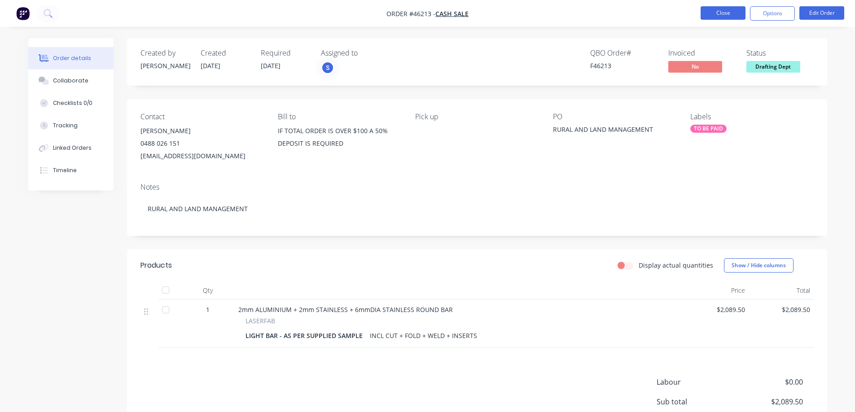
click at [727, 16] on button "Close" at bounding box center [722, 12] width 45 height 13
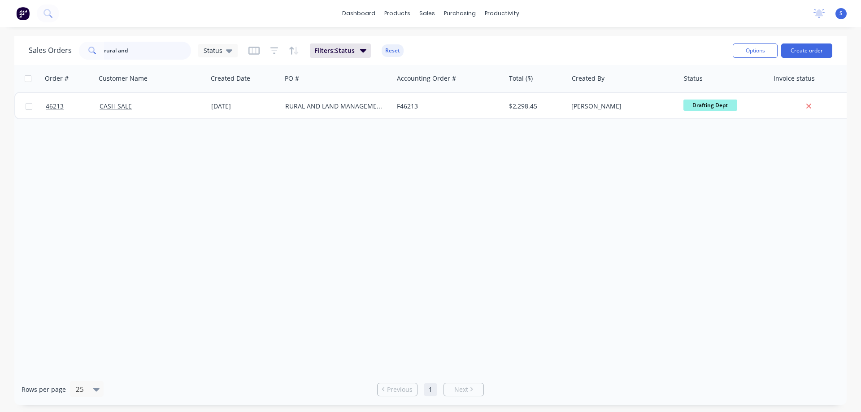
click at [157, 57] on input "rural and" at bounding box center [147, 51] width 87 height 18
click at [463, 46] on div "Sales Orders" at bounding box center [460, 43] width 37 height 8
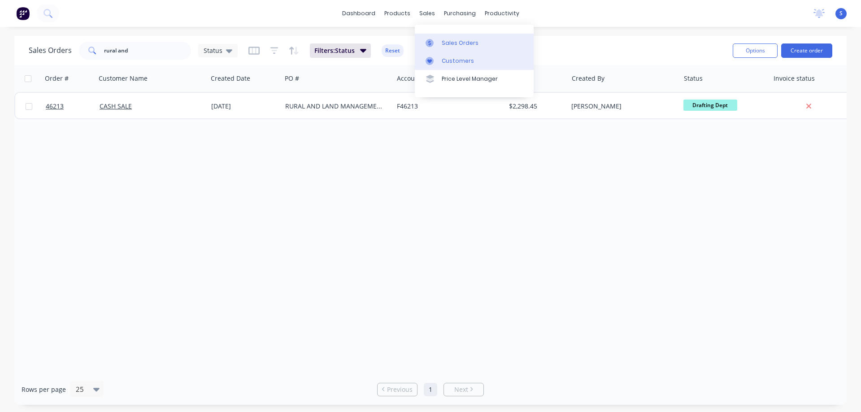
click at [455, 63] on div "Customers" at bounding box center [458, 61] width 32 height 8
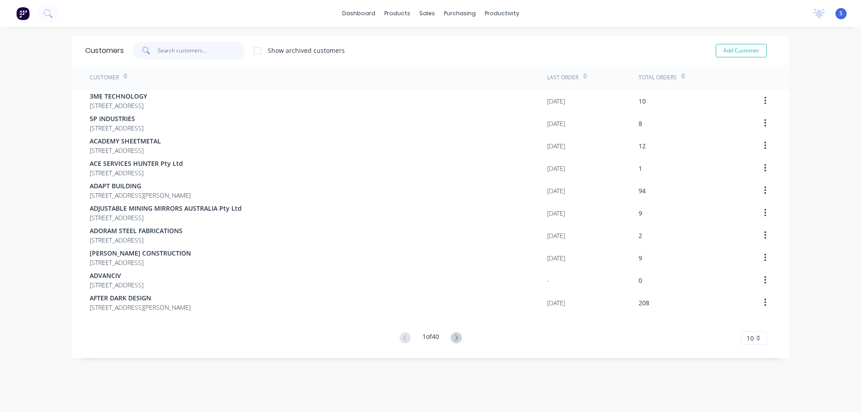
click at [188, 46] on input "text" at bounding box center [201, 51] width 87 height 18
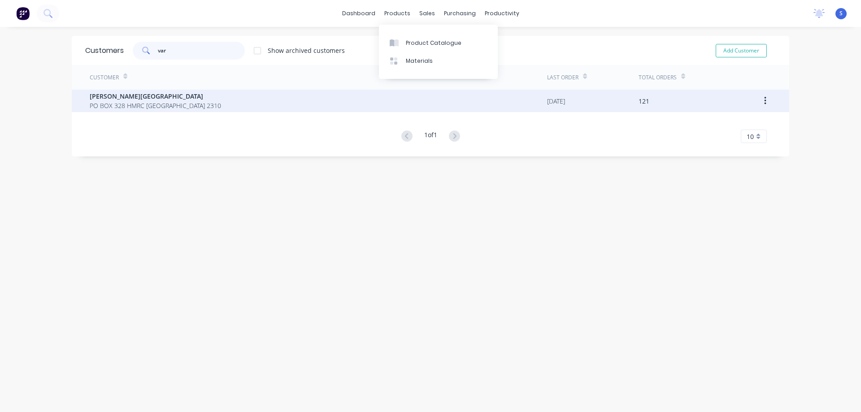
type input "var"
click at [210, 108] on span "PO BOX 328 HMRC New South Wales Australia 2310" at bounding box center [155, 105] width 131 height 9
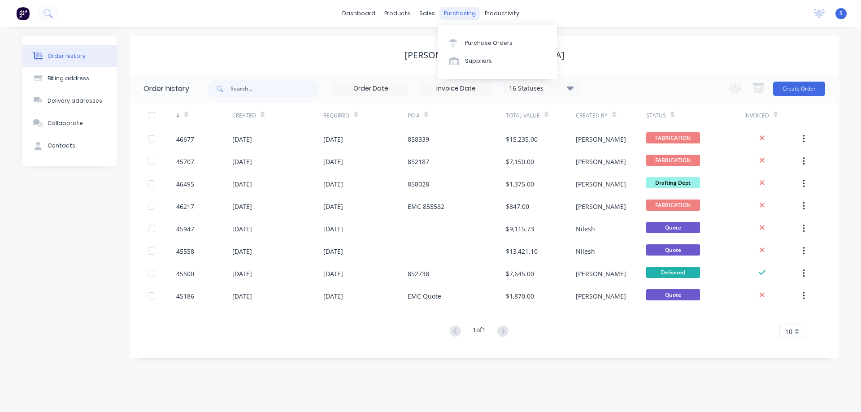
click at [451, 16] on div "purchasing" at bounding box center [460, 13] width 41 height 13
click at [482, 46] on div "Purchase Orders" at bounding box center [489, 43] width 48 height 8
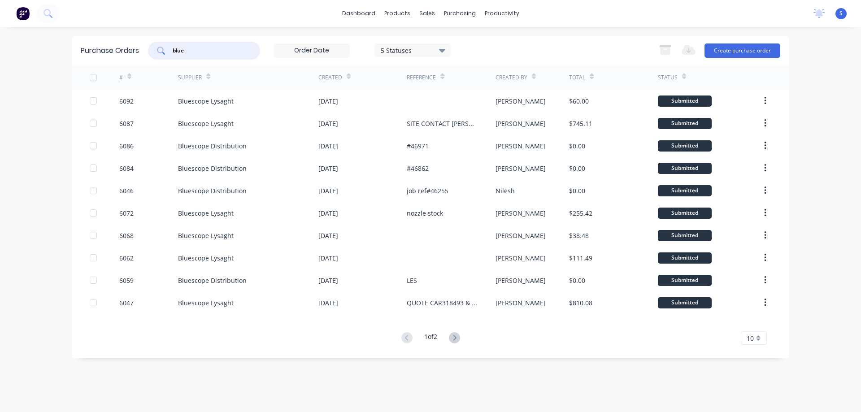
click at [210, 50] on input "blue" at bounding box center [209, 50] width 74 height 9
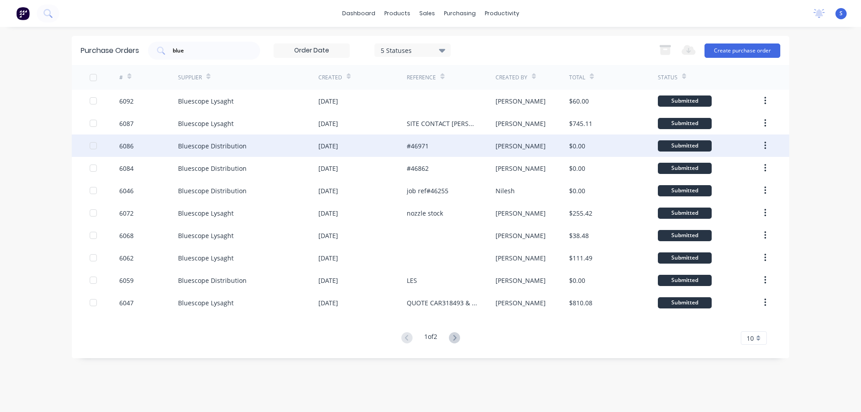
click at [281, 149] on div "Bluescope Distribution" at bounding box center [248, 146] width 140 height 22
type textarea "x"
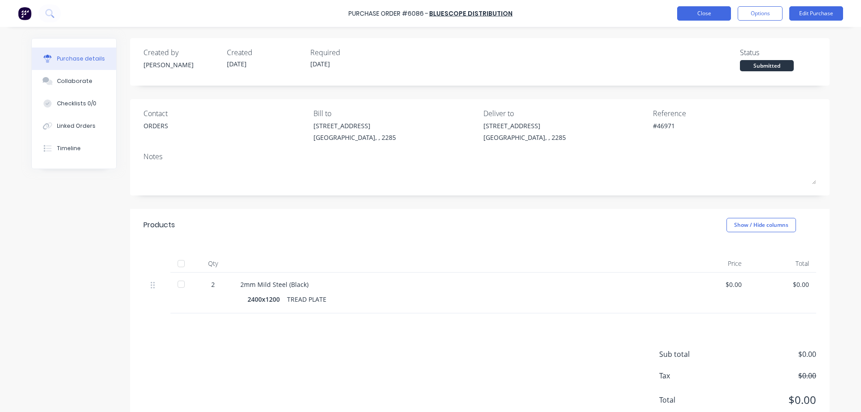
click at [711, 14] on button "Close" at bounding box center [704, 13] width 54 height 14
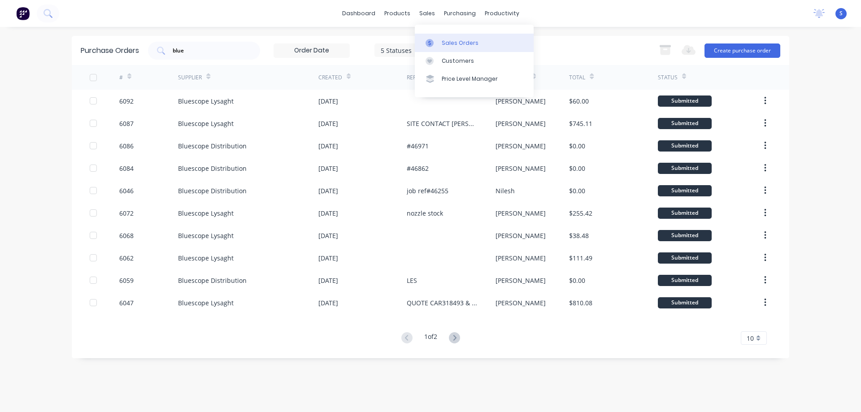
click at [450, 43] on div "Sales Orders" at bounding box center [460, 43] width 37 height 8
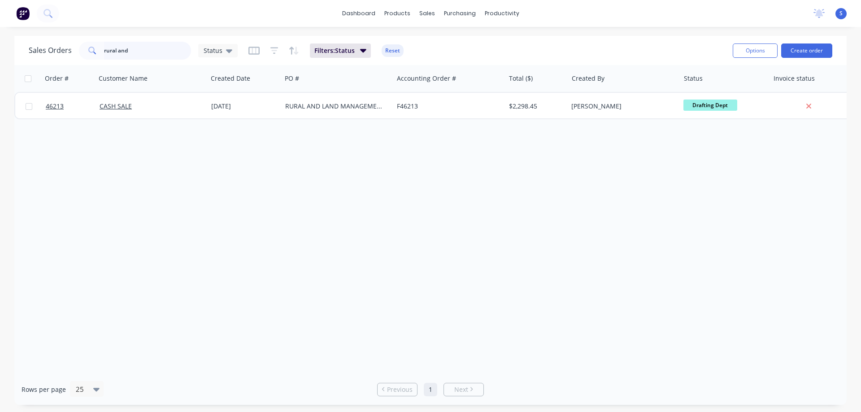
click at [156, 53] on input "rural and" at bounding box center [147, 51] width 87 height 18
click at [149, 50] on input "rural and" at bounding box center [147, 51] width 87 height 18
click at [441, 57] on link "Customers" at bounding box center [474, 61] width 119 height 18
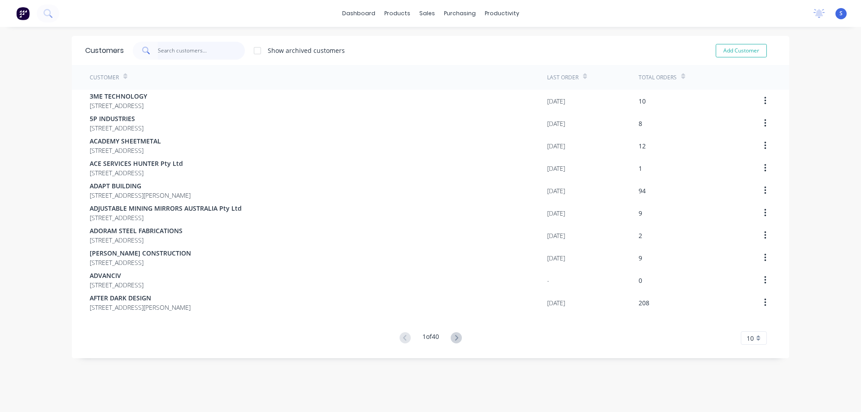
click at [182, 56] on input "text" at bounding box center [201, 51] width 87 height 18
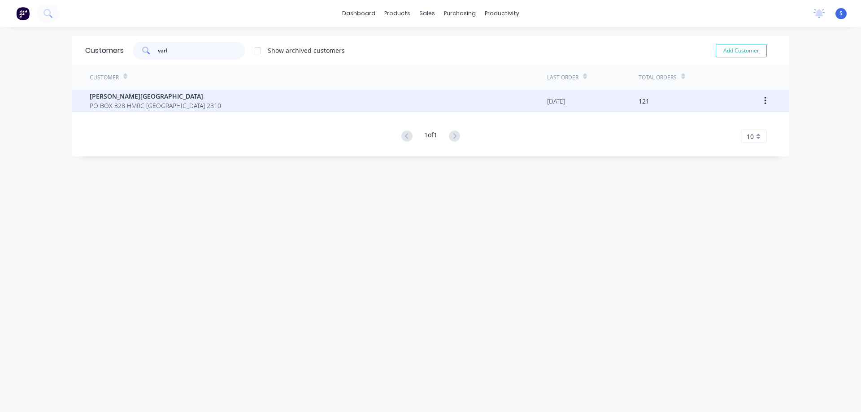
type input "varl"
click at [169, 100] on span "[PERSON_NAME][GEOGRAPHIC_DATA]" at bounding box center [155, 96] width 131 height 9
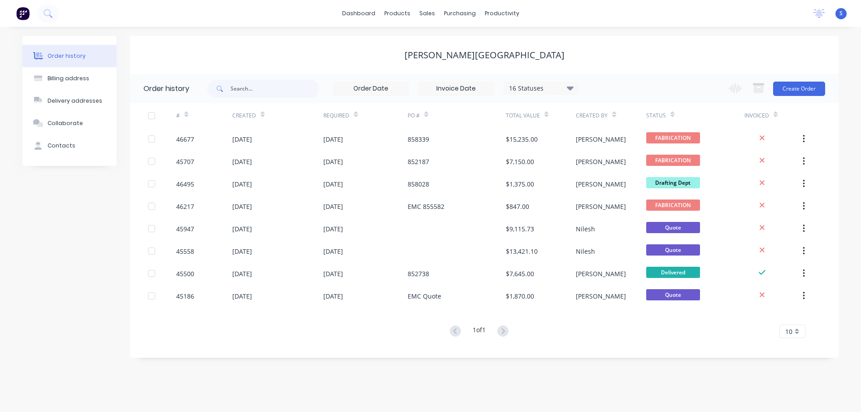
click at [547, 88] on div "16 Statuses" at bounding box center [541, 88] width 75 height 10
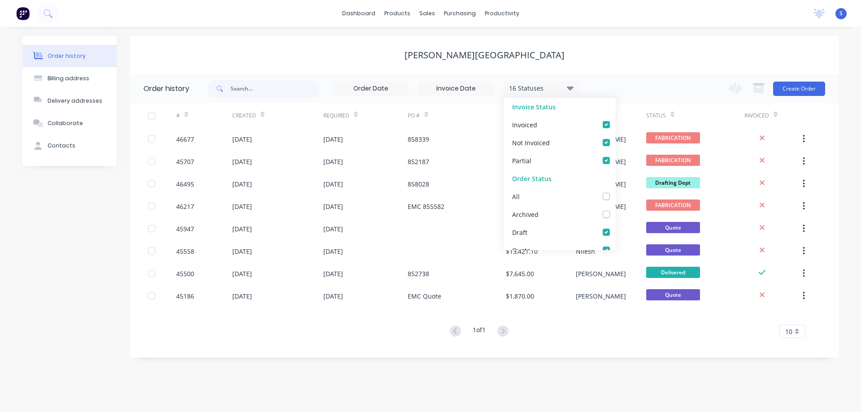
click at [599, 201] on div "All" at bounding box center [560, 197] width 112 height 18
click at [616, 192] on label at bounding box center [616, 192] width 0 height 0
click at [616, 199] on input "checkbox" at bounding box center [619, 196] width 7 height 9
checkbox input "true"
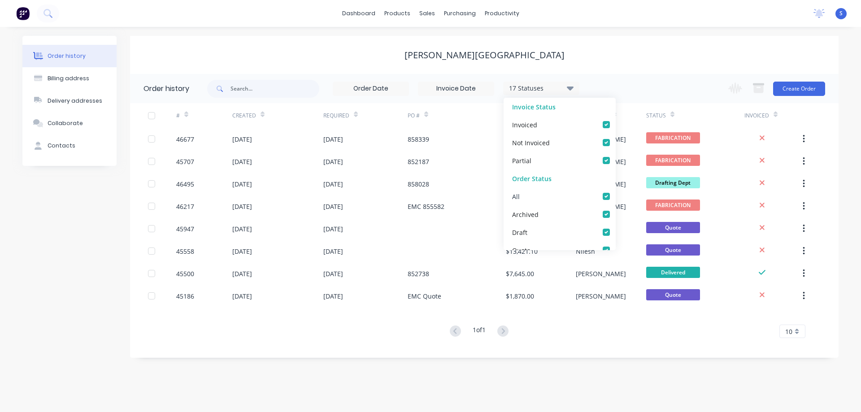
click at [616, 192] on label at bounding box center [616, 192] width 0 height 0
click at [616, 195] on input "checkbox" at bounding box center [619, 196] width 7 height 9
checkbox input "false"
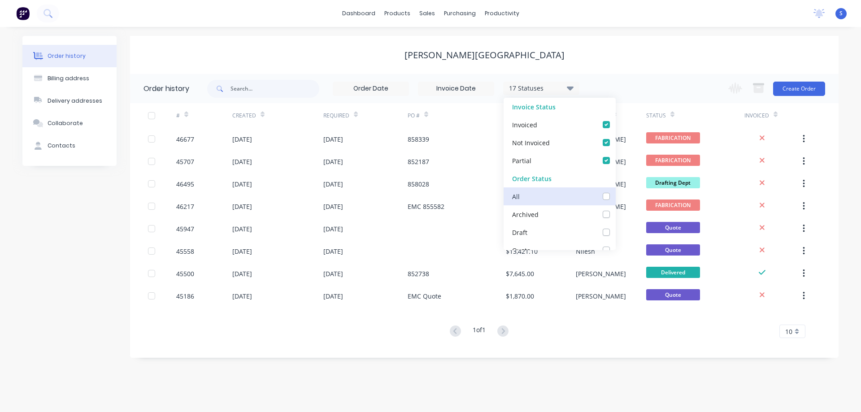
checkbox input "false"
checkbox Dept_checkbox_c497519b-6c2e-4de3-a8fe-dff7ae6b3170undefined "false"
checkbox DETAIL_checkbox_98770c71-40f1-4542-815e-b729aedd4a8aundefined "false"
checkbox input "false"
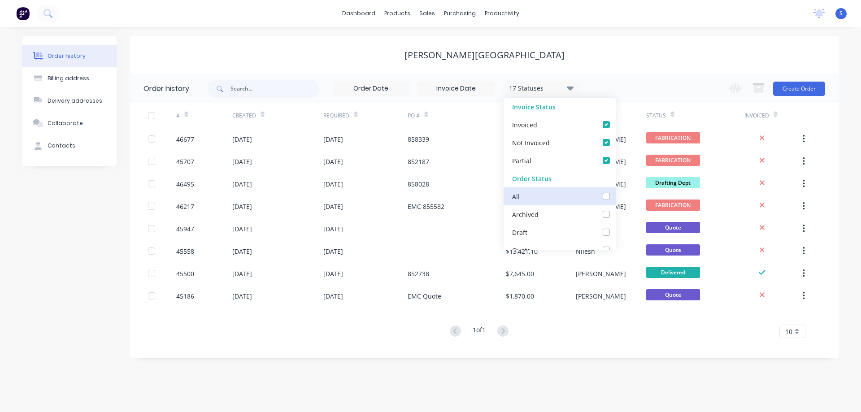
checkbox input "false"
checkbox Up_checkbox_74ab0f41-041f-4191-99df-ac26c8a7dea1undefined "false"
checkbox Delivery_checkbox_b960ef1b-a307-4dae-a0fe-64f7fd6bb771undefined "false"
checkbox Queue_checkbox_db0fc282-a8aa-49e3-8b82-03aa207dd4e6undefined "false"
checkbox input "false"
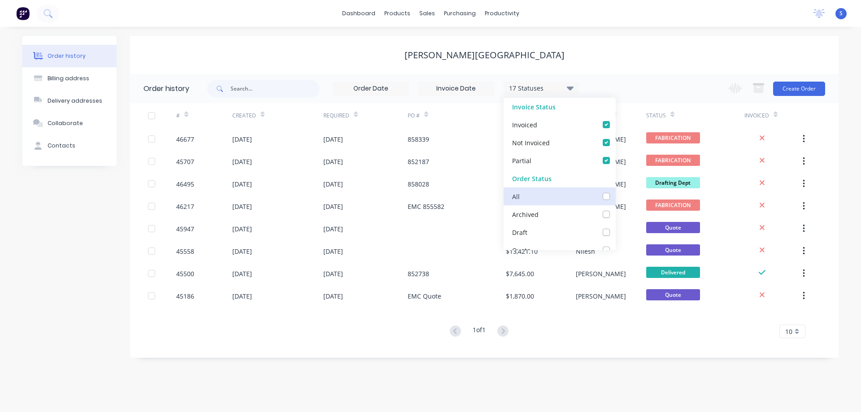
checkbox input "false"
checkbox Up_checkbox_hqrytundefined "false"
click at [616, 210] on label at bounding box center [616, 210] width 0 height 0
click at [616, 213] on input "checkbox" at bounding box center [619, 214] width 7 height 9
checkbox input "true"
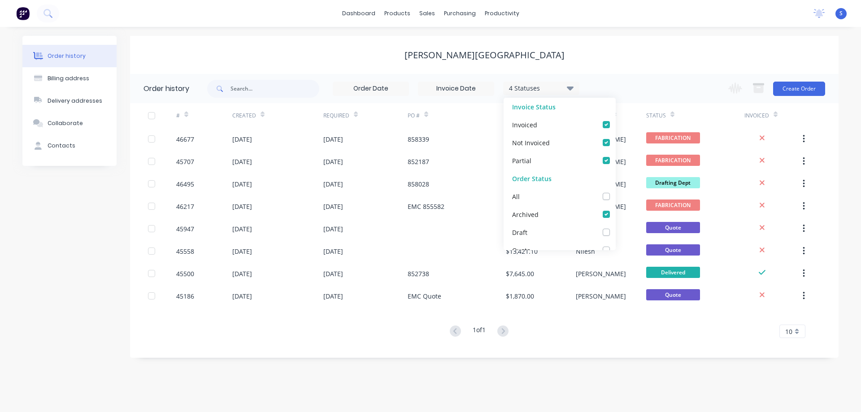
click at [654, 50] on div "[PERSON_NAME][GEOGRAPHIC_DATA]" at bounding box center [484, 55] width 709 height 11
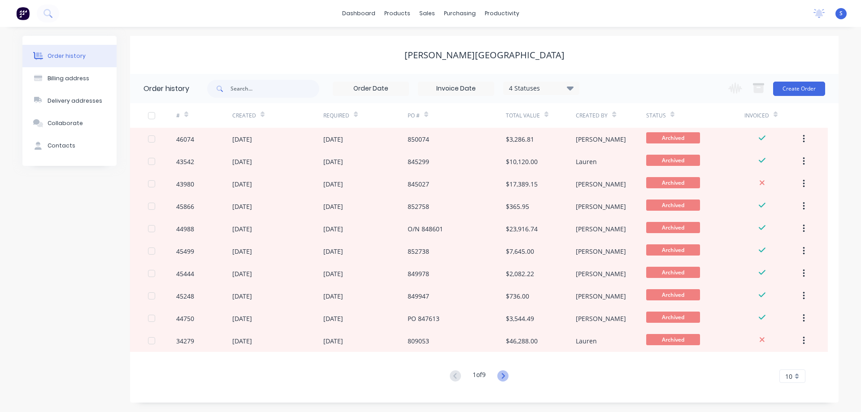
click at [509, 377] on icon at bounding box center [503, 376] width 11 height 11
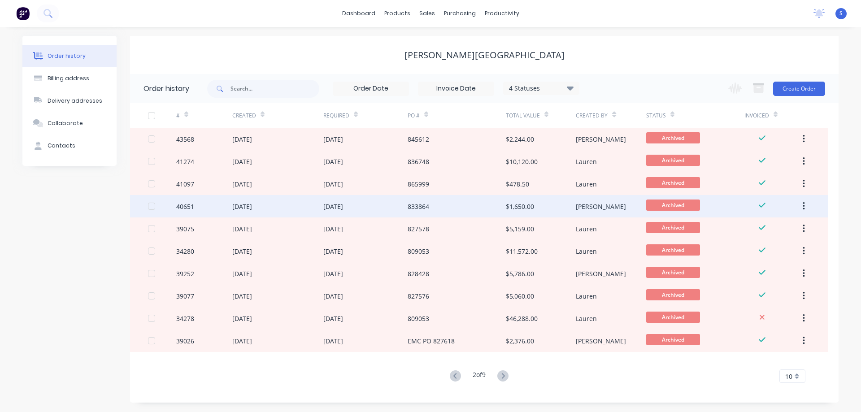
click at [516, 210] on div "$1,650.00" at bounding box center [520, 206] width 28 height 9
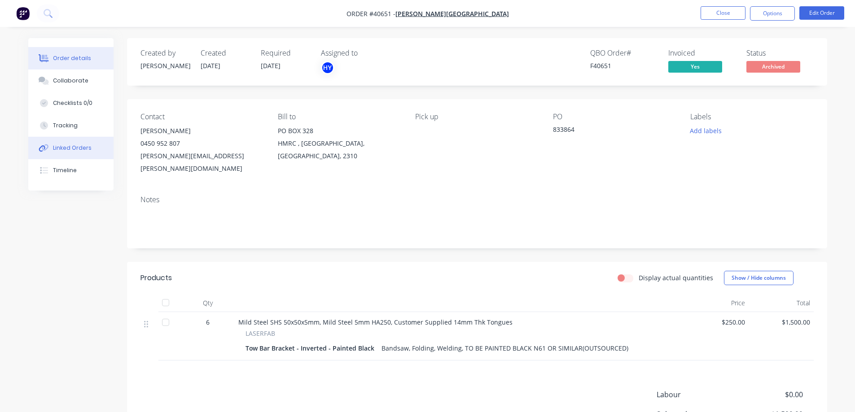
click at [60, 148] on div "Linked Orders" at bounding box center [72, 148] width 39 height 8
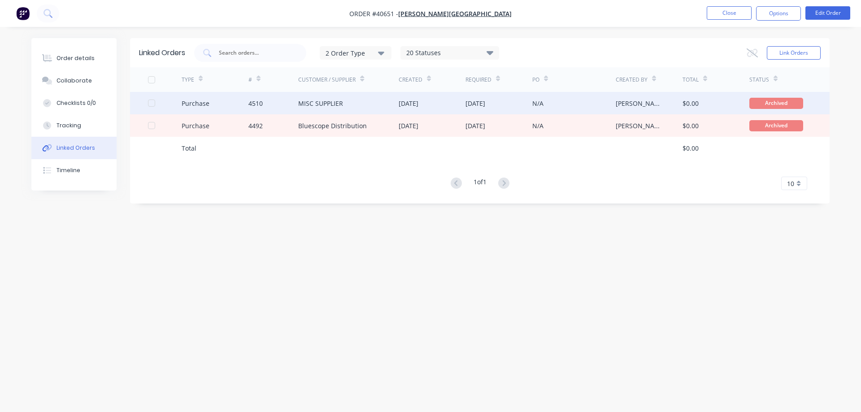
click at [378, 109] on div "MISC SUPPLIER" at bounding box center [348, 103] width 100 height 22
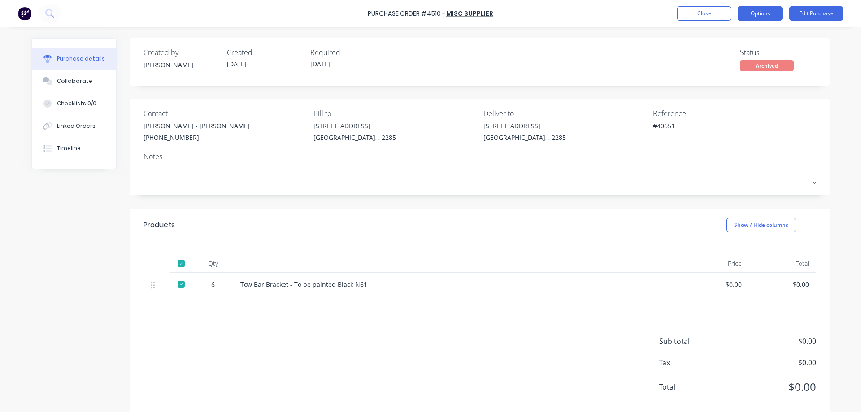
click at [762, 17] on button "Options" at bounding box center [760, 13] width 45 height 14
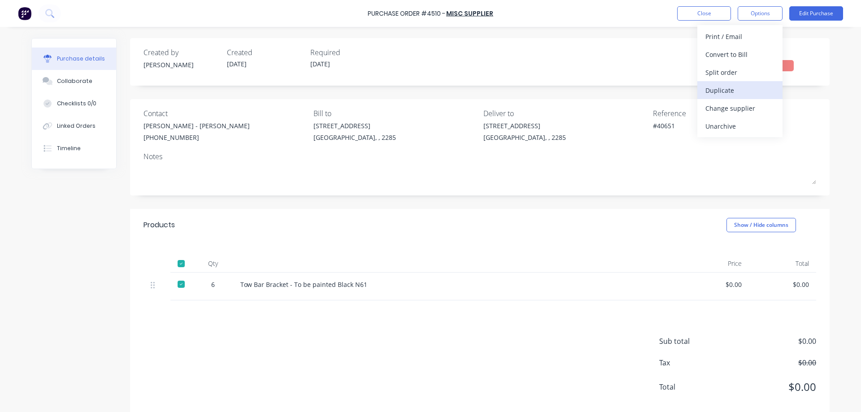
click at [722, 90] on div "Duplicate" at bounding box center [740, 90] width 69 height 13
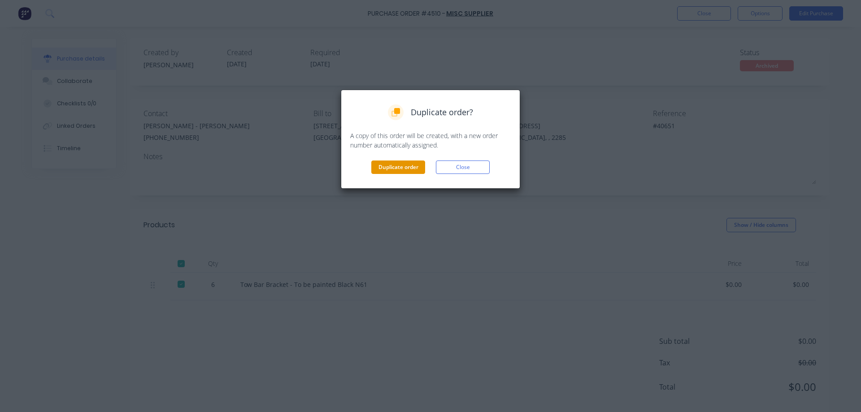
click at [391, 170] on button "Duplicate order" at bounding box center [398, 167] width 54 height 13
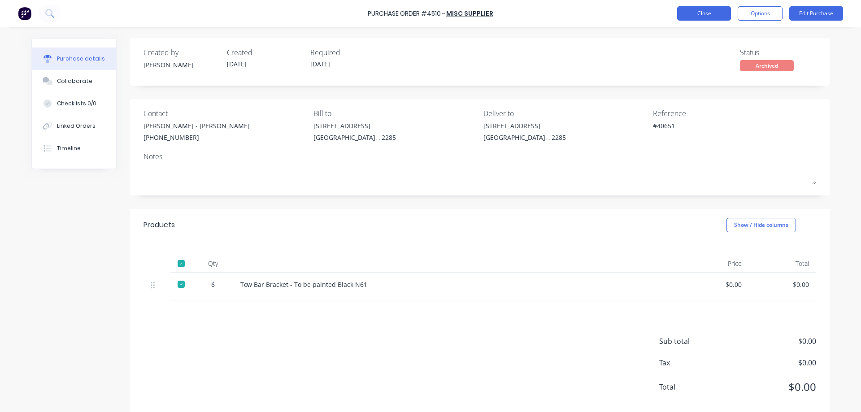
click at [708, 15] on button "Close" at bounding box center [704, 13] width 54 height 14
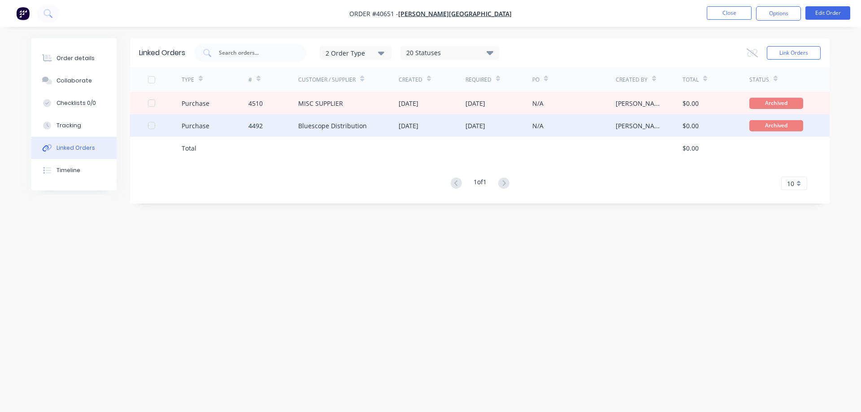
click at [485, 130] on div "28 Nov 2024" at bounding box center [476, 125] width 20 height 9
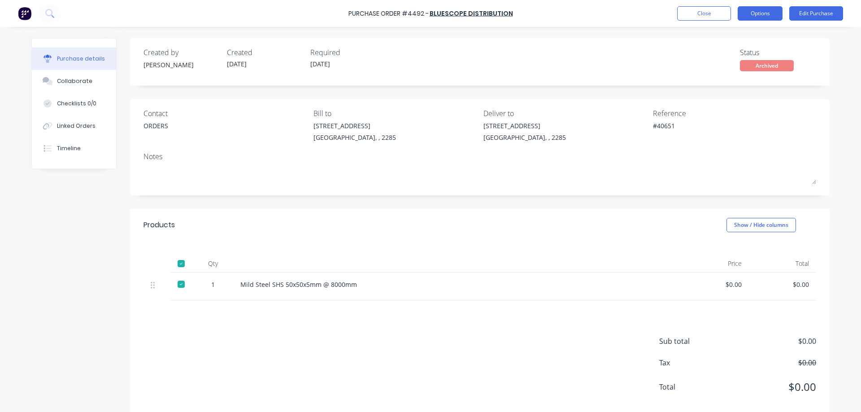
click at [760, 14] on button "Options" at bounding box center [760, 13] width 45 height 14
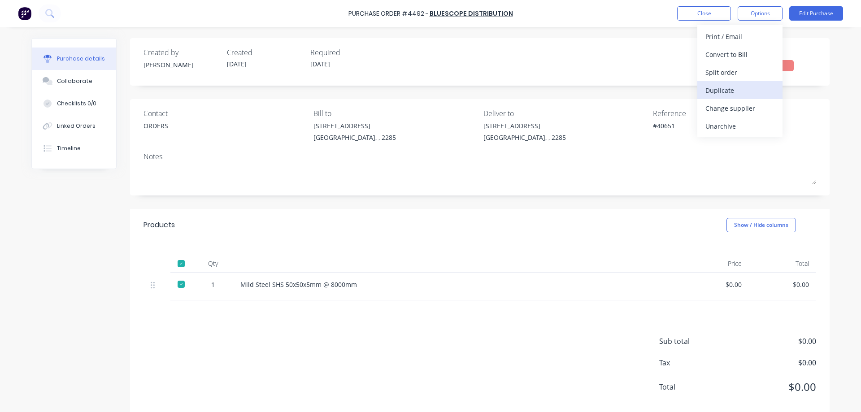
click at [730, 88] on div "Duplicate" at bounding box center [740, 90] width 69 height 13
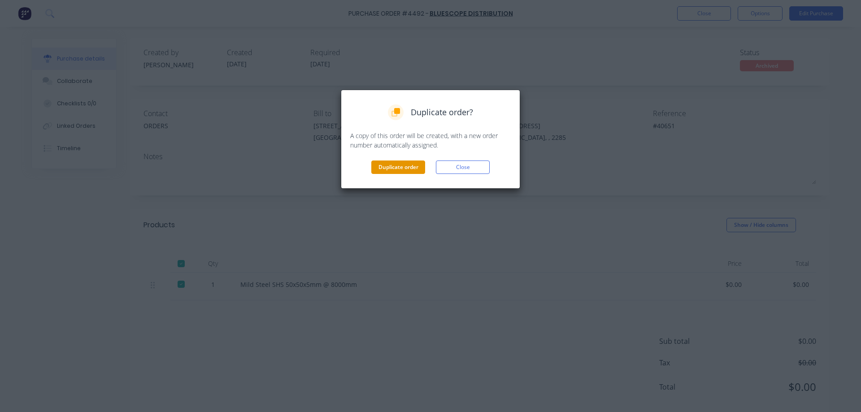
click at [396, 167] on button "Duplicate order" at bounding box center [398, 167] width 54 height 13
type textarea "x"
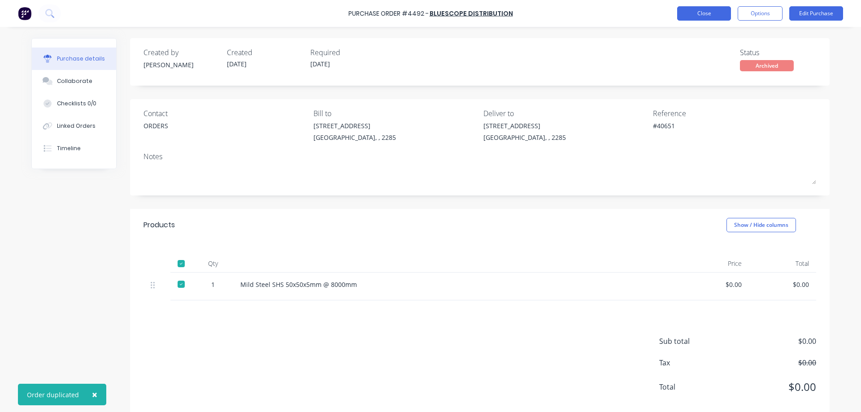
click at [711, 11] on button "Close" at bounding box center [704, 13] width 54 height 14
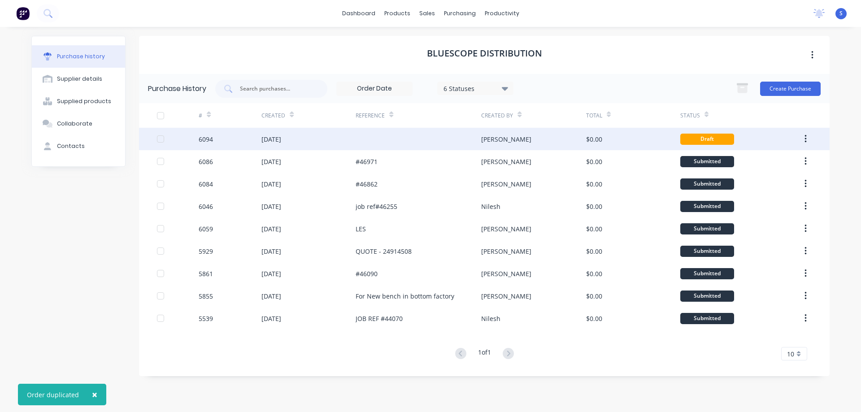
click at [578, 141] on div "[PERSON_NAME]" at bounding box center [533, 139] width 105 height 22
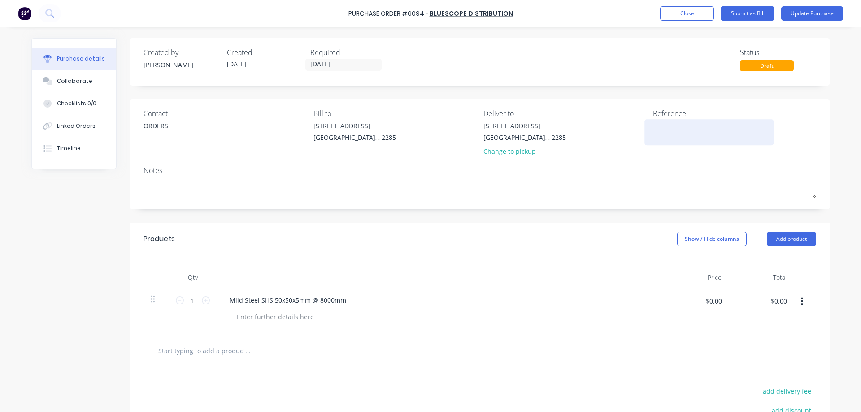
click at [654, 131] on textarea at bounding box center [709, 131] width 112 height 20
type textarea "#"
type textarea "x"
type textarea "#4"
type textarea "x"
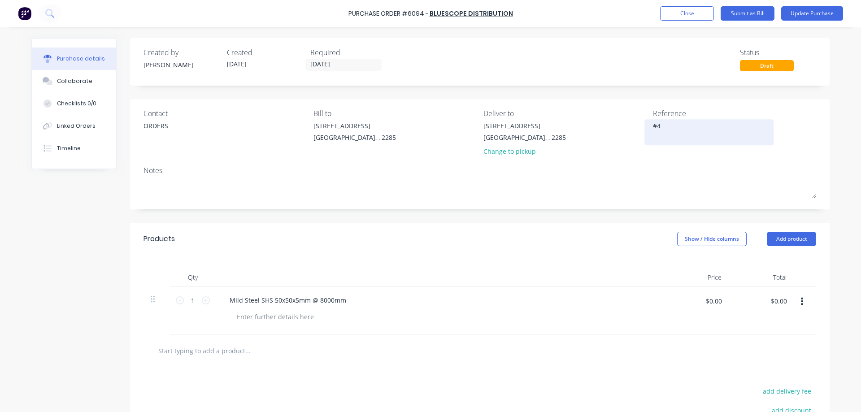
type textarea "#46"
type textarea "x"
type textarea "#464"
type textarea "x"
type textarea "#4649"
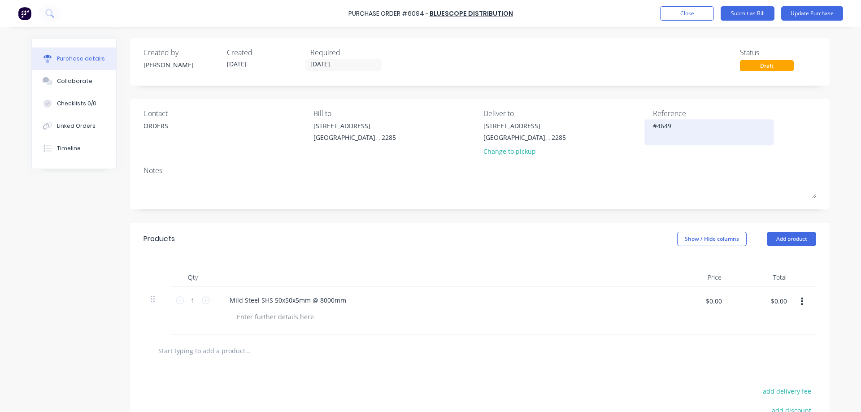
type textarea "x"
type textarea "#46495"
click at [664, 128] on textarea "#46495" at bounding box center [709, 131] width 112 height 20
type textarea "x"
click at [664, 128] on textarea "#46495" at bounding box center [709, 131] width 112 height 20
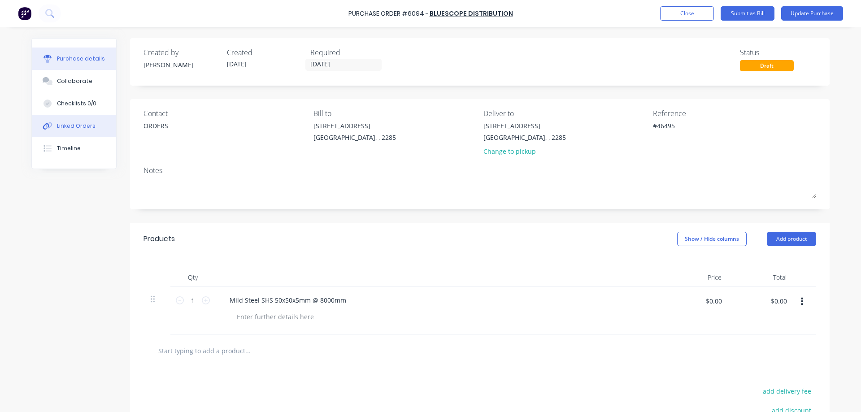
type textarea "#46495"
type textarea "x"
type textarea "#46495"
click at [57, 124] on div "Linked Orders" at bounding box center [76, 126] width 39 height 8
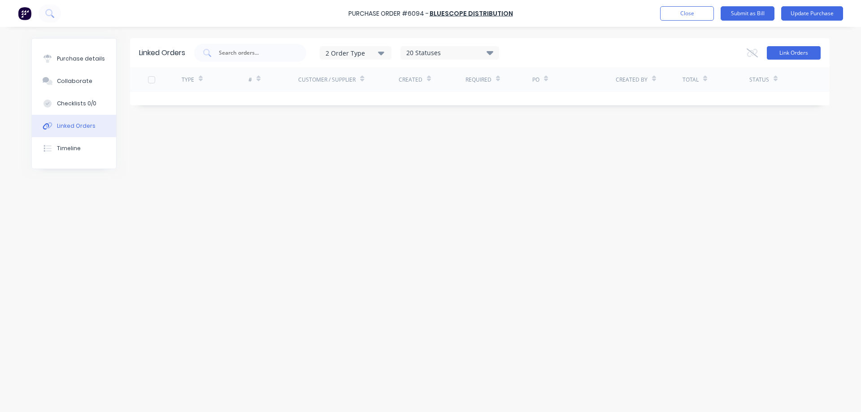
click at [776, 49] on button "Link Orders" at bounding box center [794, 52] width 54 height 13
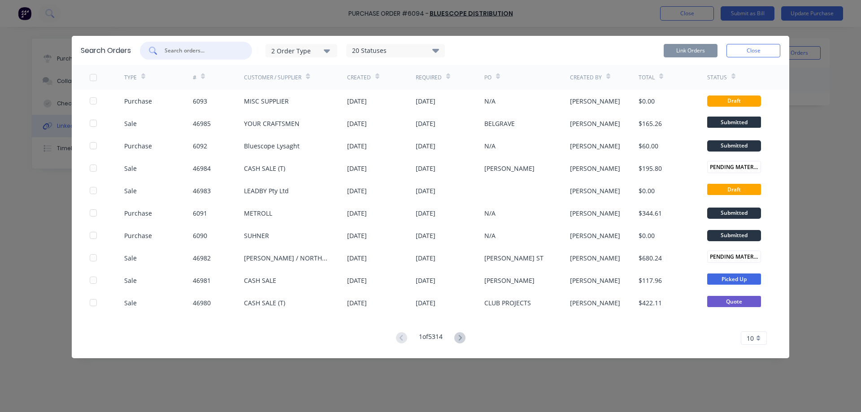
click at [198, 49] on input "text" at bounding box center [201, 50] width 74 height 9
paste input "46495"
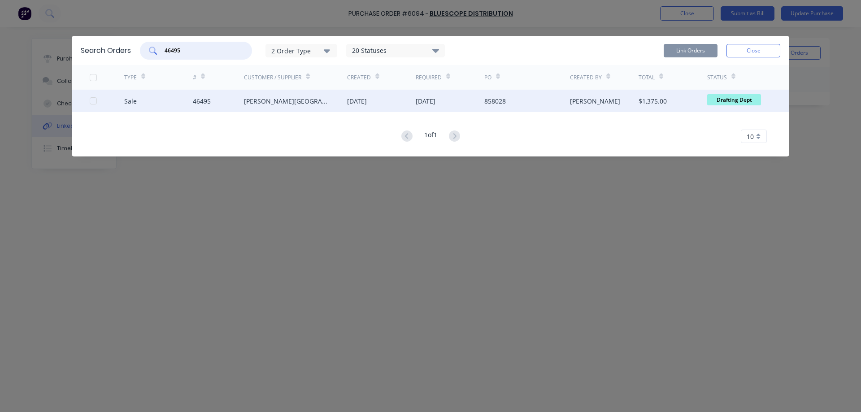
click at [94, 104] on div at bounding box center [93, 101] width 18 height 18
type input "46495"
click at [703, 49] on button "Link Orders" at bounding box center [691, 50] width 54 height 13
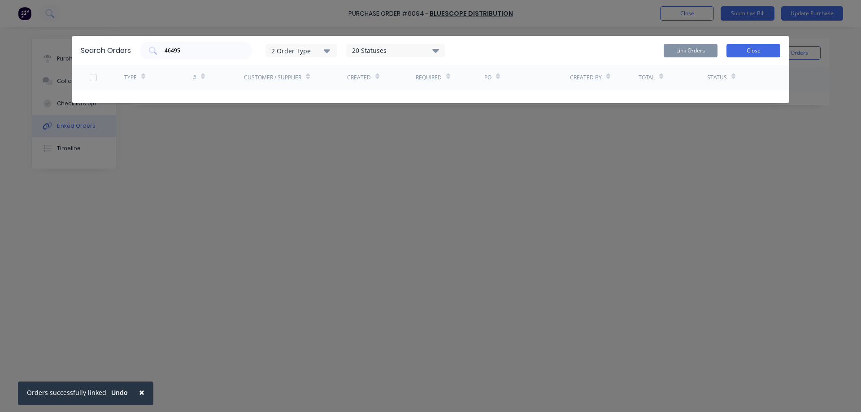
click at [765, 51] on button "Close" at bounding box center [754, 50] width 54 height 13
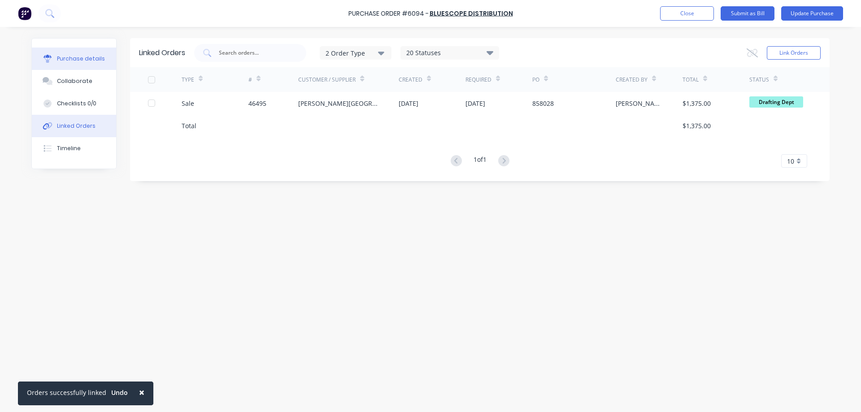
click at [82, 55] on div "Purchase details" at bounding box center [81, 59] width 48 height 8
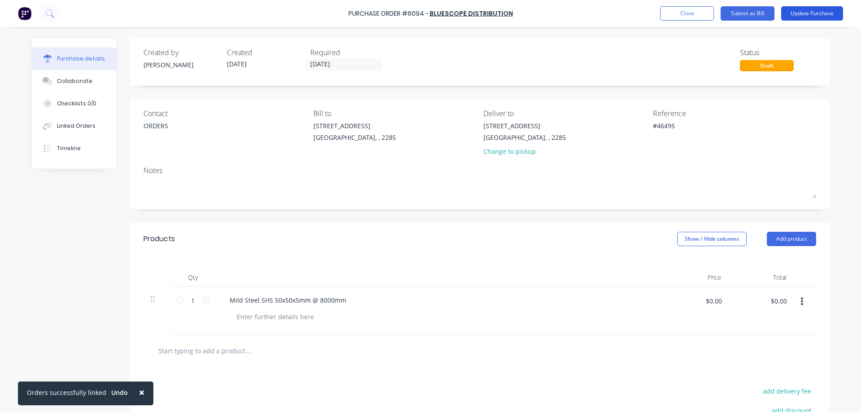
click at [808, 15] on button "Update Purchase" at bounding box center [813, 13] width 62 height 14
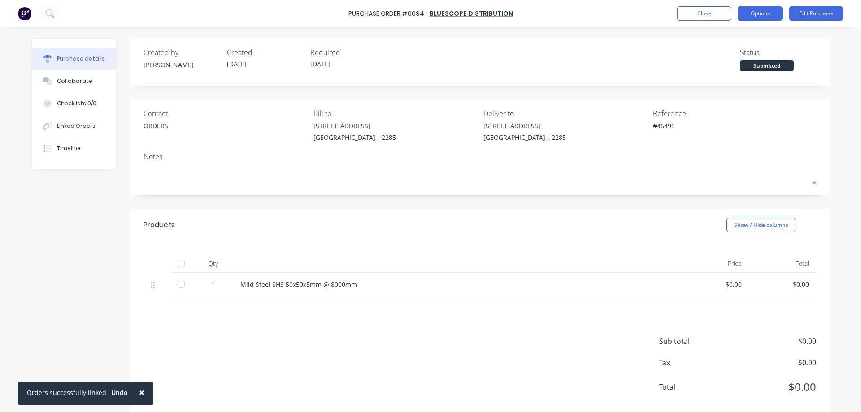
click at [760, 14] on button "Options" at bounding box center [760, 13] width 45 height 14
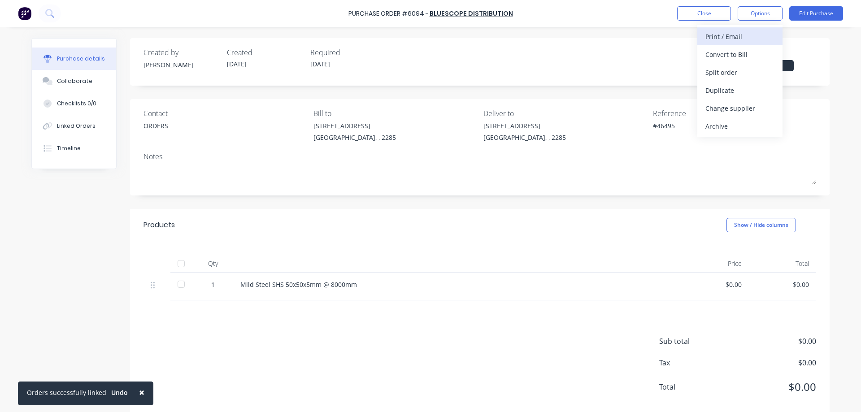
click at [748, 39] on div "Print / Email" at bounding box center [740, 36] width 69 height 13
click at [734, 71] on div "Without pricing" at bounding box center [740, 72] width 69 height 13
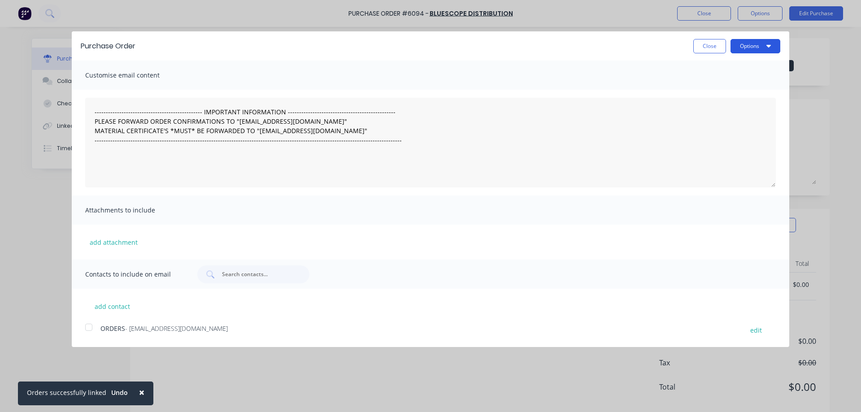
click at [757, 44] on button "Options" at bounding box center [756, 46] width 50 height 14
click at [733, 66] on div "Print" at bounding box center [737, 68] width 69 height 13
click at [719, 49] on button "Close" at bounding box center [710, 46] width 33 height 14
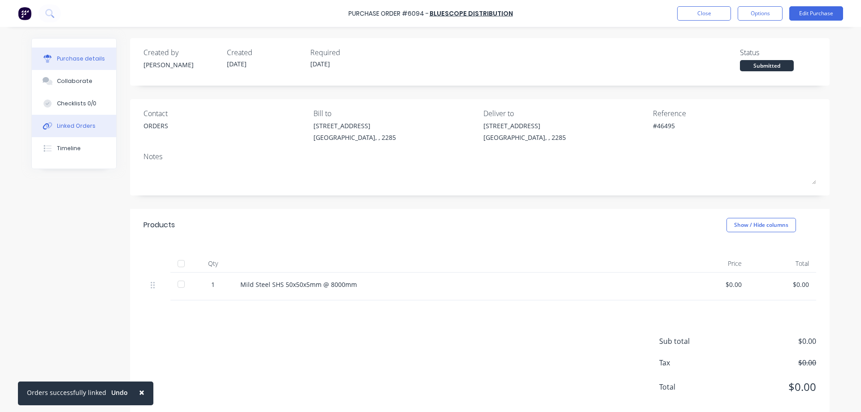
click at [68, 131] on button "Linked Orders" at bounding box center [74, 126] width 84 height 22
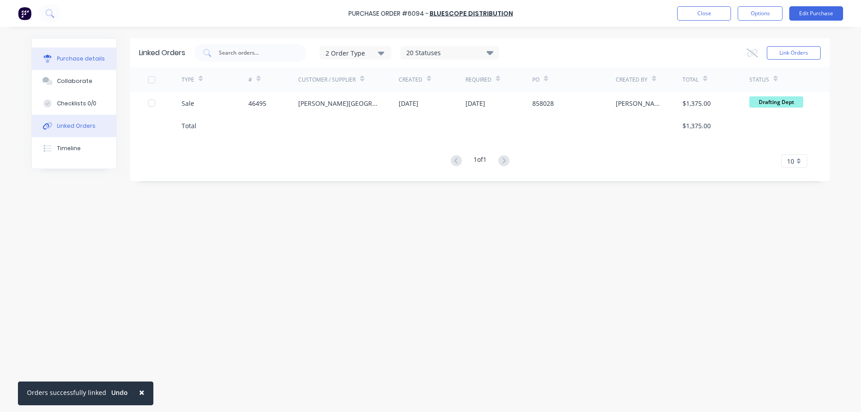
click at [59, 57] on div "Purchase details" at bounding box center [81, 59] width 48 height 8
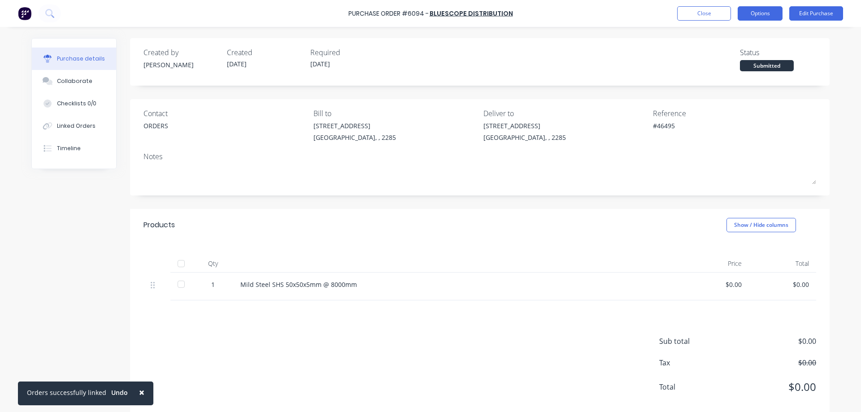
click at [775, 18] on button "Options" at bounding box center [760, 13] width 45 height 14
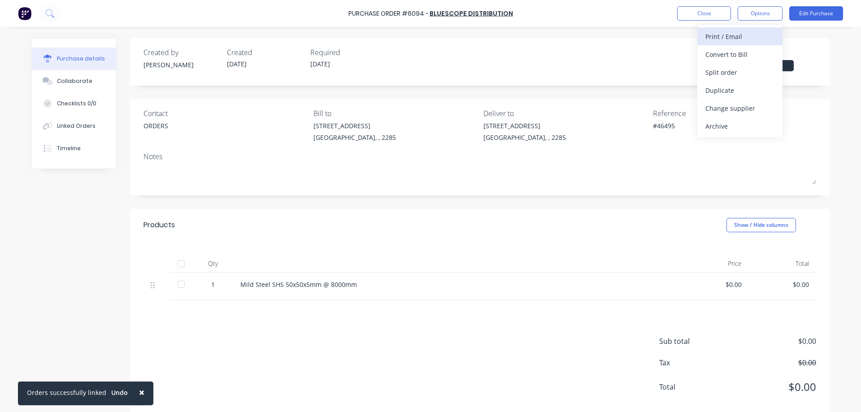
click at [734, 39] on div "Print / Email" at bounding box center [740, 36] width 69 height 13
type textarea "x"
click at [697, 14] on button "Close" at bounding box center [704, 13] width 54 height 14
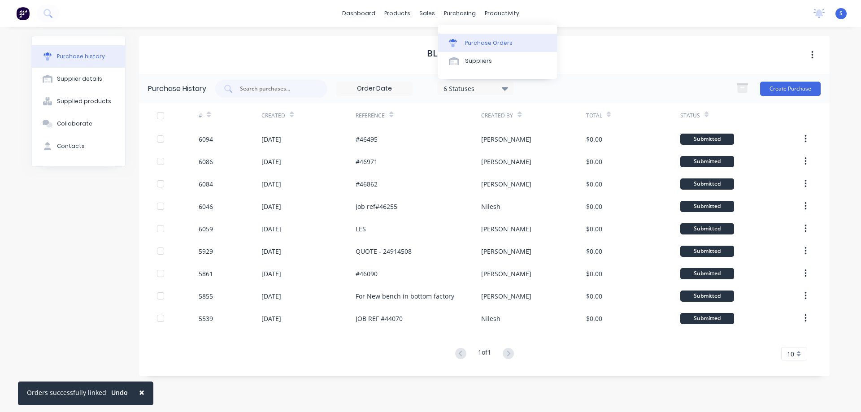
click at [478, 43] on div "Purchase Orders" at bounding box center [489, 43] width 48 height 8
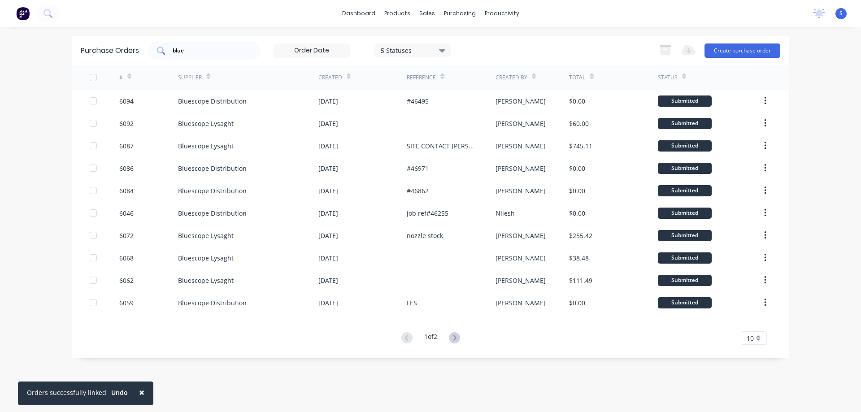
click at [231, 49] on input "blue" at bounding box center [209, 50] width 74 height 9
click at [41, 109] on div "× Orders successfully linked Undo dashboard products sales purchasing productiv…" at bounding box center [430, 206] width 861 height 412
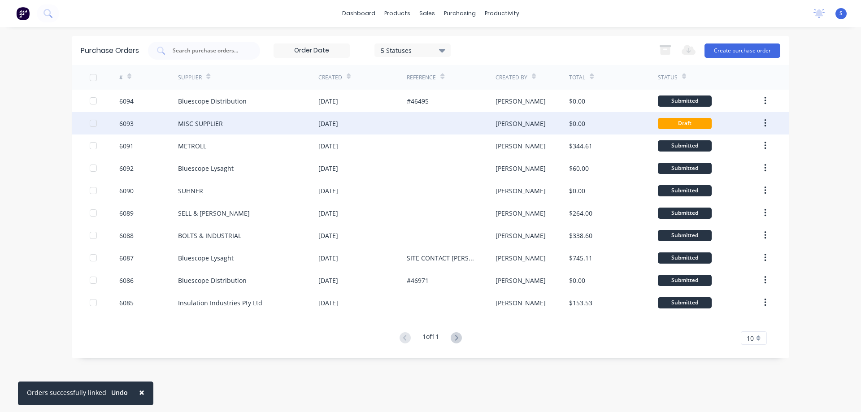
click at [401, 124] on div "14 Aug 2025" at bounding box center [363, 123] width 88 height 22
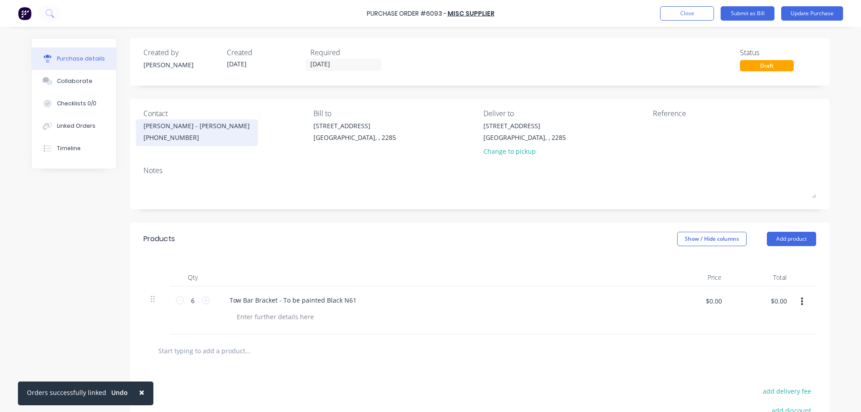
click at [185, 132] on div "Hust - Tracy White (02) 4954 4049" at bounding box center [197, 132] width 106 height 23
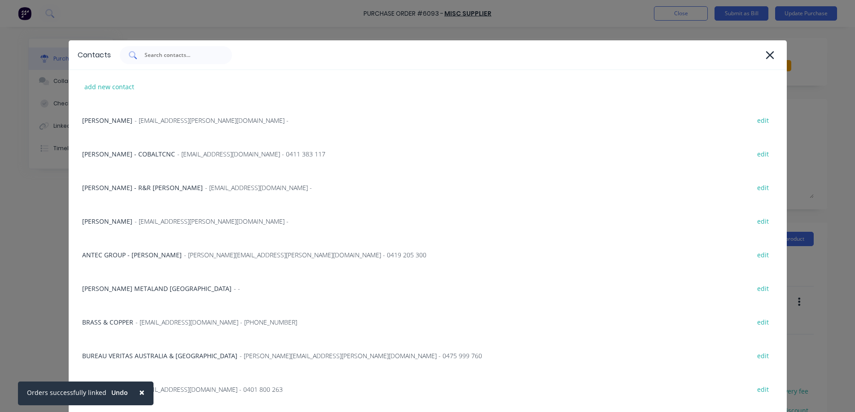
click at [177, 58] on input "text" at bounding box center [181, 55] width 74 height 9
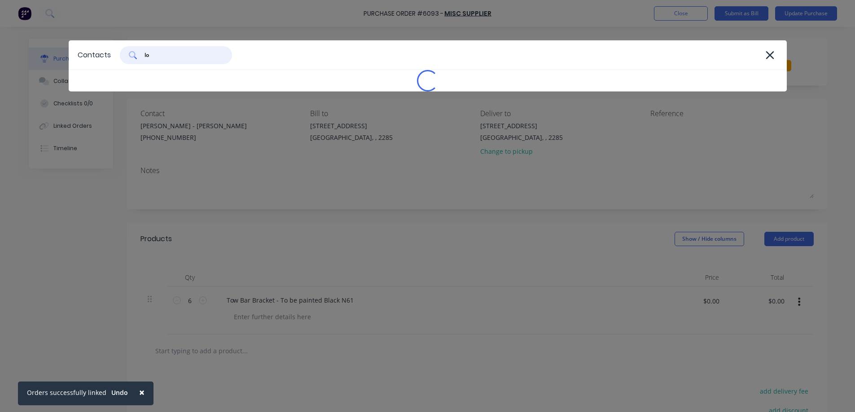
type input "log"
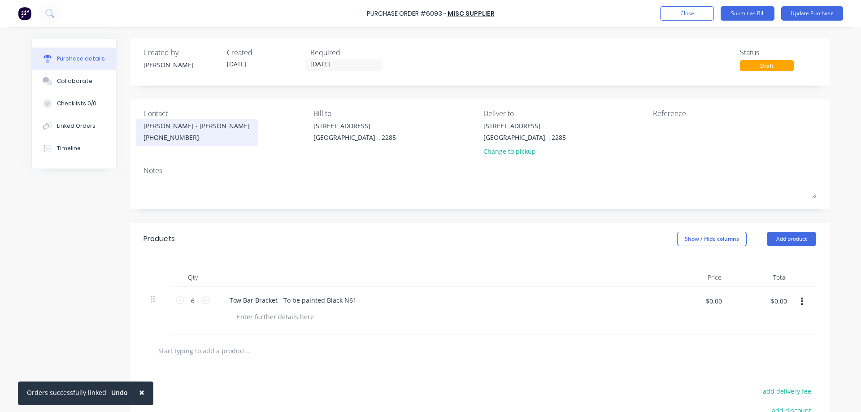
click at [162, 139] on div "(02) 4954 4049" at bounding box center [197, 137] width 106 height 9
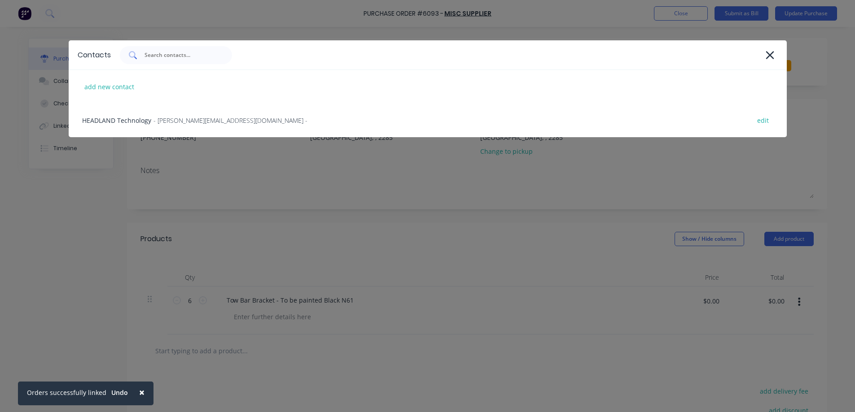
click at [182, 60] on div at bounding box center [176, 55] width 112 height 18
type input "lo"
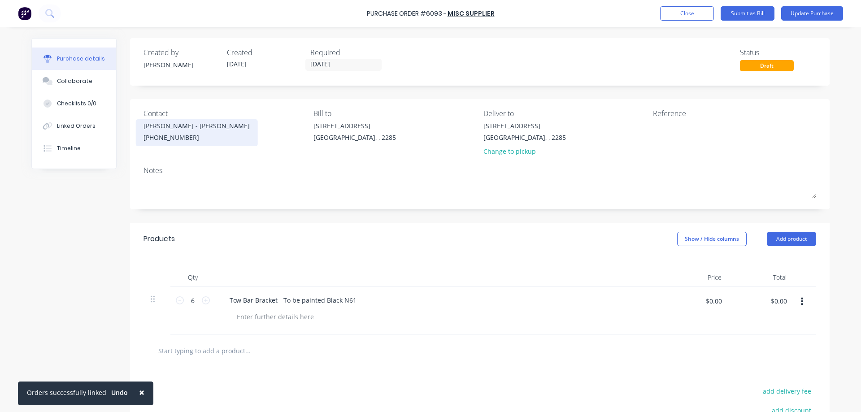
click at [170, 126] on div "Hust - Tracy White" at bounding box center [197, 125] width 106 height 9
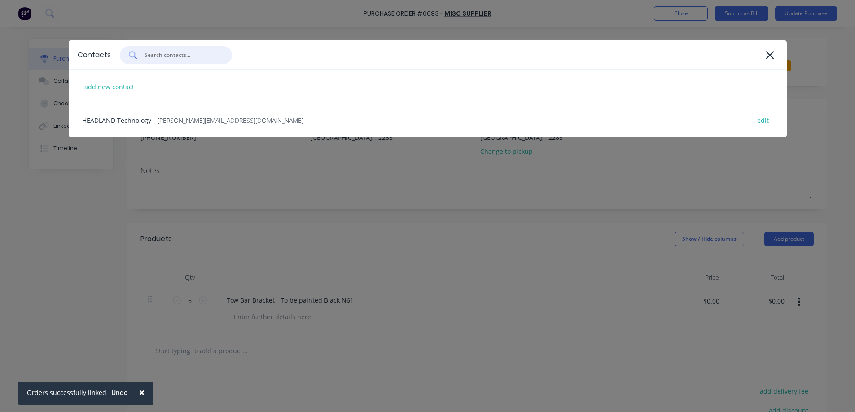
click at [165, 58] on input "text" at bounding box center [181, 55] width 74 height 9
click at [771, 53] on icon at bounding box center [769, 55] width 8 height 8
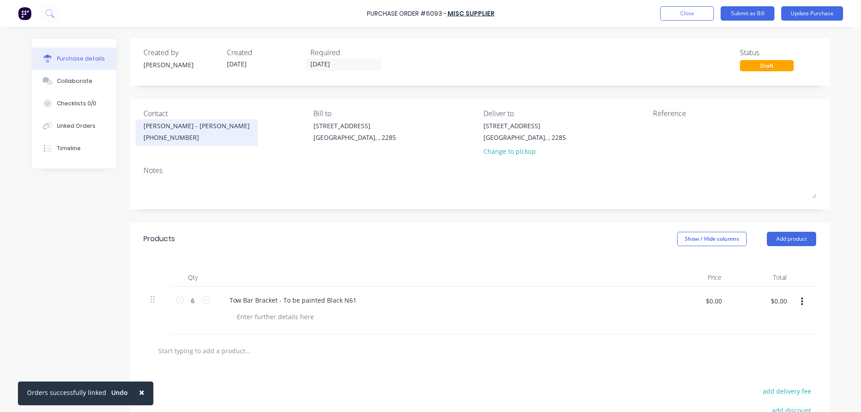
click at [163, 136] on div "(02) 4954 4049" at bounding box center [197, 137] width 106 height 9
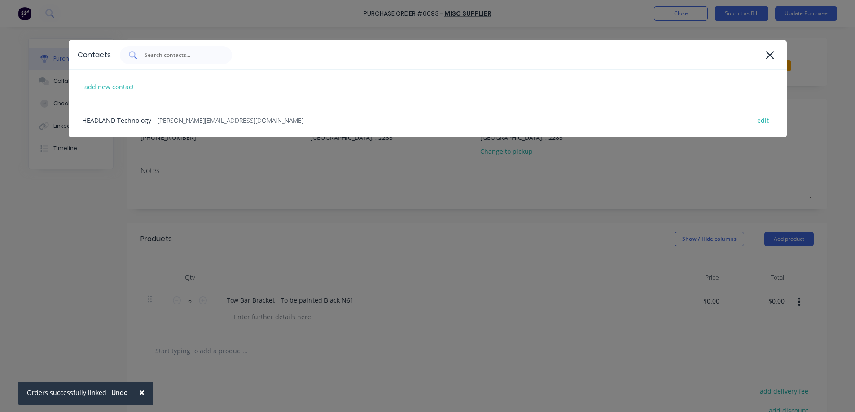
click at [189, 57] on input "text" at bounding box center [181, 55] width 74 height 9
click at [772, 55] on icon at bounding box center [769, 55] width 9 height 13
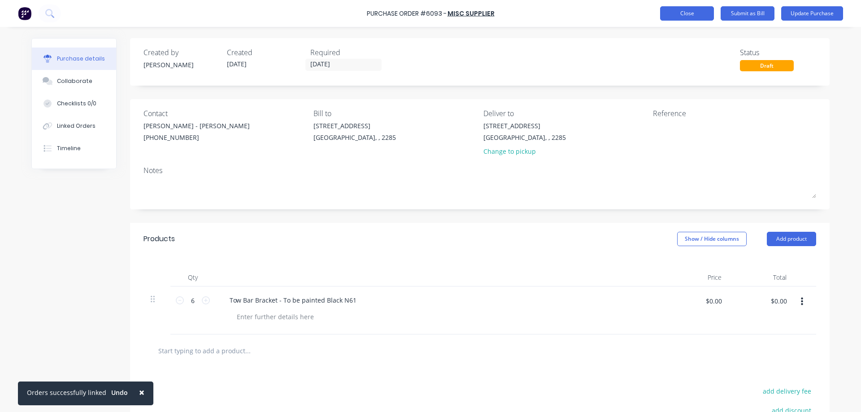
click at [683, 14] on button "Close" at bounding box center [687, 13] width 54 height 14
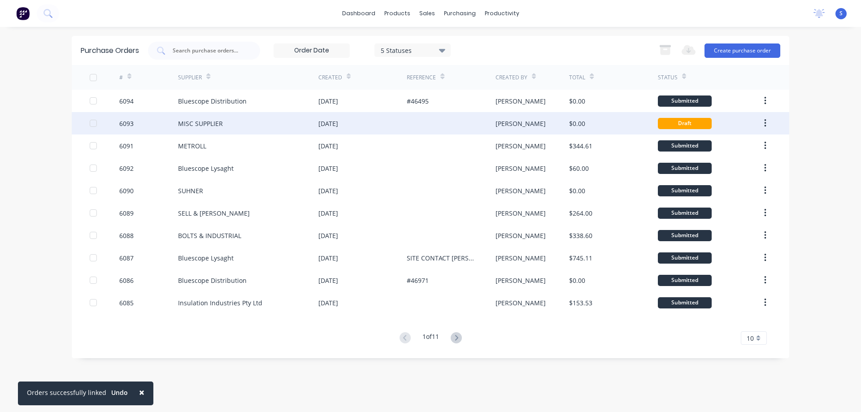
click at [587, 120] on div "$0.00" at bounding box center [613, 123] width 88 height 22
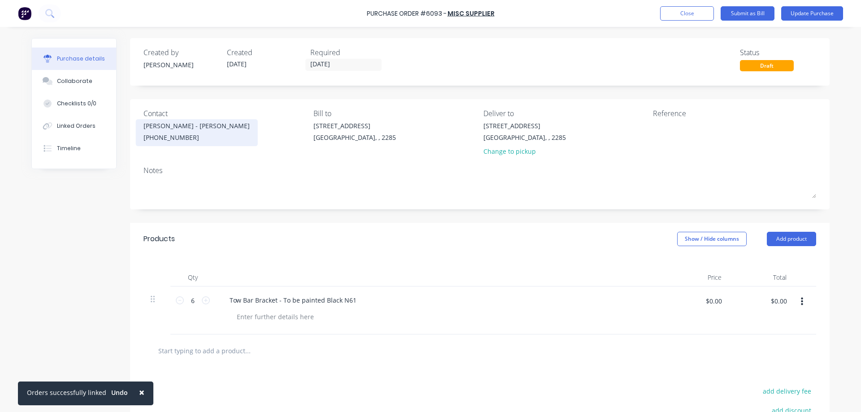
click at [175, 133] on div "(02) 4954 4049" at bounding box center [197, 137] width 106 height 9
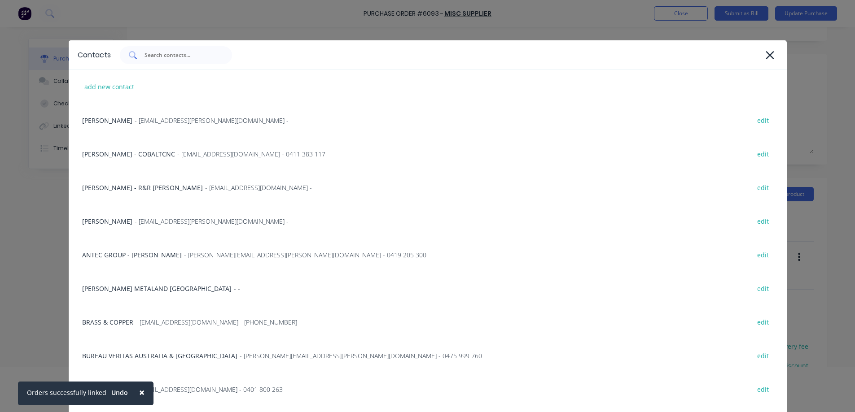
click at [168, 57] on input "text" at bounding box center [181, 55] width 74 height 9
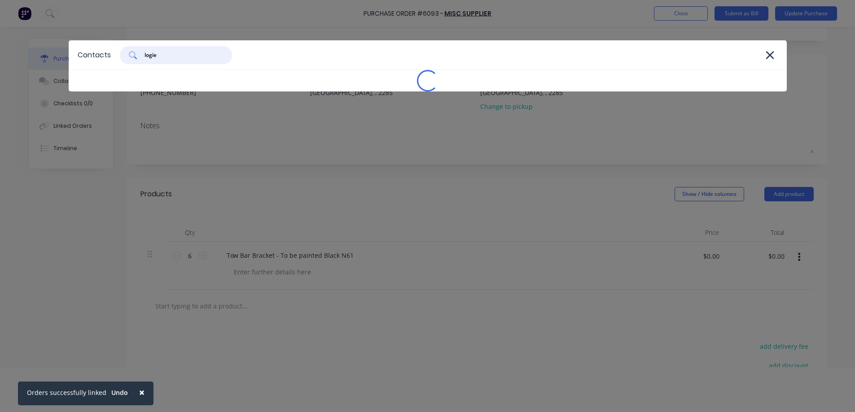
type input "logies"
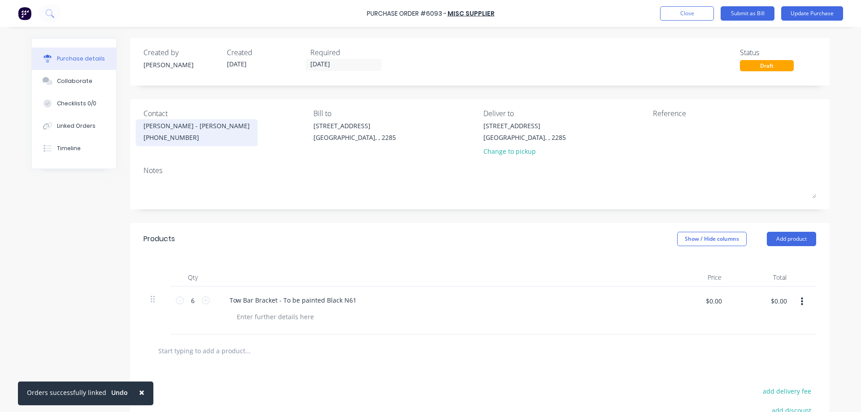
click at [185, 133] on div "(02) 4954 4049" at bounding box center [197, 137] width 106 height 9
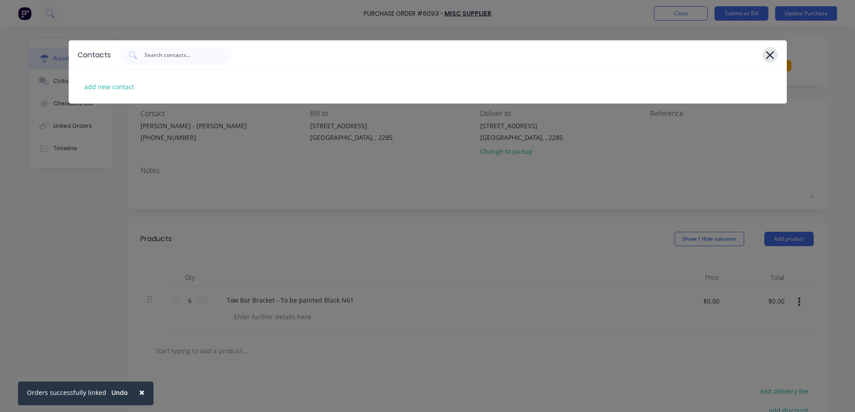
click at [771, 53] on icon at bounding box center [769, 55] width 8 height 8
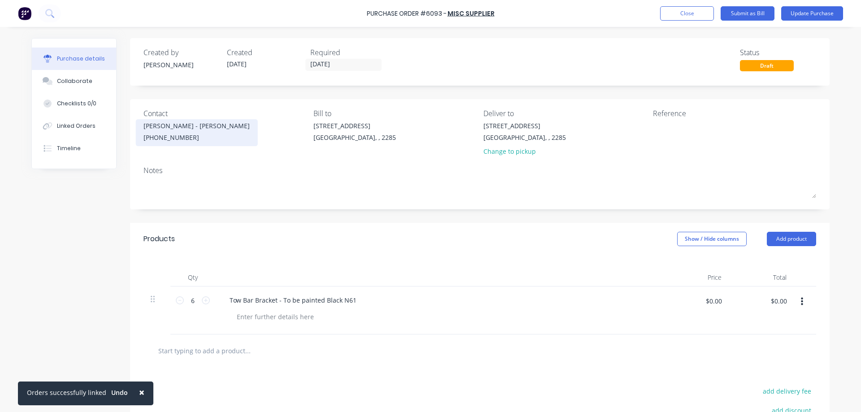
click at [170, 134] on div "(02) 4954 4049" at bounding box center [197, 137] width 106 height 9
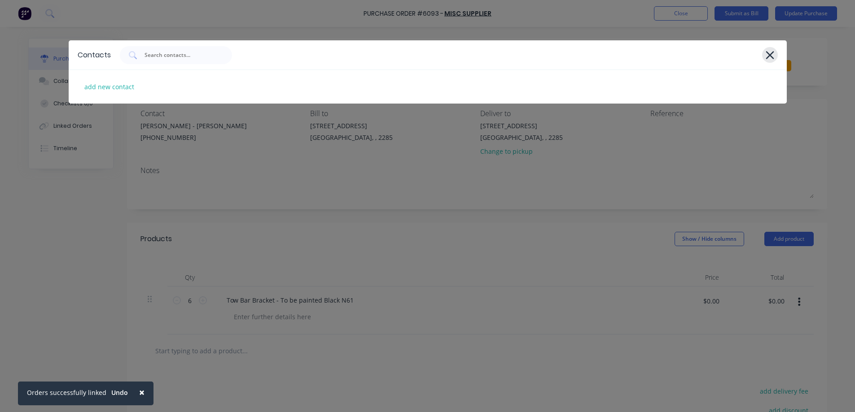
click at [766, 53] on icon at bounding box center [769, 55] width 9 height 13
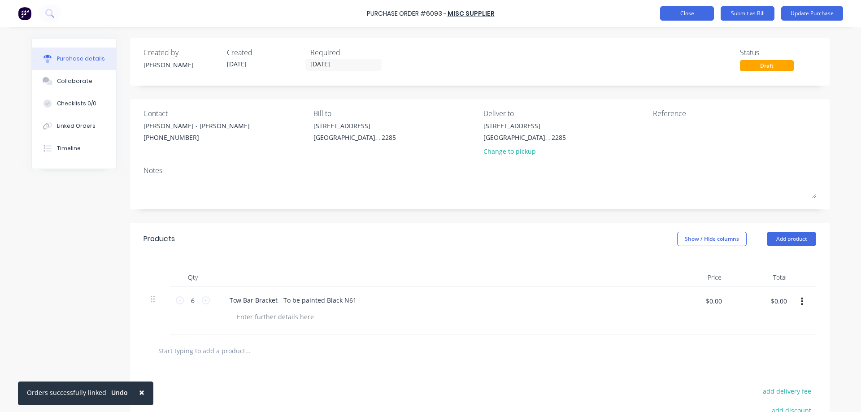
click at [693, 13] on button "Close" at bounding box center [687, 13] width 54 height 14
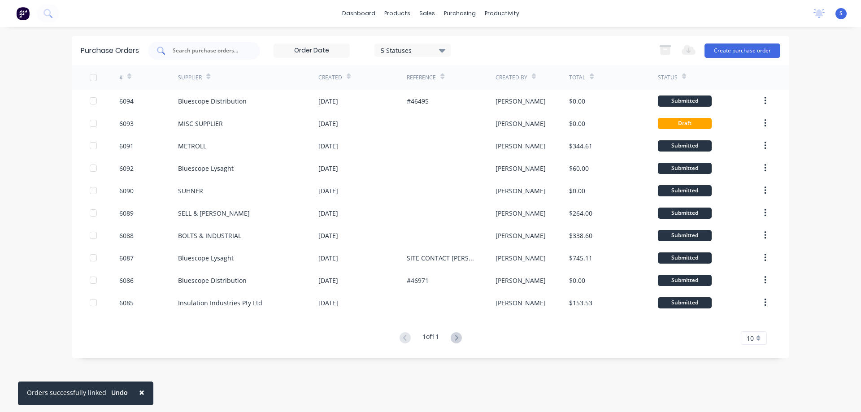
click at [225, 51] on input "text" at bounding box center [209, 50] width 74 height 9
type input "logies"
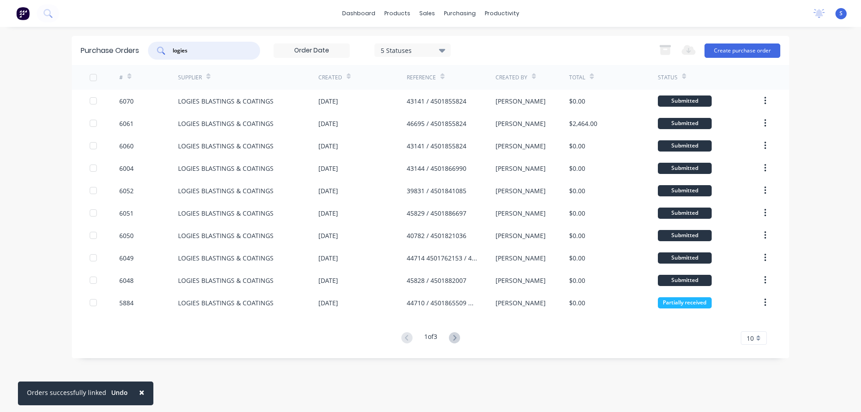
drag, startPoint x: 212, startPoint y: 52, endPoint x: 114, endPoint y: 48, distance: 98.8
click at [116, 48] on div "Purchase Orders logies 5 Statuses 5 Statuses Export to Excel (XLSX) Create purc…" at bounding box center [431, 50] width 718 height 29
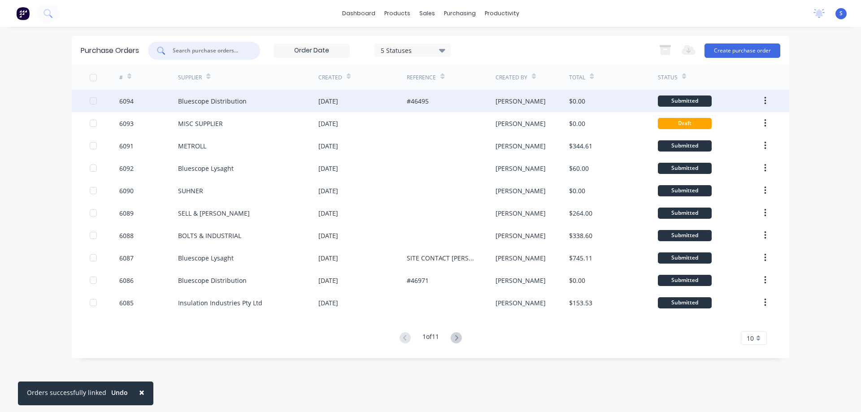
click at [264, 104] on div "Bluescope Distribution" at bounding box center [248, 101] width 140 height 22
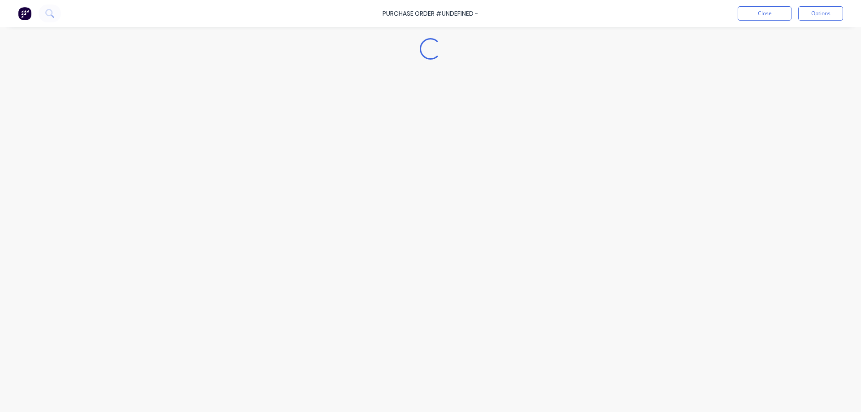
type textarea "x"
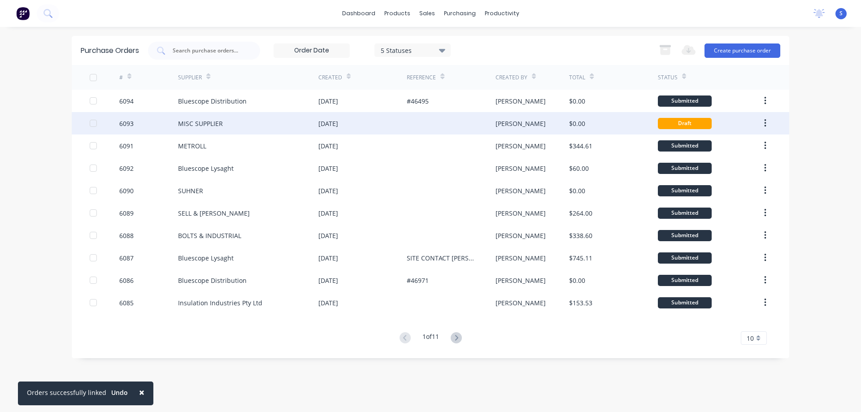
click at [553, 127] on div "[PERSON_NAME]" at bounding box center [533, 123] width 74 height 22
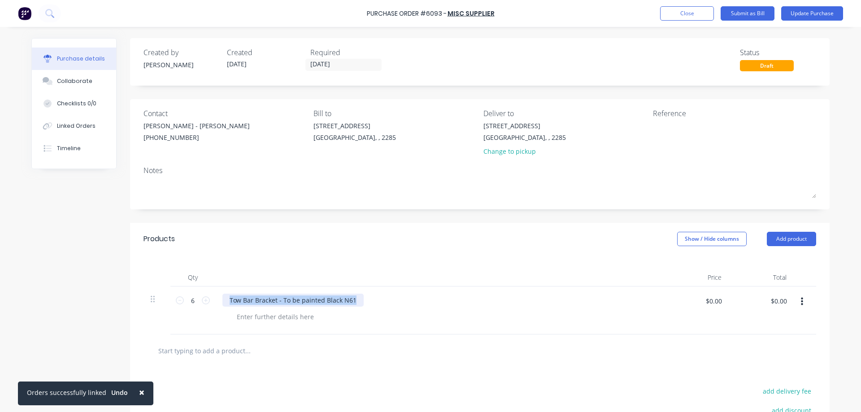
drag, startPoint x: 351, startPoint y: 301, endPoint x: 210, endPoint y: 301, distance: 141.3
click at [210, 301] on div "6 6 Tow Bar Bracket - To be painted Black N61 $0.00 $0.00 $0.00 $0.00" at bounding box center [480, 311] width 673 height 48
copy div "Tow Bar Bracket - To be painted Black N61"
click at [686, 15] on button "Close" at bounding box center [687, 13] width 54 height 14
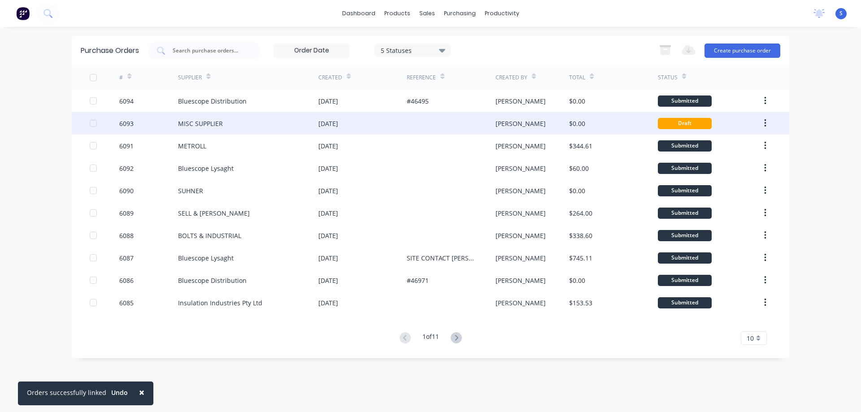
click at [764, 123] on icon "button" at bounding box center [765, 123] width 2 height 10
click at [725, 149] on div "Archive" at bounding box center [733, 146] width 69 height 13
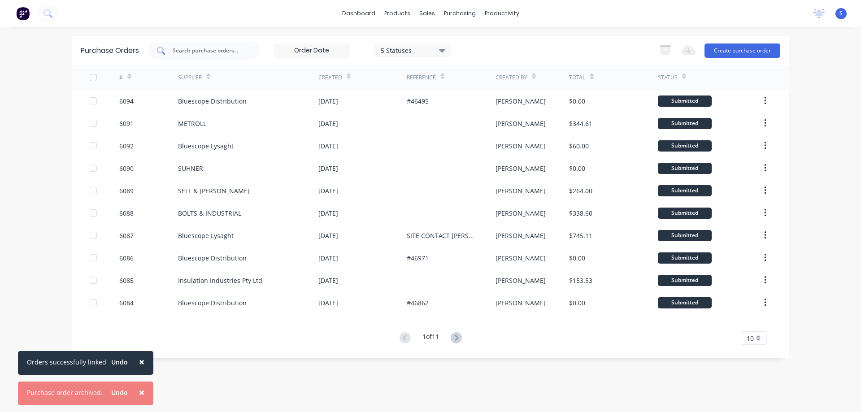
click at [226, 49] on input "text" at bounding box center [209, 50] width 74 height 9
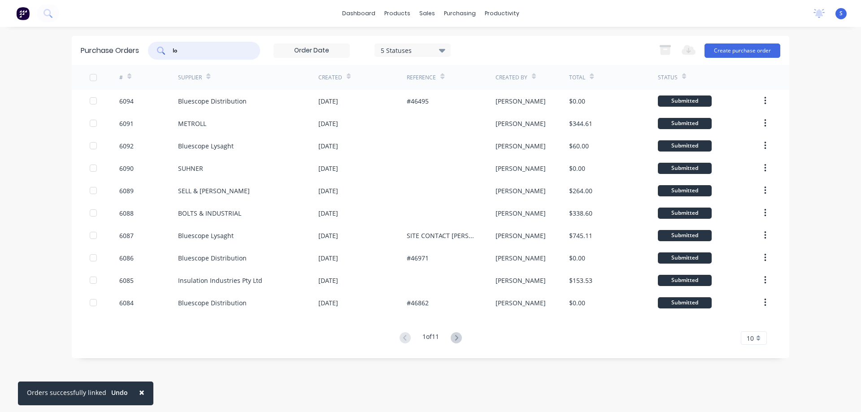
type input "l"
click at [744, 52] on button "Create purchase order" at bounding box center [743, 51] width 76 height 14
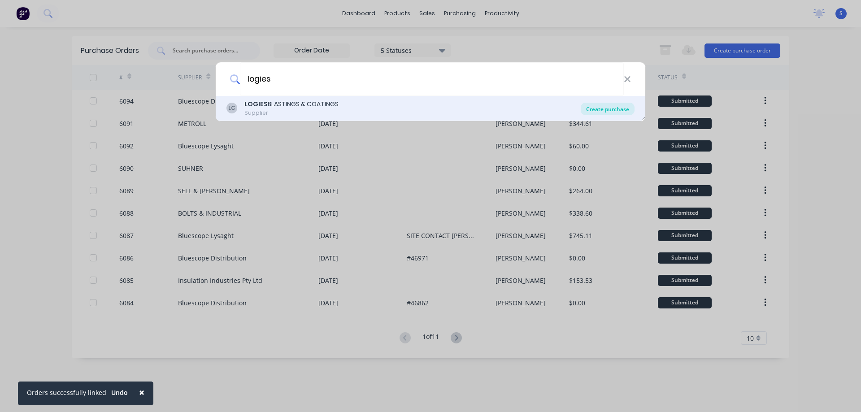
type input "logies"
click at [626, 109] on div "Create purchase" at bounding box center [608, 109] width 54 height 13
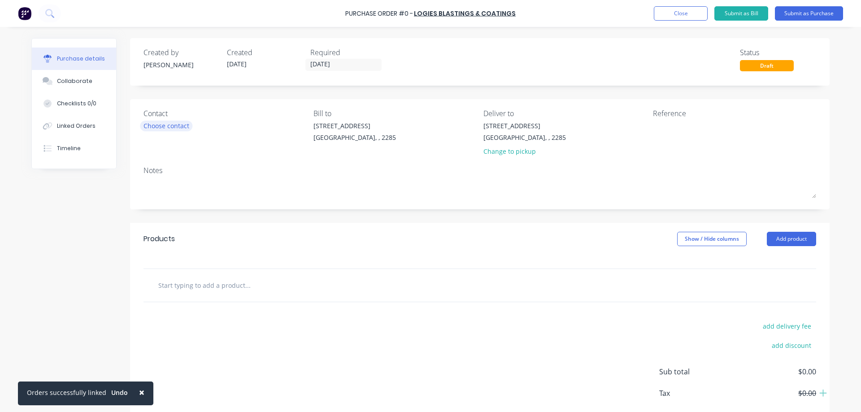
click at [157, 122] on div "Choose contact" at bounding box center [167, 125] width 46 height 9
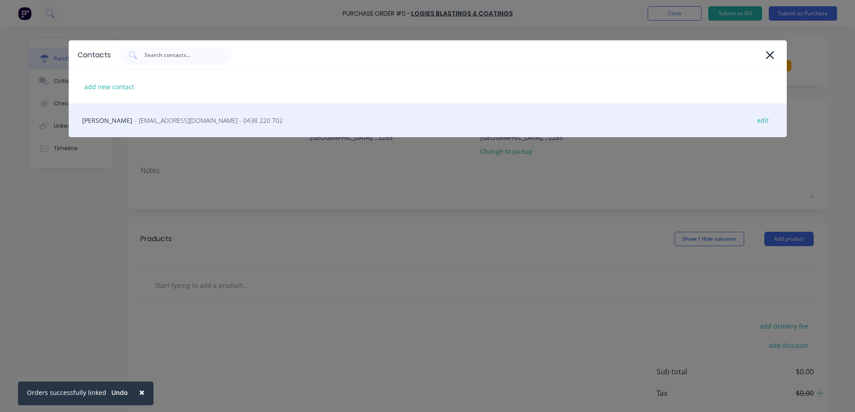
click at [167, 121] on span "- logiesbc@gmail.com - 0438 220 702" at bounding box center [209, 120] width 148 height 9
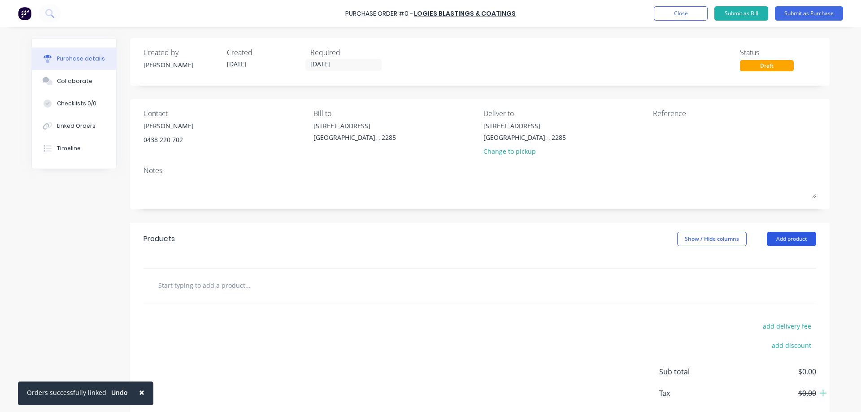
click at [788, 240] on button "Add product" at bounding box center [791, 239] width 49 height 14
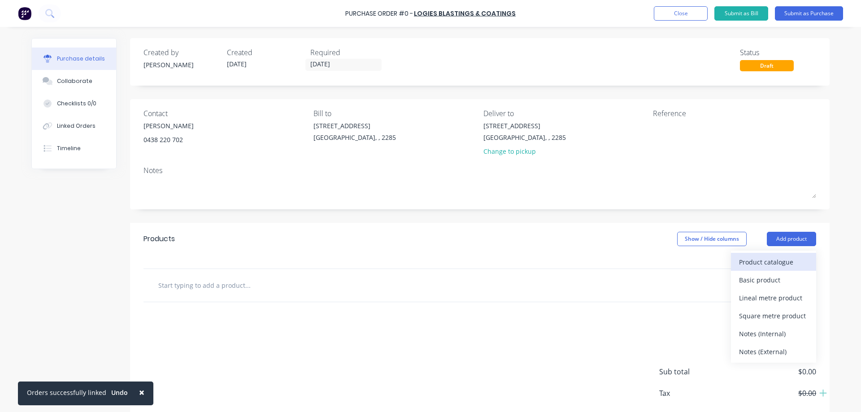
click at [774, 262] on div "Product catalogue" at bounding box center [773, 262] width 69 height 13
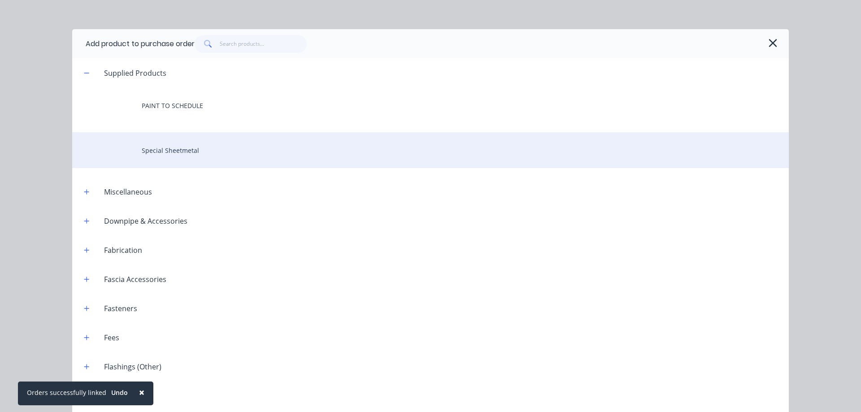
click at [179, 140] on div "Special Sheetmetal" at bounding box center [430, 150] width 717 height 36
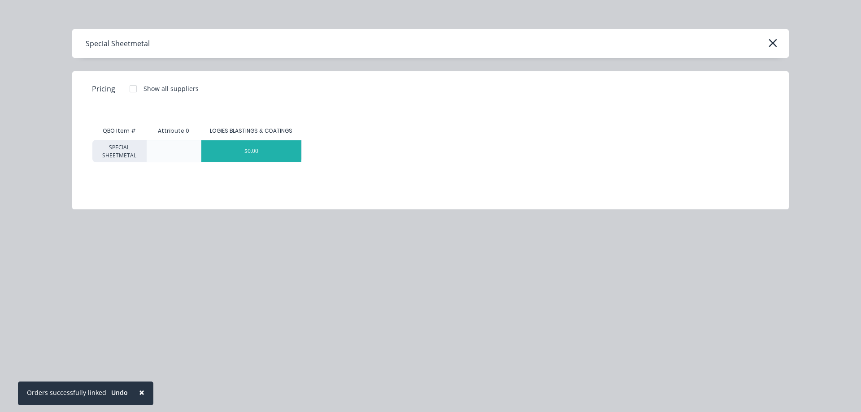
click at [266, 153] on div "$0.00" at bounding box center [251, 151] width 100 height 22
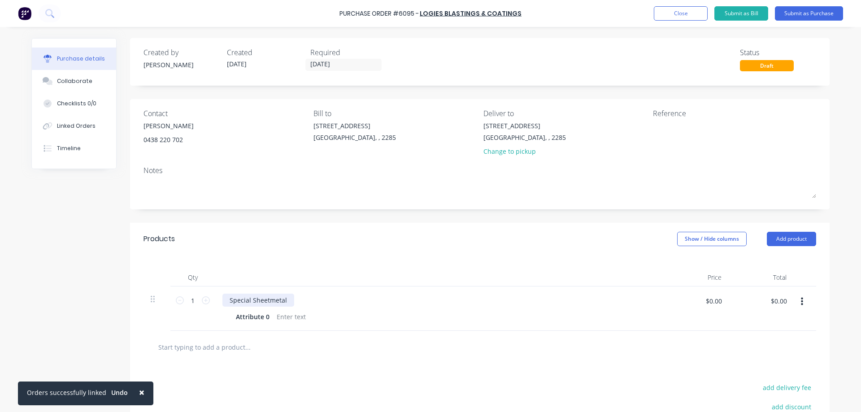
click at [261, 302] on div "Special Sheetmetal" at bounding box center [259, 300] width 72 height 13
paste div
click at [266, 316] on div "Attribute 0" at bounding box center [252, 316] width 41 height 13
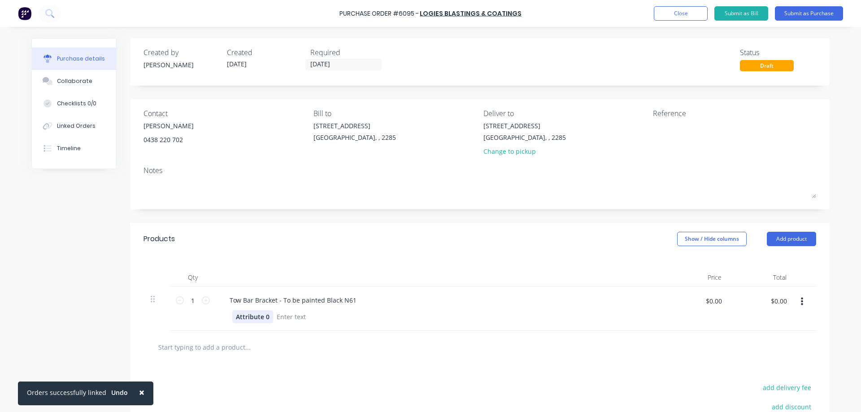
click at [266, 316] on div "Attribute 0" at bounding box center [252, 316] width 41 height 13
click at [192, 299] on input "1" at bounding box center [193, 300] width 18 height 13
type input "6"
type input "5"
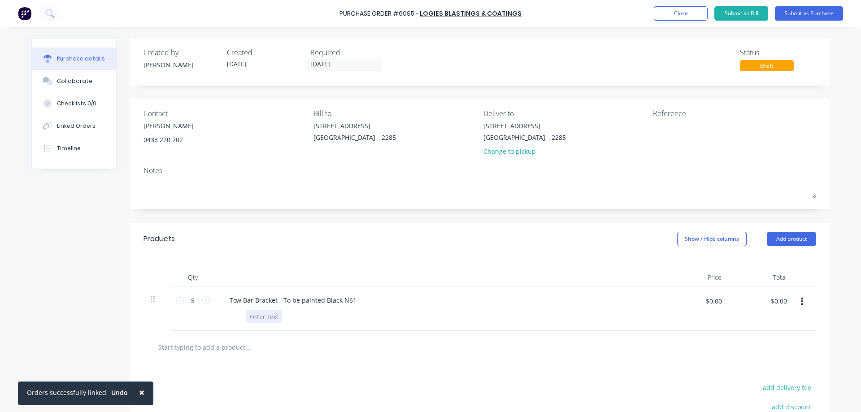
click at [259, 317] on div at bounding box center [264, 316] width 36 height 13
click at [663, 129] on textarea at bounding box center [709, 131] width 112 height 20
type textarea "#"
type textarea "x"
type textarea "#4"
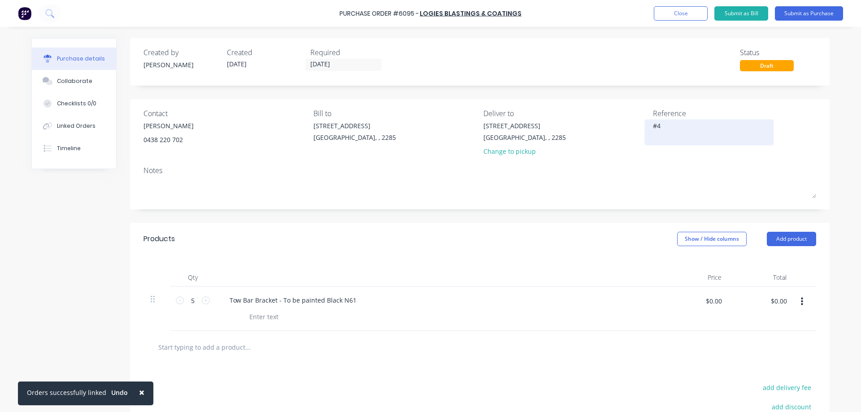
type textarea "x"
type textarea "#46"
type textarea "x"
type textarea "#464"
type textarea "x"
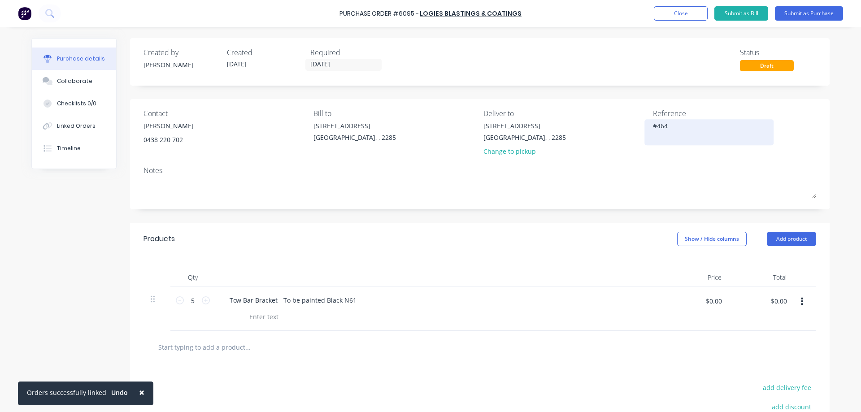
type textarea "#4649"
type textarea "x"
type textarea "#46495"
click at [663, 129] on textarea "#46495" at bounding box center [709, 131] width 112 height 20
type textarea "x"
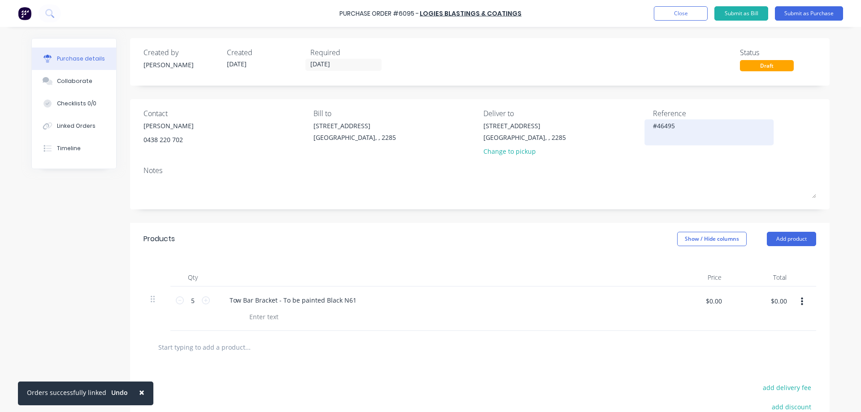
click at [663, 129] on textarea "#46495" at bounding box center [709, 131] width 112 height 20
type textarea "#46495"
type textarea "x"
type textarea "#46495"
click at [77, 125] on div "Linked Orders" at bounding box center [76, 126] width 39 height 8
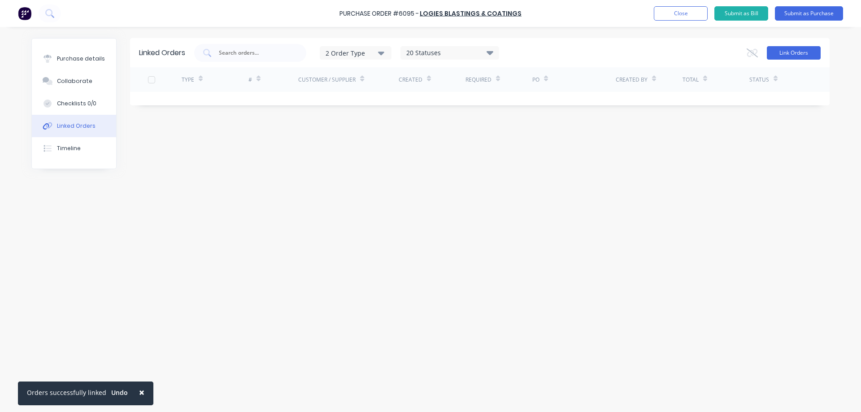
click at [795, 48] on button "Link Orders" at bounding box center [794, 52] width 54 height 13
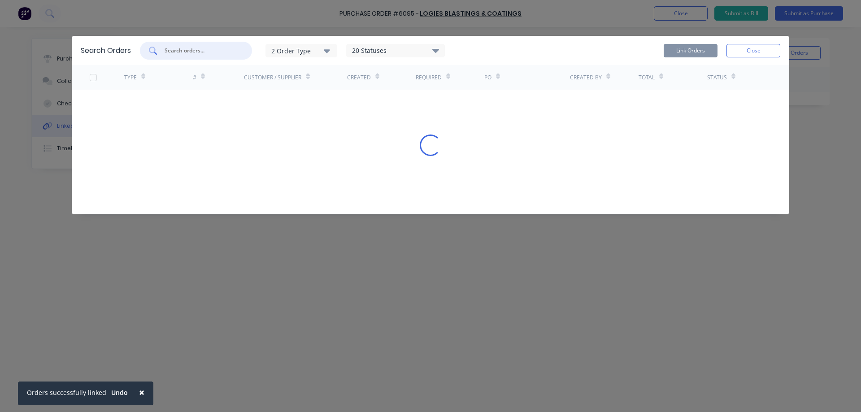
click at [209, 50] on input "text" at bounding box center [201, 50] width 74 height 9
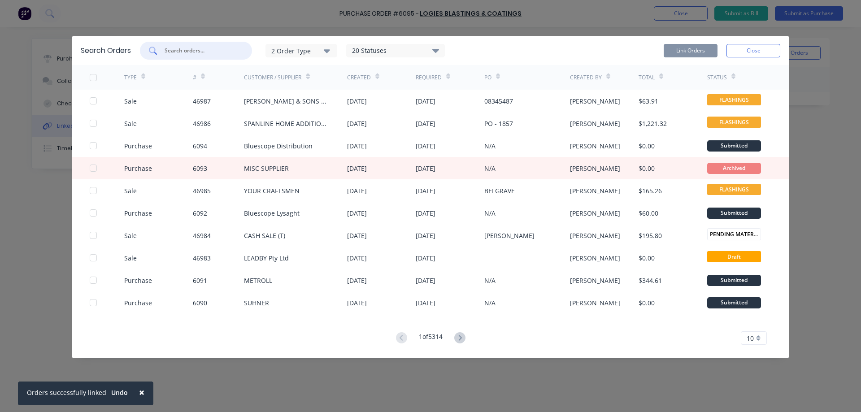
paste input "46495"
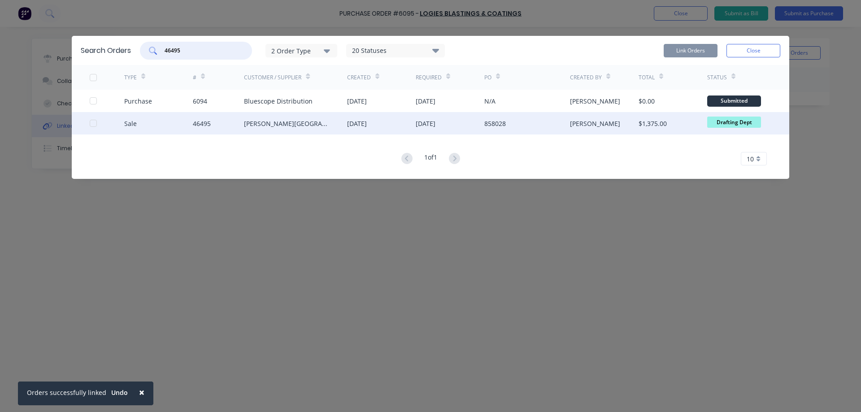
click at [96, 125] on div at bounding box center [93, 123] width 18 height 18
type input "46495"
click at [673, 52] on button "Link Orders" at bounding box center [691, 50] width 54 height 13
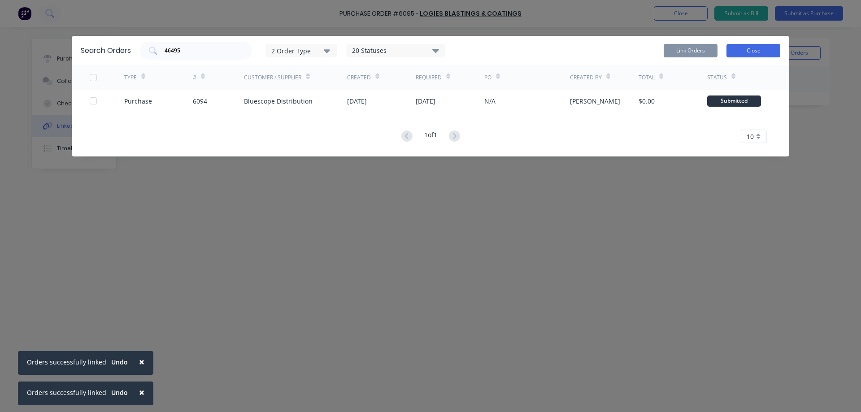
click at [750, 55] on button "Close" at bounding box center [754, 50] width 54 height 13
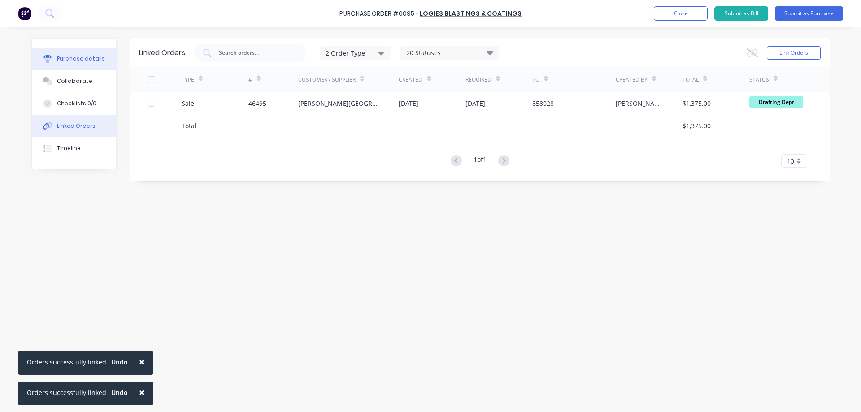
click at [90, 57] on div "Purchase details" at bounding box center [81, 59] width 48 height 8
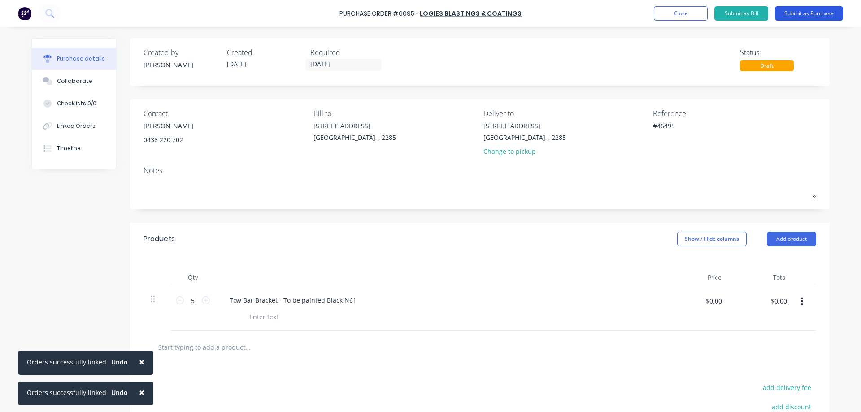
click at [798, 12] on button "Submit as Purchase" at bounding box center [809, 13] width 68 height 14
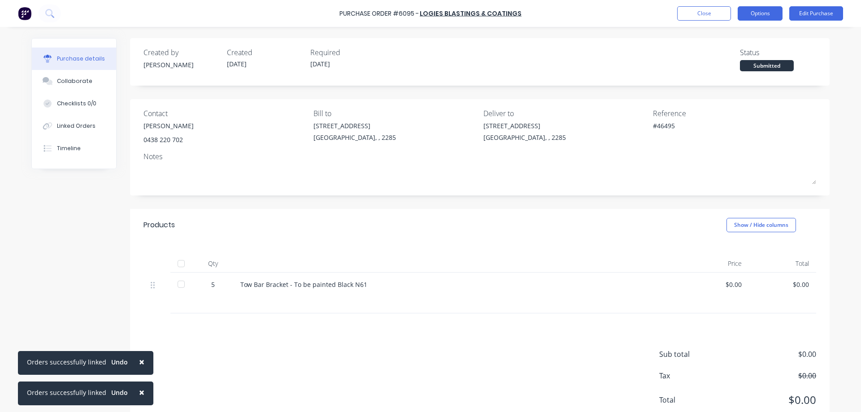
click at [754, 11] on button "Options" at bounding box center [760, 13] width 45 height 14
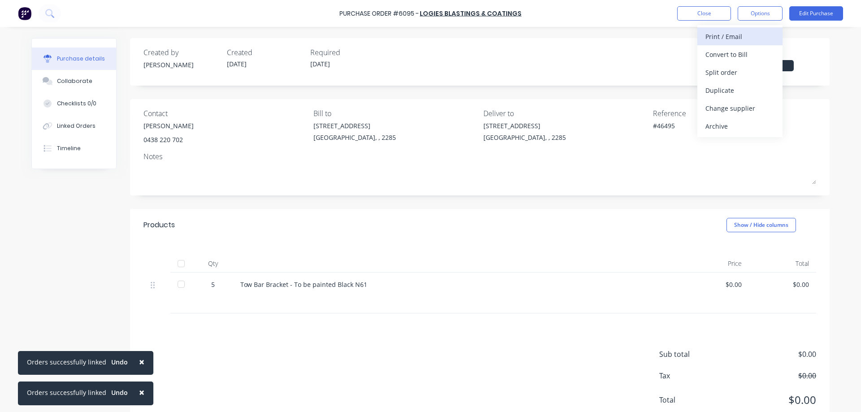
click at [724, 41] on div "Print / Email" at bounding box center [740, 36] width 69 height 13
click at [738, 69] on div "Without pricing" at bounding box center [740, 72] width 69 height 13
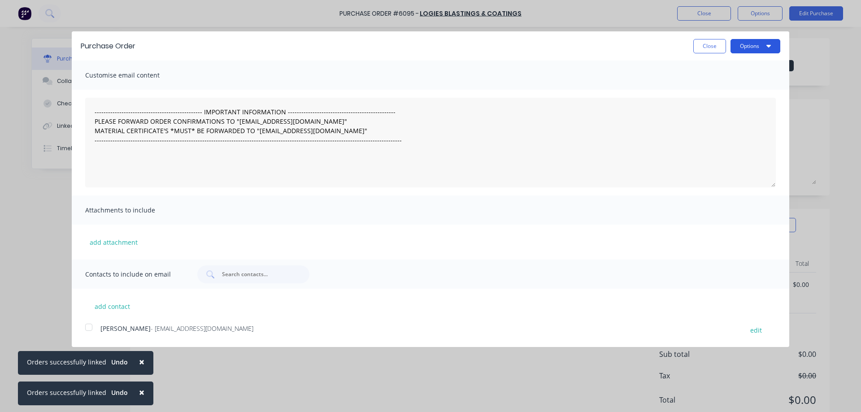
click at [738, 51] on button "Options" at bounding box center [756, 46] width 50 height 14
click at [722, 70] on div "Print" at bounding box center [737, 68] width 69 height 13
click at [698, 46] on button "Close" at bounding box center [710, 46] width 33 height 14
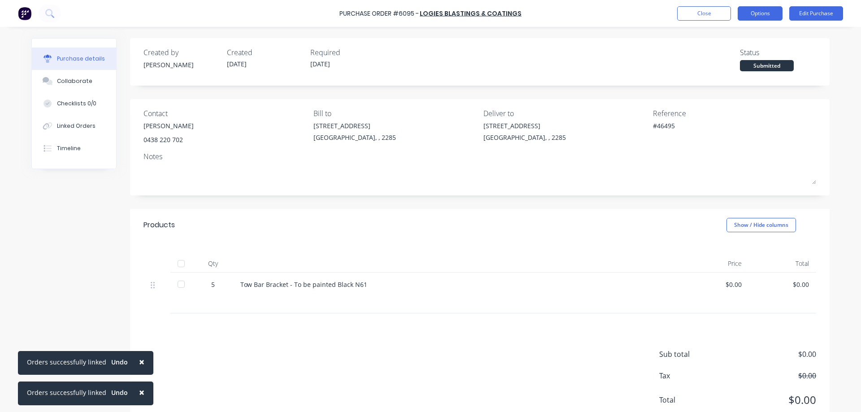
click at [769, 11] on button "Options" at bounding box center [760, 13] width 45 height 14
click at [810, 13] on button "Edit Purchase" at bounding box center [817, 13] width 54 height 14
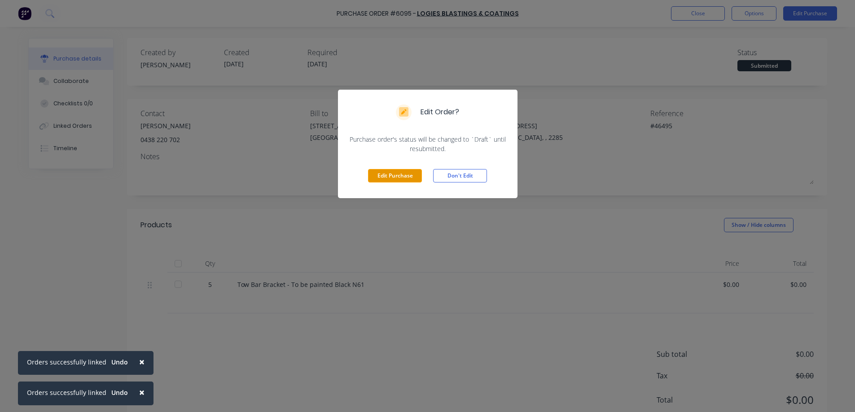
click at [403, 179] on button "Edit Purchase" at bounding box center [395, 175] width 54 height 13
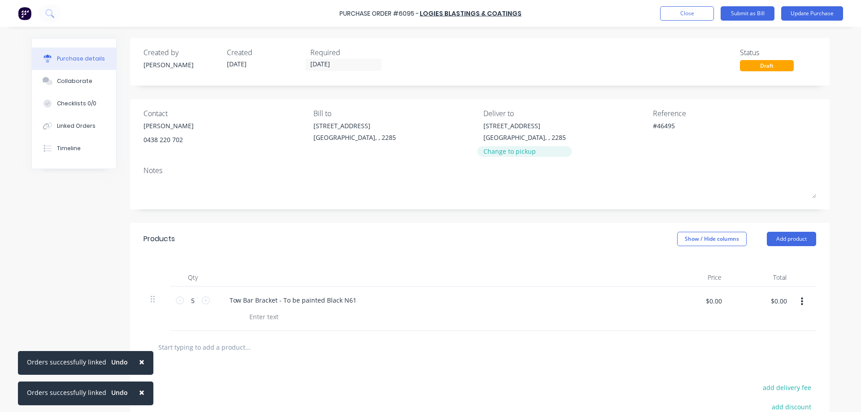
click at [517, 149] on div "Change to pickup" at bounding box center [525, 151] width 83 height 9
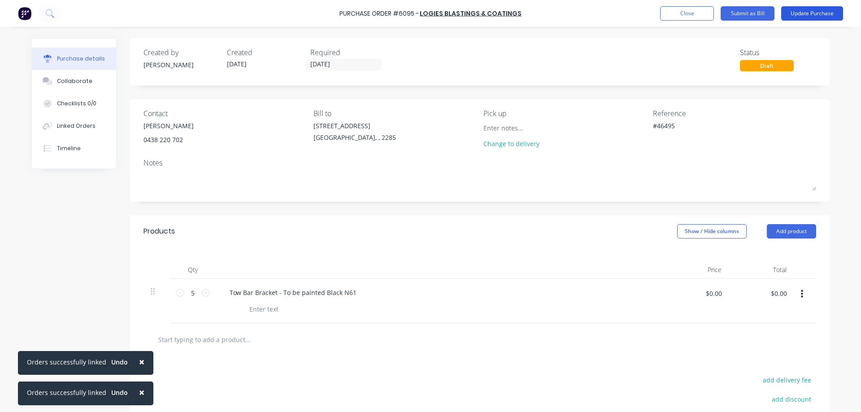
click at [813, 9] on button "Update Purchase" at bounding box center [813, 13] width 62 height 14
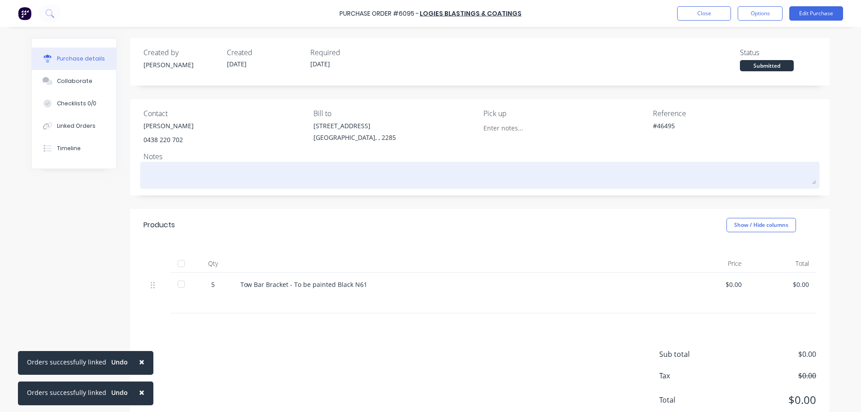
click at [220, 181] on textarea at bounding box center [480, 174] width 673 height 20
type textarea "x"
type textarea "A"
type textarea "x"
type textarea "Ac"
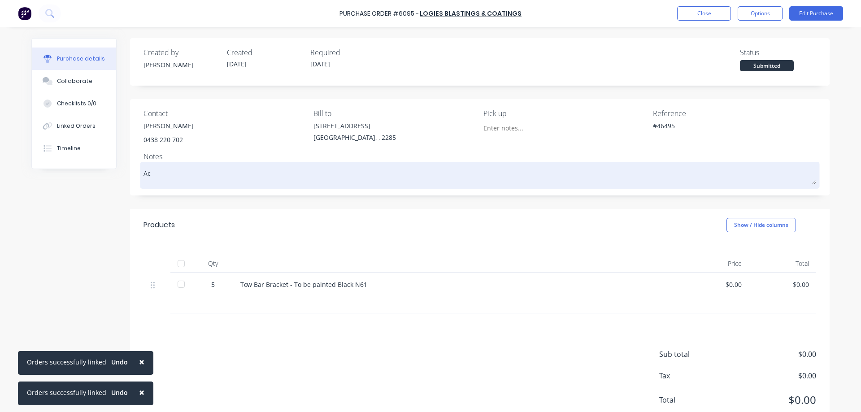
type textarea "x"
type textarea "Aca"
type textarea "x"
type textarea "Acad"
type textarea "x"
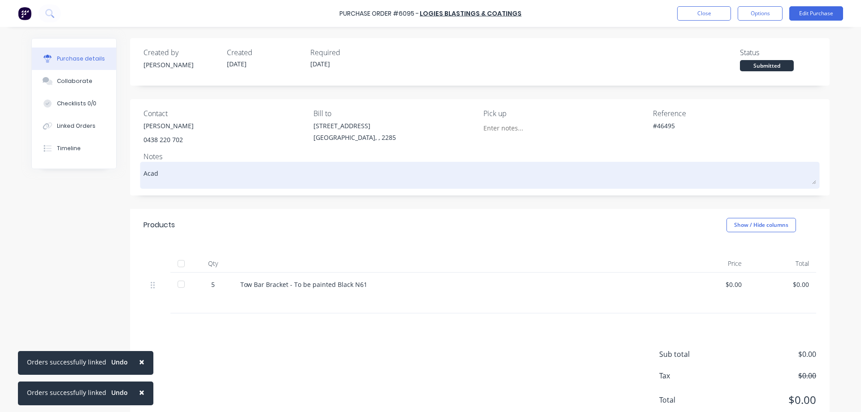
type textarea "Acade"
type textarea "x"
type textarea "Academ"
type textarea "x"
type textarea "Academy"
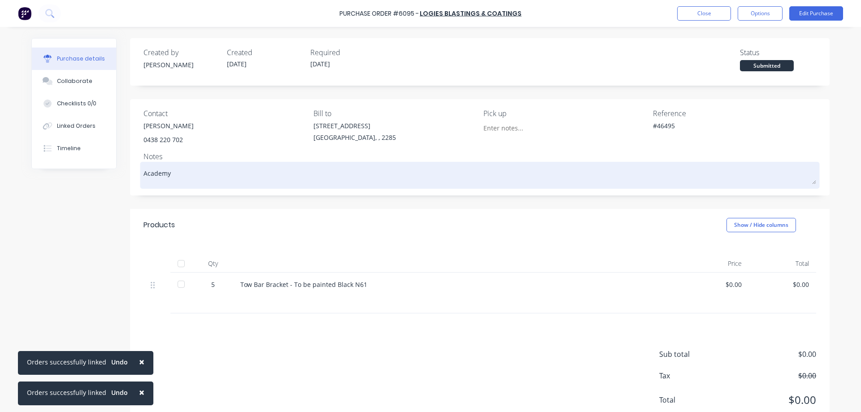
type textarea "x"
type textarea "Academy"
type textarea "x"
type textarea "Academy t"
type textarea "x"
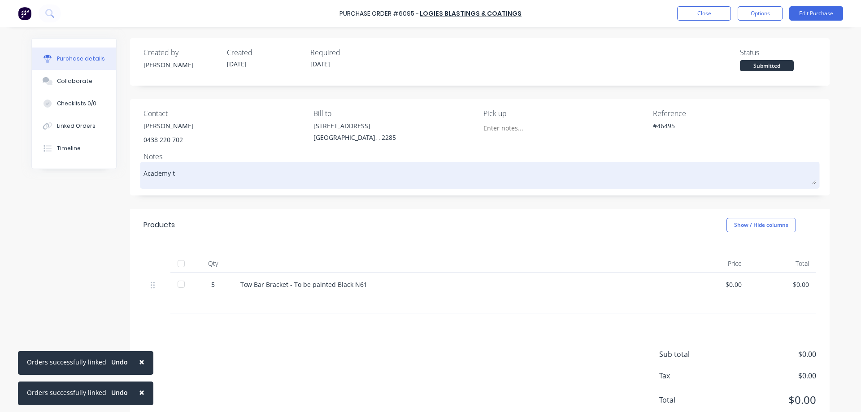
type textarea "Academy to"
type textarea "x"
type textarea "Academy to"
type textarea "x"
type textarea "Academy to c"
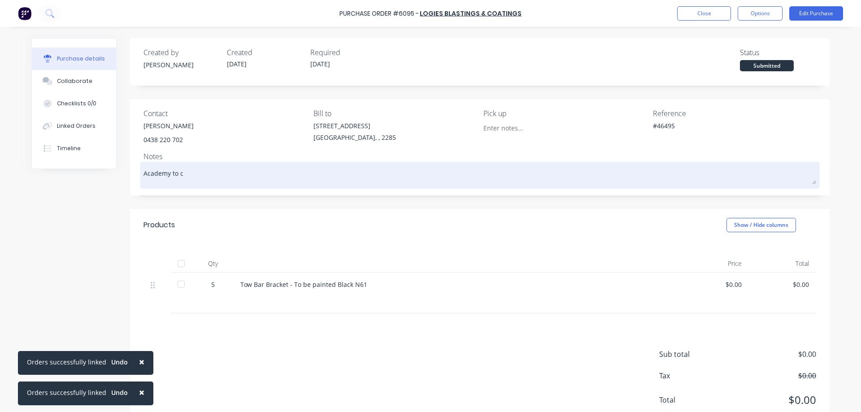
type textarea "x"
type textarea "Academy to co"
type textarea "x"
type textarea "Academy to col"
type textarea "x"
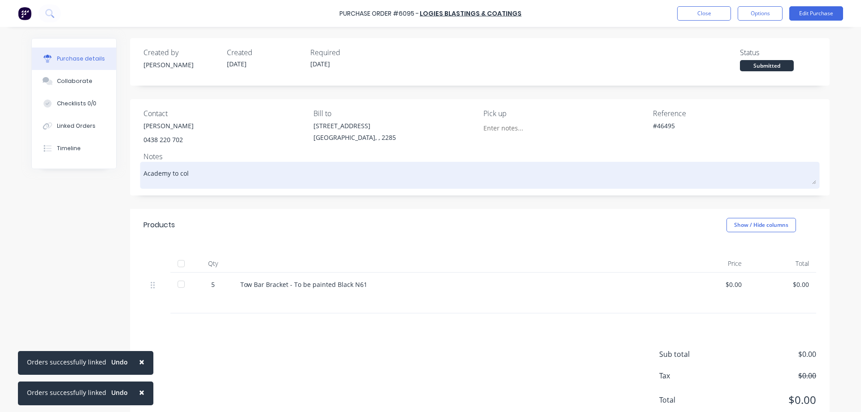
type textarea "Academy to coll"
type textarea "x"
type textarea "Academy to colle"
type textarea "x"
type textarea "Academy to collec"
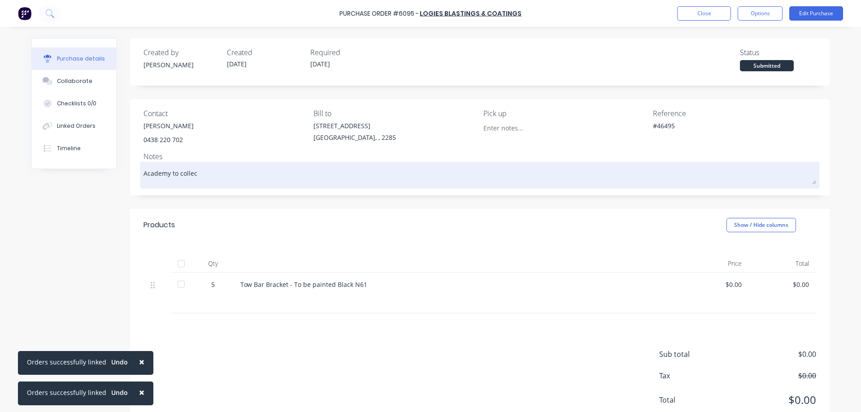
type textarea "x"
type textarea "Academy to collect"
type textarea "x"
type textarea "Academy to collect/"
type textarea "x"
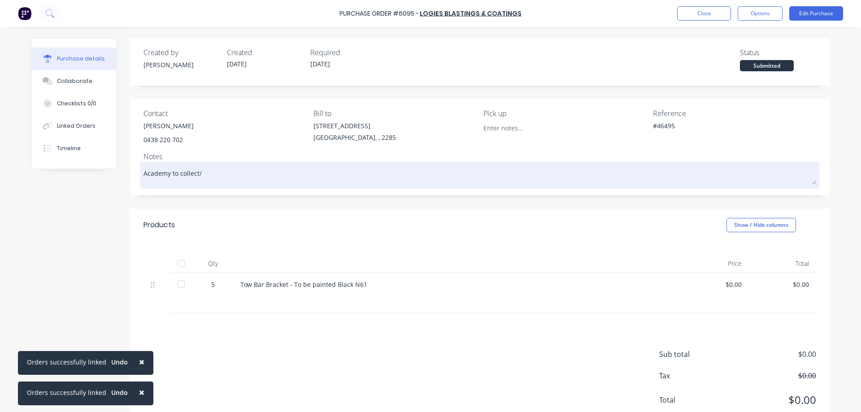
type textarea "Academy to collect"
type textarea "x"
type textarea "Academy to collec"
type textarea "x"
type textarea "Academy to colle"
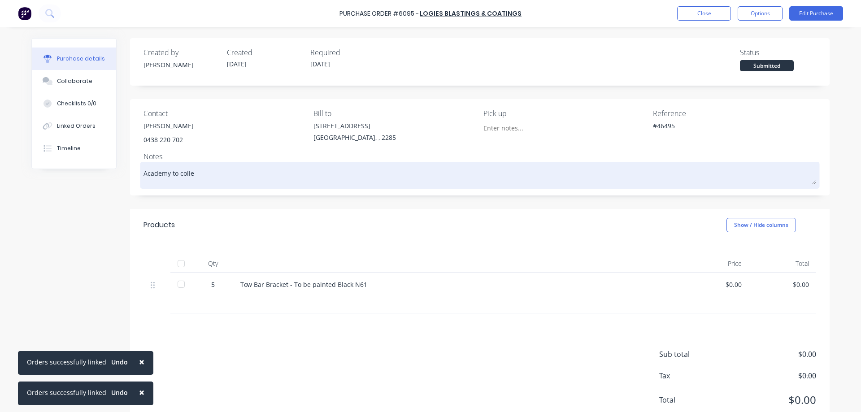
type textarea "x"
type textarea "Academy to coll"
type textarea "x"
type textarea "Academy to col"
type textarea "x"
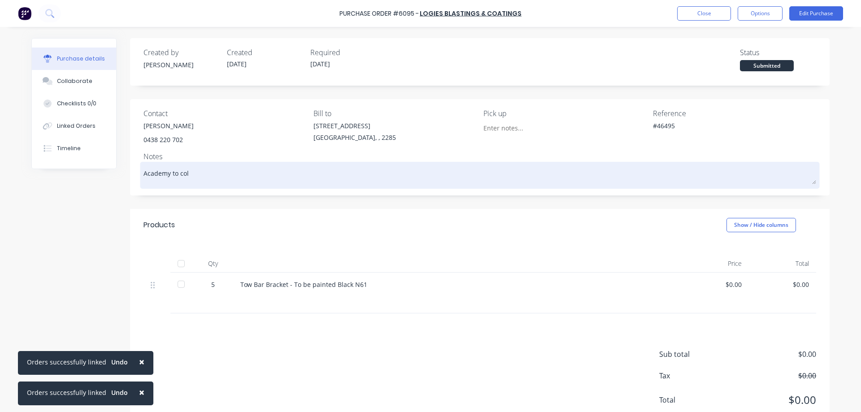
type textarea "Academy to co"
type textarea "x"
type textarea "Academy to c"
type textarea "x"
type textarea "Academy to"
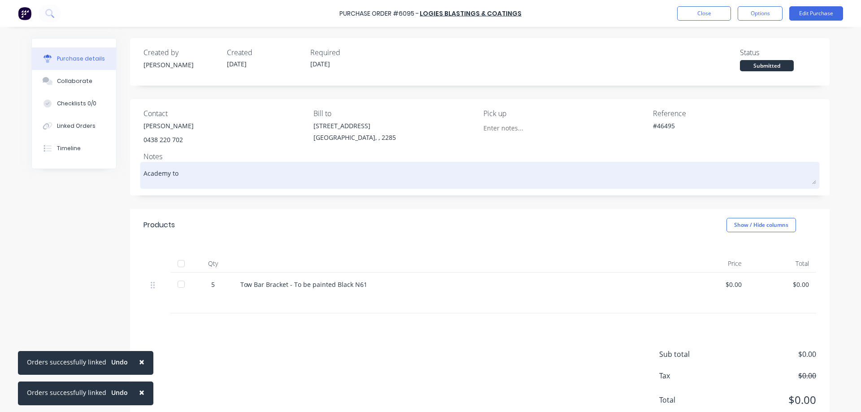
type textarea "x"
type textarea "Academy to d"
type textarea "x"
type textarea "Academy to dr"
type textarea "x"
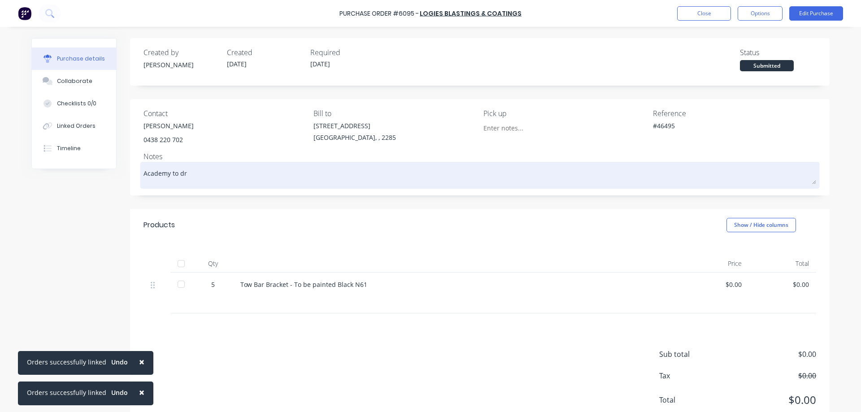
type textarea "Academy to dro"
type textarea "x"
type textarea "Academy to drop"
type textarea "x"
type textarea "Academy to drop"
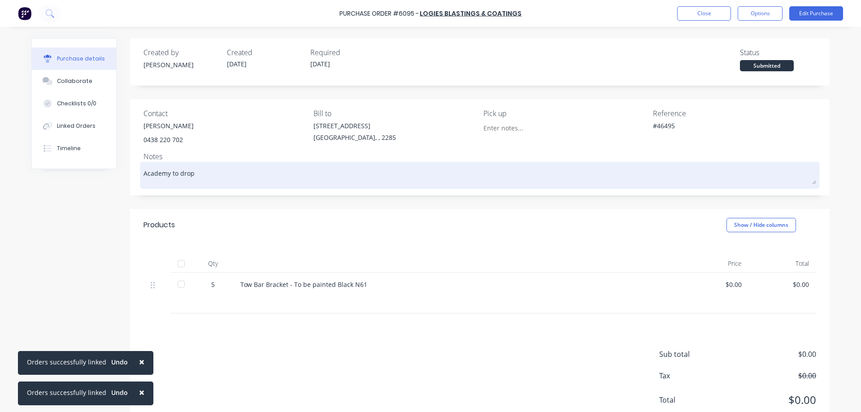
type textarea "x"
type textarea "Academy to drop o"
type textarea "x"
type textarea "Academy to drop of"
type textarea "x"
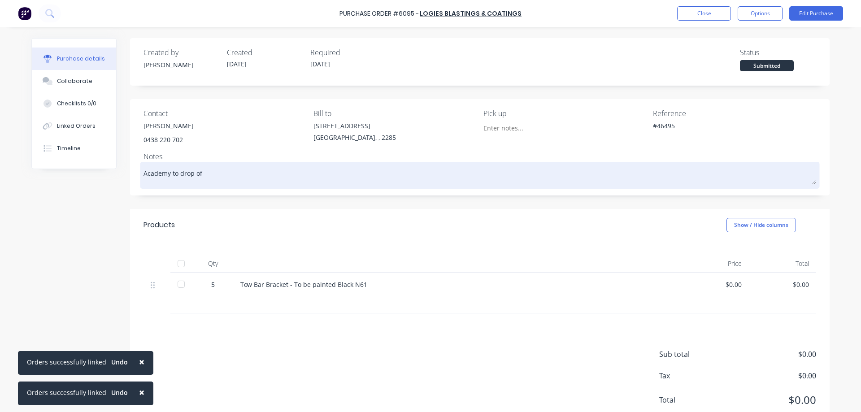
type textarea "Academy to drop off"
type textarea "x"
type textarea "Academy to drop off"
type textarea "x"
type textarea "Academy to drop off"
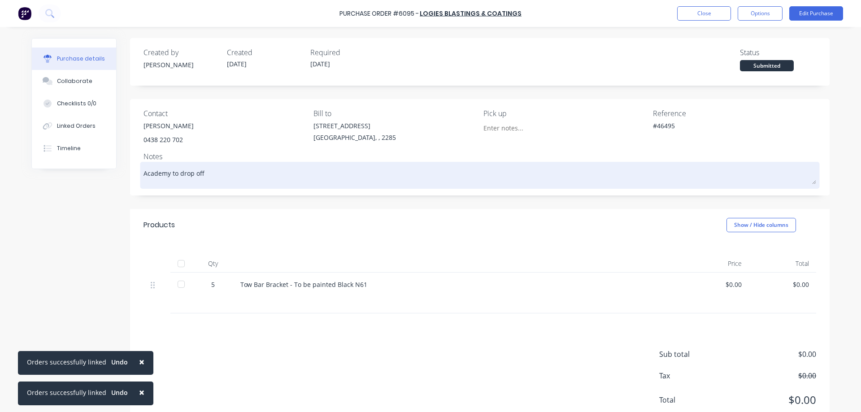
type textarea "x"
type textarea "Academy to drop off/"
type textarea "x"
type textarea "Academy to drop off/"
type textarea "x"
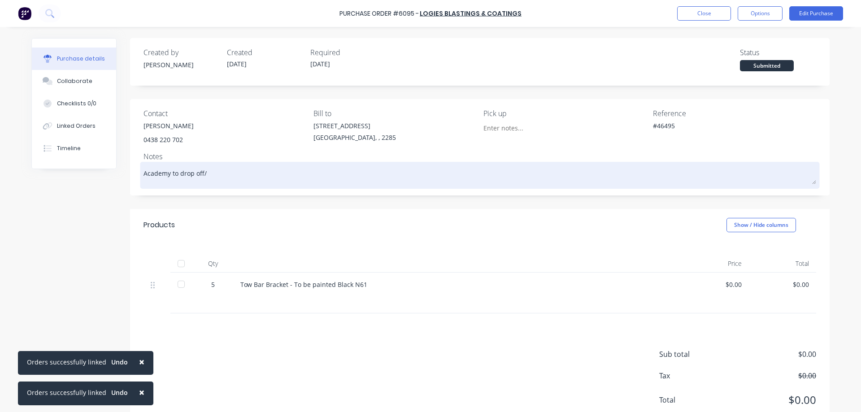
type textarea "Academy to drop off/ c"
type textarea "x"
type textarea "Academy to drop off/ co"
type textarea "x"
type textarea "Academy to drop off/ col"
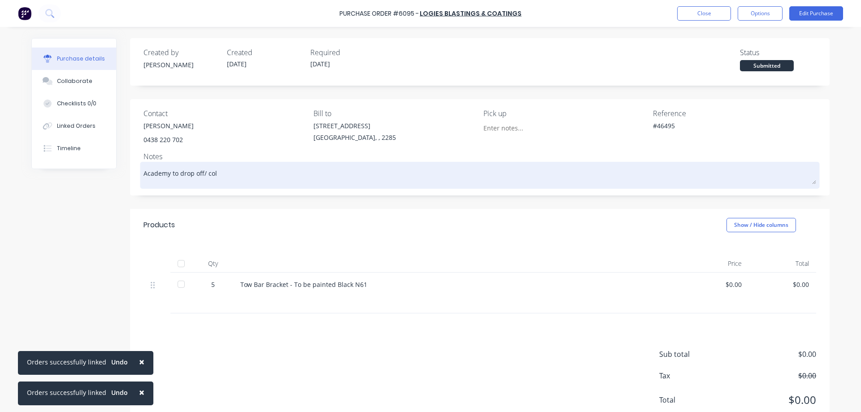
type textarea "x"
type textarea "Academy to drop off/ coll"
type textarea "x"
type textarea "Academy to drop off/ colle"
type textarea "x"
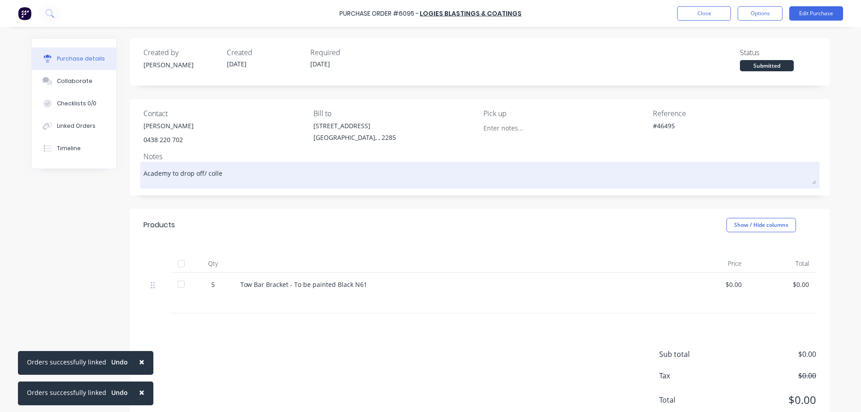
type textarea "Academy to drop off/ collec"
type textarea "x"
type textarea "Academy to drop off/ collect"
click at [200, 175] on textarea "Academy to drop off/ collect" at bounding box center [480, 174] width 673 height 20
type textarea "x"
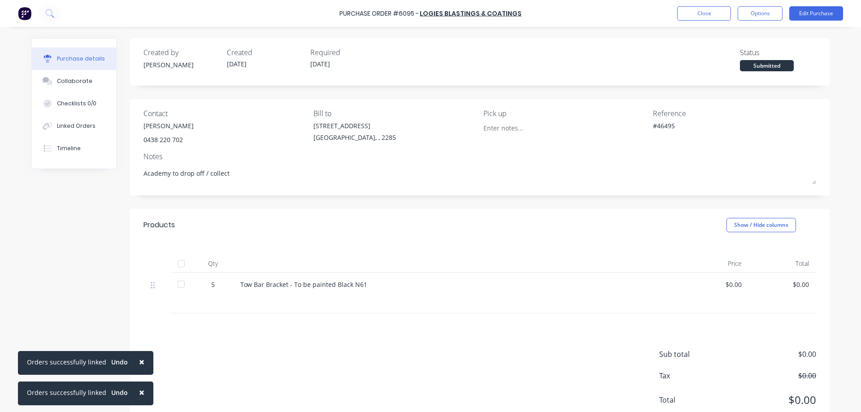
type textarea "Academy to drop off / collect"
type textarea "x"
type textarea "Academy to drop off / collect"
click at [846, 50] on div "× Orders successfully linked Undo × Orders successfully linked Undo Purchase Or…" at bounding box center [430, 206] width 861 height 412
click at [817, 12] on button "Edit Purchase" at bounding box center [817, 13] width 54 height 14
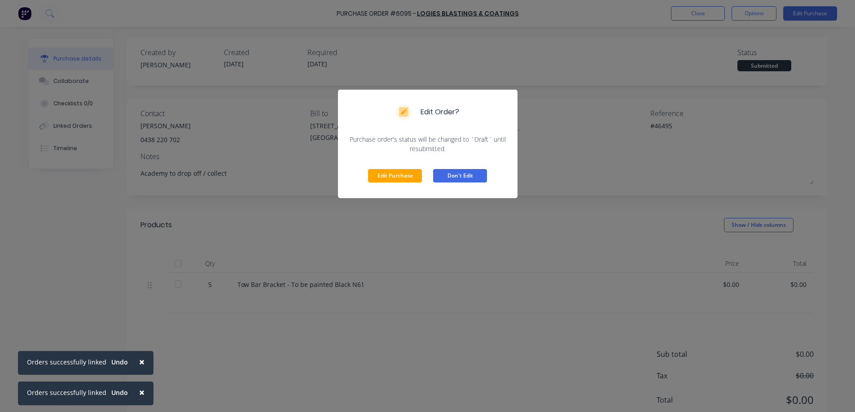
click at [474, 180] on button "Don't Edit" at bounding box center [460, 175] width 54 height 13
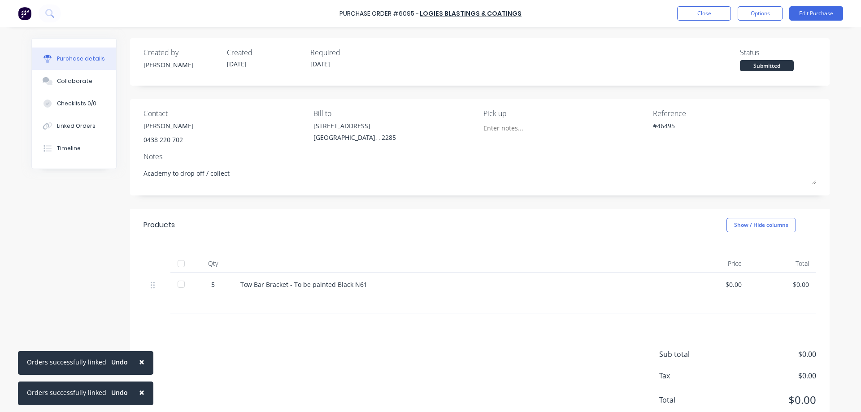
drag, startPoint x: 242, startPoint y: 178, endPoint x: 98, endPoint y: 178, distance: 144.0
click at [98, 178] on div "Created by Stuart Created 14/08/25 Required 14/08/25 Status Submitted Contact M…" at bounding box center [430, 235] width 799 height 394
click at [823, 13] on button "Edit Purchase" at bounding box center [817, 13] width 54 height 14
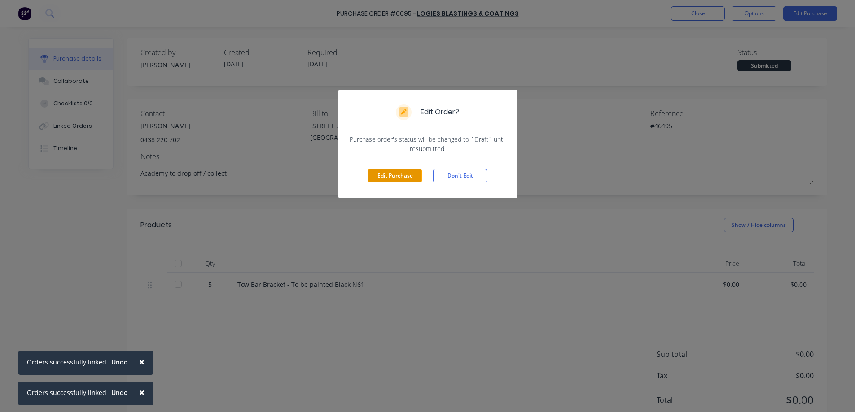
click at [385, 176] on button "Edit Purchase" at bounding box center [395, 175] width 54 height 13
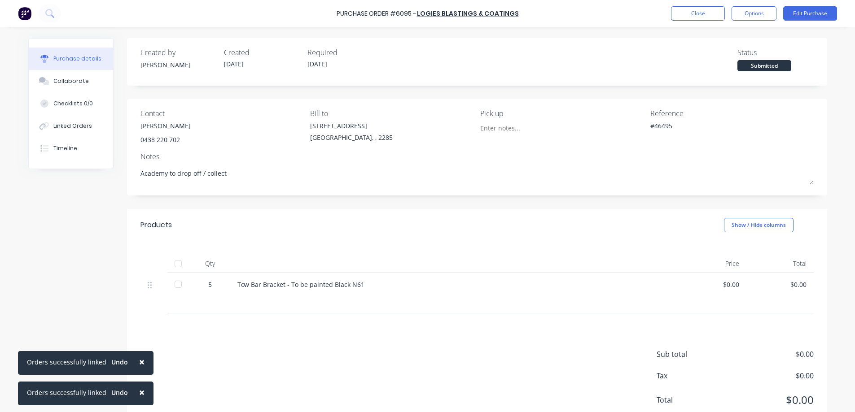
type textarea "x"
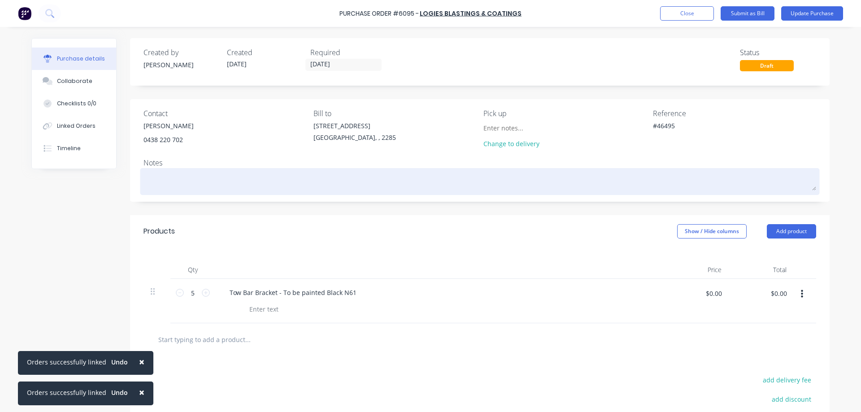
click at [199, 183] on textarea at bounding box center [480, 180] width 673 height 20
paste textarea "Academy to drop off / collect"
type textarea "x"
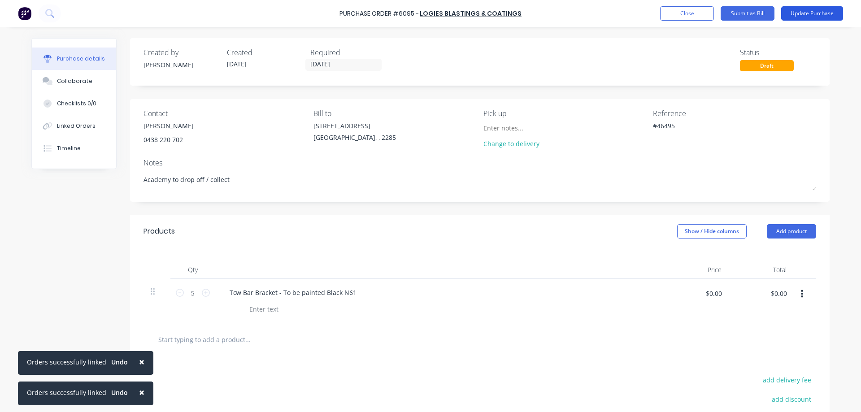
type textarea "Academy to drop off / collect"
type textarea "x"
type textarea "Academy to drop off / collect"
click at [806, 14] on button "Update Purchase" at bounding box center [813, 13] width 62 height 14
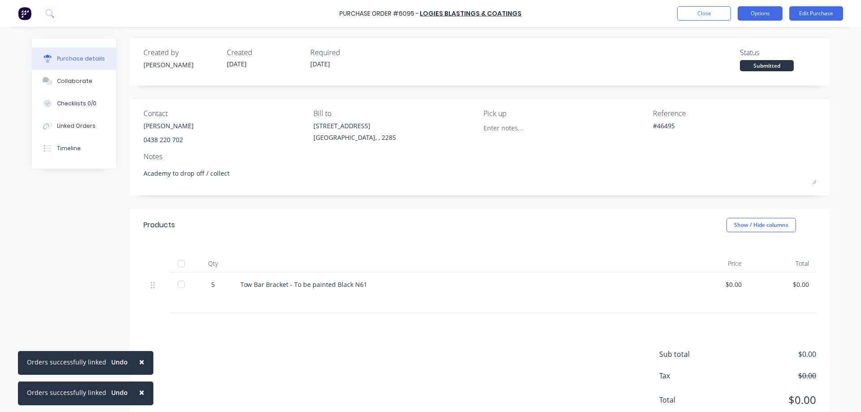
click at [764, 12] on button "Options" at bounding box center [760, 13] width 45 height 14
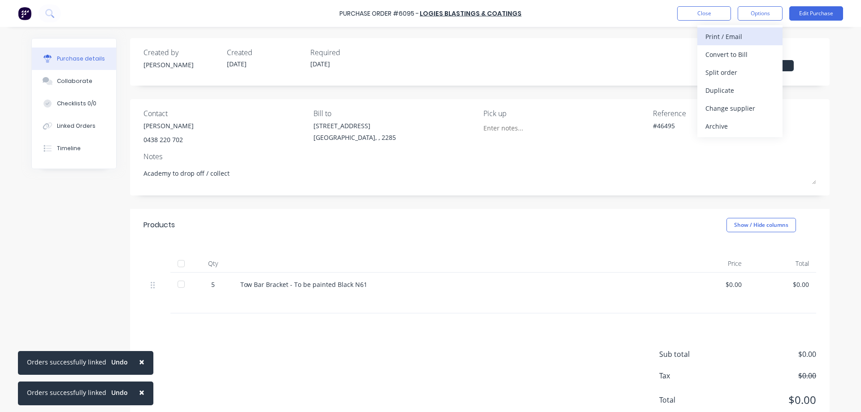
click at [736, 36] on div "Print / Email" at bounding box center [740, 36] width 69 height 13
click at [719, 72] on div "Without pricing" at bounding box center [740, 72] width 69 height 13
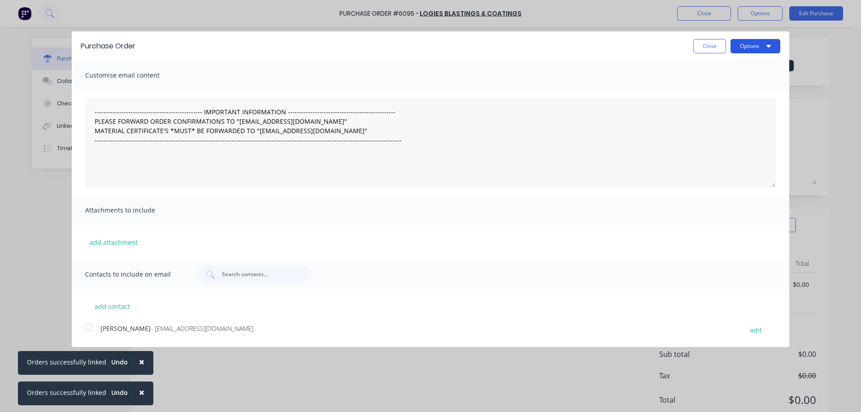
click at [753, 44] on button "Options" at bounding box center [756, 46] width 50 height 14
click at [734, 69] on div "Print" at bounding box center [737, 68] width 69 height 13
click at [716, 49] on button "Close" at bounding box center [710, 46] width 33 height 14
type textarea "x"
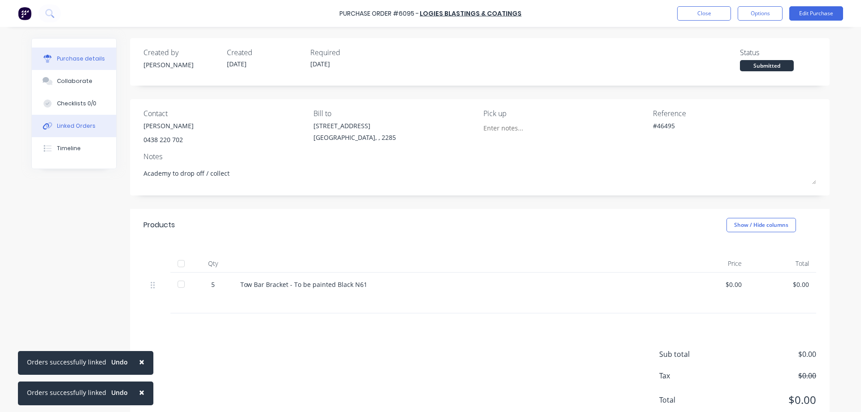
click at [80, 125] on div "Linked Orders" at bounding box center [76, 126] width 39 height 8
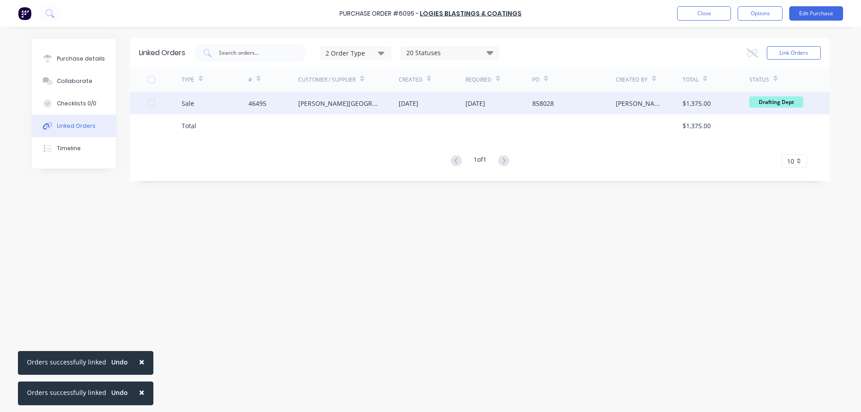
click at [340, 105] on div "[PERSON_NAME][GEOGRAPHIC_DATA]" at bounding box center [348, 103] width 100 height 22
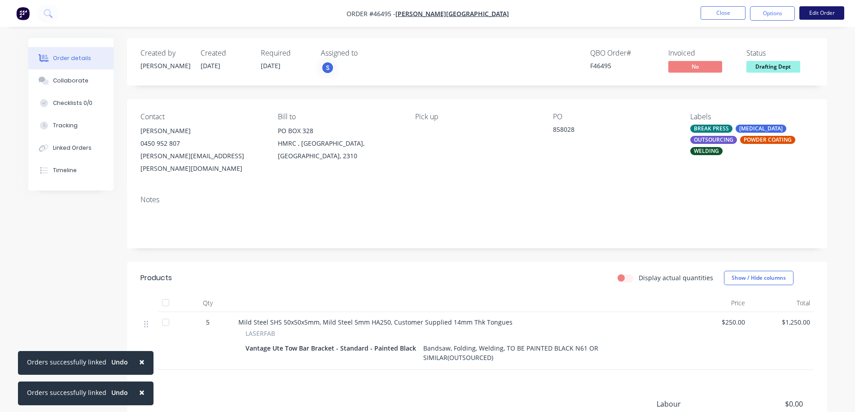
click at [822, 9] on button "Edit Order" at bounding box center [821, 12] width 45 height 13
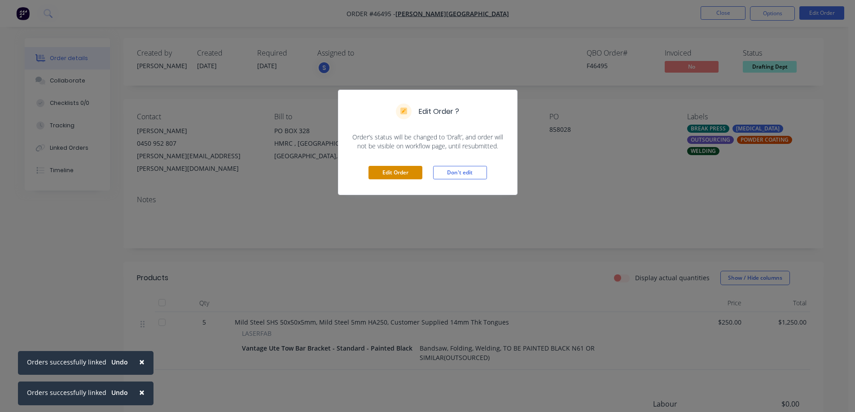
click at [408, 178] on button "Edit Order" at bounding box center [395, 172] width 54 height 13
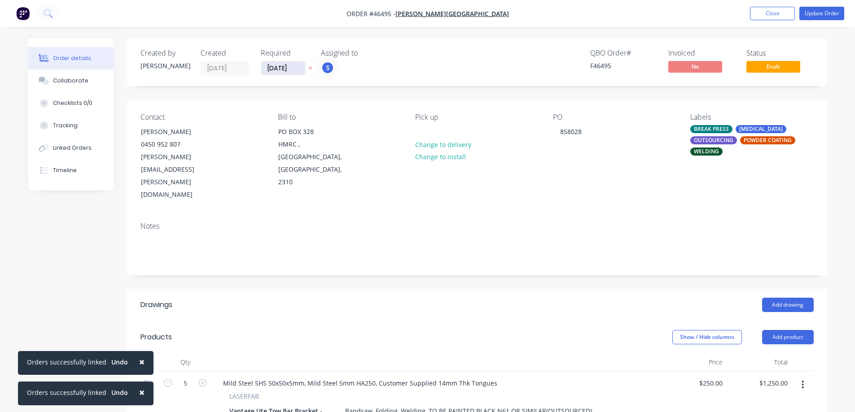
click at [278, 69] on input "[DATE]" at bounding box center [283, 67] width 44 height 13
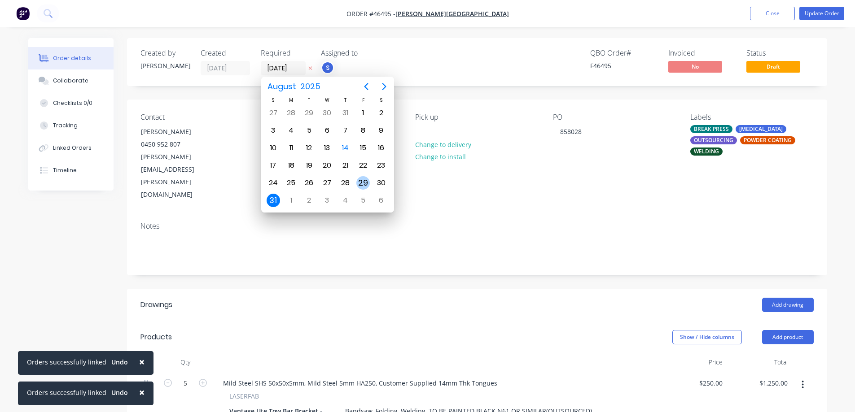
click at [369, 185] on div "29" at bounding box center [362, 182] width 13 height 13
type input "[DATE]"
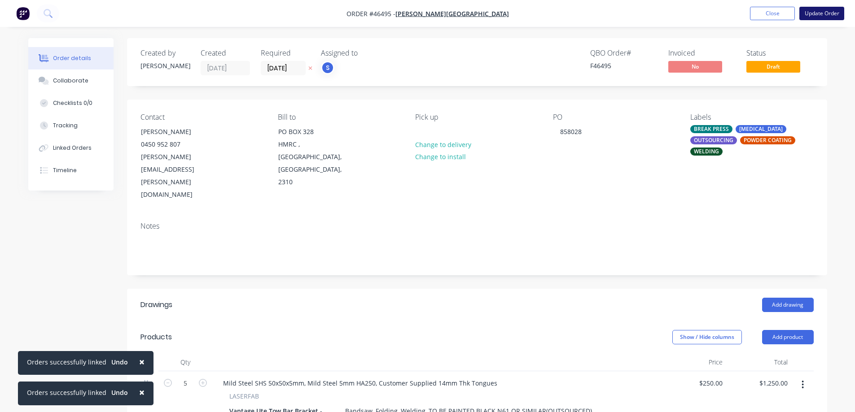
click at [824, 12] on button "Update Order" at bounding box center [821, 13] width 45 height 13
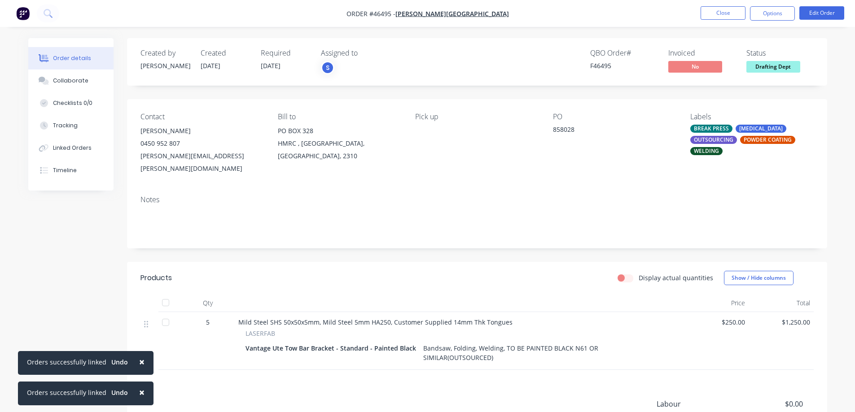
click at [139, 393] on span "×" at bounding box center [141, 392] width 5 height 13
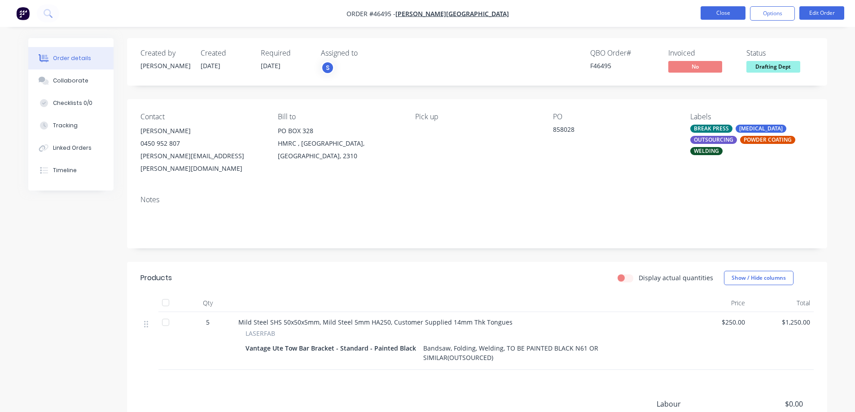
click at [730, 12] on button "Close" at bounding box center [722, 12] width 45 height 13
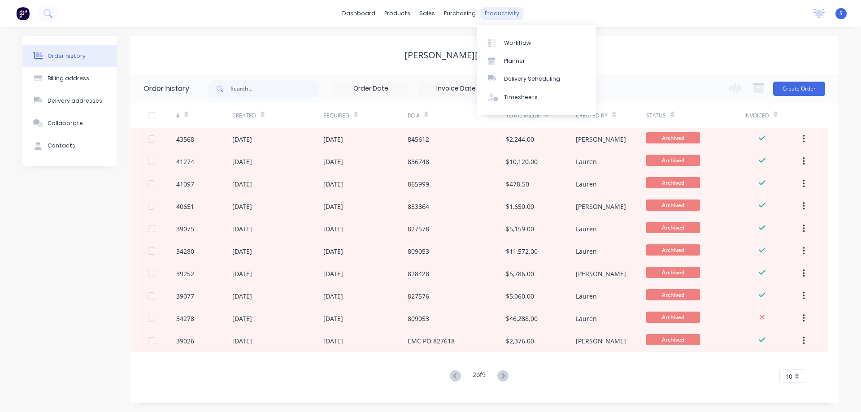
click at [515, 14] on div "productivity" at bounding box center [503, 13] width 44 height 13
click at [520, 42] on div "Workflow" at bounding box center [517, 43] width 27 height 8
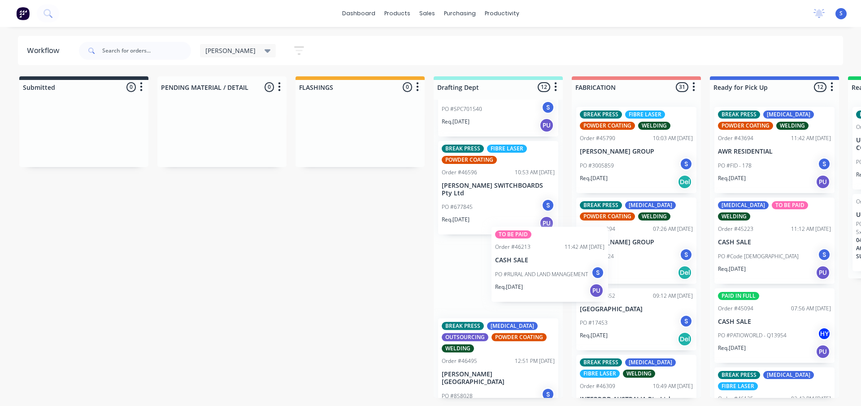
scroll to position [0, 2]
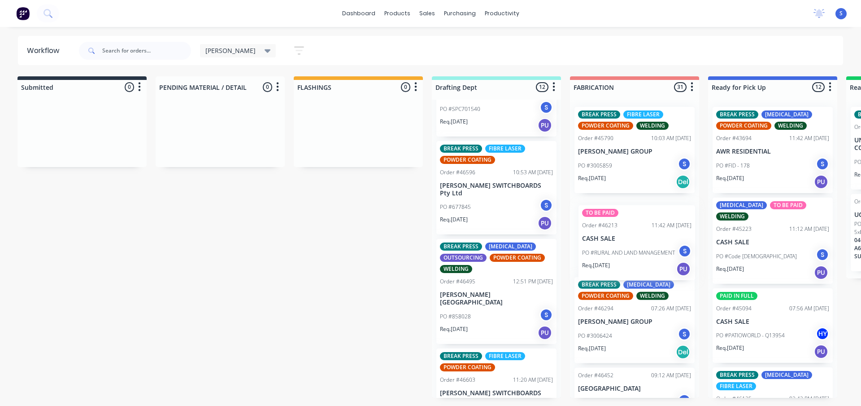
drag, startPoint x: 471, startPoint y: 273, endPoint x: 615, endPoint y: 256, distance: 145.0
click at [615, 256] on div "Submitted 0 Sort By Created date Required date Order number Customer name Most …" at bounding box center [739, 236] width 1496 height 321
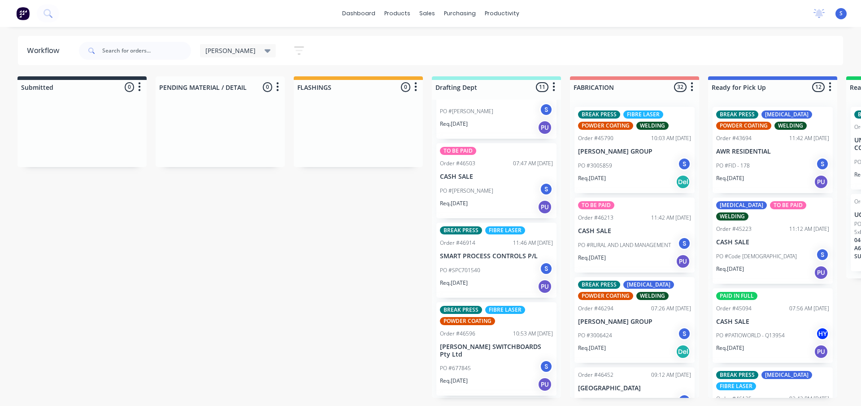
scroll to position [0, 0]
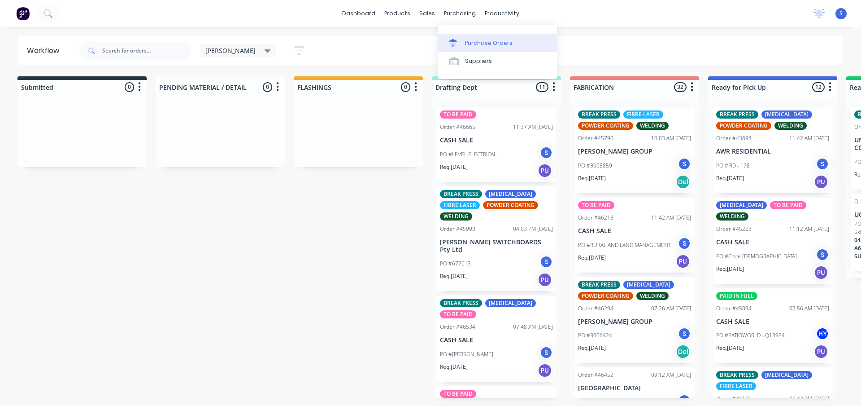
click at [476, 42] on div "Purchase Orders" at bounding box center [489, 43] width 48 height 8
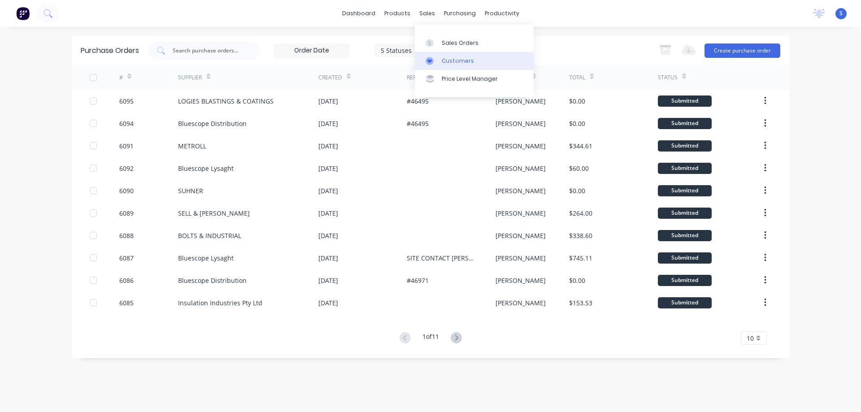
click at [458, 61] on div "Customers" at bounding box center [458, 61] width 32 height 8
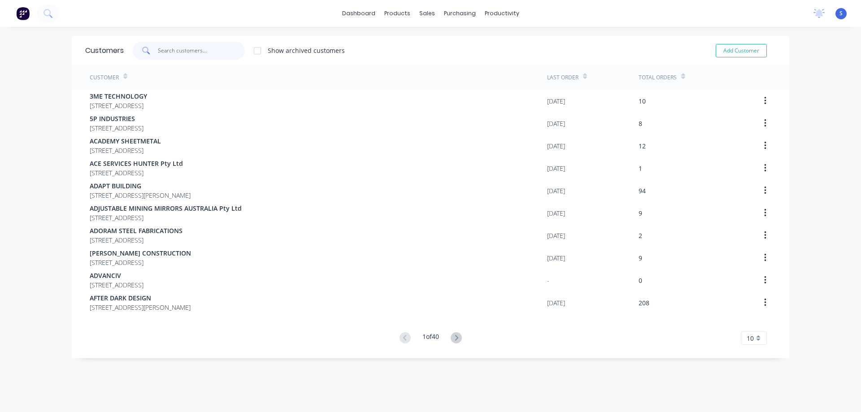
click at [196, 53] on input "text" at bounding box center [201, 51] width 87 height 18
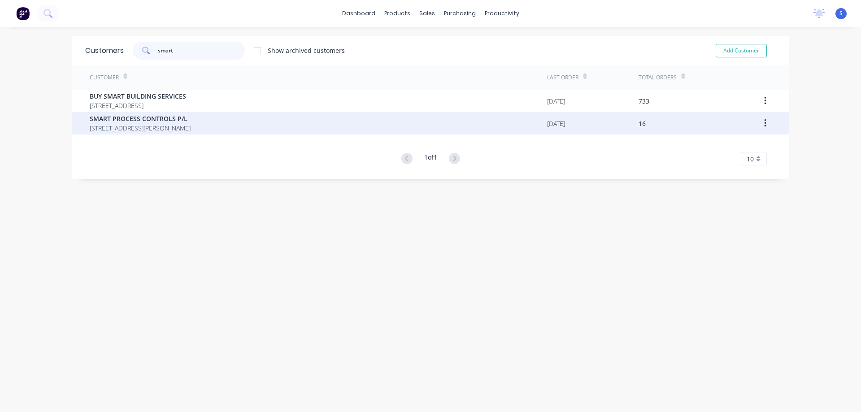
type input "smart"
click at [534, 131] on div "SMART PROCESS CONTROLS P/L PO BOX 97 MAYFIELD New South Wales Australia 2304" at bounding box center [319, 123] width 458 height 22
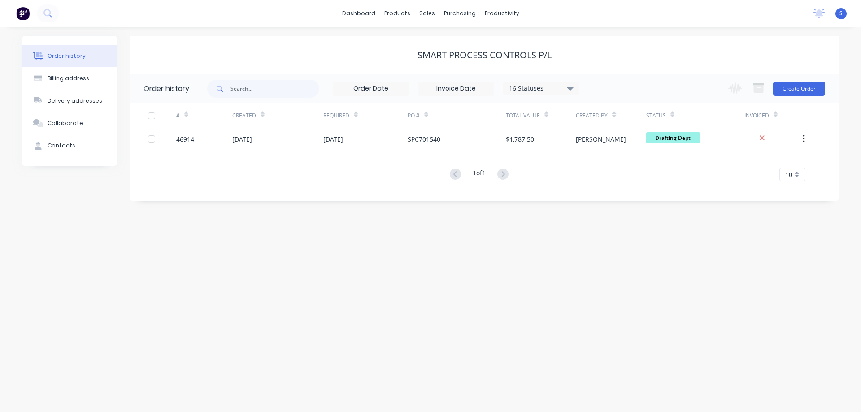
click at [553, 97] on div "16 Statuses Invoice Status Invoiced Not Invoiced Partial Order Status All Archi…" at bounding box center [393, 88] width 372 height 29
click at [557, 92] on div "16 Statuses" at bounding box center [541, 88] width 75 height 10
click at [601, 220] on div "Archived" at bounding box center [560, 214] width 112 height 18
click at [616, 210] on label at bounding box center [616, 210] width 0 height 0
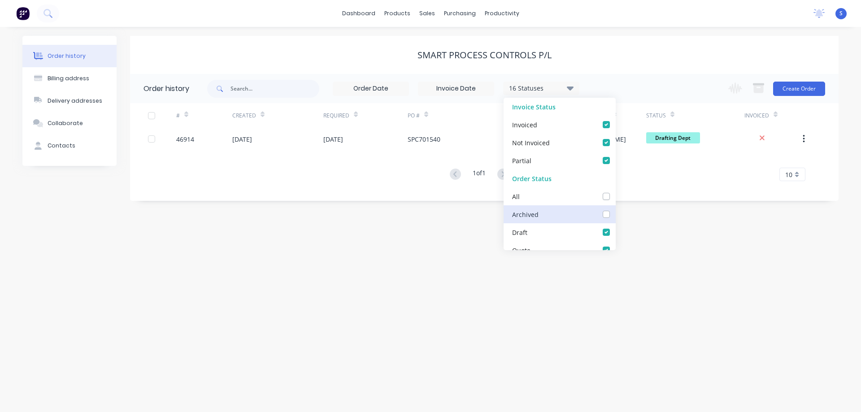
click at [616, 214] on input "checkbox" at bounding box center [619, 214] width 7 height 9
checkbox input "true"
click at [640, 68] on div "SMART PROCESS CONTROLS P/L" at bounding box center [484, 55] width 709 height 38
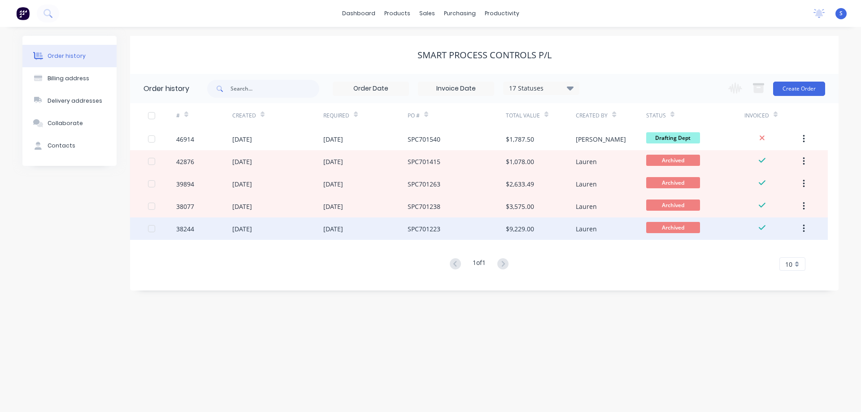
click at [462, 227] on div "SPC701223" at bounding box center [457, 229] width 98 height 22
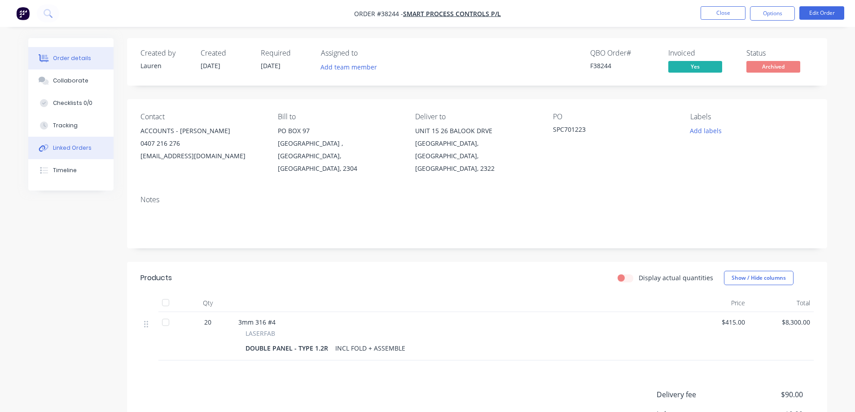
click at [73, 146] on div "Linked Orders" at bounding box center [72, 148] width 39 height 8
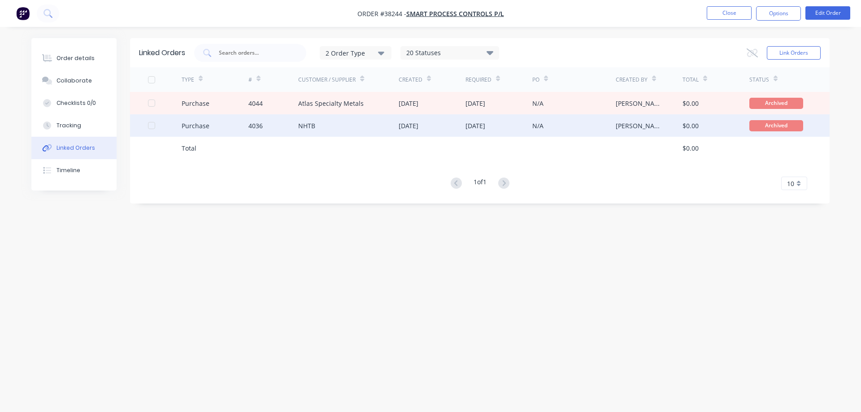
click at [331, 131] on div "NHTB" at bounding box center [348, 125] width 100 height 22
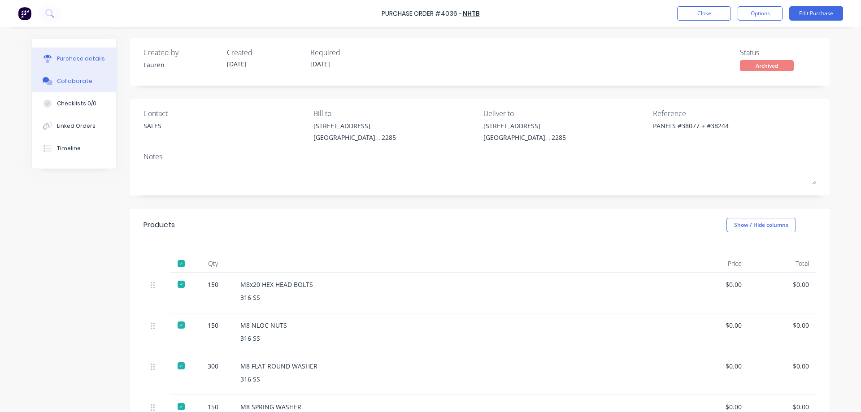
click at [83, 84] on div "Collaborate" at bounding box center [74, 81] width 35 height 8
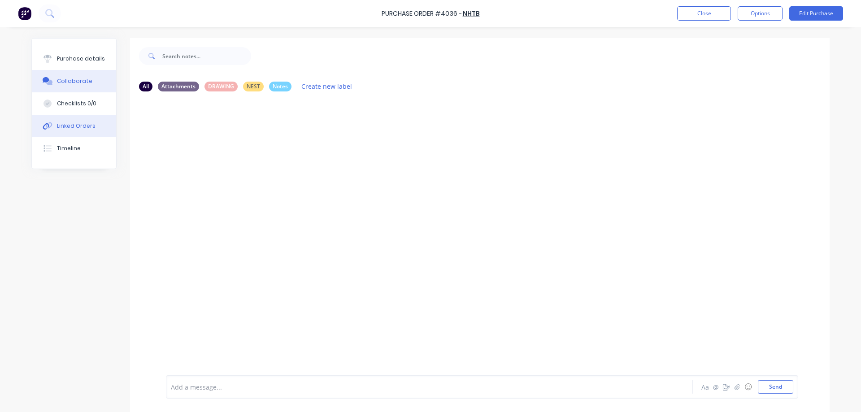
click at [83, 123] on div "Linked Orders" at bounding box center [76, 126] width 39 height 8
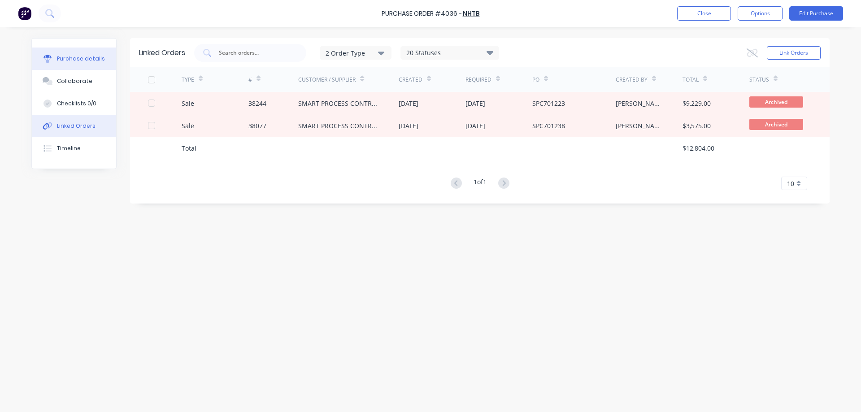
click at [76, 58] on div "Purchase details" at bounding box center [81, 59] width 48 height 8
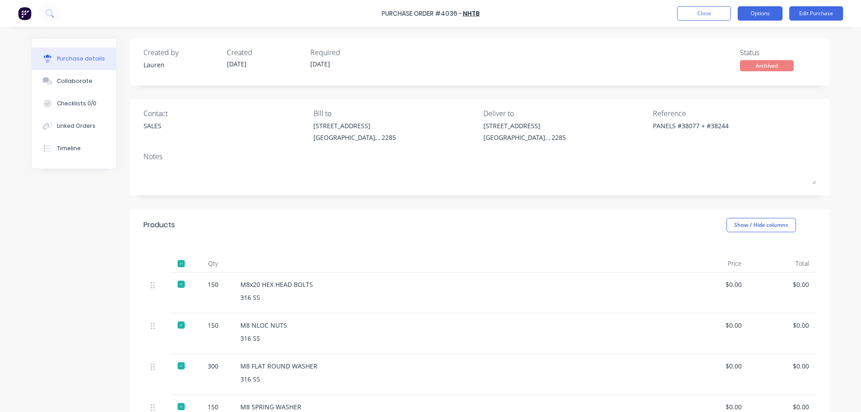
click at [759, 17] on button "Options" at bounding box center [760, 13] width 45 height 14
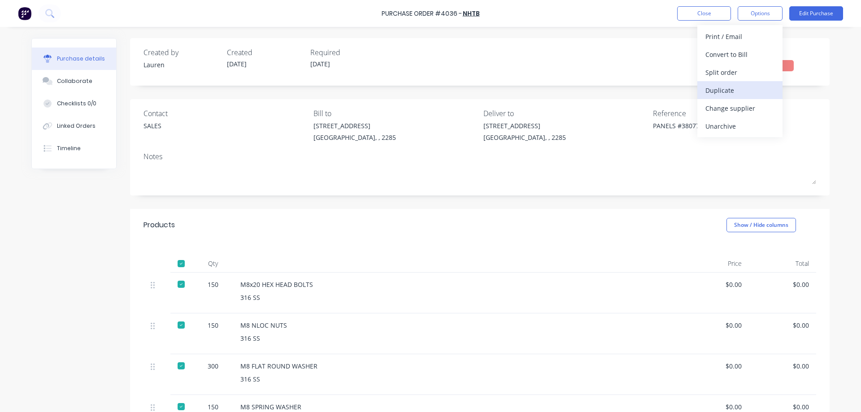
click at [733, 90] on div "Duplicate" at bounding box center [740, 90] width 69 height 13
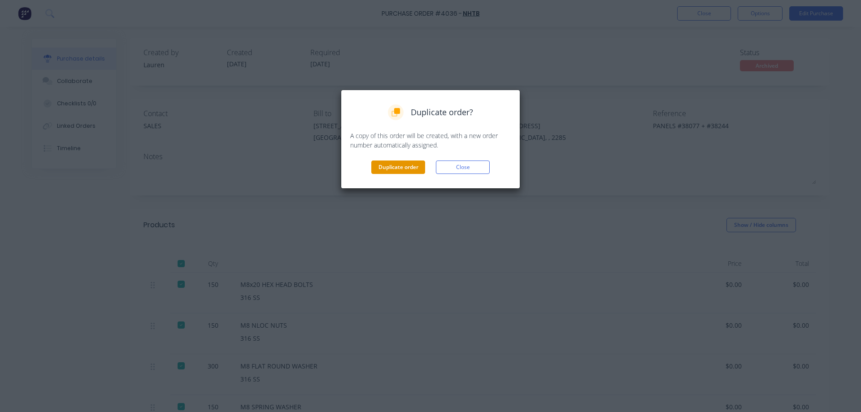
click at [398, 168] on button "Duplicate order" at bounding box center [398, 167] width 54 height 13
type textarea "x"
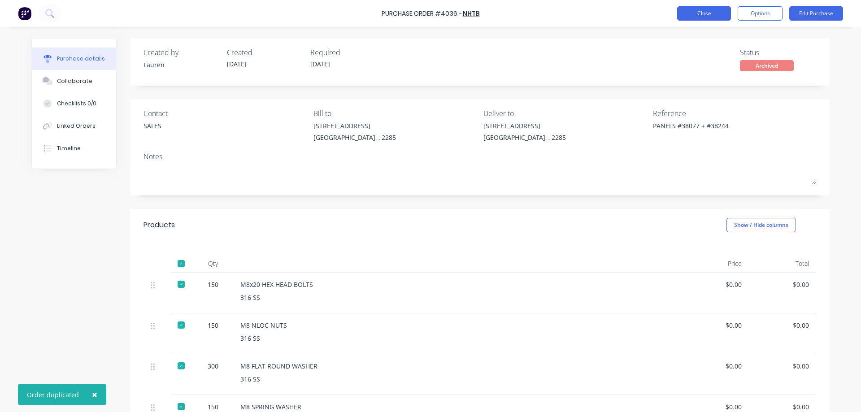
click at [695, 8] on button "Close" at bounding box center [704, 13] width 54 height 14
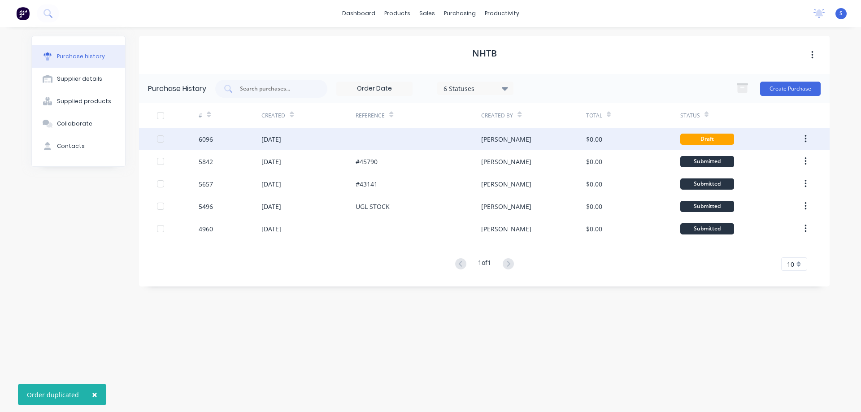
click at [316, 134] on div "14 Aug 2025" at bounding box center [309, 139] width 94 height 22
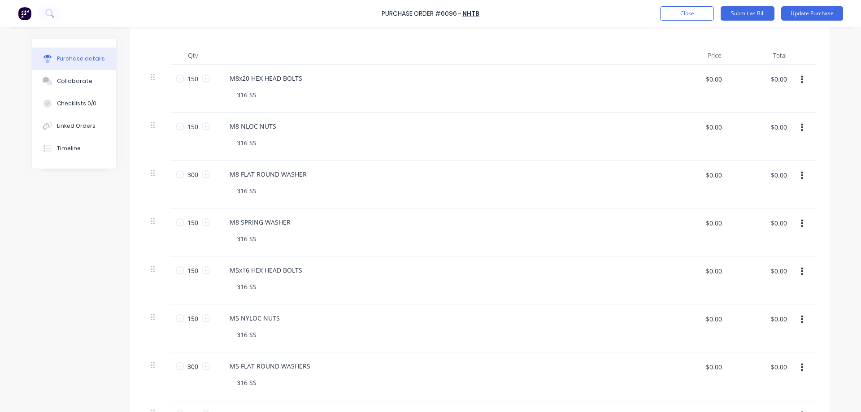
scroll to position [135, 0]
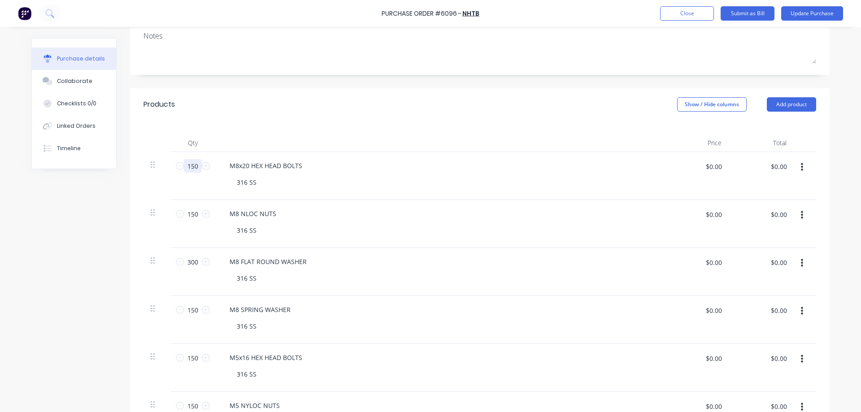
click at [196, 167] on input "150" at bounding box center [193, 165] width 18 height 13
type input "40"
click at [193, 214] on input "150" at bounding box center [193, 213] width 18 height 13
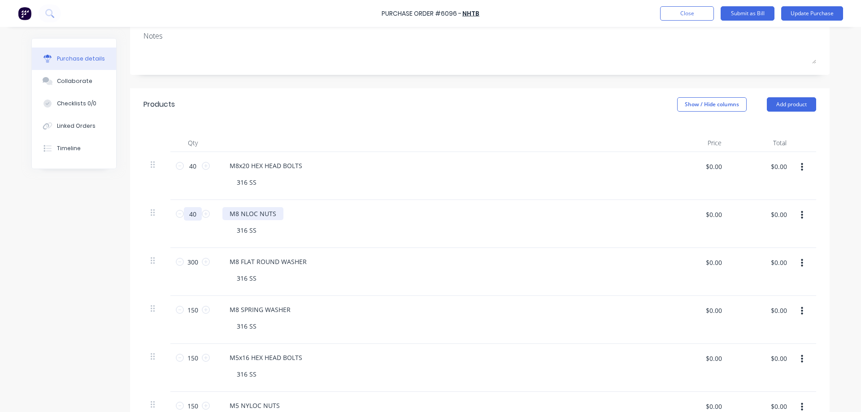
type input "40"
click at [241, 214] on div "M8 NLOC NUTS" at bounding box center [253, 213] width 61 height 13
drag, startPoint x: 195, startPoint y: 261, endPoint x: 159, endPoint y: 261, distance: 35.9
click at [159, 261] on div "300 300 M8 FLAT ROUND WASHER 316 SS $0.00 $0.00 $0.00 $0.00" at bounding box center [480, 272] width 673 height 48
type input "80"
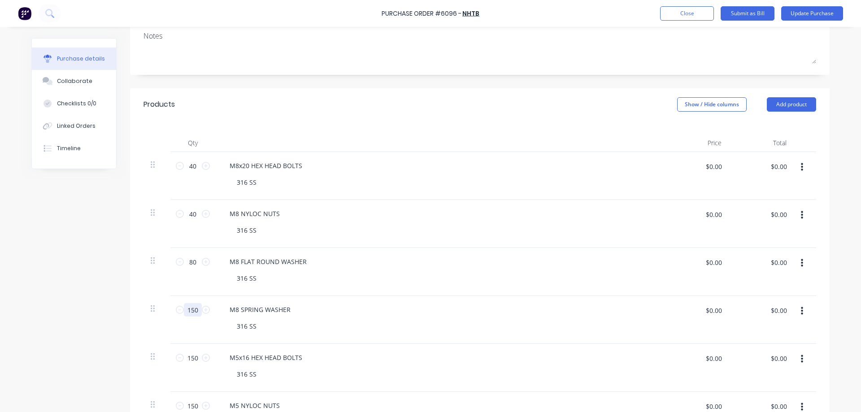
click at [192, 313] on input "150" at bounding box center [193, 309] width 18 height 13
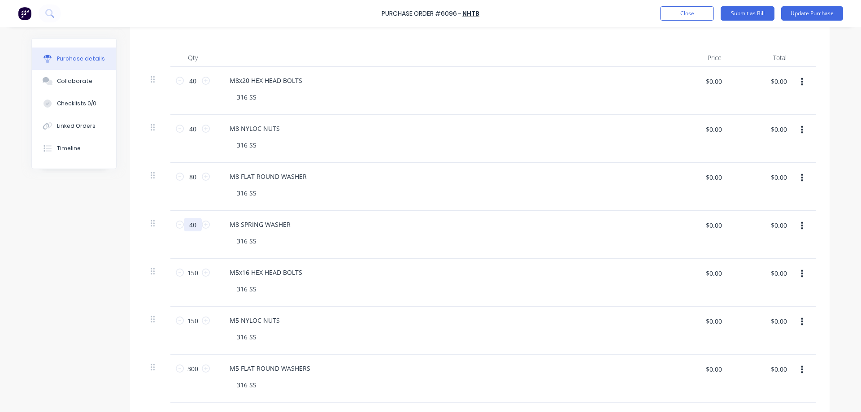
scroll to position [224, 0]
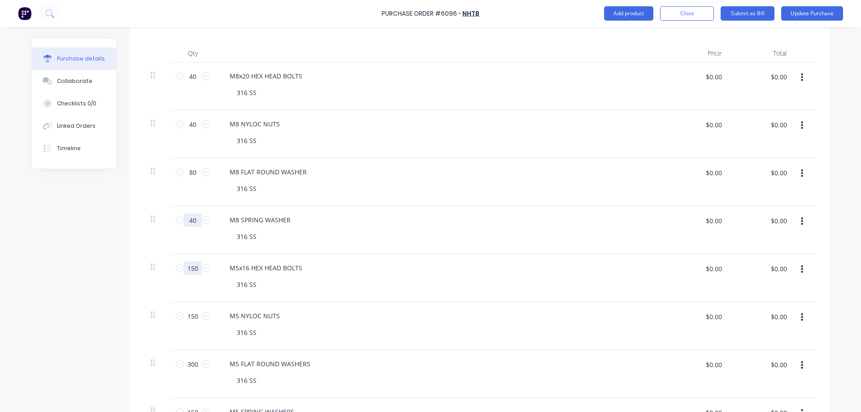
type input "40"
click at [188, 270] on input "150" at bounding box center [193, 268] width 18 height 13
type input "20"
click at [191, 316] on input "150" at bounding box center [193, 316] width 18 height 13
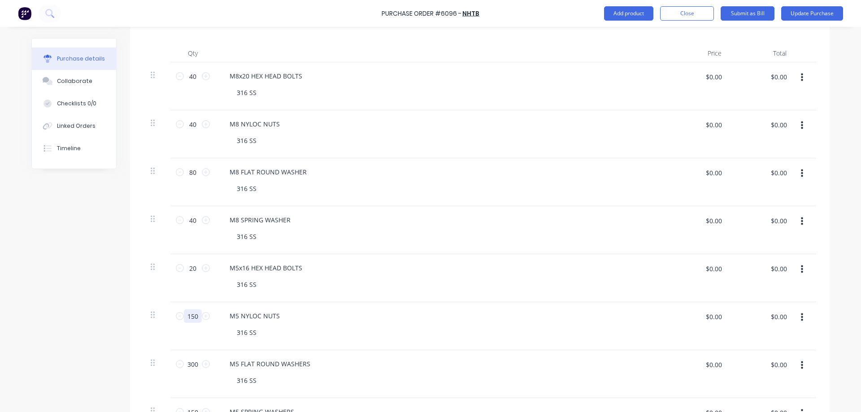
click at [191, 316] on input "150" at bounding box center [193, 316] width 18 height 13
type input "20"
click at [192, 366] on input "300" at bounding box center [193, 364] width 18 height 13
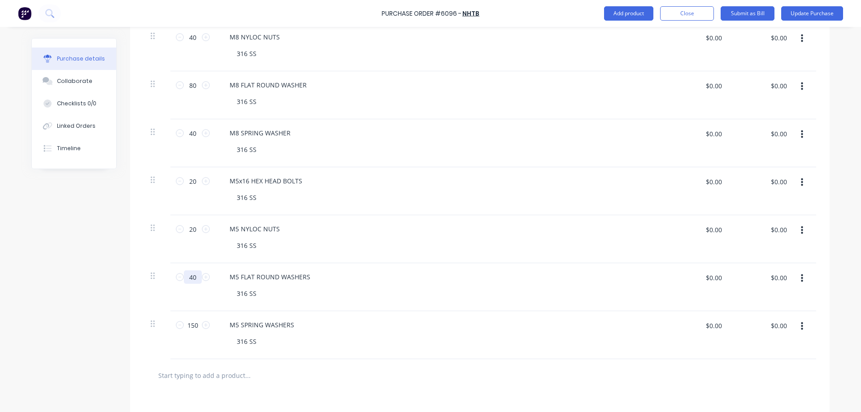
scroll to position [314, 0]
type input "40"
click at [188, 324] on input "150" at bounding box center [193, 322] width 18 height 13
type input "20"
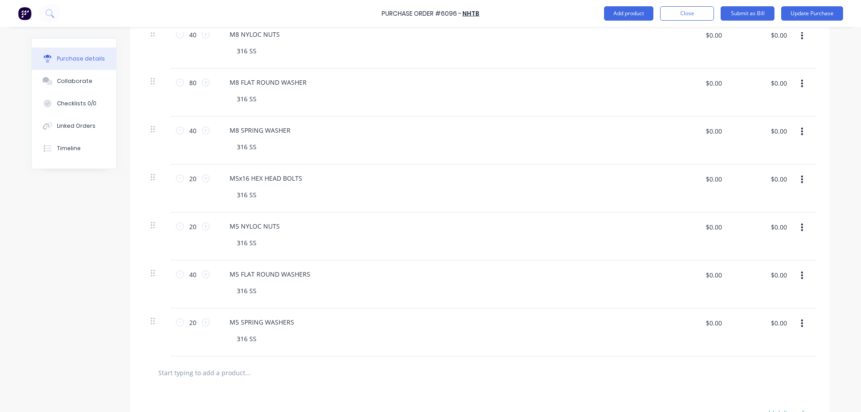
click at [82, 291] on div "Created by Stuart Created 14/08/25 Required 14/08/25 Status Draft Contact SALES…" at bounding box center [430, 130] width 799 height 813
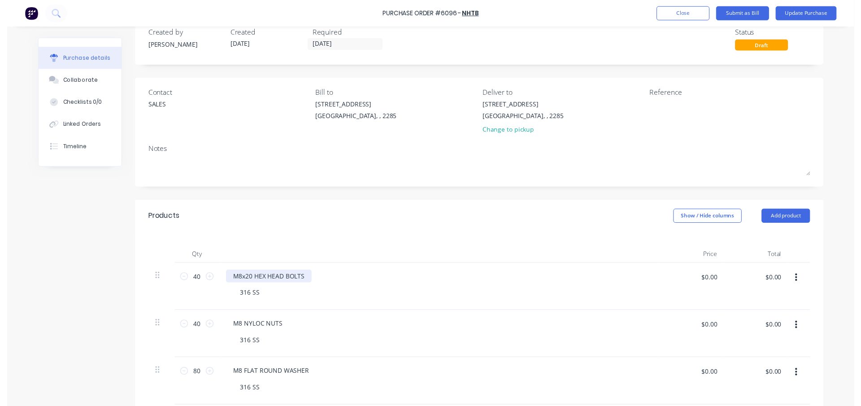
scroll to position [0, 0]
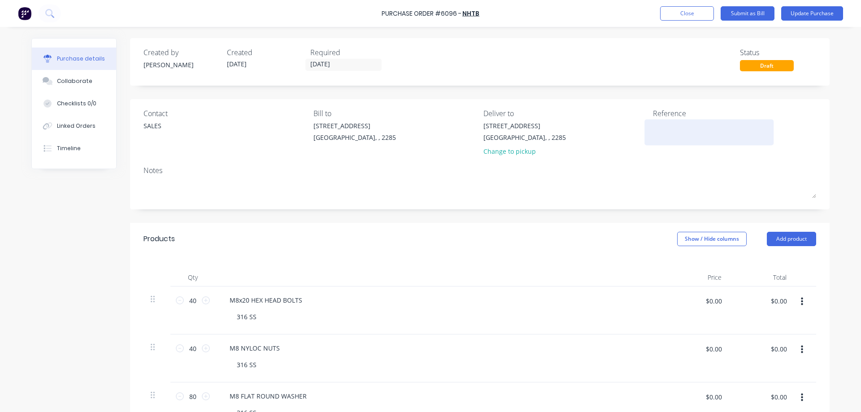
click at [668, 128] on textarea at bounding box center [709, 131] width 112 height 20
type textarea "#4"
type textarea "x"
type textarea "#46"
type textarea "x"
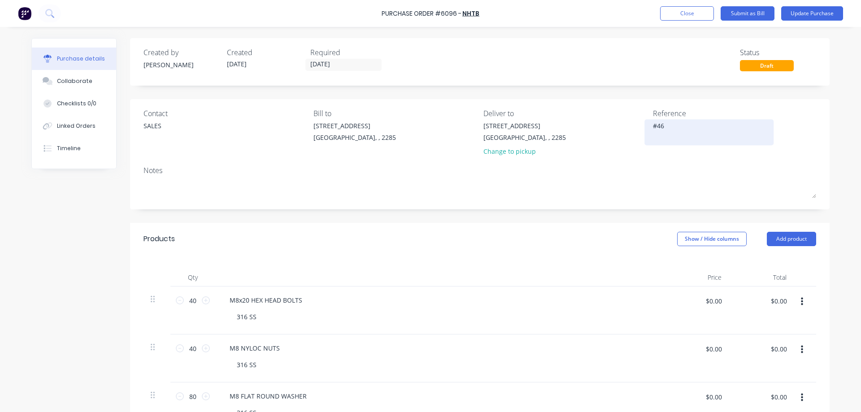
type textarea "#469"
type textarea "x"
type textarea "#4691"
type textarea "x"
type textarea "#46914"
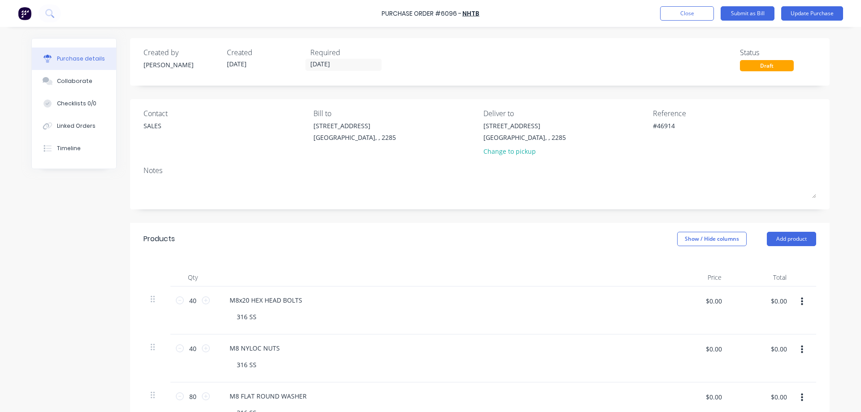
type textarea "x"
type textarea "#46914"
click at [815, 12] on button "Update Purchase" at bounding box center [813, 13] width 62 height 14
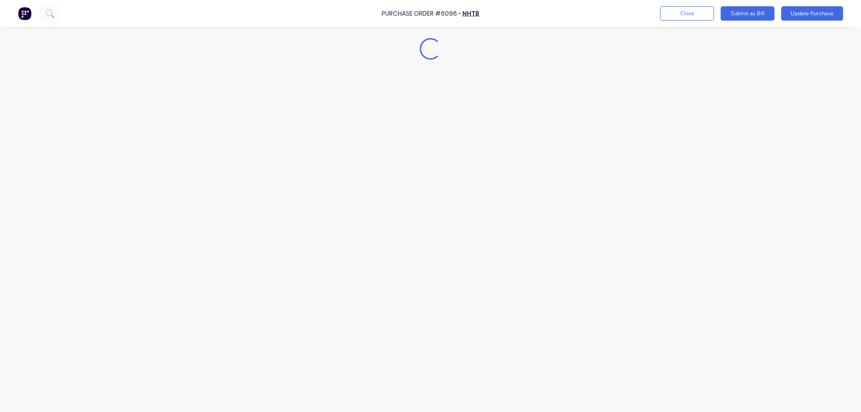
type textarea "x"
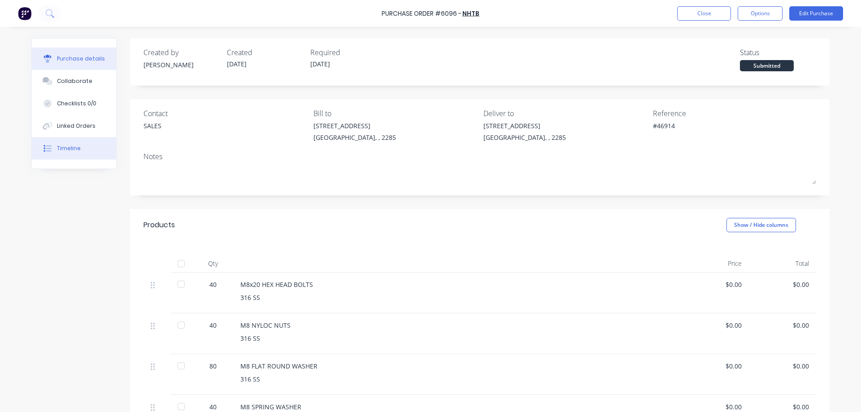
click at [61, 143] on button "Timeline" at bounding box center [74, 148] width 84 height 22
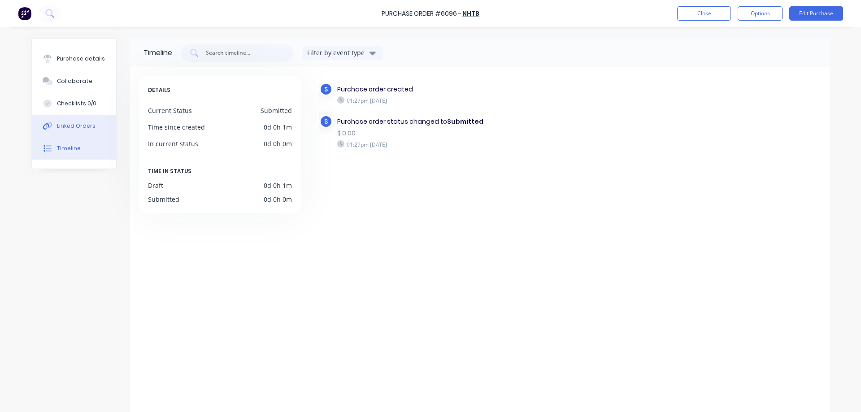
click at [76, 127] on div "Linked Orders" at bounding box center [76, 126] width 39 height 8
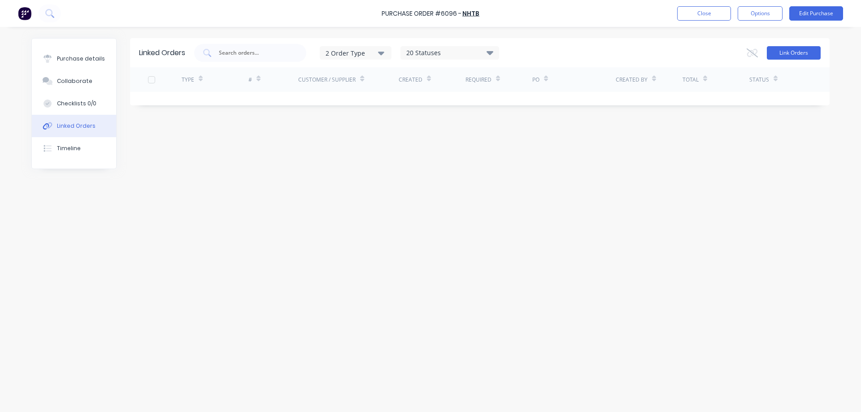
click at [794, 53] on button "Link Orders" at bounding box center [794, 52] width 54 height 13
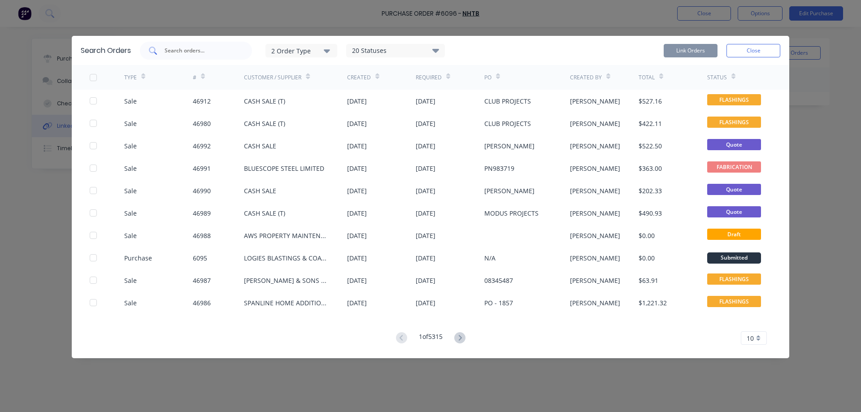
click at [215, 51] on input "text" at bounding box center [201, 50] width 74 height 9
paste input "46914"
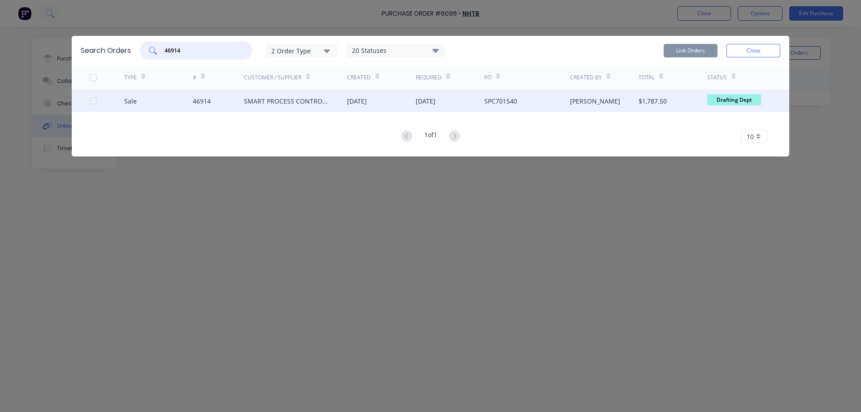
click at [95, 102] on div at bounding box center [93, 101] width 18 height 18
type input "46914"
click at [684, 49] on button "Link Orders" at bounding box center [691, 50] width 54 height 13
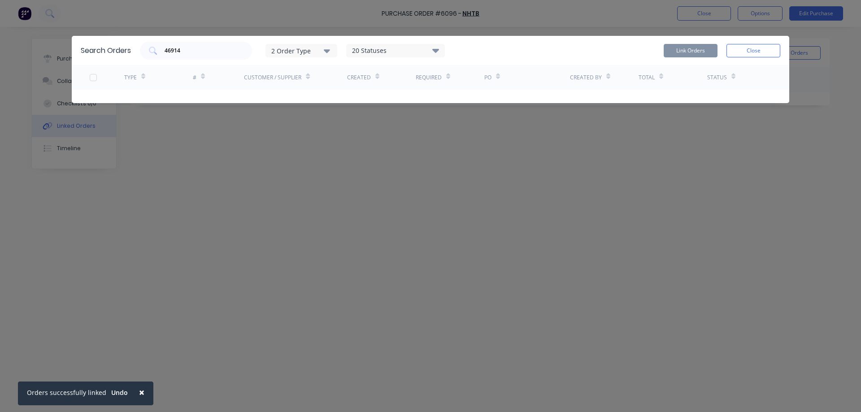
click at [763, 42] on div "Link Orders Close" at bounding box center [722, 51] width 117 height 18
click at [759, 48] on button "Close" at bounding box center [754, 50] width 54 height 13
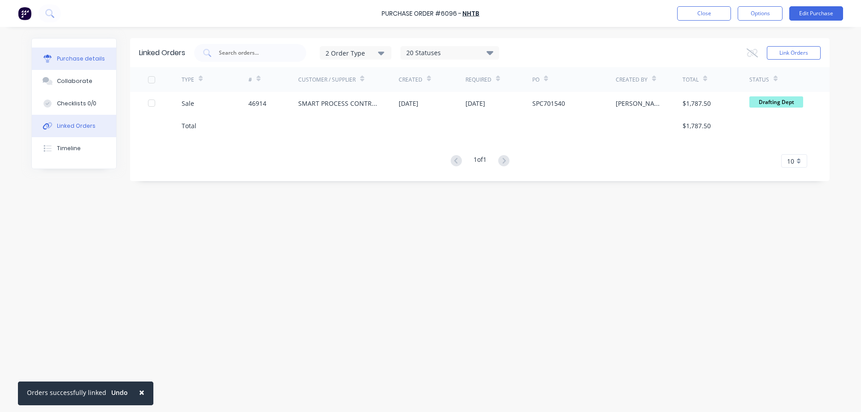
click at [86, 57] on div "Purchase details" at bounding box center [81, 59] width 48 height 8
type textarea "x"
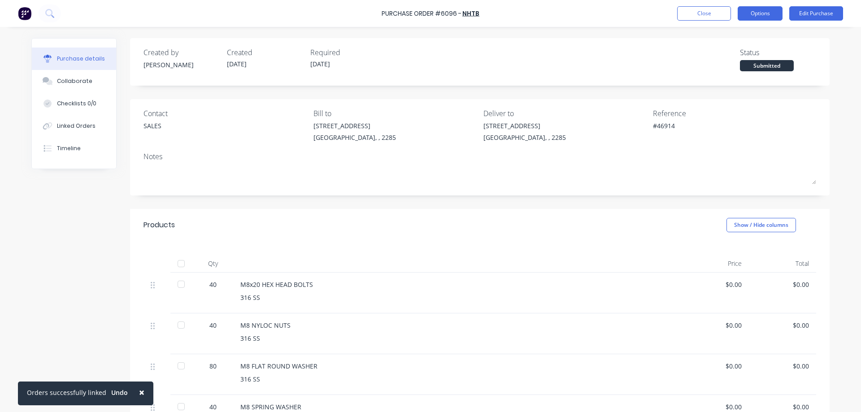
click at [771, 13] on button "Options" at bounding box center [760, 13] width 45 height 14
click at [694, 15] on button "Close" at bounding box center [704, 13] width 54 height 14
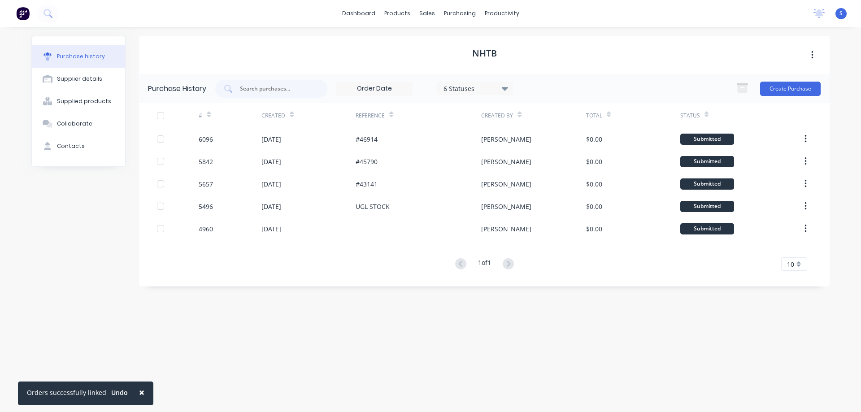
click at [569, 57] on div "NHTB" at bounding box center [484, 55] width 691 height 38
click at [526, 39] on div "Workflow" at bounding box center [517, 43] width 27 height 8
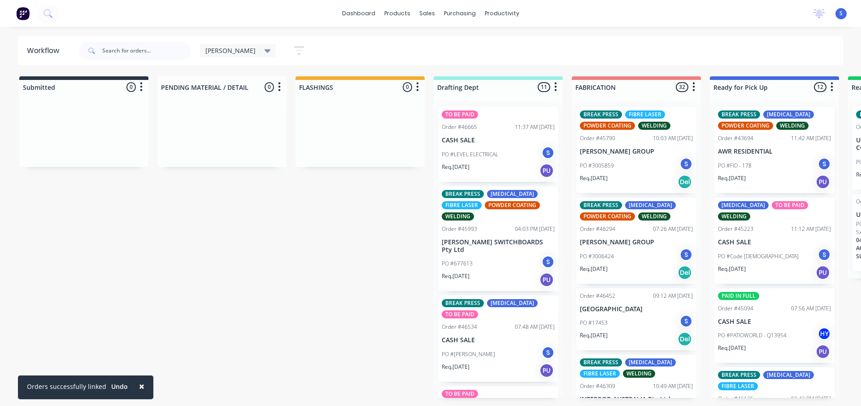
click at [139, 386] on span "×" at bounding box center [141, 386] width 5 height 13
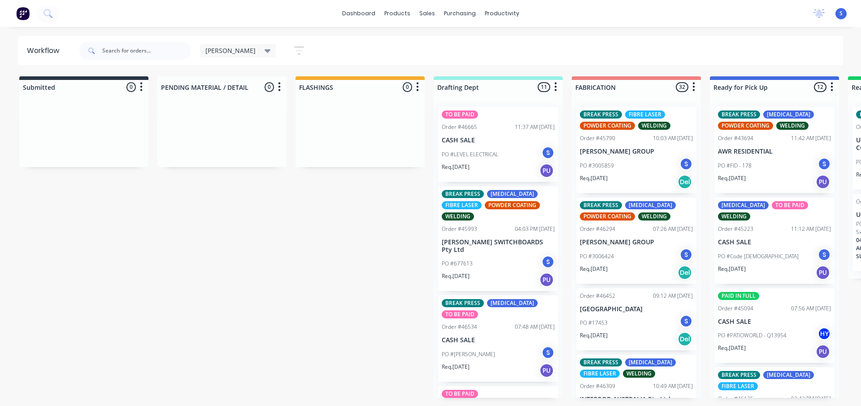
click at [505, 156] on div "PO #LEVEL ELECTRICAL S" at bounding box center [498, 154] width 113 height 17
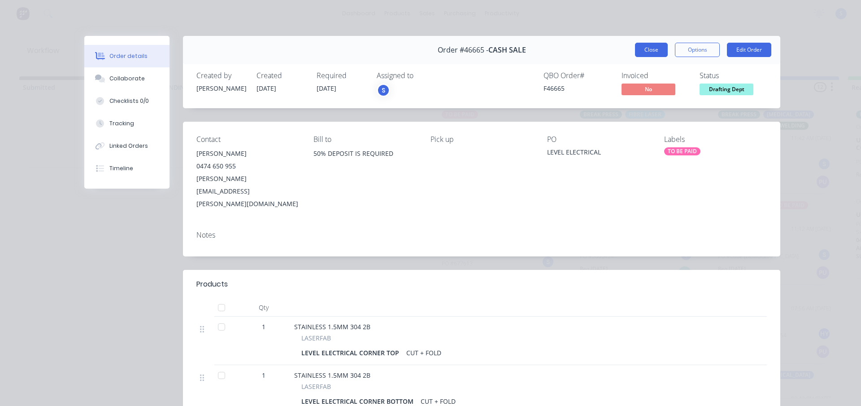
click at [648, 44] on button "Close" at bounding box center [651, 50] width 33 height 14
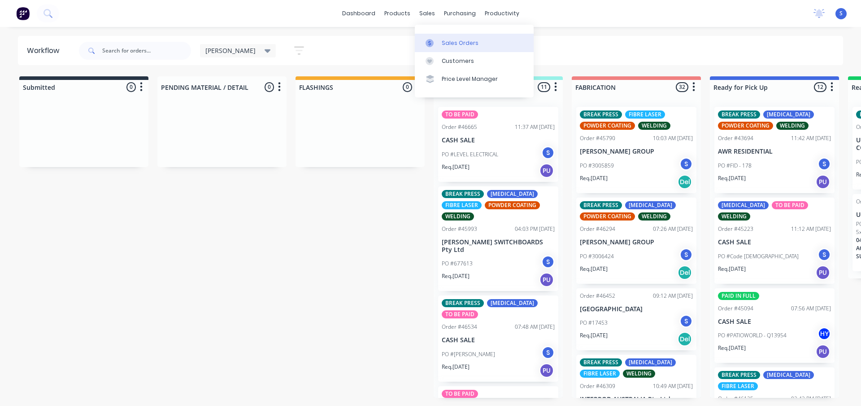
click at [442, 47] on div "Sales Orders" at bounding box center [460, 43] width 37 height 8
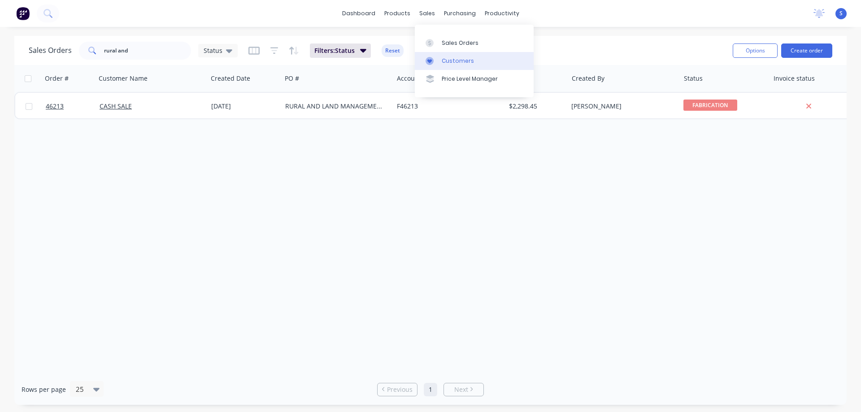
click at [449, 58] on div "Customers" at bounding box center [458, 61] width 32 height 8
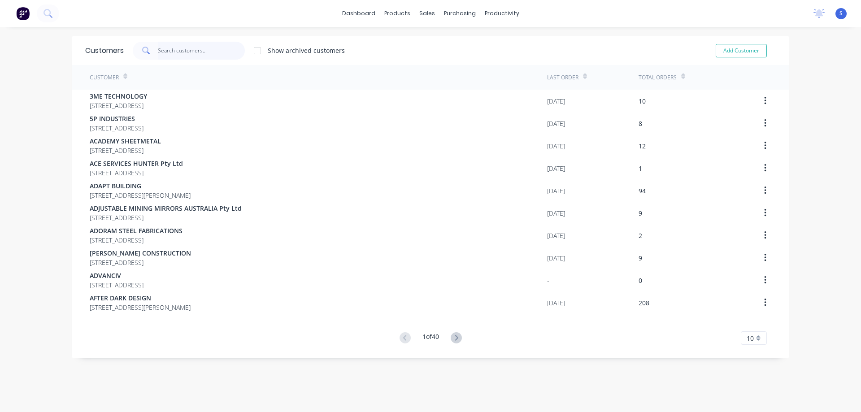
click at [175, 52] on input "text" at bounding box center [201, 51] width 87 height 18
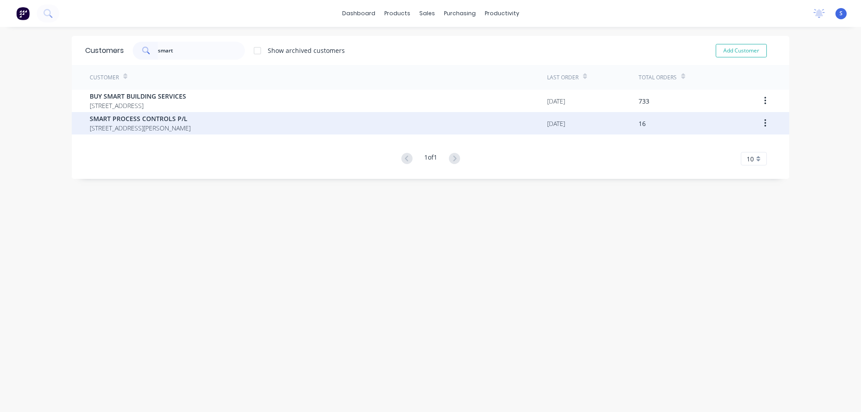
click at [166, 121] on span "SMART PROCESS CONTROLS P/L" at bounding box center [140, 118] width 101 height 9
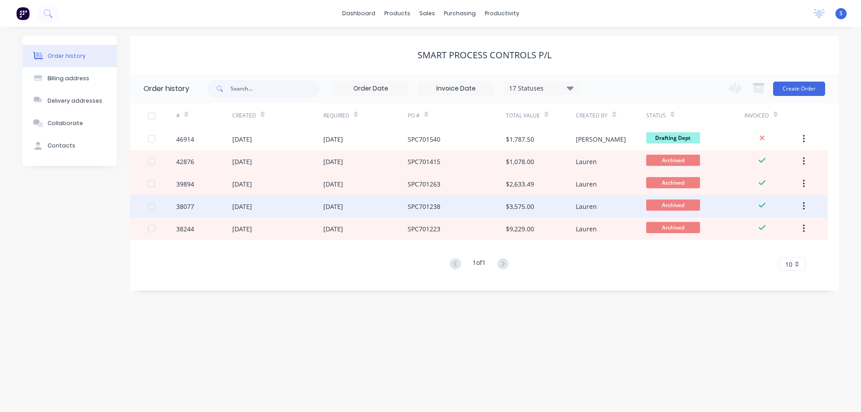
click at [372, 210] on div "14 Oct 2024" at bounding box center [365, 206] width 84 height 22
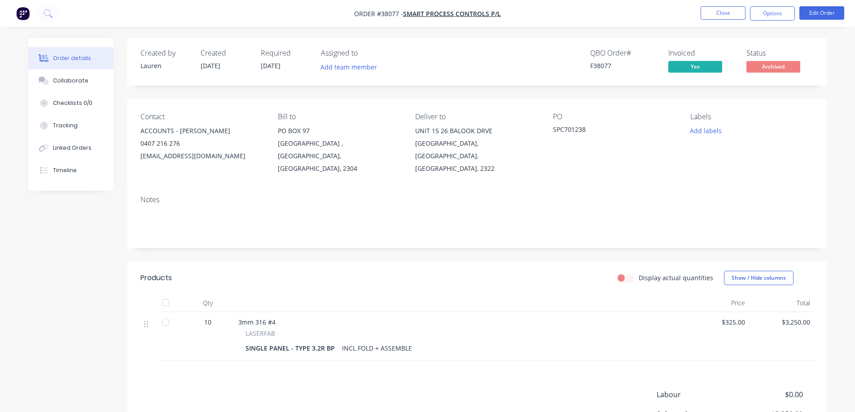
click at [392, 11] on span "Order #38077 -" at bounding box center [378, 13] width 49 height 9
copy span "38077"
click at [714, 9] on button "Close" at bounding box center [722, 12] width 45 height 13
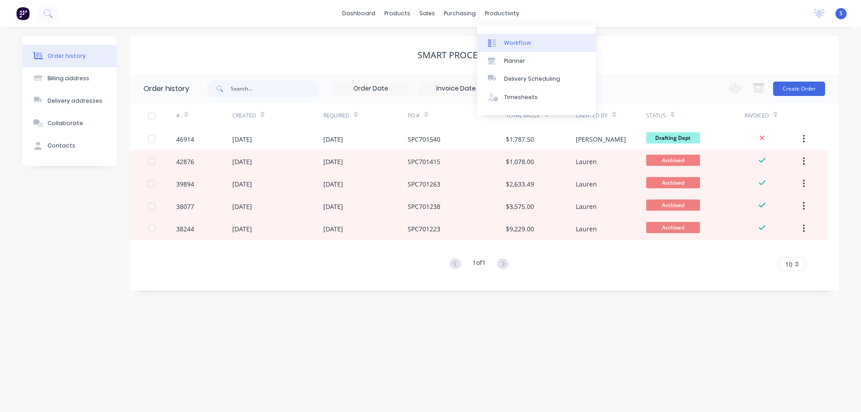
click at [511, 45] on div "Workflow" at bounding box center [517, 43] width 27 height 8
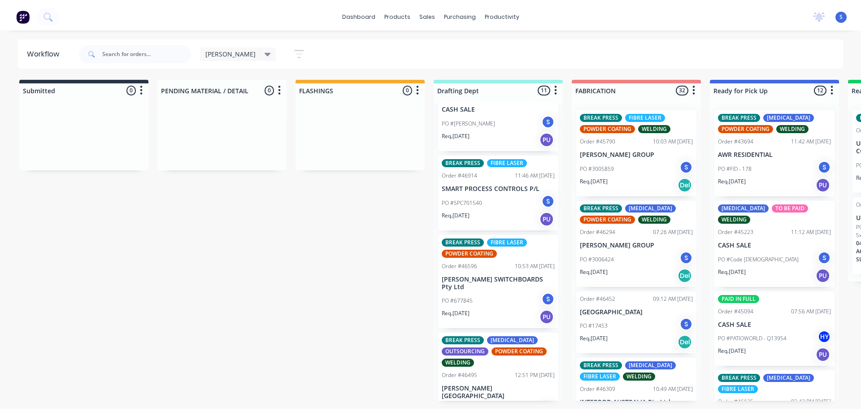
scroll to position [314, 0]
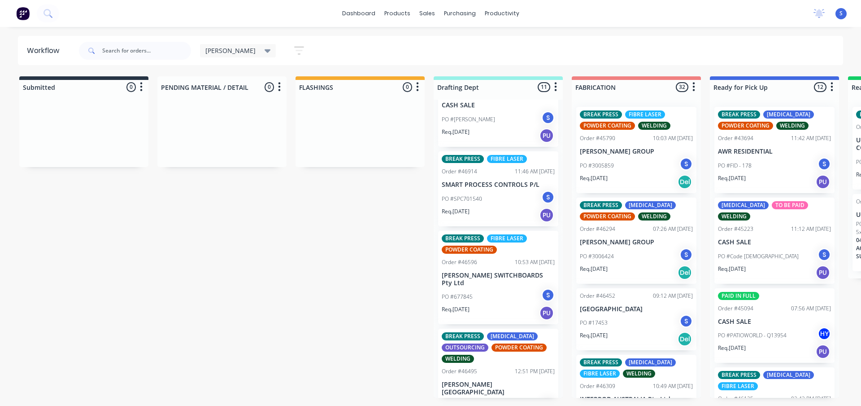
click at [481, 288] on div "PO #677845 S" at bounding box center [498, 296] width 113 height 17
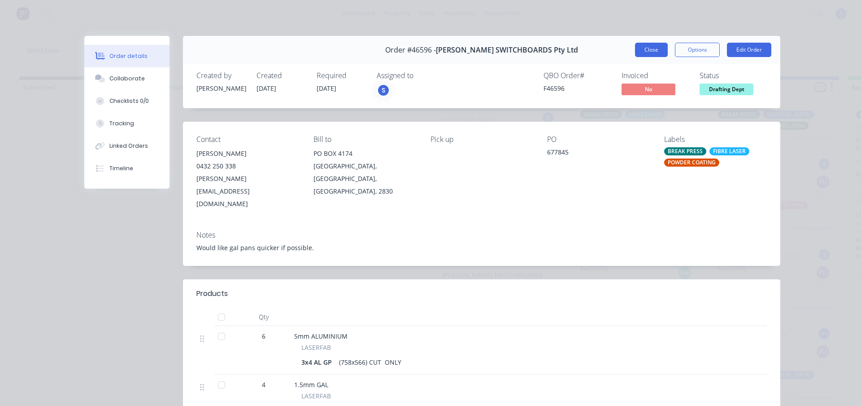
click at [644, 53] on button "Close" at bounding box center [651, 50] width 33 height 14
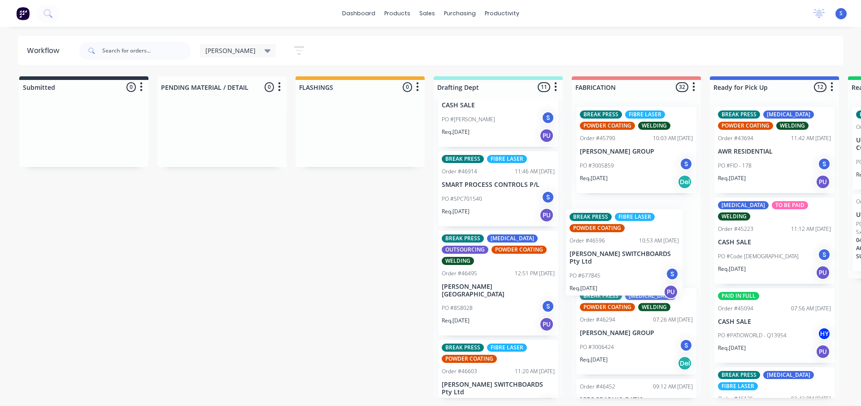
drag, startPoint x: 478, startPoint y: 278, endPoint x: 608, endPoint y: 265, distance: 130.8
click at [608, 265] on div "Submitted 0 Sort By Created date Required date Order number Customer name Most …" at bounding box center [741, 236] width 1496 height 321
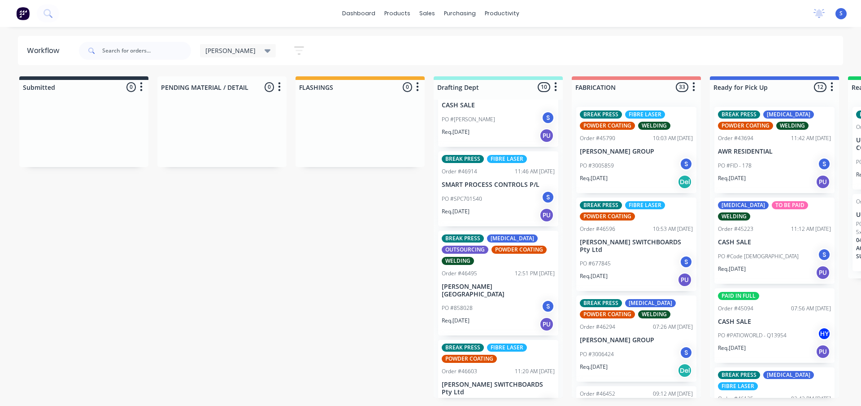
click at [479, 316] on div "Req. 29/08/25 PU" at bounding box center [498, 323] width 113 height 15
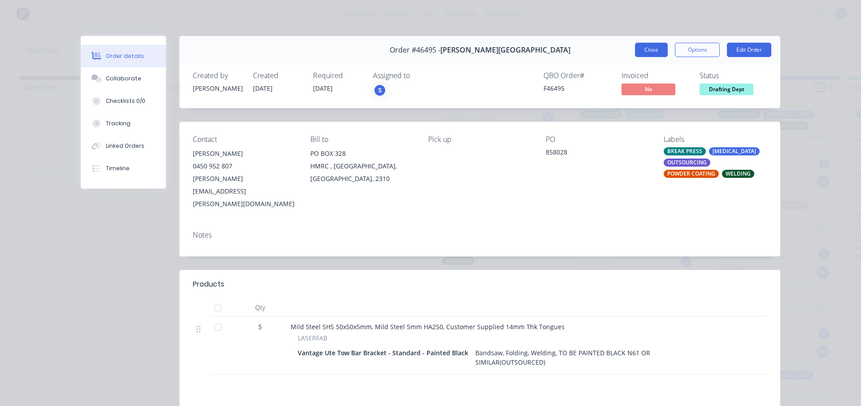
click at [646, 49] on button "Close" at bounding box center [651, 50] width 33 height 14
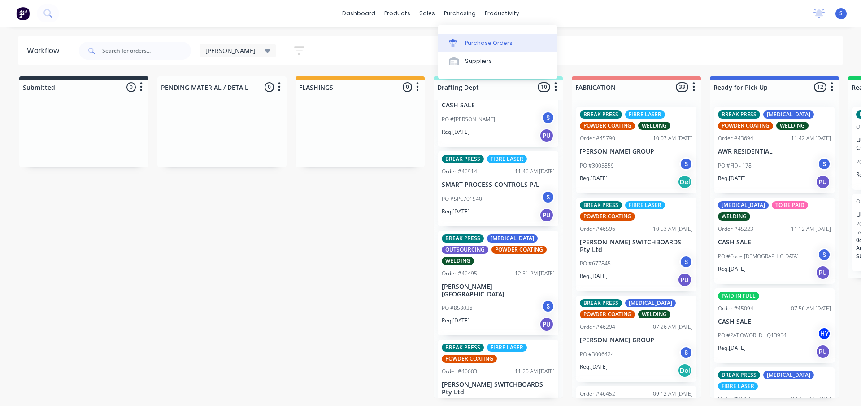
click at [473, 39] on div "Purchase Orders" at bounding box center [489, 43] width 48 height 8
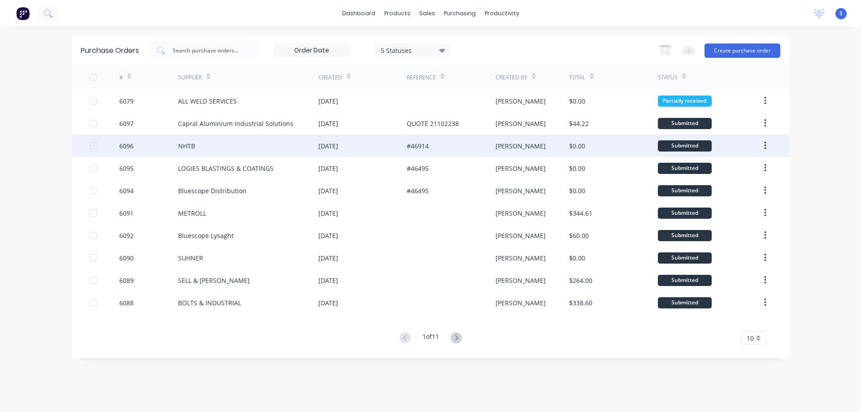
click at [283, 144] on div "NHTB" at bounding box center [248, 146] width 140 height 22
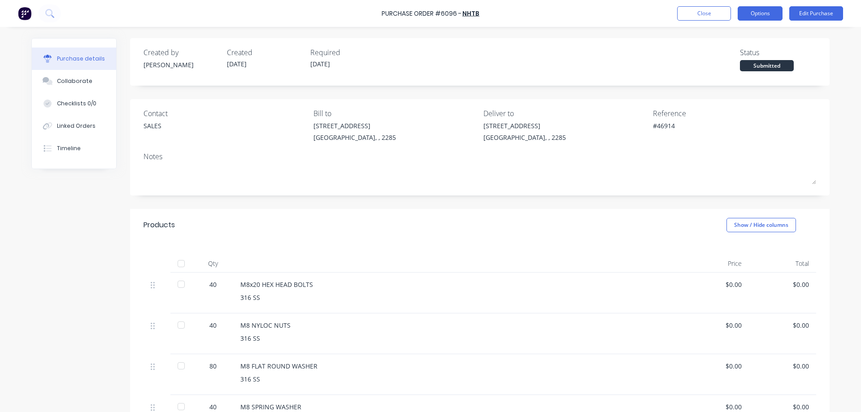
click at [771, 15] on button "Options" at bounding box center [760, 13] width 45 height 14
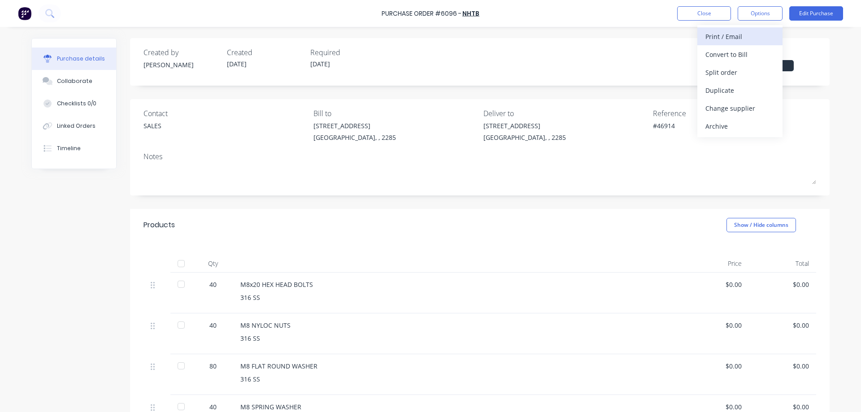
click at [725, 39] on div "Print / Email" at bounding box center [740, 36] width 69 height 13
click at [728, 79] on button "Without pricing" at bounding box center [740, 72] width 85 height 18
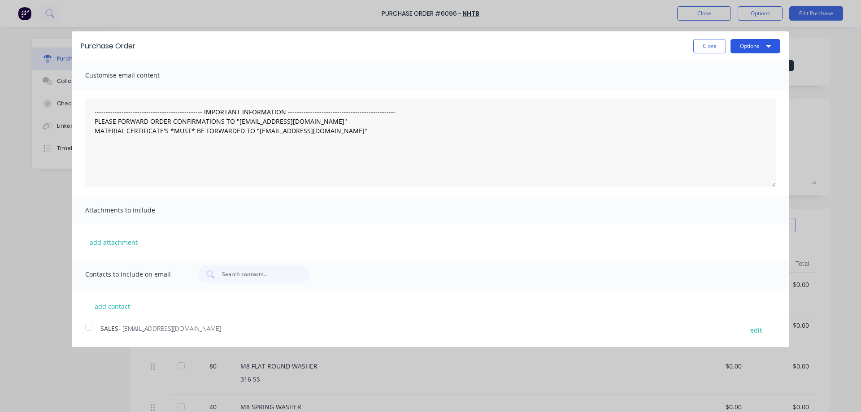
click at [745, 44] on button "Options" at bounding box center [756, 46] width 50 height 14
click at [734, 69] on div "Print" at bounding box center [737, 68] width 69 height 13
click at [713, 44] on button "Close" at bounding box center [710, 46] width 33 height 14
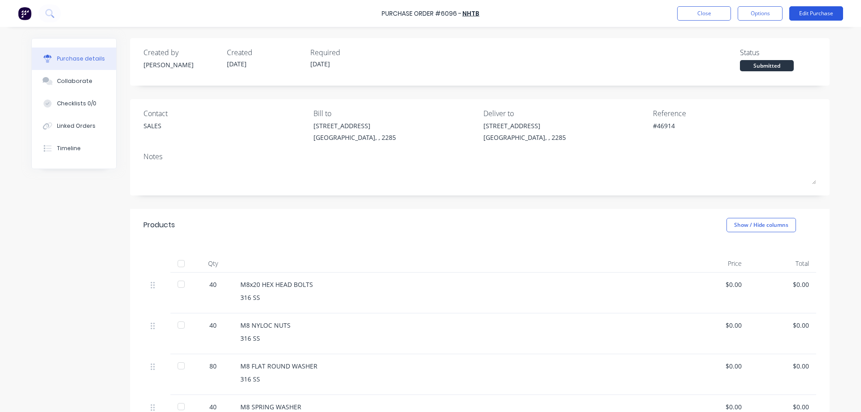
click at [817, 11] on button "Edit Purchase" at bounding box center [817, 13] width 54 height 14
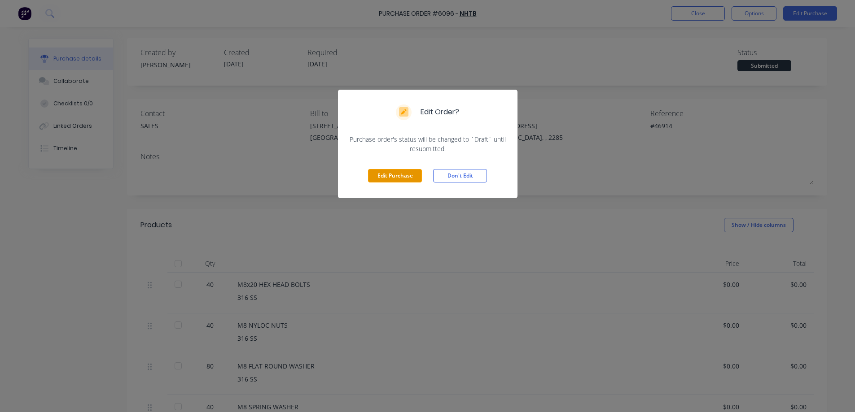
click at [406, 179] on button "Edit Purchase" at bounding box center [395, 175] width 54 height 13
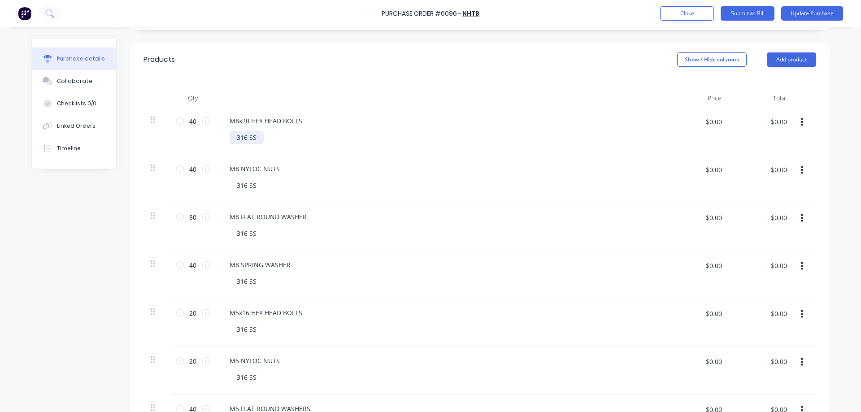
scroll to position [135, 0]
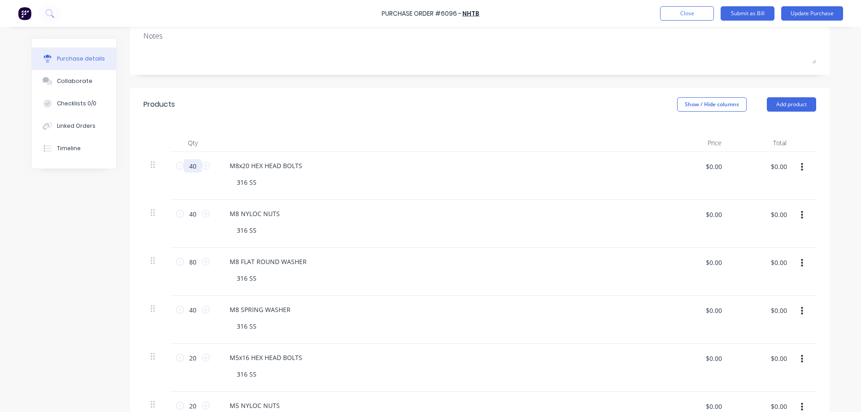
drag, startPoint x: 195, startPoint y: 166, endPoint x: 121, endPoint y: 175, distance: 74.6
click at [161, 171] on div "40 40 M8x20 HEX HEAD BOLTS 316 SS $0.00 $0.00 $0.00 $0.00" at bounding box center [480, 176] width 673 height 48
click at [192, 214] on input "40" at bounding box center [193, 213] width 18 height 13
click at [195, 264] on input "80" at bounding box center [193, 261] width 18 height 13
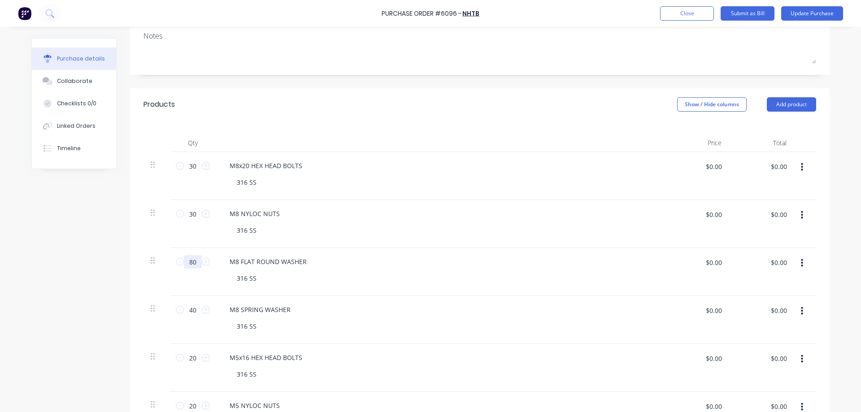
click at [195, 264] on input "80" at bounding box center [193, 261] width 18 height 13
click at [195, 310] on input "40" at bounding box center [193, 309] width 18 height 13
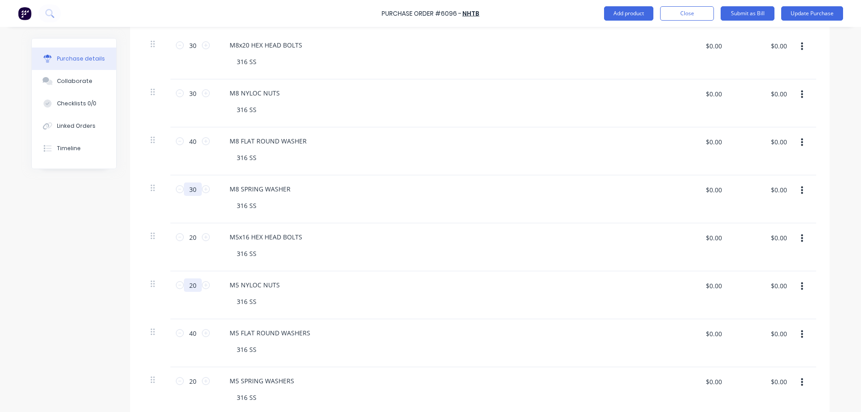
scroll to position [269, 0]
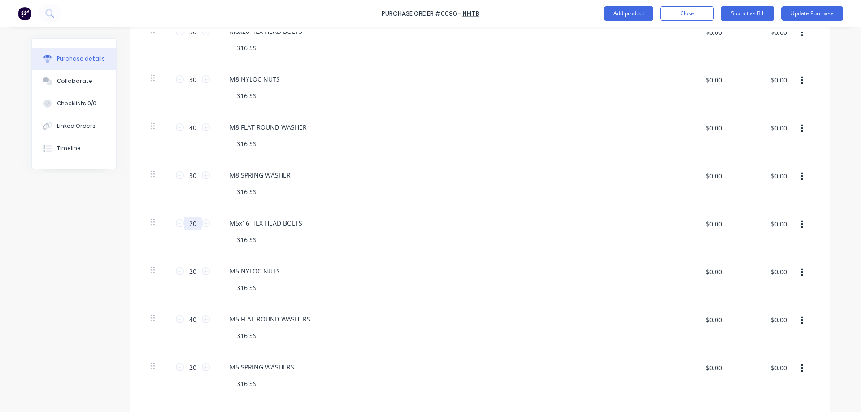
click at [192, 227] on input "20" at bounding box center [193, 223] width 18 height 13
click at [191, 274] on input "20" at bounding box center [193, 271] width 18 height 13
click at [192, 324] on input "40" at bounding box center [193, 319] width 18 height 13
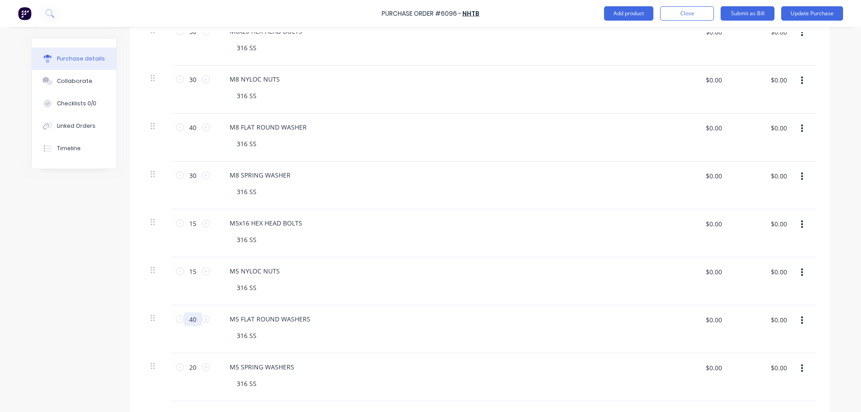
click at [192, 324] on input "40" at bounding box center [193, 319] width 18 height 13
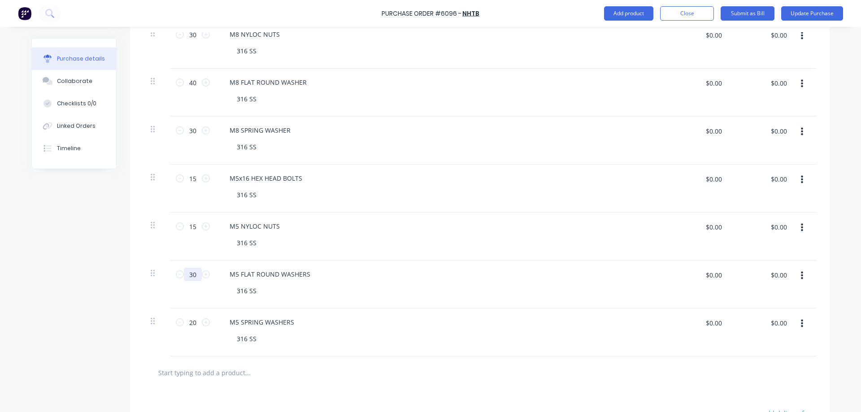
scroll to position [359, 0]
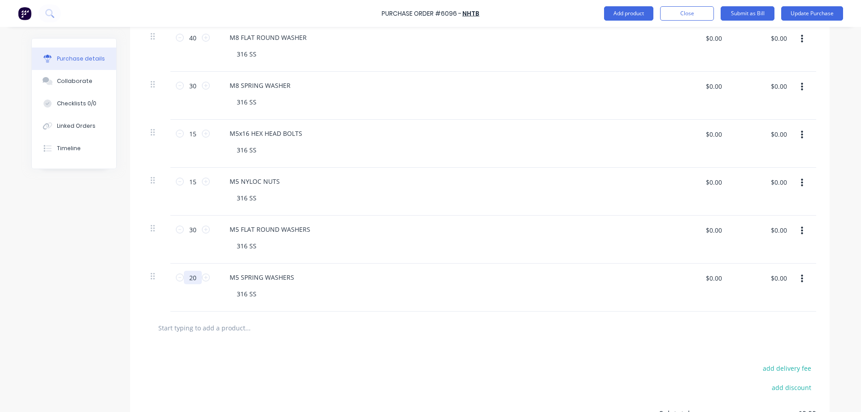
click at [192, 277] on input "20" at bounding box center [193, 277] width 18 height 13
click at [77, 302] on div "Created by Stuart Created 14/08/25 Required 14/08/25 Status Draft Contact SALES…" at bounding box center [430, 85] width 799 height 813
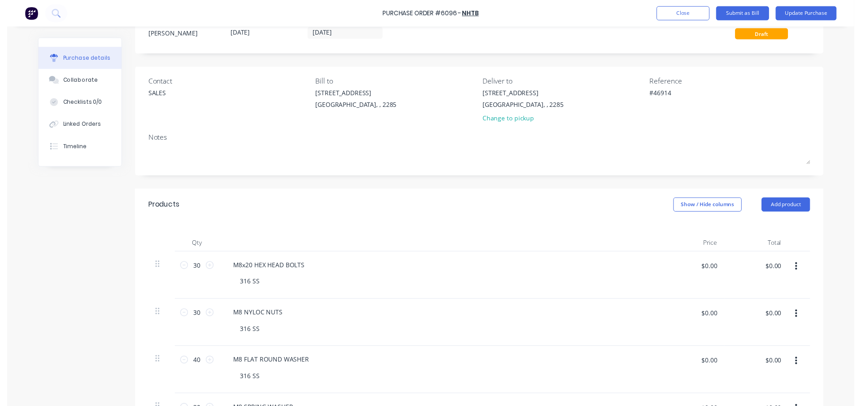
scroll to position [0, 0]
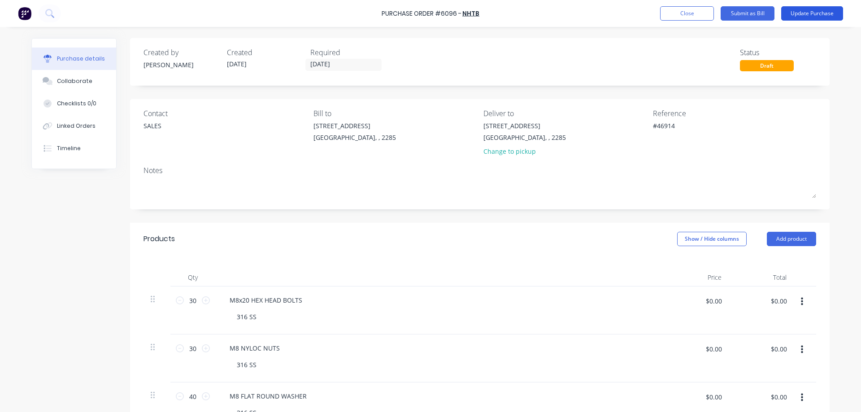
click at [811, 17] on button "Update Purchase" at bounding box center [813, 13] width 62 height 14
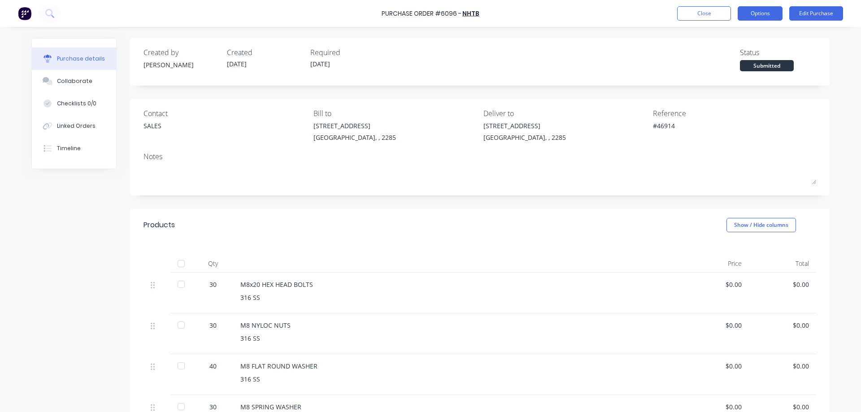
click at [760, 13] on button "Options" at bounding box center [760, 13] width 45 height 14
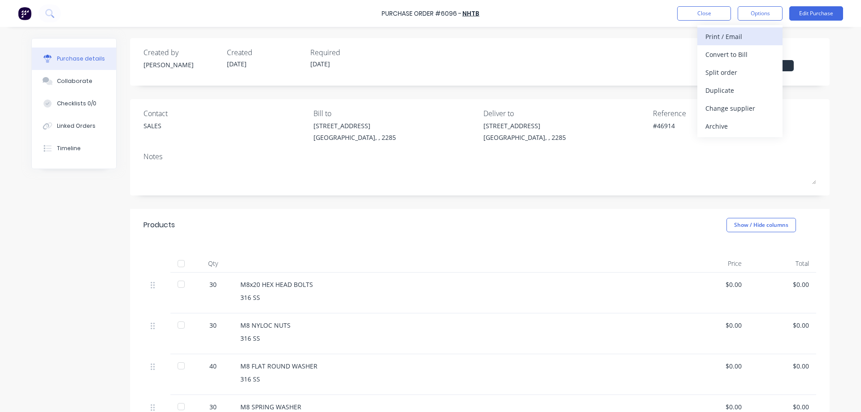
click at [734, 40] on div "Print / Email" at bounding box center [740, 36] width 69 height 13
click at [725, 75] on div "Without pricing" at bounding box center [740, 72] width 69 height 13
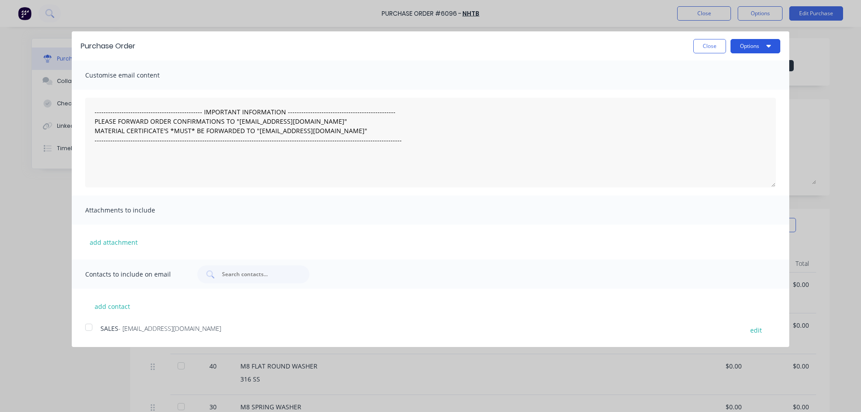
click at [747, 47] on button "Options" at bounding box center [756, 46] width 50 height 14
click at [727, 68] on div "Print" at bounding box center [737, 68] width 69 height 13
click at [708, 46] on button "Close" at bounding box center [710, 46] width 33 height 14
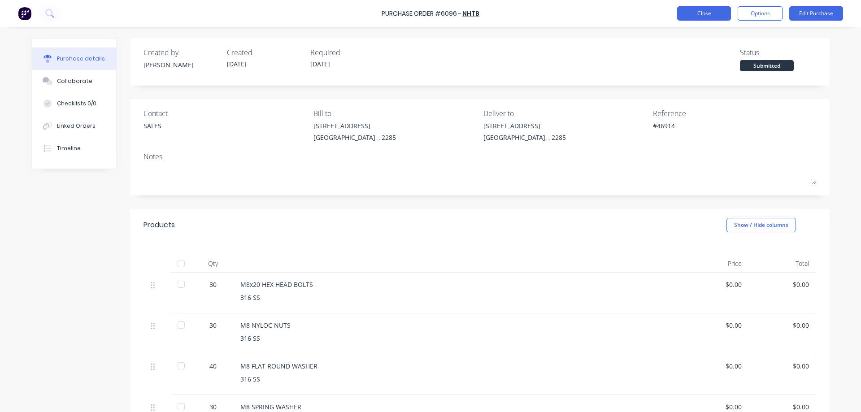
click at [711, 14] on button "Close" at bounding box center [704, 13] width 54 height 14
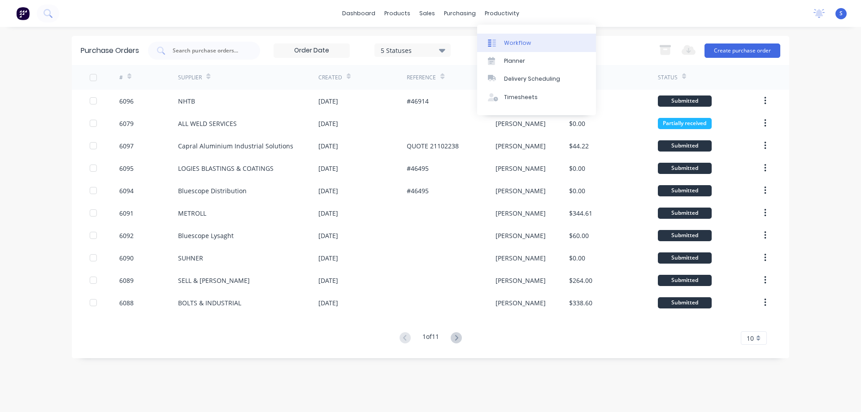
click at [512, 43] on div "Workflow" at bounding box center [517, 43] width 27 height 8
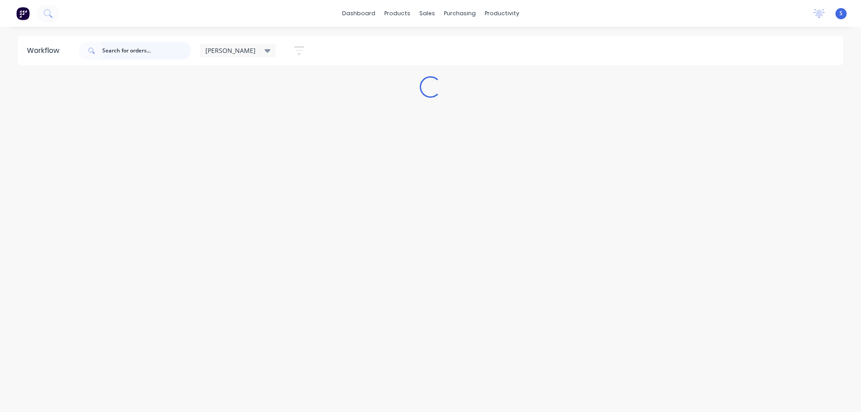
click at [141, 50] on input "text" at bounding box center [146, 51] width 89 height 18
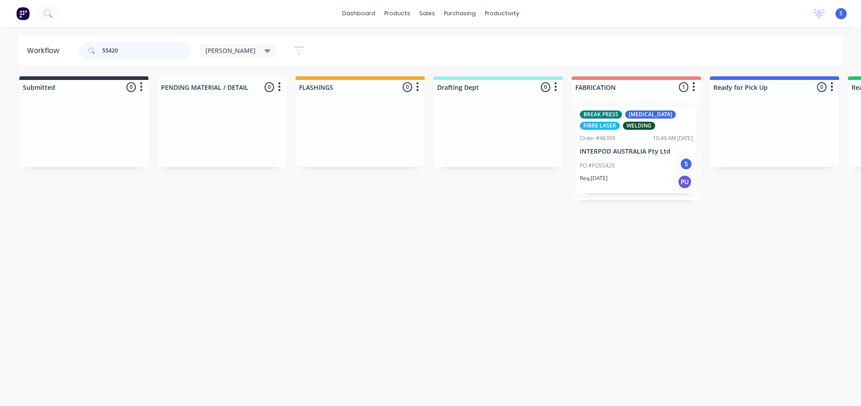
drag, startPoint x: 142, startPoint y: 51, endPoint x: 95, endPoint y: 58, distance: 47.7
click at [95, 58] on div "55420" at bounding box center [135, 51] width 112 height 18
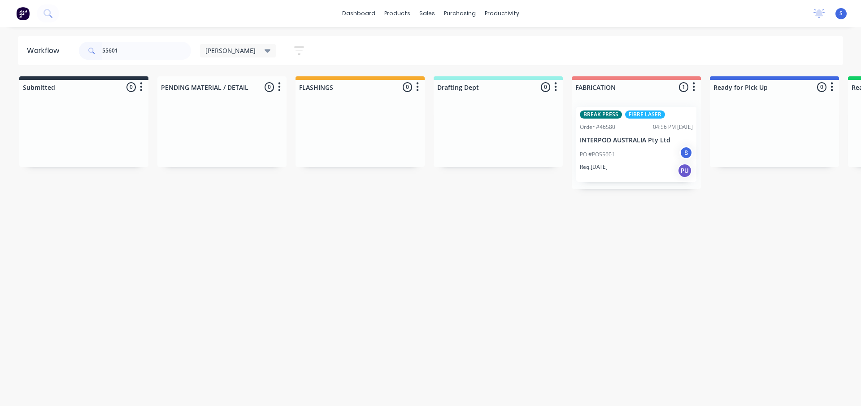
click at [642, 160] on div "PO #PO55601 S" at bounding box center [636, 154] width 113 height 17
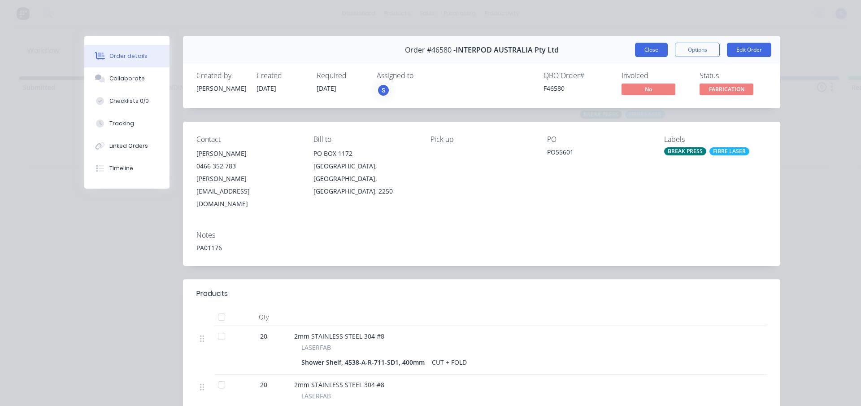
click at [650, 50] on button "Close" at bounding box center [651, 50] width 33 height 14
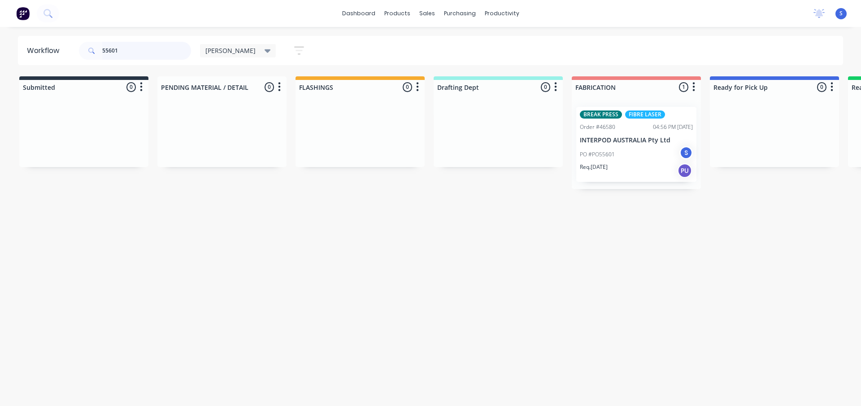
drag, startPoint x: 136, startPoint y: 54, endPoint x: -13, endPoint y: 68, distance: 150.0
click at [0, 68] on html "dashboard products sales purchasing productivity dashboard products Product Cat…" at bounding box center [430, 176] width 861 height 352
click at [635, 160] on div "PO #PO55835 S" at bounding box center [636, 154] width 113 height 17
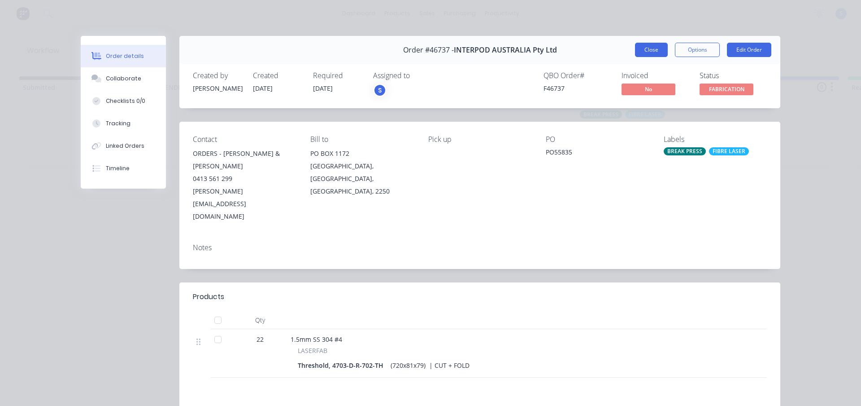
click at [654, 52] on button "Close" at bounding box center [651, 50] width 33 height 14
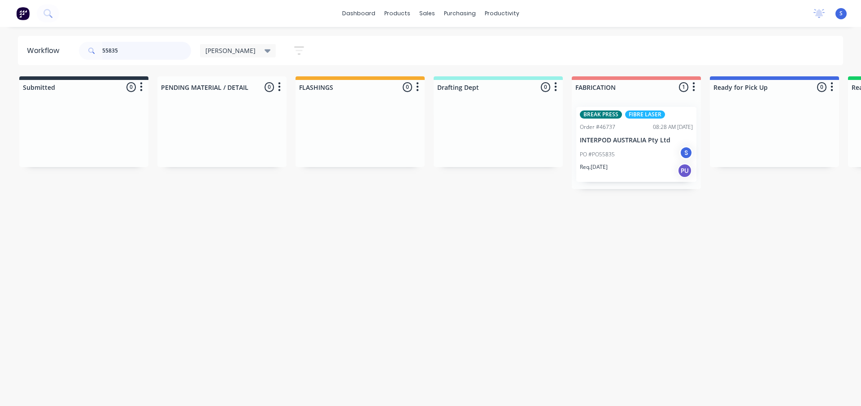
drag, startPoint x: 124, startPoint y: 52, endPoint x: 38, endPoint y: 57, distance: 86.8
click at [38, 57] on header "Workflow 55835 Stuart Save new view None edit Stuart (Default) edit Nilesh edit…" at bounding box center [431, 50] width 826 height 29
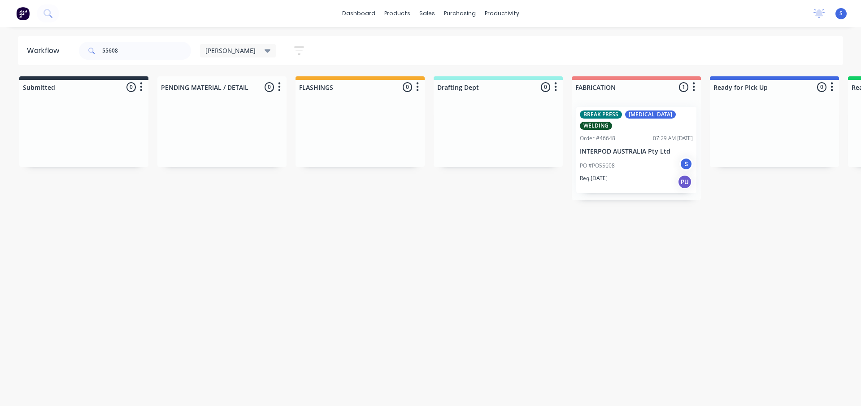
click at [635, 157] on div "PO #PO55608 S" at bounding box center [636, 165] width 113 height 17
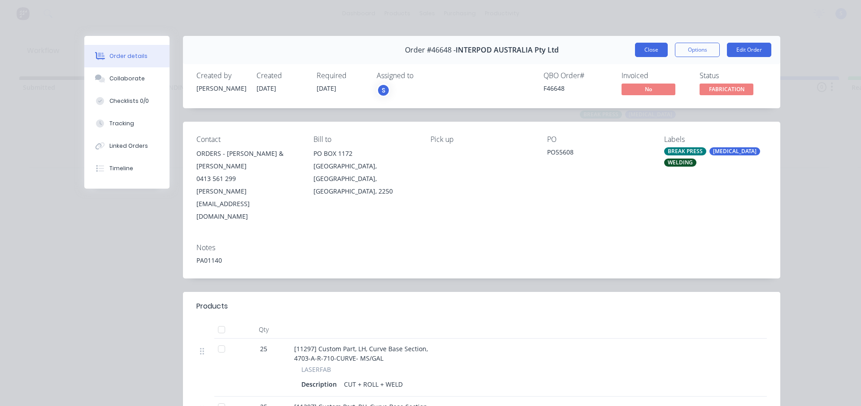
click at [642, 57] on button "Close" at bounding box center [651, 50] width 33 height 14
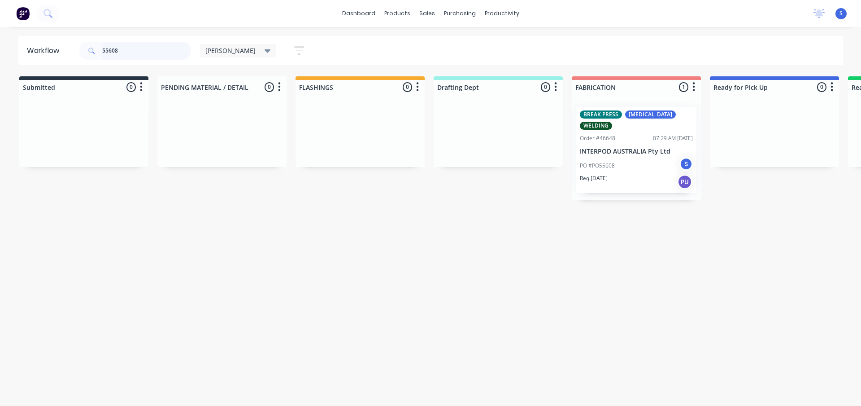
click at [157, 55] on input "55608" at bounding box center [146, 51] width 89 height 18
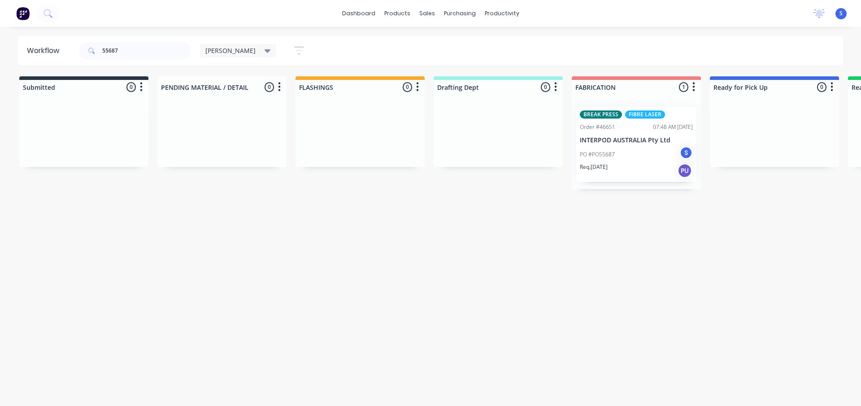
click at [633, 174] on div "Req. 14/08/25 PU" at bounding box center [636, 170] width 113 height 15
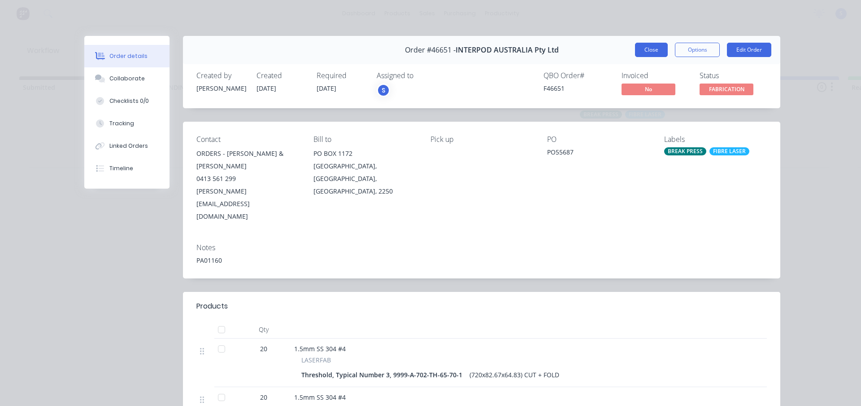
click at [652, 52] on button "Close" at bounding box center [651, 50] width 33 height 14
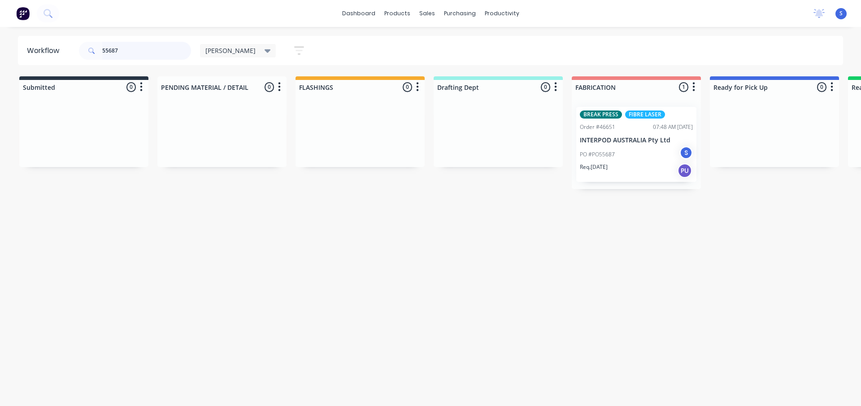
click at [132, 50] on input "55687" at bounding box center [146, 51] width 89 height 18
click at [625, 161] on div "PO #PO55694 S" at bounding box center [636, 154] width 113 height 17
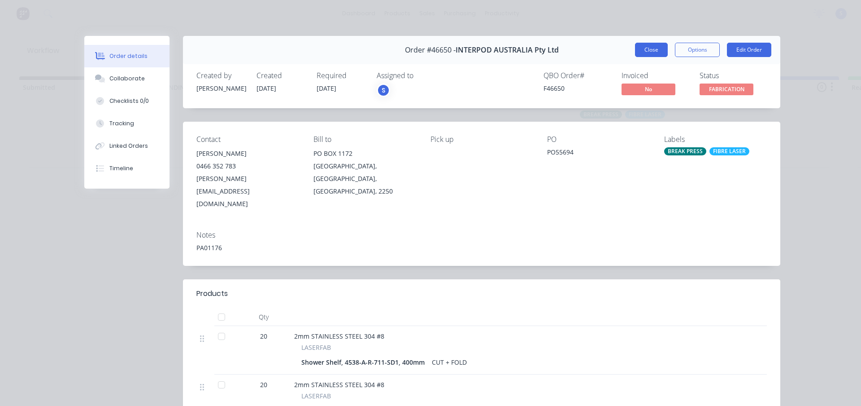
click at [639, 48] on button "Close" at bounding box center [651, 50] width 33 height 14
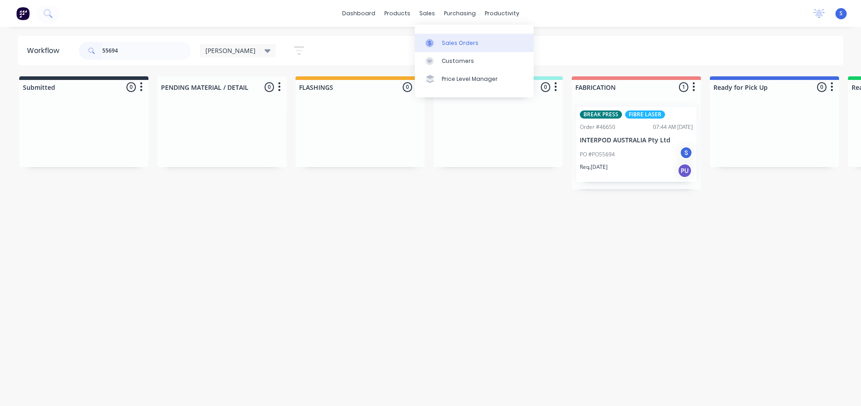
click at [443, 44] on div "Sales Orders" at bounding box center [460, 43] width 37 height 8
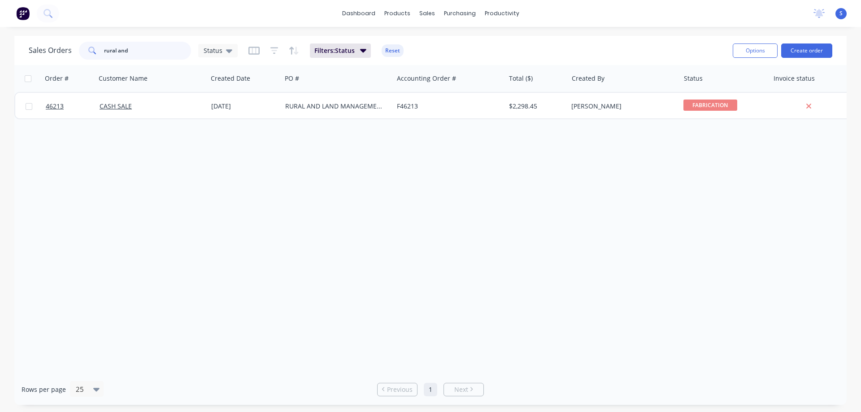
click at [144, 54] on input "rural and" at bounding box center [147, 51] width 87 height 18
click at [806, 51] on button "Create order" at bounding box center [807, 51] width 51 height 14
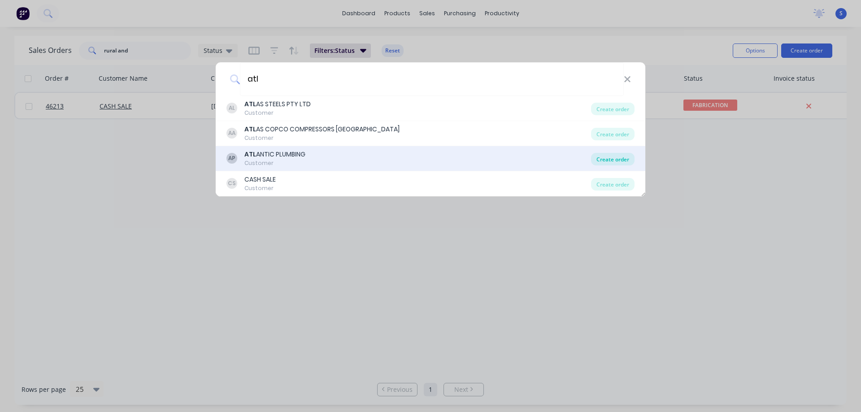
click at [615, 160] on div "Create order" at bounding box center [613, 159] width 44 height 13
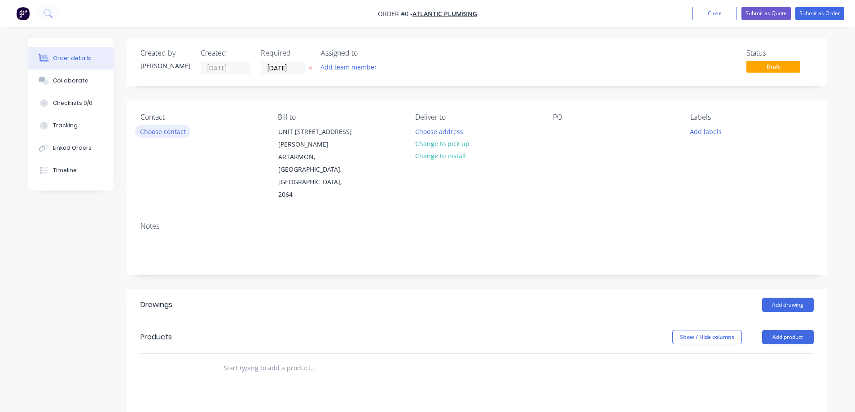
click at [177, 135] on button "Choose contact" at bounding box center [162, 131] width 55 height 12
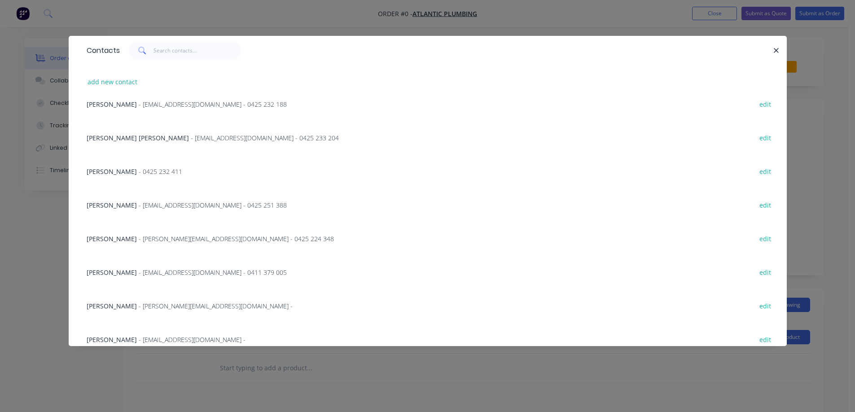
scroll to position [157, 0]
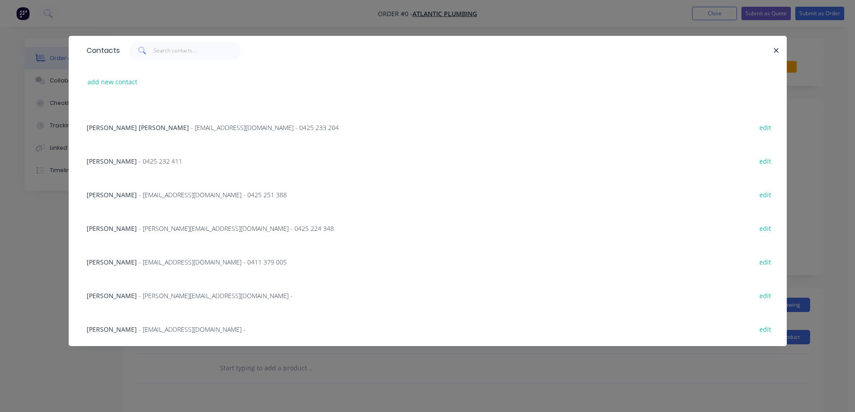
click at [131, 331] on span "Chris Gathercole" at bounding box center [112, 329] width 50 height 9
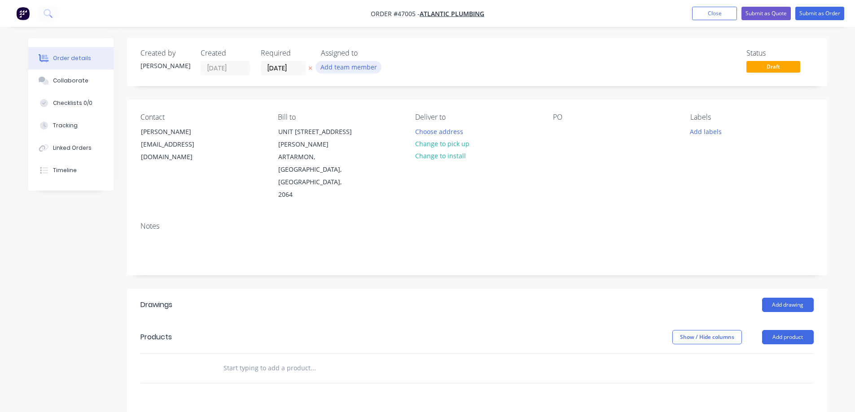
click at [343, 71] on button "Add team member" at bounding box center [348, 67] width 66 height 12
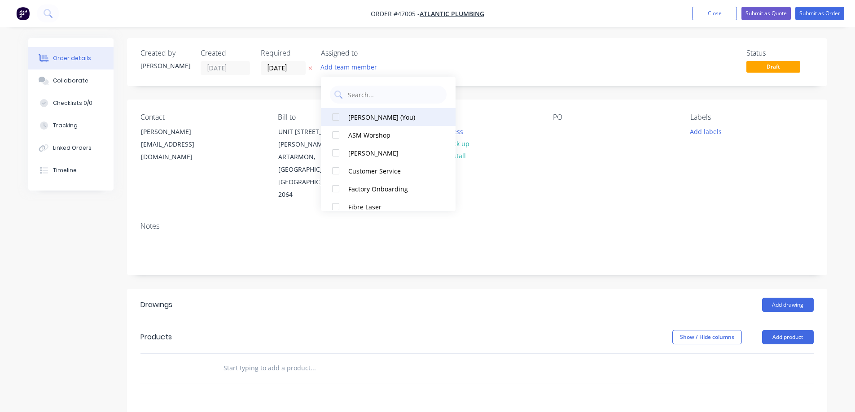
click at [334, 114] on div at bounding box center [336, 117] width 18 height 18
click at [313, 68] on button at bounding box center [310, 68] width 9 height 10
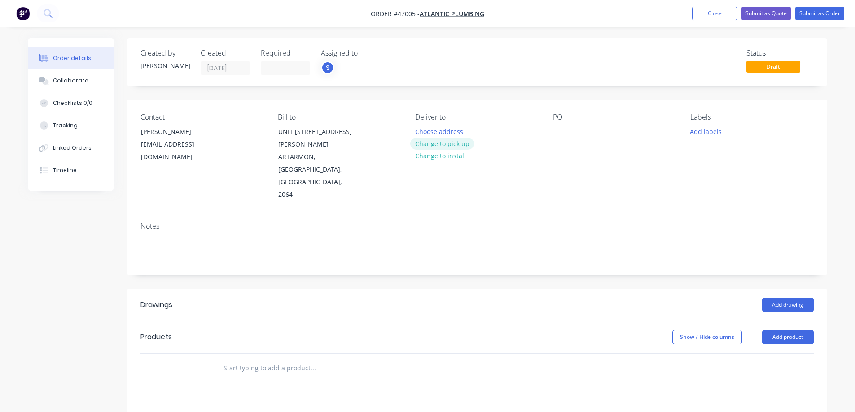
click at [447, 142] on button "Change to pick up" at bounding box center [442, 144] width 64 height 12
click at [699, 132] on button "Add labels" at bounding box center [705, 131] width 41 height 12
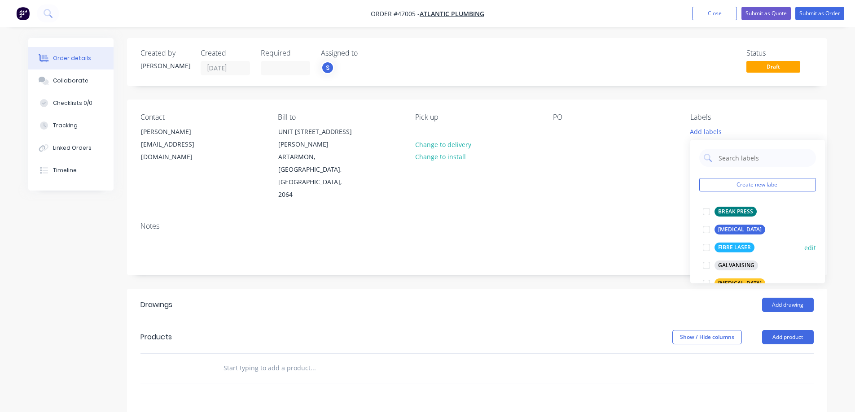
click at [708, 248] on div at bounding box center [706, 248] width 18 height 18
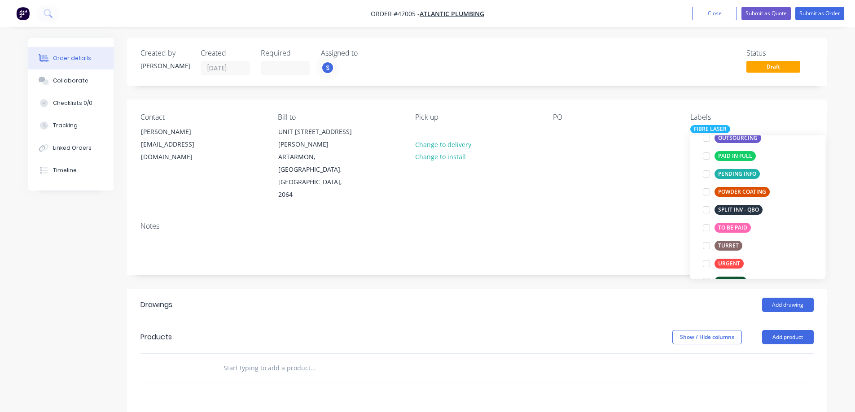
scroll to position [179, 0]
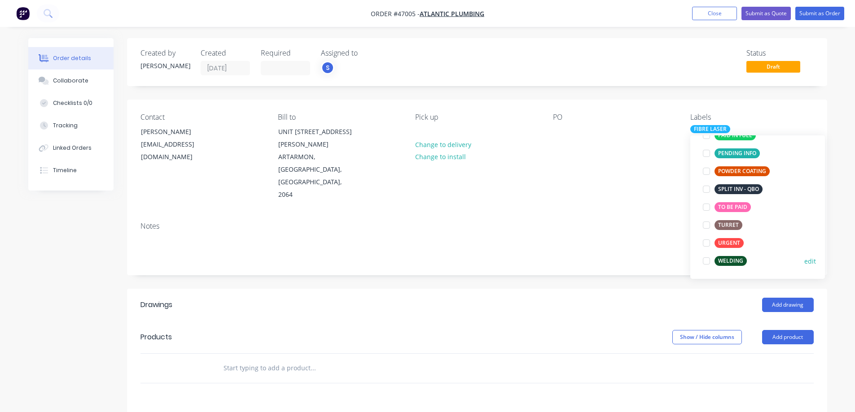
click at [705, 263] on div at bounding box center [706, 261] width 18 height 18
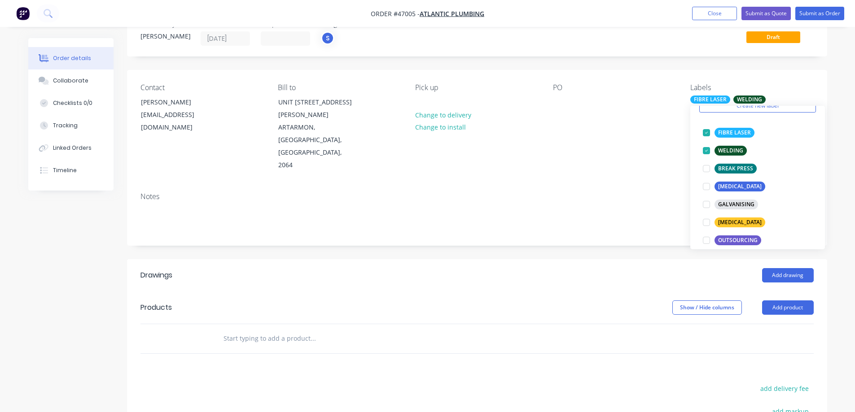
scroll to position [45, 0]
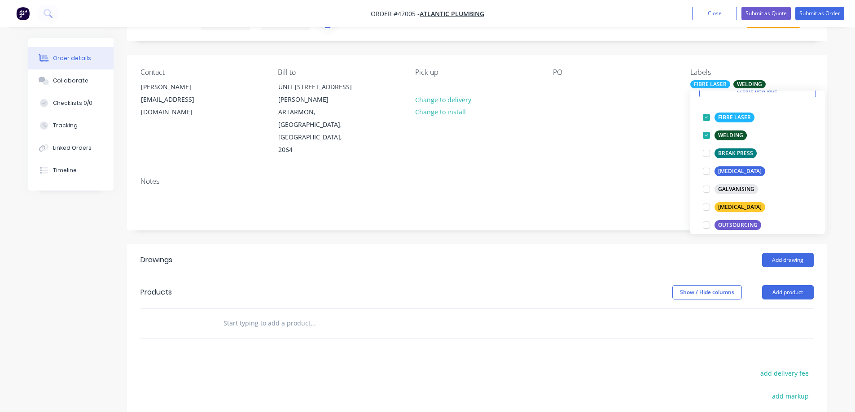
click at [620, 244] on header "Drawings Add drawing" at bounding box center [477, 260] width 700 height 32
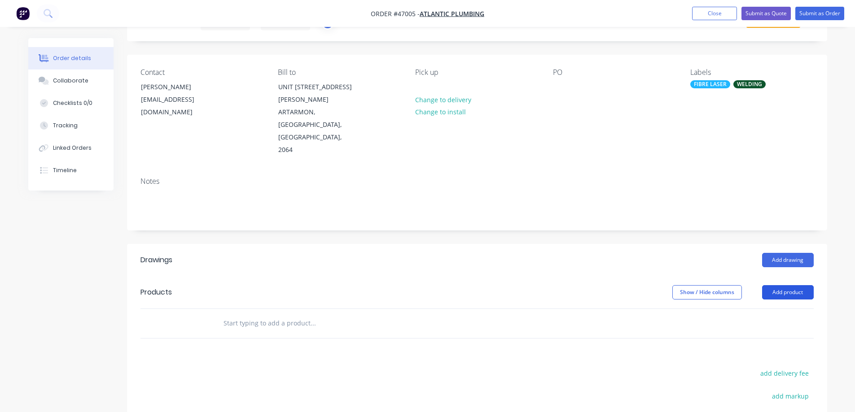
click at [789, 285] on button "Add product" at bounding box center [788, 292] width 52 height 14
click at [765, 309] on div "Product catalogue" at bounding box center [770, 315] width 69 height 13
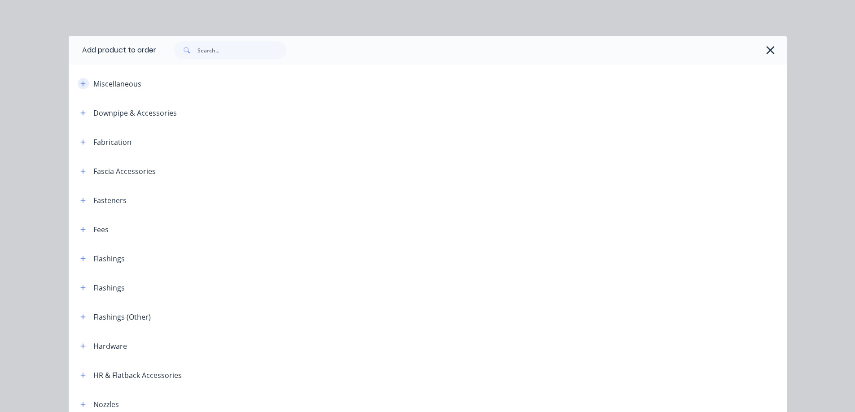
click at [80, 81] on icon "button" at bounding box center [82, 84] width 5 height 6
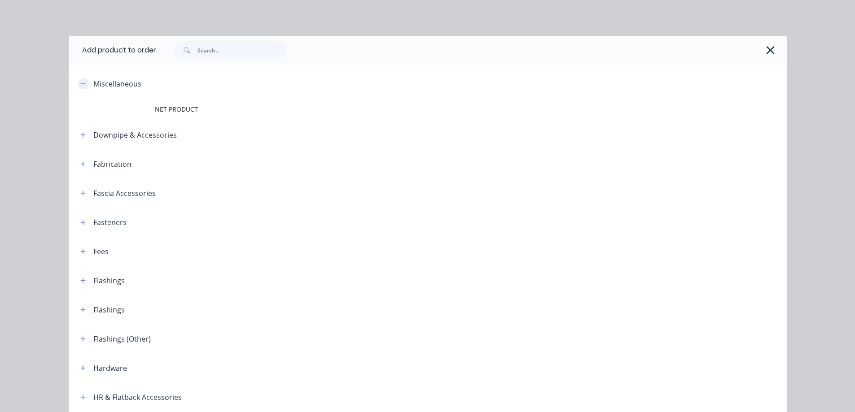
click at [80, 84] on icon "button" at bounding box center [82, 84] width 5 height 6
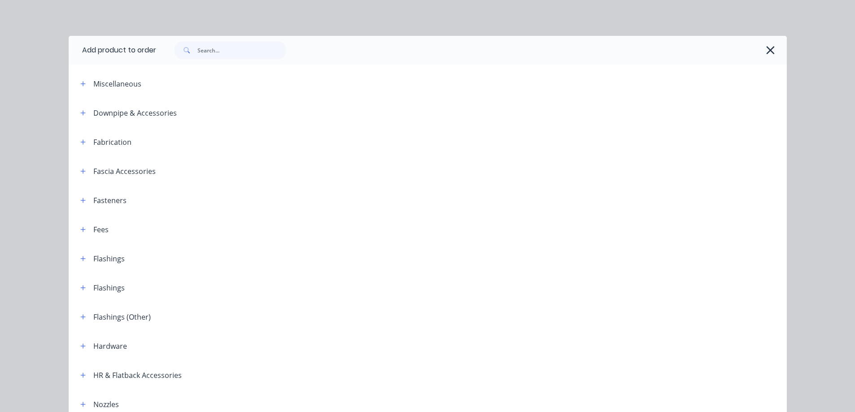
click at [85, 139] on span at bounding box center [83, 141] width 11 height 11
click at [83, 145] on button "button" at bounding box center [83, 141] width 11 height 11
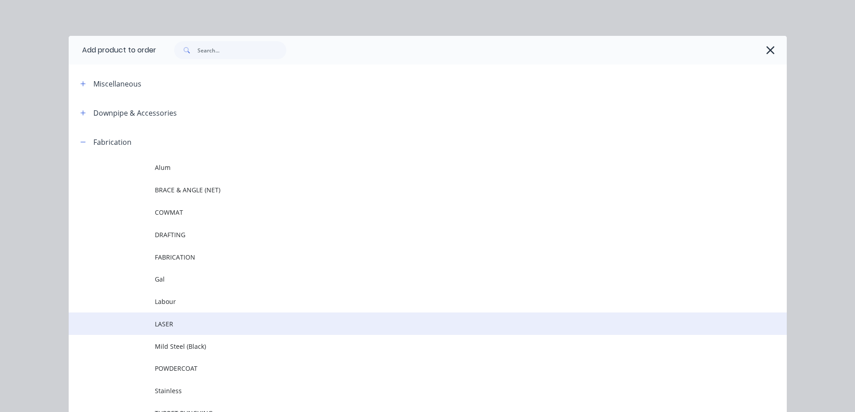
click at [188, 326] on span "LASER" at bounding box center [407, 323] width 505 height 9
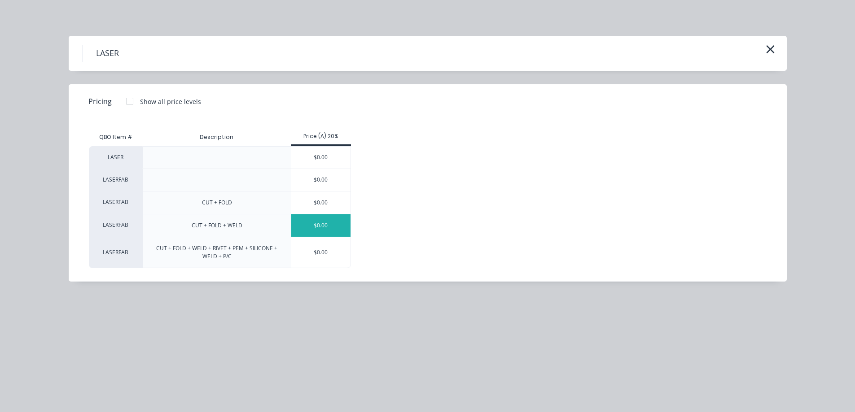
click at [335, 224] on div "$0.00" at bounding box center [321, 225] width 60 height 22
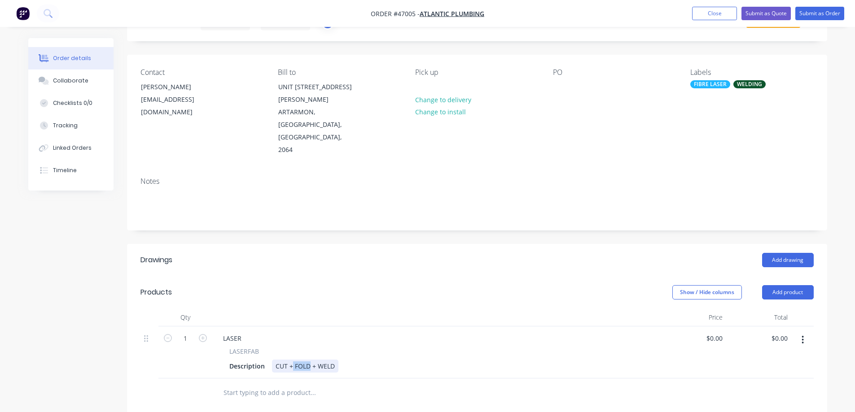
drag, startPoint x: 310, startPoint y: 328, endPoint x: 293, endPoint y: 339, distance: 20.8
click at [293, 339] on div "LASER LASERFAB Description CUT + FOLD + WELD" at bounding box center [436, 353] width 449 height 52
click at [232, 332] on div "LASER" at bounding box center [232, 338] width 33 height 13
click at [242, 360] on div "Description" at bounding box center [247, 366] width 43 height 13
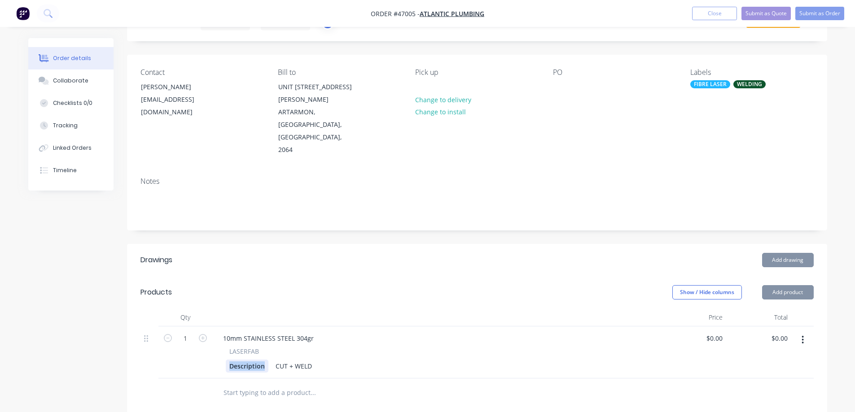
click at [242, 360] on div "Description" at bounding box center [247, 366] width 43 height 13
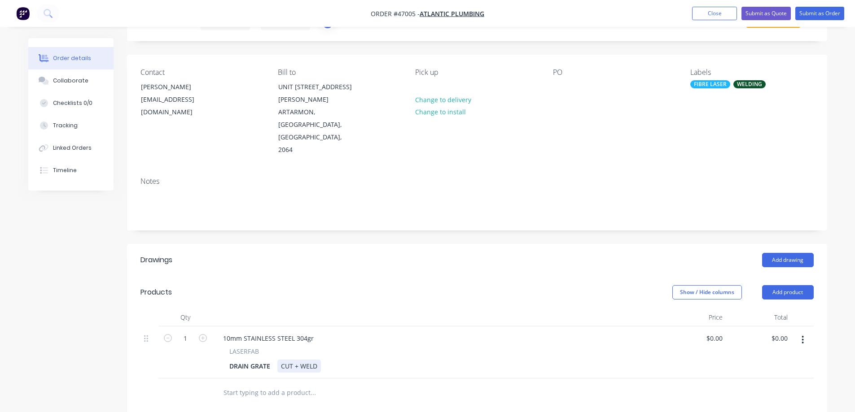
click at [280, 360] on div "CUT + WELD" at bounding box center [299, 366] width 44 height 13
click at [713, 332] on div "0 $0.00" at bounding box center [714, 338] width 24 height 13
click at [713, 332] on div "0 0" at bounding box center [719, 338] width 14 height 13
click at [201, 334] on icon "button" at bounding box center [203, 338] width 8 height 8
click at [781, 332] on input "0.00" at bounding box center [780, 338] width 21 height 13
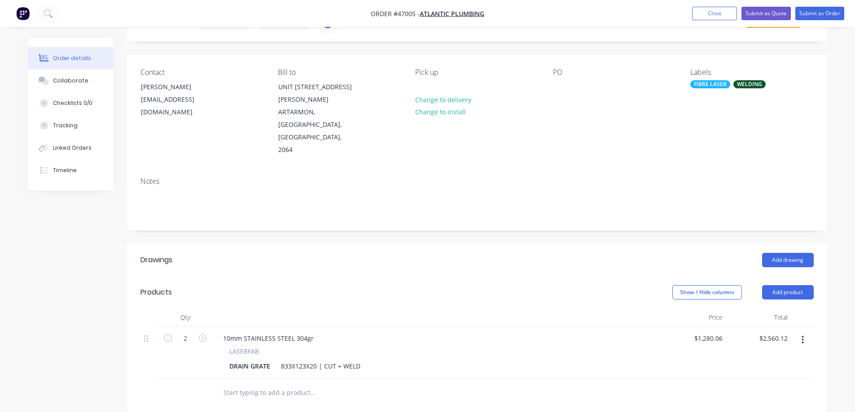
click at [577, 276] on header "Products Show / Hide columns Add product" at bounding box center [477, 292] width 700 height 32
click at [803, 335] on icon "button" at bounding box center [802, 340] width 2 height 10
click at [742, 375] on div "Duplicate" at bounding box center [770, 381] width 69 height 13
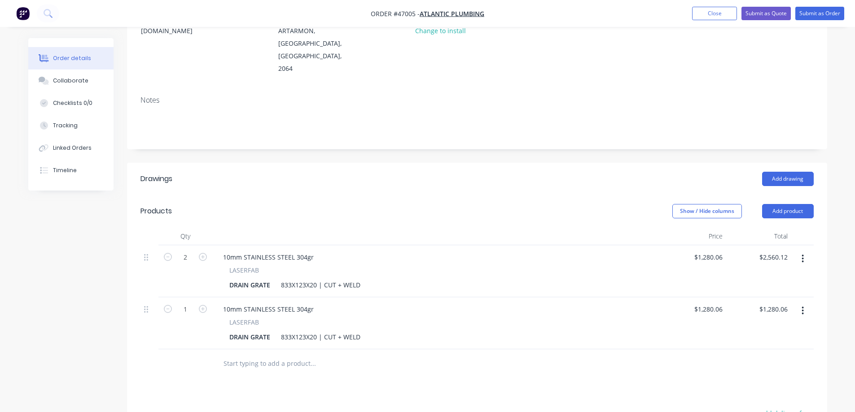
scroll to position [135, 0]
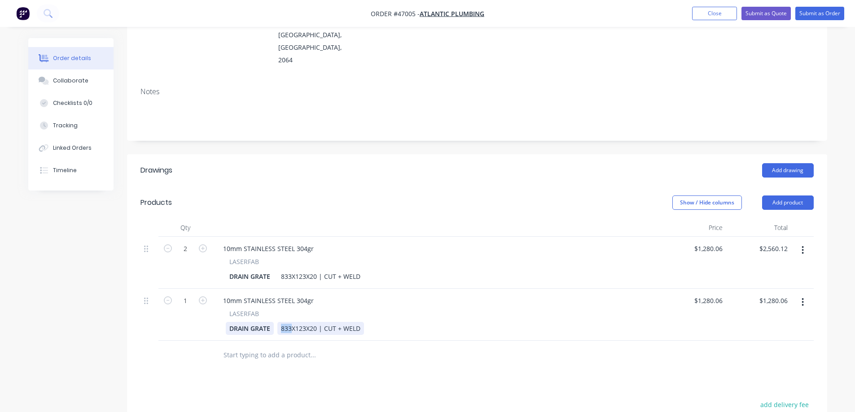
drag, startPoint x: 291, startPoint y: 292, endPoint x: 231, endPoint y: 295, distance: 60.2
click at [233, 322] on div "DRAIN GRATE 833X123X20 | CUT + WELD" at bounding box center [435, 328] width 418 height 13
click at [271, 322] on div "DRAIN GRATE" at bounding box center [250, 328] width 48 height 13
click at [777, 294] on input "1280.06" at bounding box center [774, 300] width 33 height 13
click at [709, 334] on div "Drawings Add drawing Products Show / Hide columns Add product Qty Price Total 2…" at bounding box center [477, 359] width 700 height 411
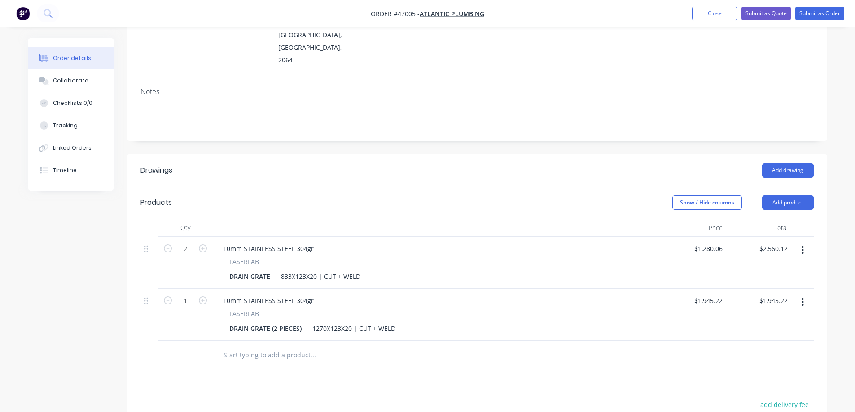
click at [202, 332] on div "Drawings Add drawing Products Show / Hide columns Add product Qty Price Total 2…" at bounding box center [477, 359] width 700 height 411
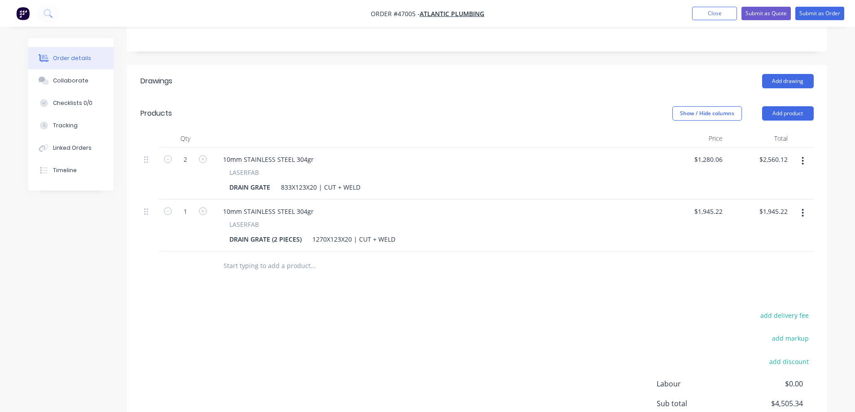
scroll to position [224, 0]
click at [804, 208] on icon "button" at bounding box center [802, 213] width 2 height 10
click at [763, 248] on div "Duplicate" at bounding box center [770, 254] width 69 height 13
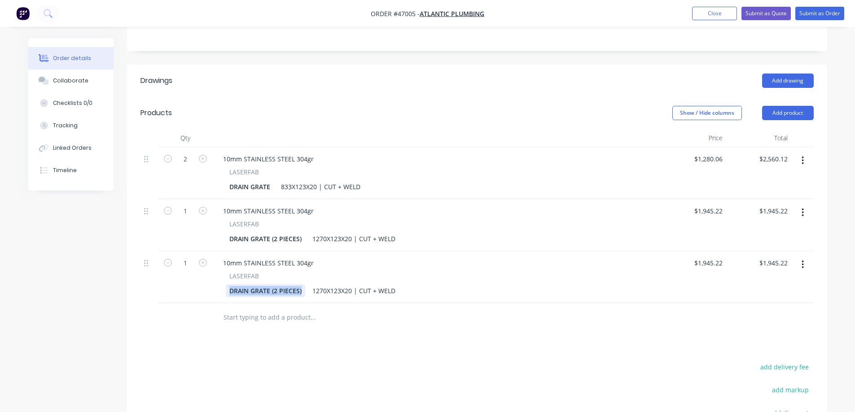
drag, startPoint x: 300, startPoint y: 253, endPoint x: 123, endPoint y: 253, distance: 177.2
click at [123, 253] on div "Created by Stuart Created 14/08/25 Required Assigned to S Status Draft Contact …" at bounding box center [427, 178] width 799 height 728
click at [102, 292] on div "Created by Stuart Created 14/08/25 Required Assigned to S Status Draft Contact …" at bounding box center [427, 178] width 799 height 728
click at [715, 257] on input "1945.22" at bounding box center [709, 263] width 33 height 13
click at [715, 257] on input "1945.22" at bounding box center [712, 263] width 28 height 13
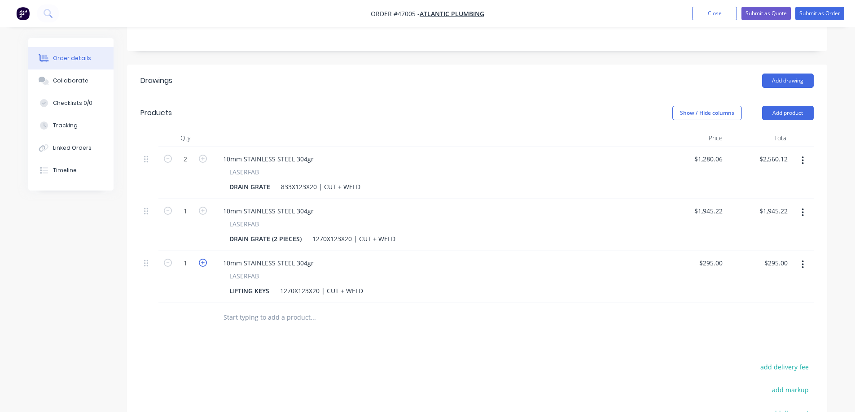
click at [202, 259] on icon "button" at bounding box center [203, 263] width 8 height 8
click at [784, 257] on input "590.00" at bounding box center [777, 263] width 28 height 13
click at [784, 257] on input "590.00" at bounding box center [779, 263] width 24 height 13
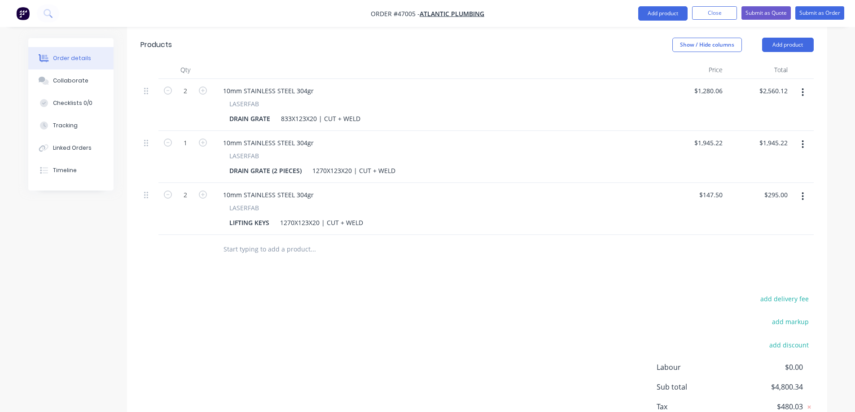
scroll to position [314, 0]
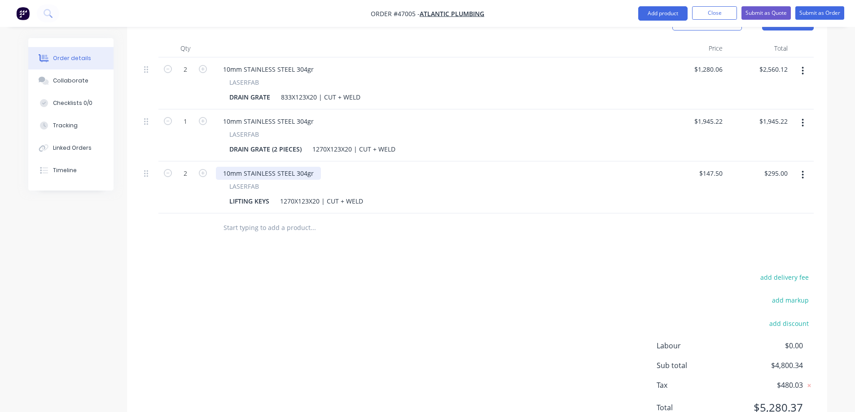
click at [257, 167] on div "10mm STAINLESS STEEL 304gr" at bounding box center [268, 173] width 105 height 13
drag, startPoint x: 244, startPoint y: 137, endPoint x: 300, endPoint y: 138, distance: 56.5
click at [300, 167] on div "10mm STAINLESS STEEL 304gr" at bounding box center [268, 173] width 105 height 13
click at [307, 167] on div "10mm STAINLESS STEEL 304gr" at bounding box center [268, 173] width 105 height 13
click at [296, 167] on div "10mm STAINLESS STEEL 304gr" at bounding box center [268, 173] width 105 height 13
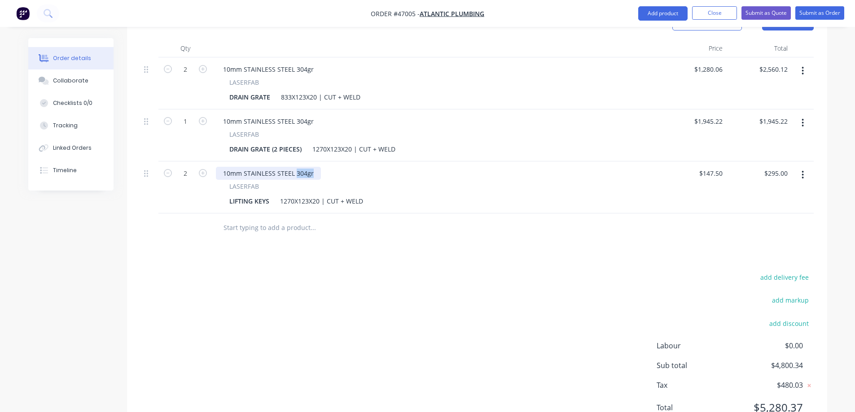
drag, startPoint x: 296, startPoint y: 136, endPoint x: 312, endPoint y: 137, distance: 16.6
click at [312, 167] on div "10mm STAINLESS STEEL 304gr" at bounding box center [268, 173] width 105 height 13
click at [251, 271] on div "add delivery fee add markup add discount Labour $0.00 Sub total $4,800.34 Tax $…" at bounding box center [476, 347] width 673 height 153
drag, startPoint x: 297, startPoint y: 162, endPoint x: 263, endPoint y: 166, distance: 33.4
click at [263, 195] on div "LIFTING KEYS 1270X123X20 | CUT + WELD" at bounding box center [435, 201] width 418 height 13
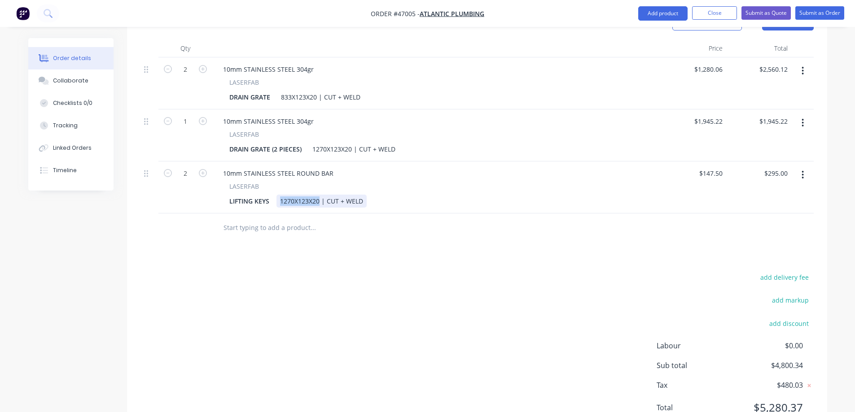
drag, startPoint x: 319, startPoint y: 164, endPoint x: 208, endPoint y: 166, distance: 111.3
click at [210, 166] on div "2 10mm STAINLESS STEEL ROUND BAR LASERFAB LIFTING KEYS 1270X123X20 | CUT + WELD…" at bounding box center [476, 188] width 673 height 52
click at [306, 271] on div "add delivery fee add markup add discount Labour $0.00 Sub total $4,800.34 Tax $…" at bounding box center [476, 347] width 673 height 153
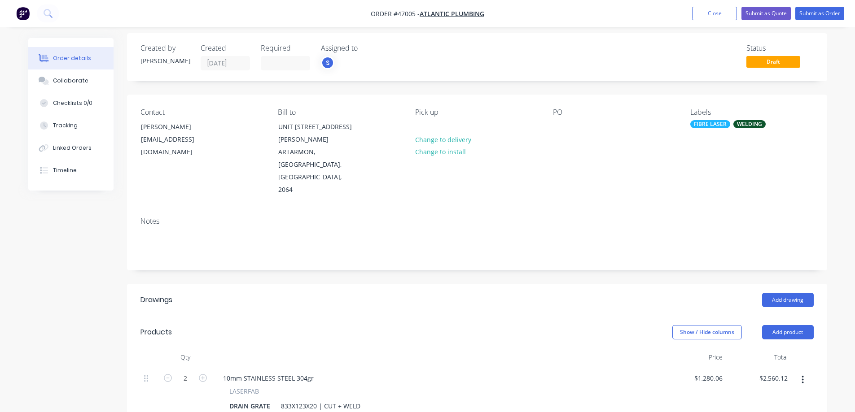
scroll to position [0, 0]
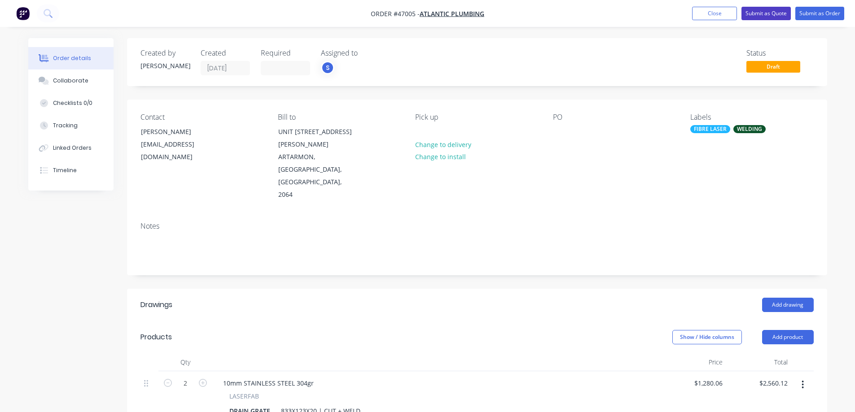
click at [769, 13] on button "Submit as Quote" at bounding box center [765, 13] width 49 height 13
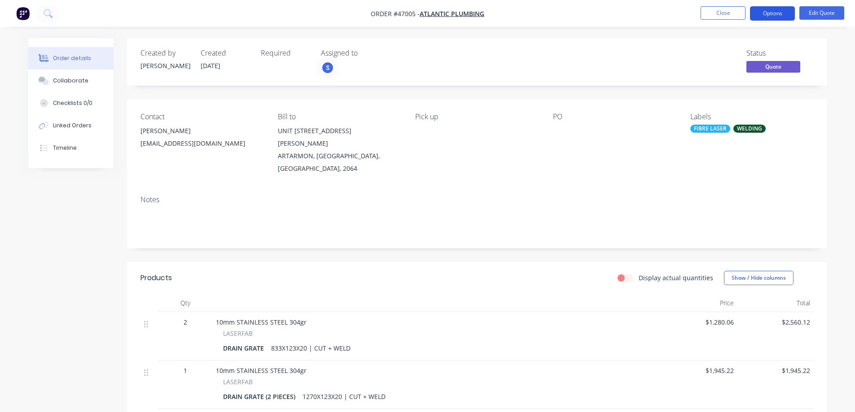
click at [773, 15] on button "Options" at bounding box center [772, 13] width 45 height 14
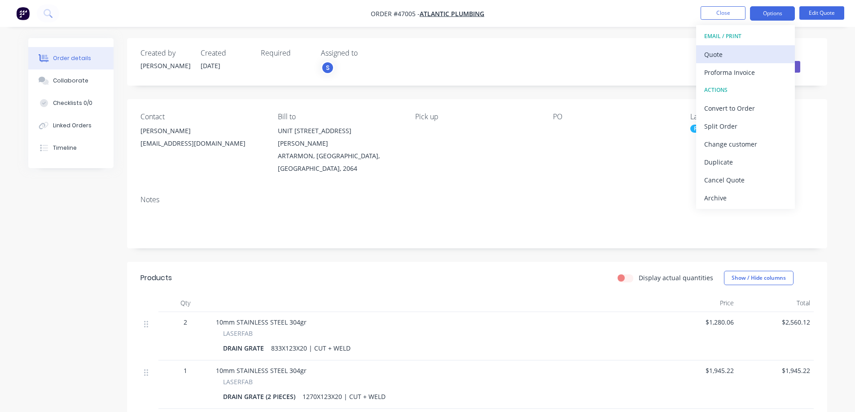
click at [731, 49] on div "Quote" at bounding box center [745, 54] width 83 height 13
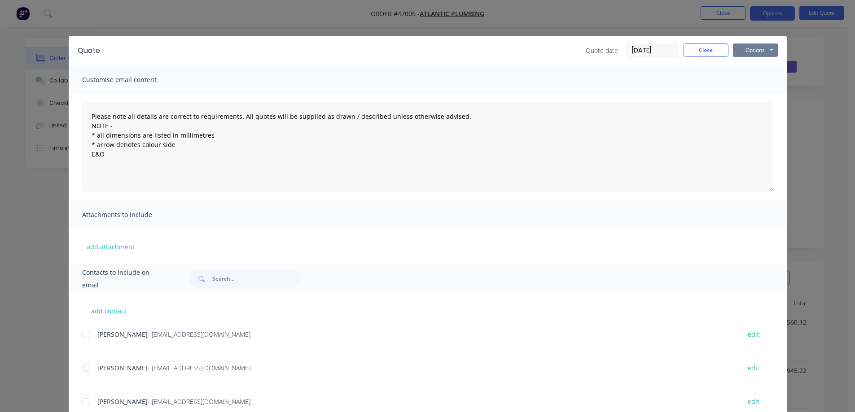
click at [745, 45] on button "Options" at bounding box center [755, 50] width 45 height 13
click at [749, 81] on button "Print" at bounding box center [761, 81] width 57 height 15
click at [697, 52] on button "Close" at bounding box center [705, 50] width 45 height 13
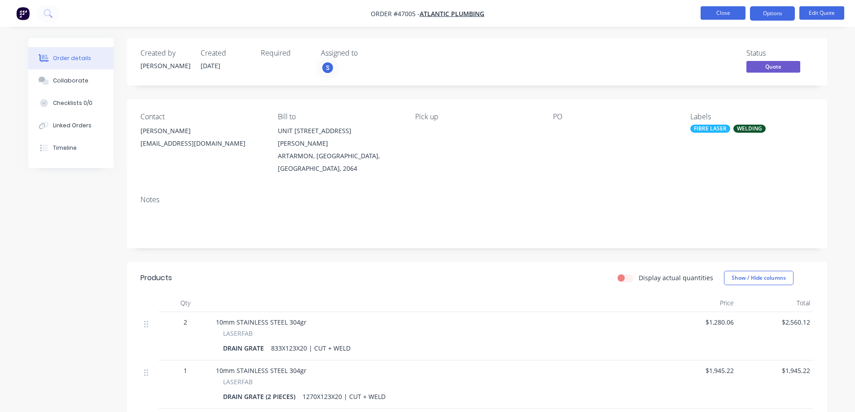
click at [725, 13] on button "Close" at bounding box center [722, 12] width 45 height 13
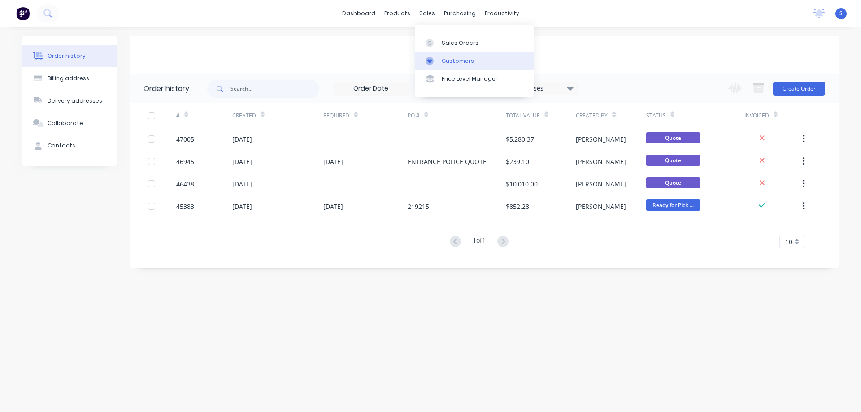
click at [462, 63] on div "Customers" at bounding box center [458, 61] width 32 height 8
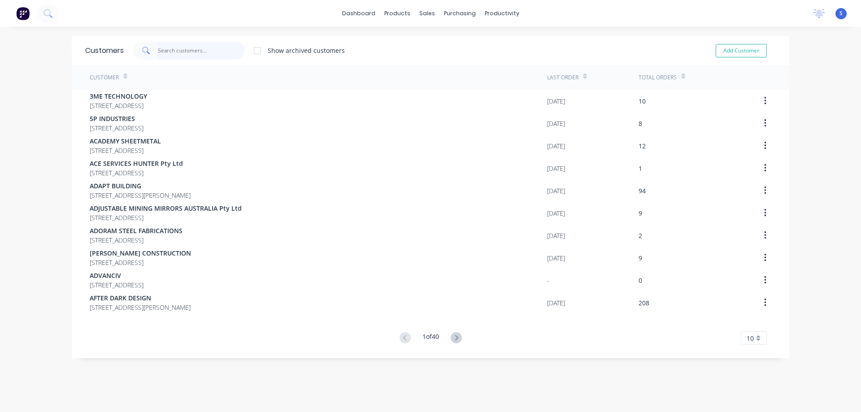
click at [175, 50] on input "text" at bounding box center [201, 51] width 87 height 18
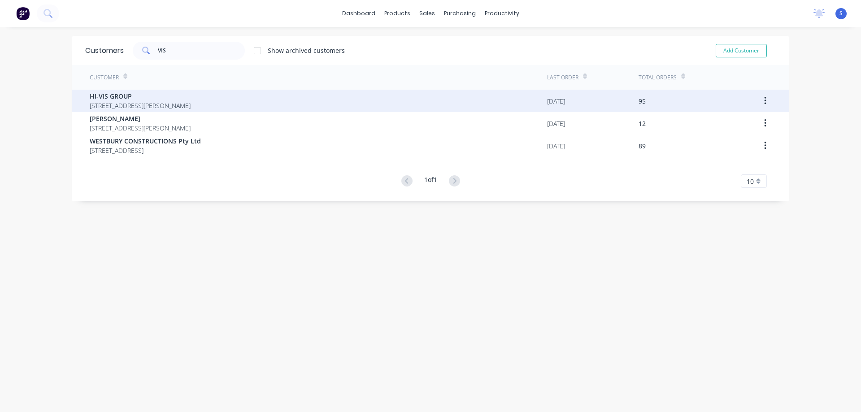
click at [161, 101] on span "PO BOX 178 CARRINGTON New South Wales Australia 2294" at bounding box center [140, 105] width 101 height 9
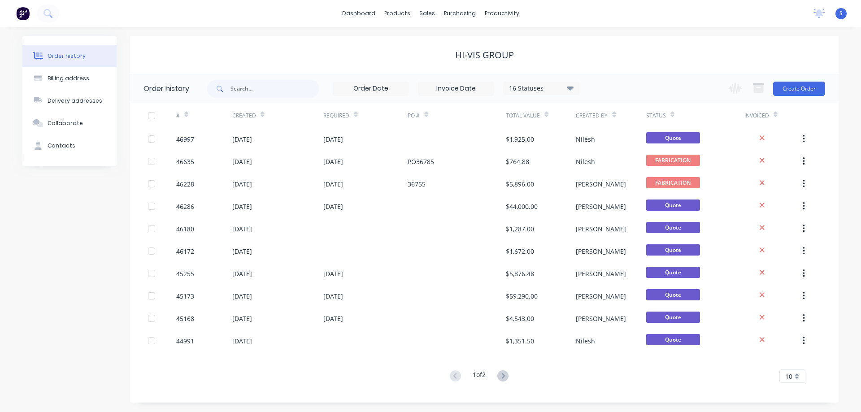
click at [562, 89] on div "16 Statuses" at bounding box center [541, 88] width 75 height 10
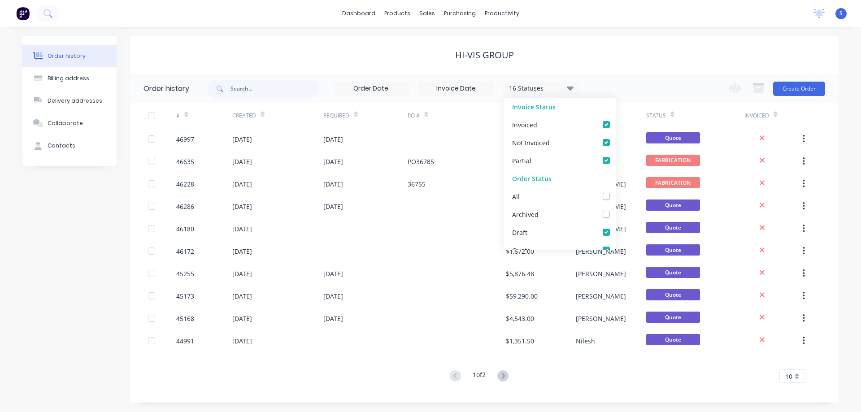
click at [604, 198] on div "All" at bounding box center [560, 197] width 112 height 18
click at [616, 192] on label at bounding box center [616, 192] width 0 height 0
click at [616, 198] on input "checkbox" at bounding box center [619, 196] width 7 height 9
click at [616, 192] on label at bounding box center [616, 192] width 0 height 0
click at [616, 198] on input "checkbox" at bounding box center [619, 196] width 7 height 9
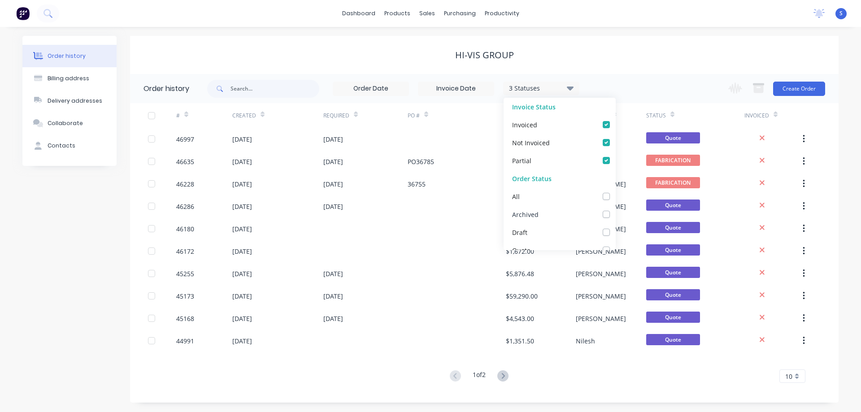
click at [616, 210] on label at bounding box center [616, 210] width 0 height 0
click at [616, 214] on input "checkbox" at bounding box center [619, 214] width 7 height 9
click at [668, 56] on div "HI-VIS GROUP" at bounding box center [484, 55] width 709 height 11
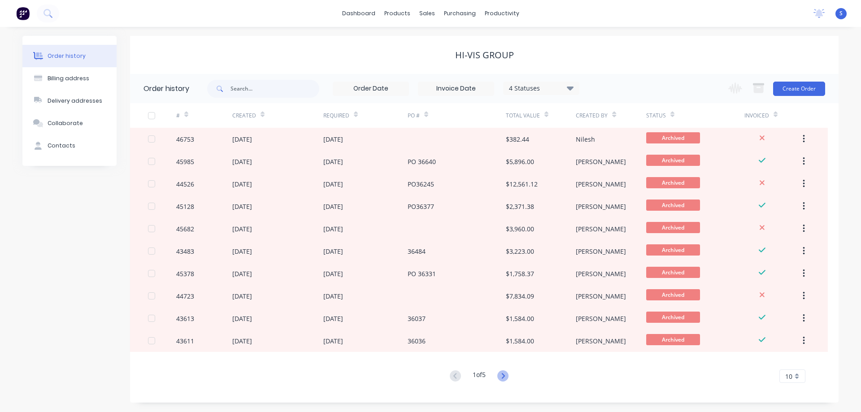
click at [502, 374] on icon at bounding box center [503, 376] width 11 height 11
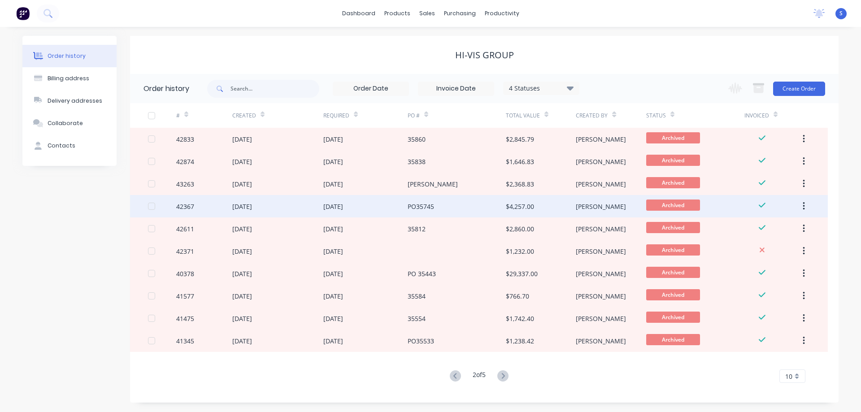
click at [500, 209] on div "PO35745" at bounding box center [457, 206] width 98 height 22
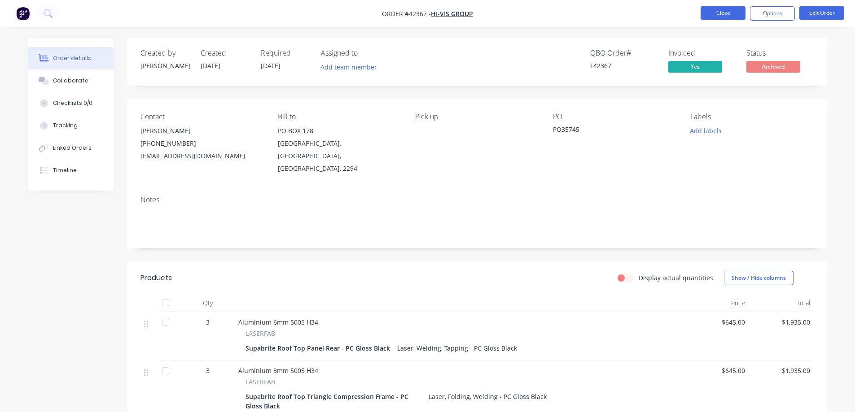
click at [735, 12] on button "Close" at bounding box center [722, 12] width 45 height 13
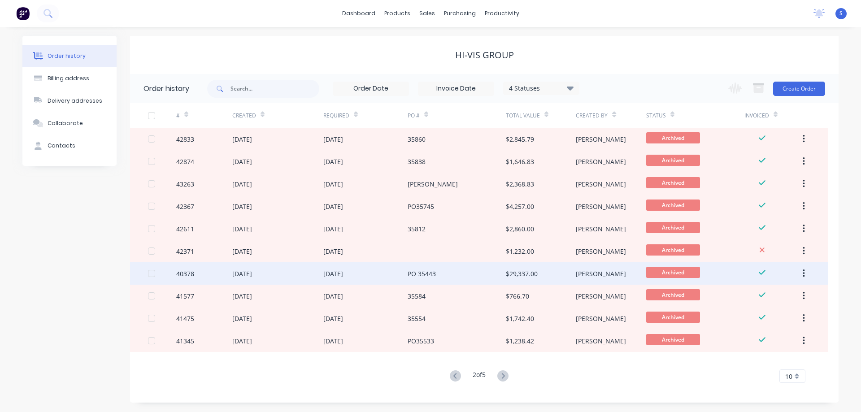
click at [545, 276] on div "$29,337.00" at bounding box center [541, 273] width 70 height 22
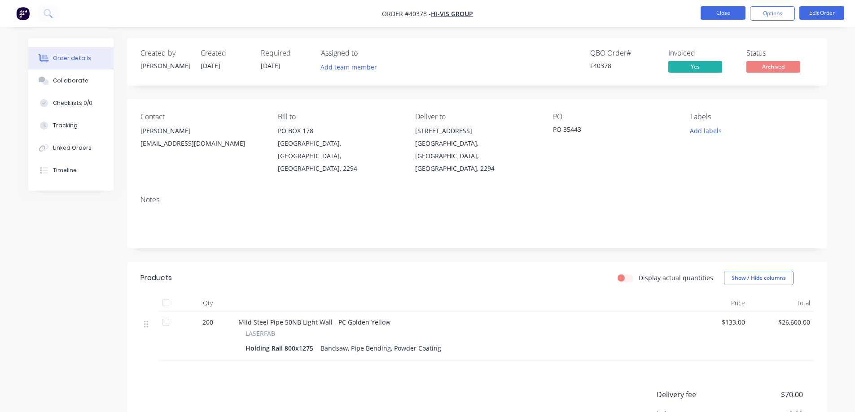
click at [732, 10] on button "Close" at bounding box center [722, 12] width 45 height 13
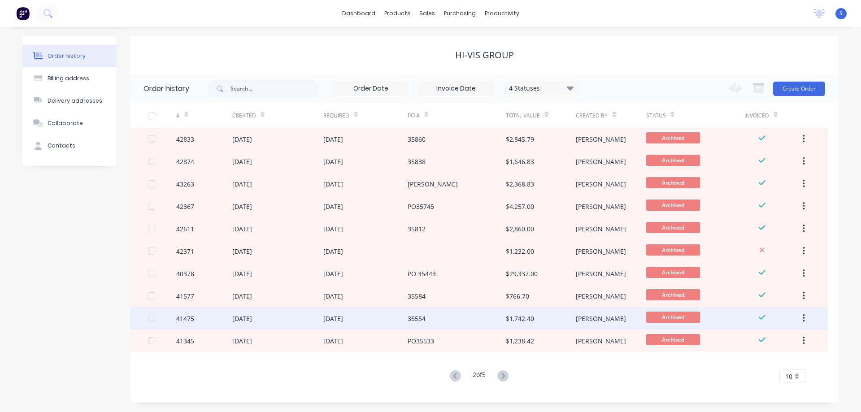
click at [484, 320] on div "35554" at bounding box center [457, 318] width 98 height 22
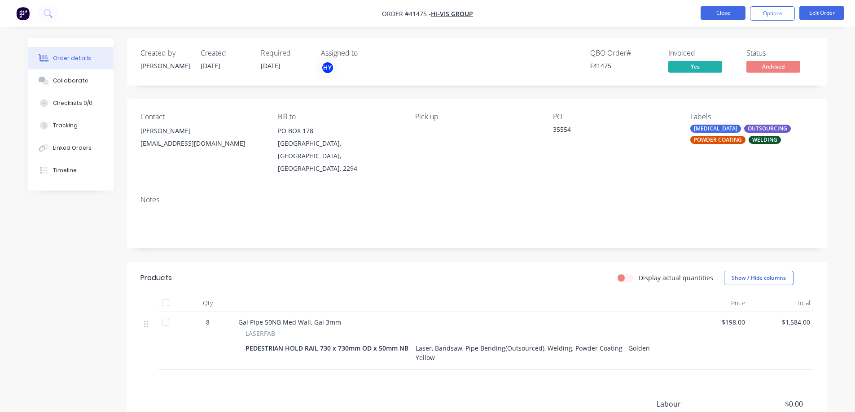
click at [713, 7] on button "Close" at bounding box center [722, 12] width 45 height 13
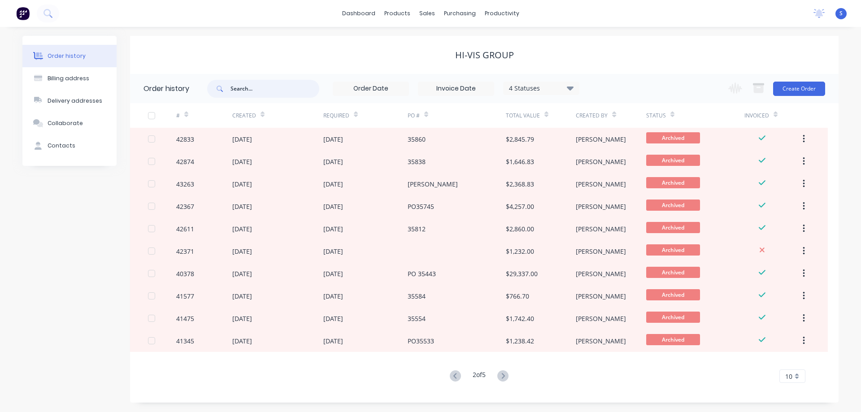
click at [269, 91] on input "text" at bounding box center [275, 89] width 89 height 18
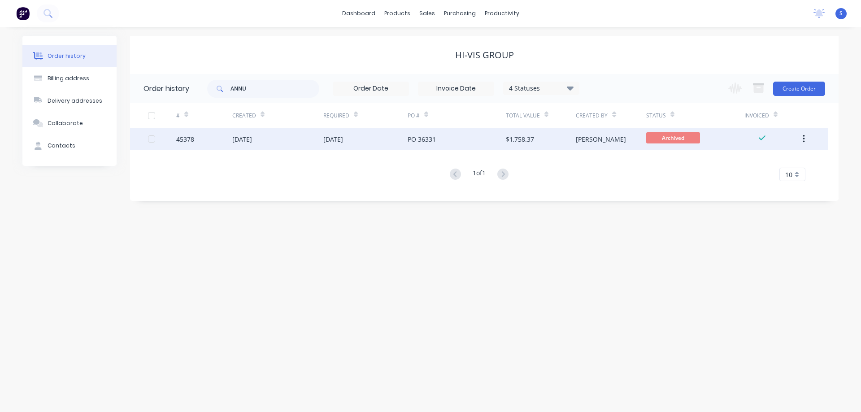
click at [333, 143] on div "20 Jun 2025" at bounding box center [333, 139] width 20 height 9
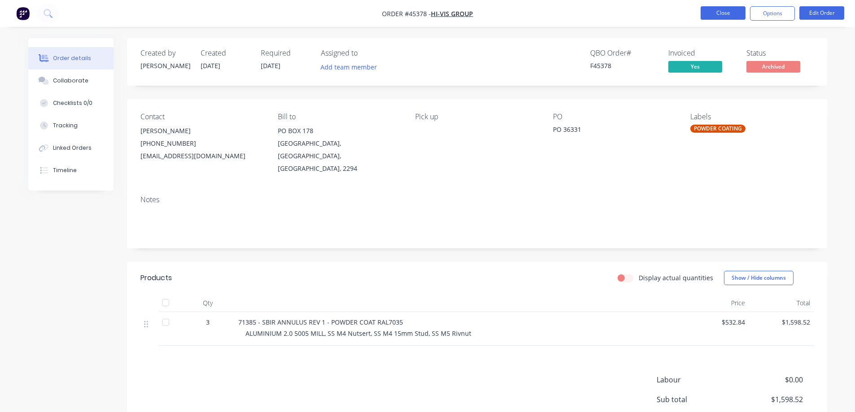
click at [731, 15] on button "Close" at bounding box center [722, 12] width 45 height 13
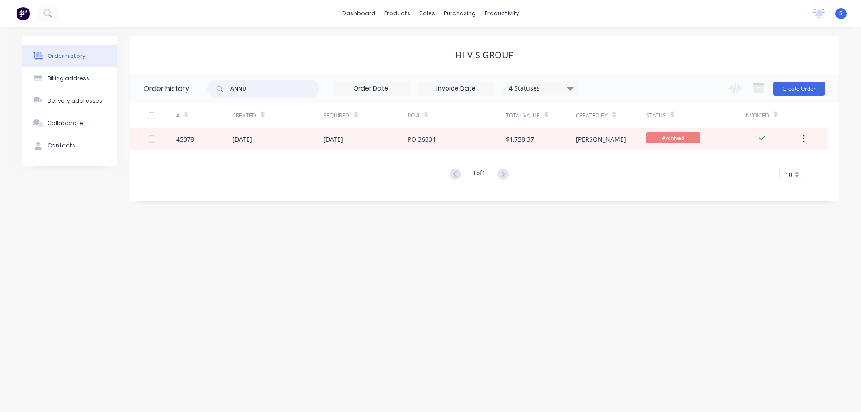
click at [270, 92] on input "ANNU" at bounding box center [275, 89] width 89 height 18
click at [427, 11] on div "sales" at bounding box center [427, 13] width 25 height 13
click at [456, 39] on div "Sales Orders" at bounding box center [460, 43] width 37 height 8
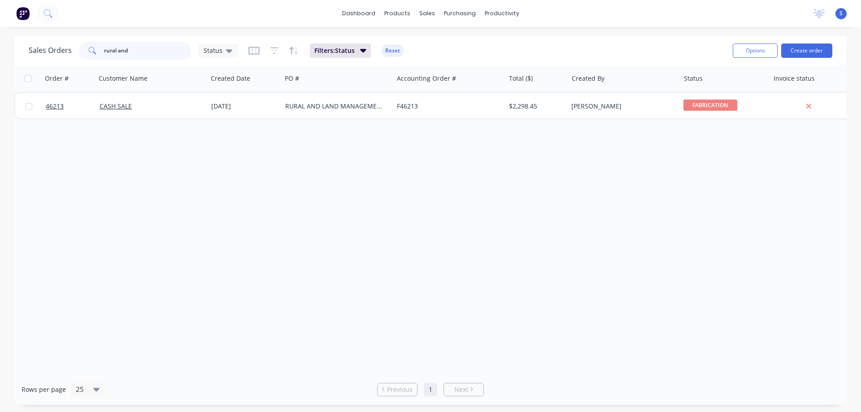
drag, startPoint x: 145, startPoint y: 49, endPoint x: -32, endPoint y: 49, distance: 177.7
click at [0, 49] on html "dashboard products sales purchasing productivity dashboard products Product Cat…" at bounding box center [430, 206] width 861 height 412
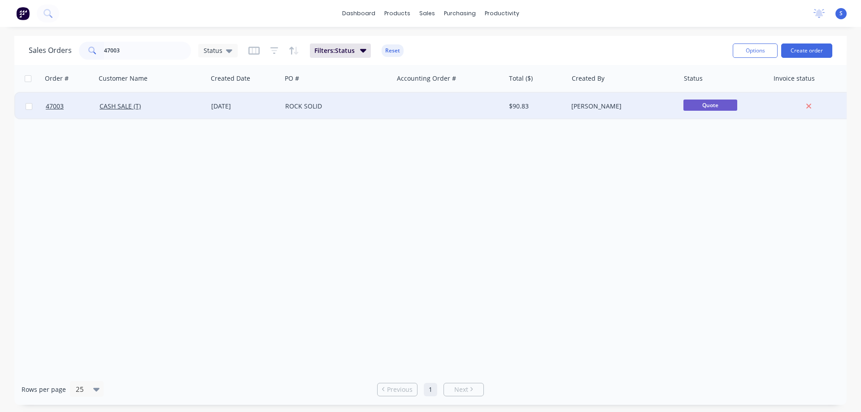
click at [292, 105] on div "ROCK SOLID" at bounding box center [335, 106] width 100 height 9
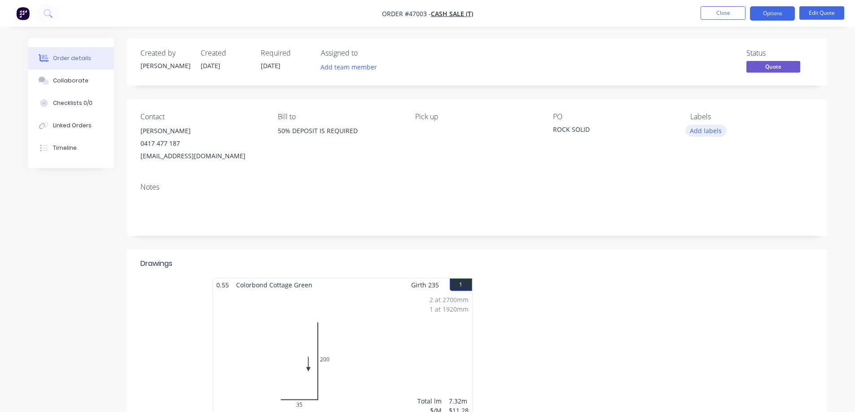
click at [716, 128] on button "Add labels" at bounding box center [705, 131] width 41 height 12
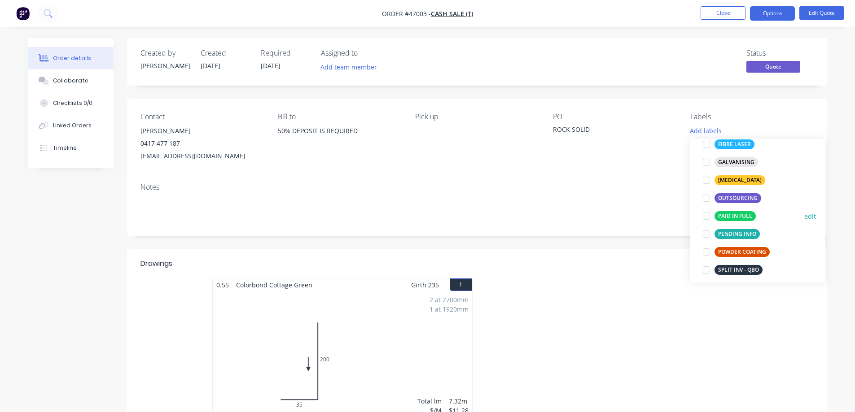
scroll to position [90, 0]
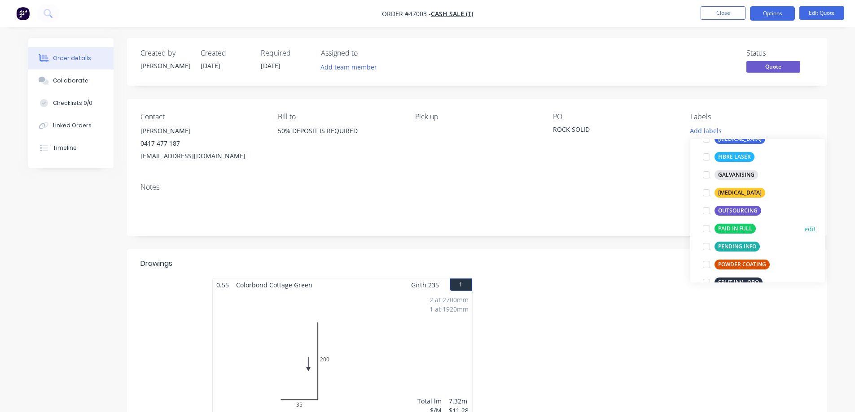
click at [709, 228] on div at bounding box center [706, 229] width 18 height 18
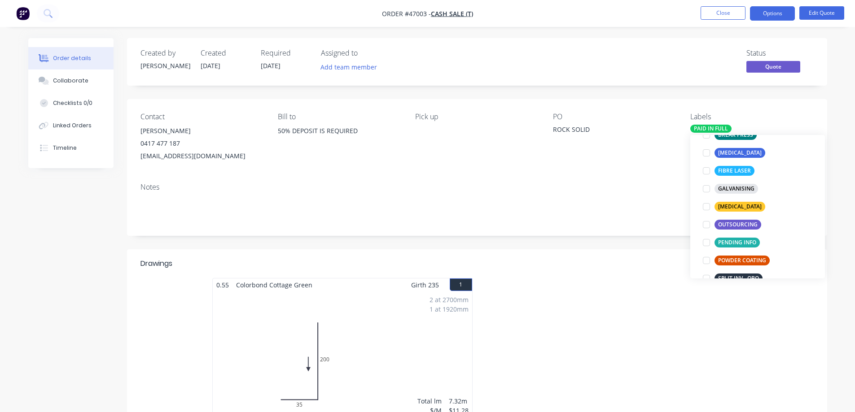
scroll to position [0, 0]
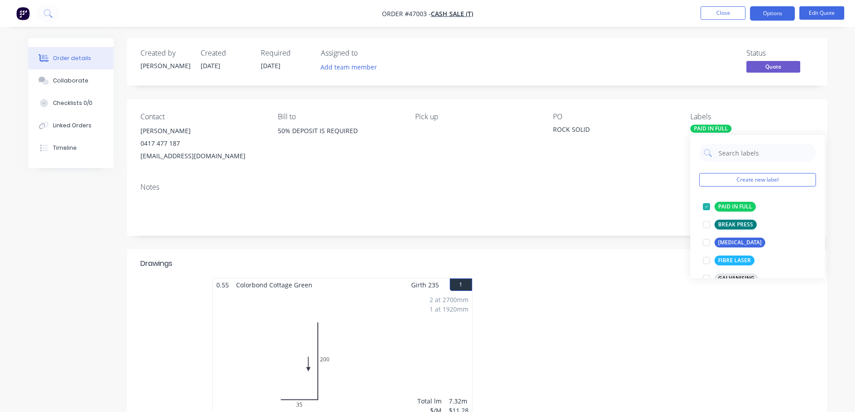
click at [652, 74] on div "Status Quote" at bounding box center [612, 62] width 403 height 26
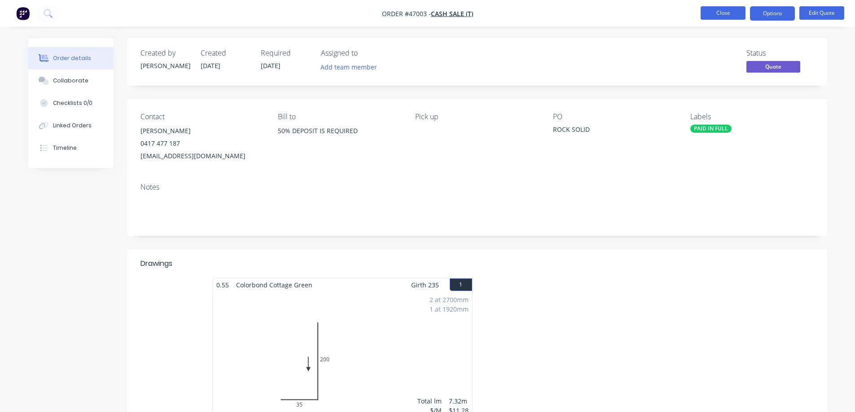
click at [723, 18] on button "Close" at bounding box center [722, 12] width 45 height 13
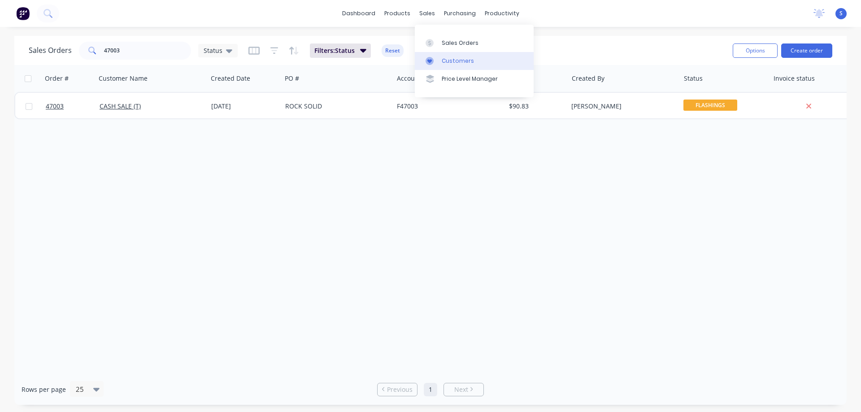
click at [454, 66] on link "Customers" at bounding box center [474, 61] width 119 height 18
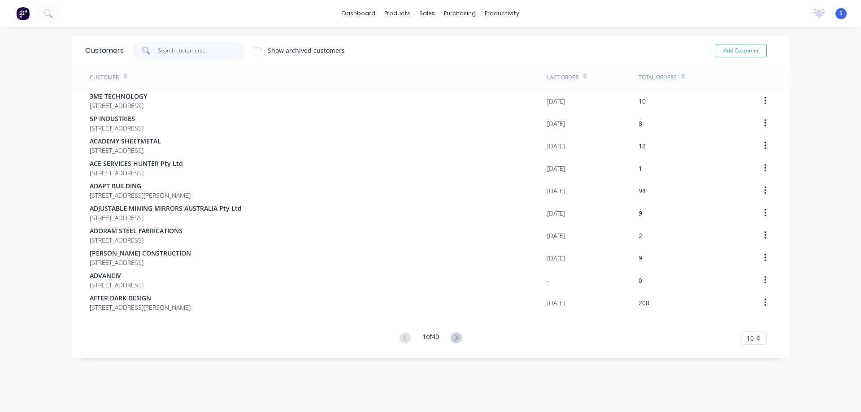
click at [161, 47] on input "text" at bounding box center [201, 51] width 87 height 18
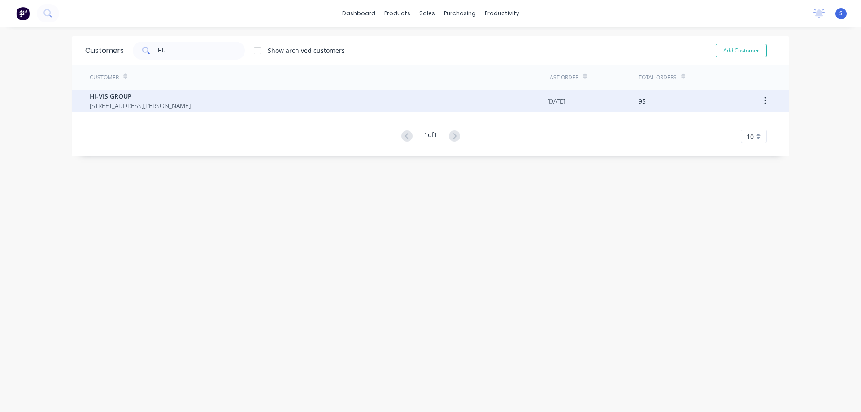
click at [177, 104] on span "PO BOX 178 CARRINGTON New South Wales Australia 2294" at bounding box center [140, 105] width 101 height 9
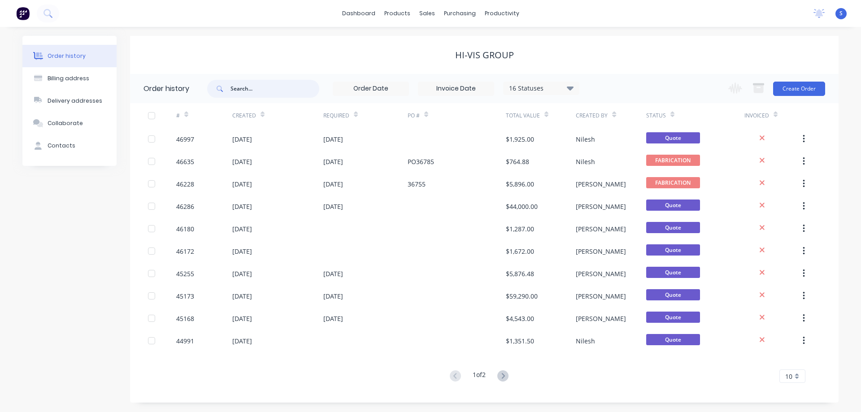
click at [261, 86] on input "text" at bounding box center [275, 89] width 89 height 18
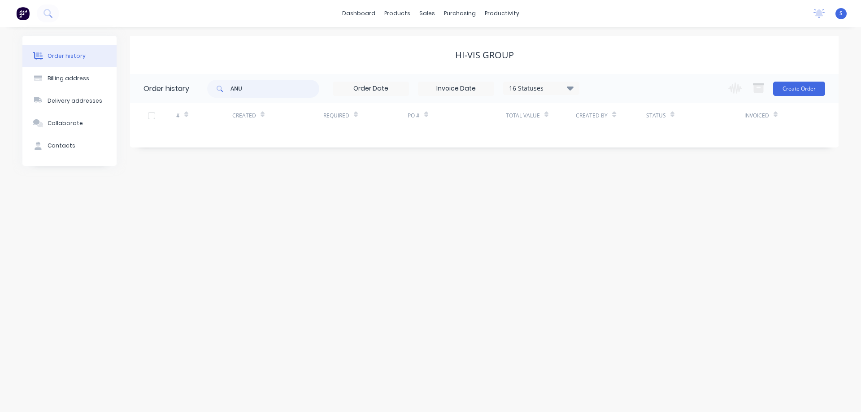
click at [261, 86] on input "ANU" at bounding box center [275, 89] width 89 height 18
drag, startPoint x: 253, startPoint y: 88, endPoint x: 214, endPoint y: 89, distance: 39.9
click at [214, 89] on div "ANN" at bounding box center [263, 89] width 112 height 18
click at [535, 91] on div "16 Statuses" at bounding box center [541, 88] width 75 height 10
click at [616, 210] on label at bounding box center [616, 210] width 0 height 0
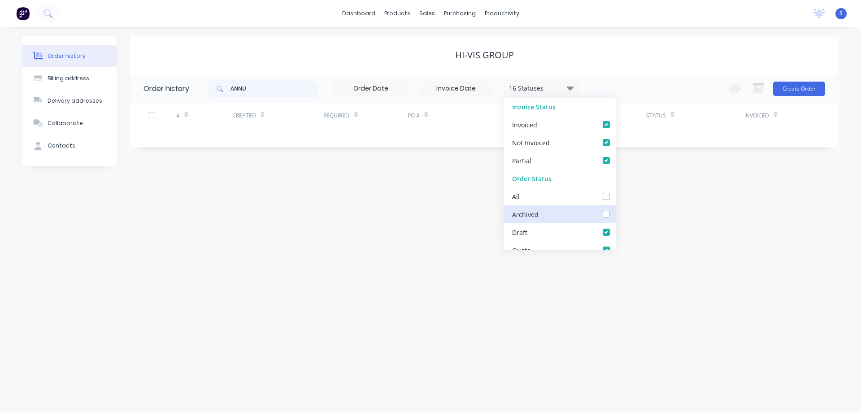
click at [616, 214] on input "checkbox" at bounding box center [619, 214] width 7 height 9
click at [595, 92] on div "ANNU 17 Statuses Invoice Status Invoiced Not Invoiced Partial Order Status All …" at bounding box center [523, 88] width 632 height 29
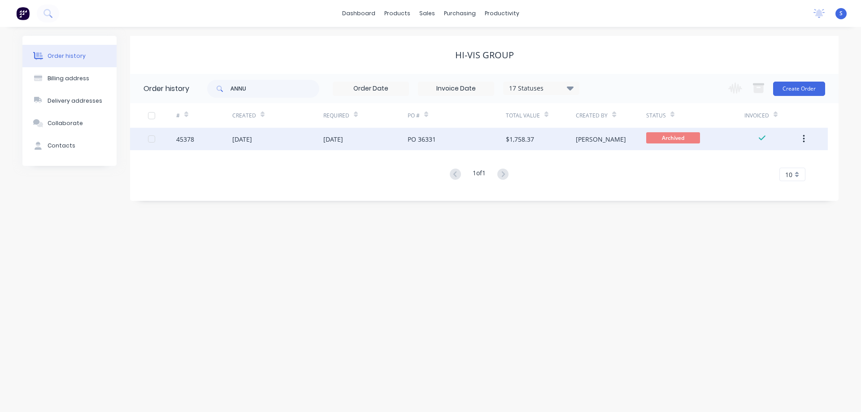
click at [339, 140] on div "20 Jun 2025" at bounding box center [333, 139] width 20 height 9
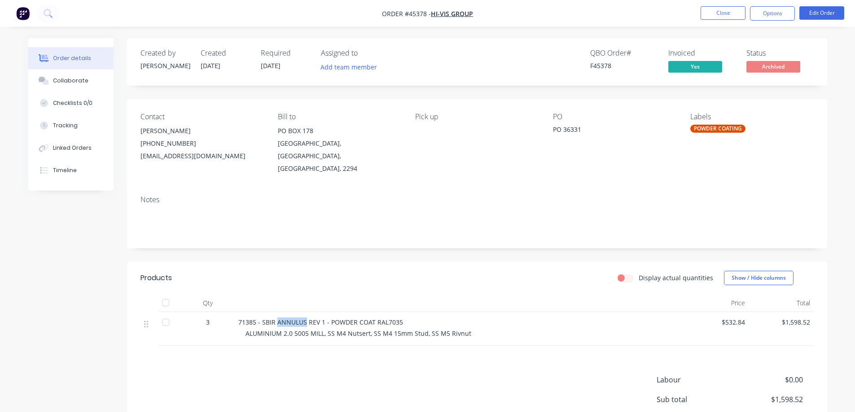
drag, startPoint x: 305, startPoint y: 311, endPoint x: 278, endPoint y: 311, distance: 27.4
click at [278, 318] on span "71385 - SBIR ANNULUS REV 1 - POWDER COAT RAL7035" at bounding box center [320, 322] width 165 height 9
copy span "ANNULUS"
click at [730, 12] on button "Close" at bounding box center [722, 12] width 45 height 13
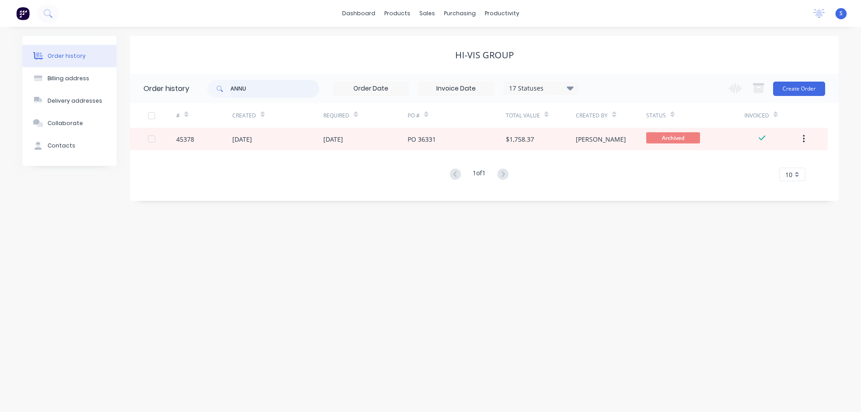
click at [276, 91] on input "ANNU" at bounding box center [275, 89] width 89 height 18
paste input "LUS"
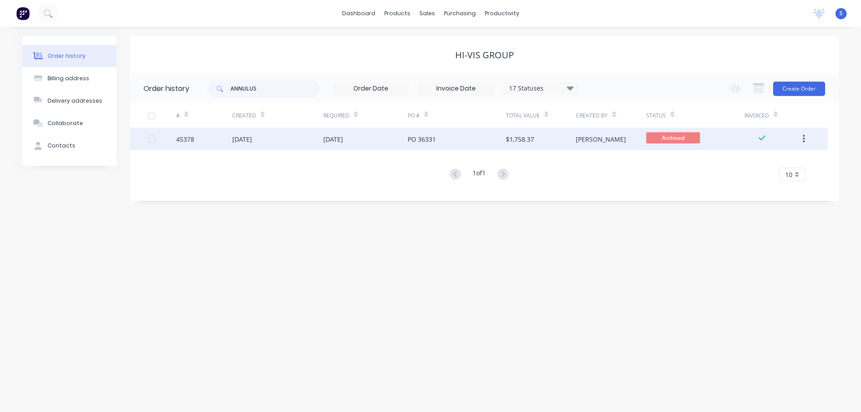
click at [384, 145] on div "20 Jun 2025" at bounding box center [365, 139] width 84 height 22
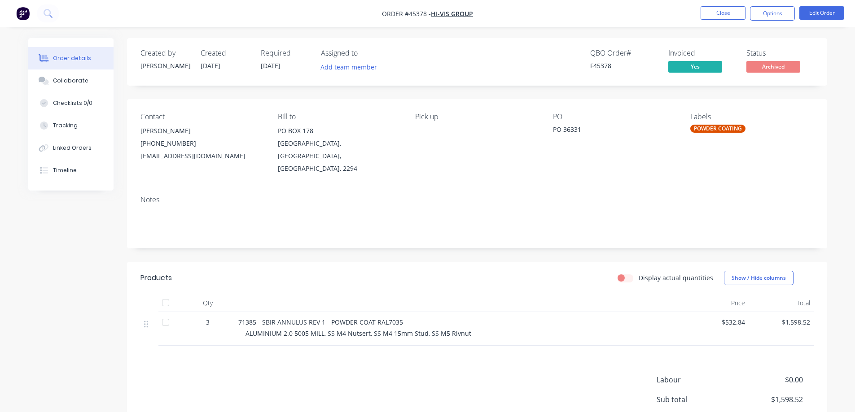
click at [414, 13] on span "Order #45378 -" at bounding box center [406, 13] width 49 height 9
copy span "45378"
click at [784, 13] on button "Options" at bounding box center [772, 13] width 45 height 14
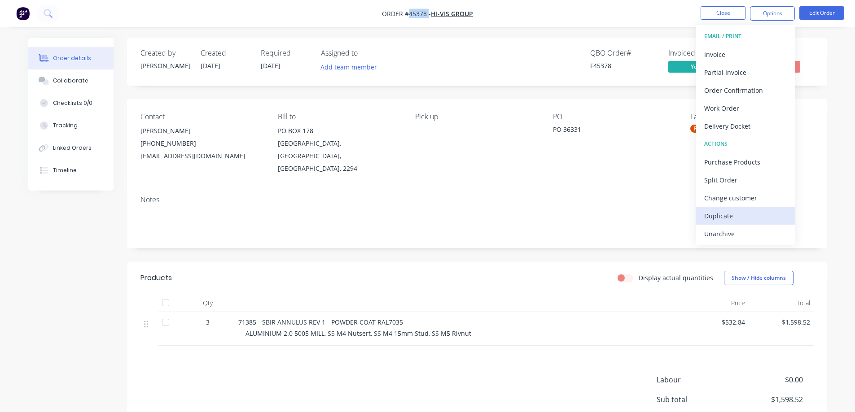
click at [729, 213] on div "Duplicate" at bounding box center [745, 216] width 83 height 13
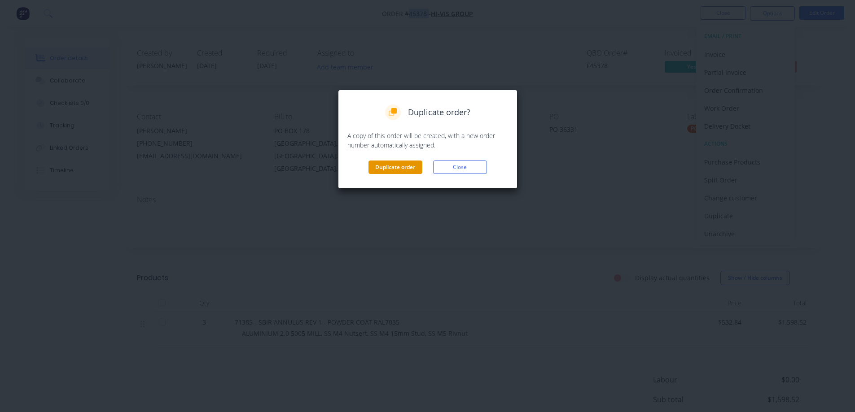
click at [394, 168] on button "Duplicate order" at bounding box center [395, 167] width 54 height 13
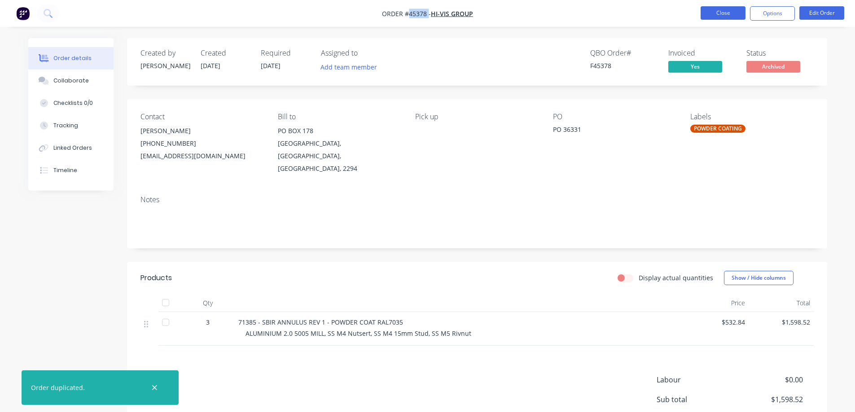
click at [728, 14] on button "Close" at bounding box center [722, 12] width 45 height 13
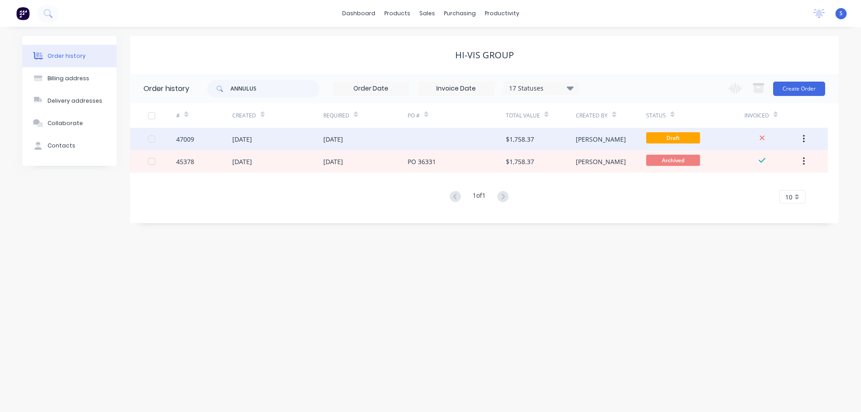
click at [329, 147] on div "14 Aug 2025" at bounding box center [365, 139] width 84 height 22
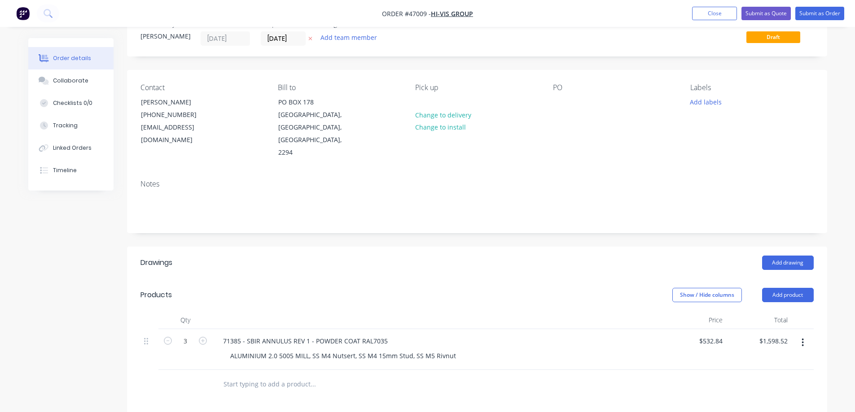
scroll to position [45, 0]
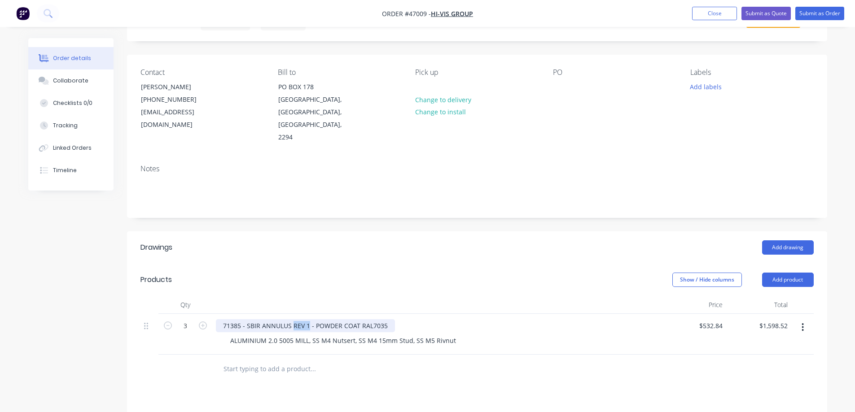
drag, startPoint x: 306, startPoint y: 313, endPoint x: 292, endPoint y: 315, distance: 14.9
click at [292, 319] on div "71385 - SBIR ANNULUS REV 1 - POWDER COAT RAL7035" at bounding box center [305, 325] width 179 height 13
drag, startPoint x: 258, startPoint y: 313, endPoint x: 208, endPoint y: 317, distance: 50.8
click at [208, 317] on div "3 71385 - SBIR ANNULUS REV 1 - POWDER COAT RAL7035 ALUMINIUM 2.0 5005 MILL, SS …" at bounding box center [476, 334] width 673 height 41
click at [288, 319] on div "SIZE C ANNULUS REV 1 - POWDER COAT RAL7035" at bounding box center [296, 325] width 160 height 13
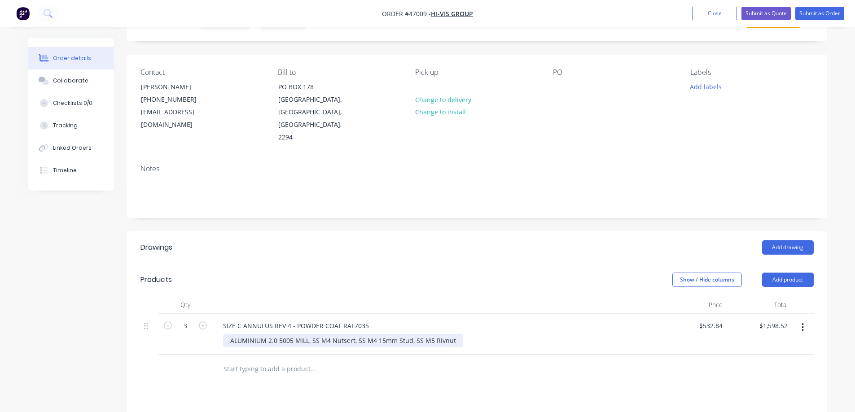
click at [427, 334] on div "ALUMINIUM 2.0 5005 MILL, SS M4 Nutsert, SS M4 15mm Stud, SS M5 Rivnut" at bounding box center [343, 340] width 240 height 13
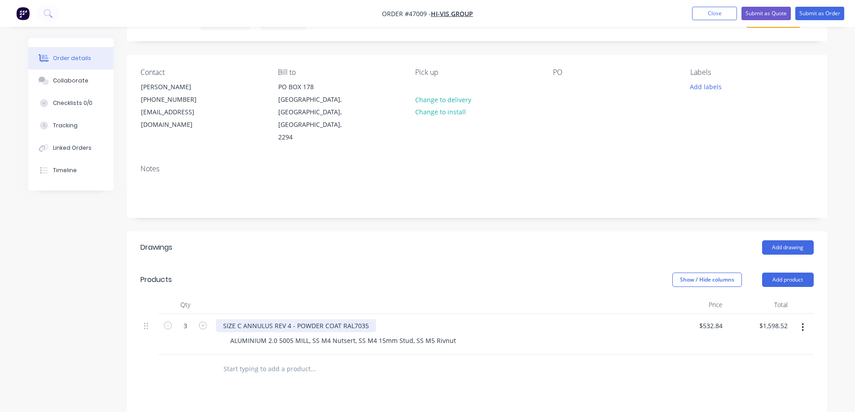
click at [288, 319] on div "SIZE C ANNULUS REV 4 - POWDER COAT RAL7035" at bounding box center [296, 325] width 160 height 13
click at [780, 319] on input "1598.52" at bounding box center [774, 325] width 33 height 13
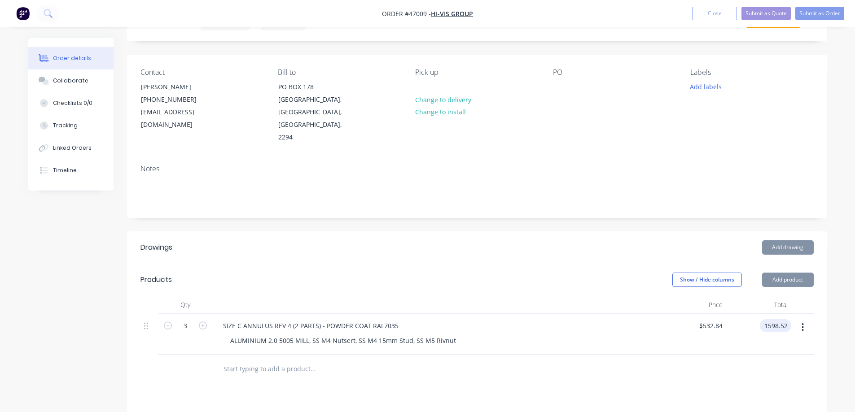
click at [780, 319] on input "1598.52" at bounding box center [777, 325] width 28 height 13
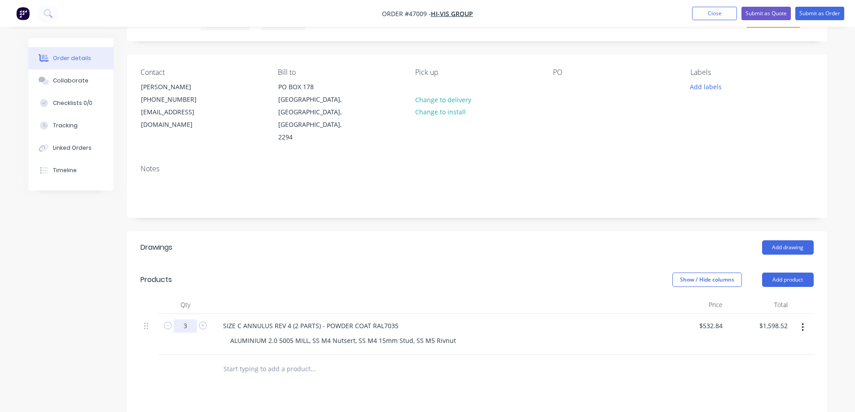
click at [188, 319] on input "3" at bounding box center [185, 325] width 23 height 13
drag, startPoint x: 489, startPoint y: 246, endPoint x: 619, endPoint y: 275, distance: 133.2
click at [489, 246] on header "Drawings Add drawing" at bounding box center [477, 248] width 700 height 32
click at [773, 319] on input "5328.40" at bounding box center [774, 325] width 33 height 13
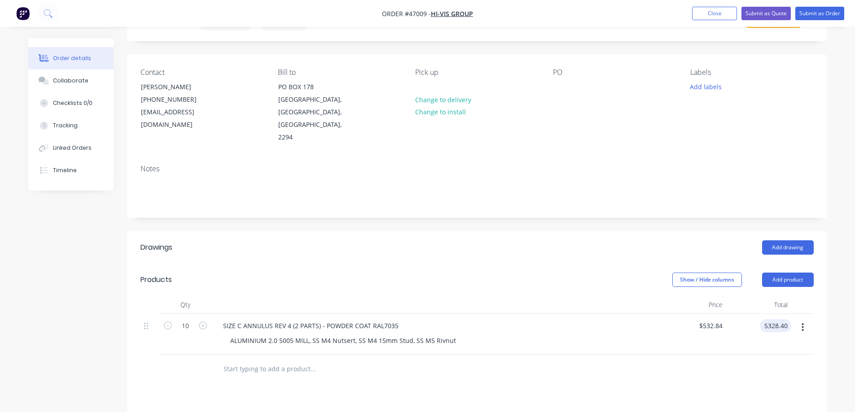
click at [773, 319] on input "5328.40" at bounding box center [777, 325] width 28 height 13
click at [775, 319] on input "5328.40" at bounding box center [777, 325] width 28 height 13
click at [697, 202] on div "Notes" at bounding box center [477, 187] width 700 height 60
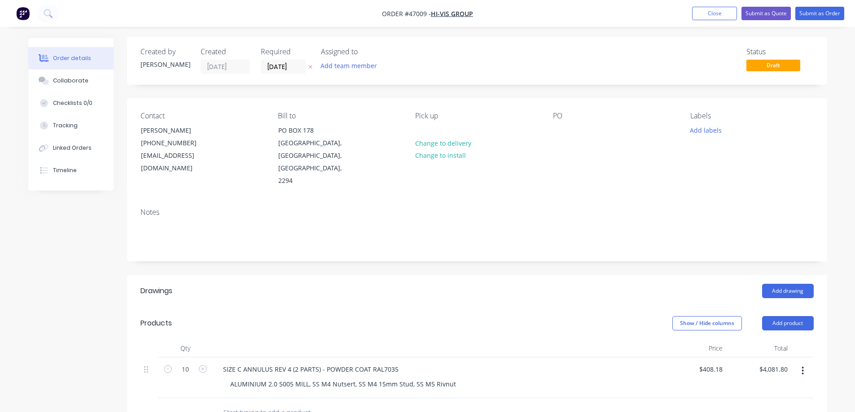
scroll to position [0, 0]
click at [350, 69] on button "Add team member" at bounding box center [348, 67] width 66 height 12
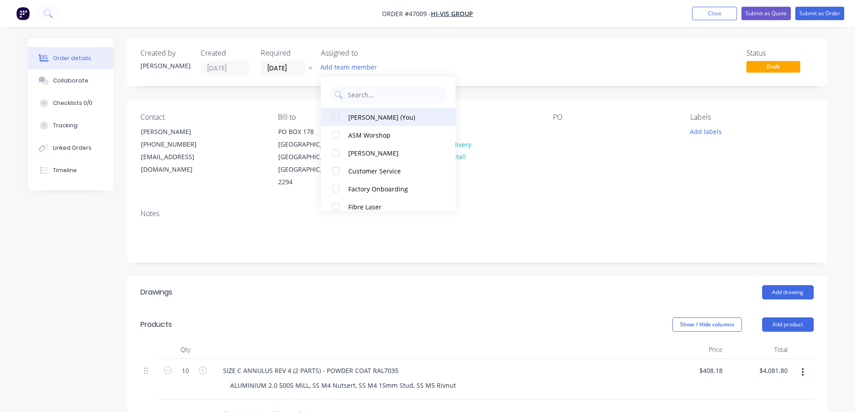
click at [336, 118] on div at bounding box center [336, 117] width 18 height 18
click at [311, 67] on icon at bounding box center [310, 69] width 4 height 4
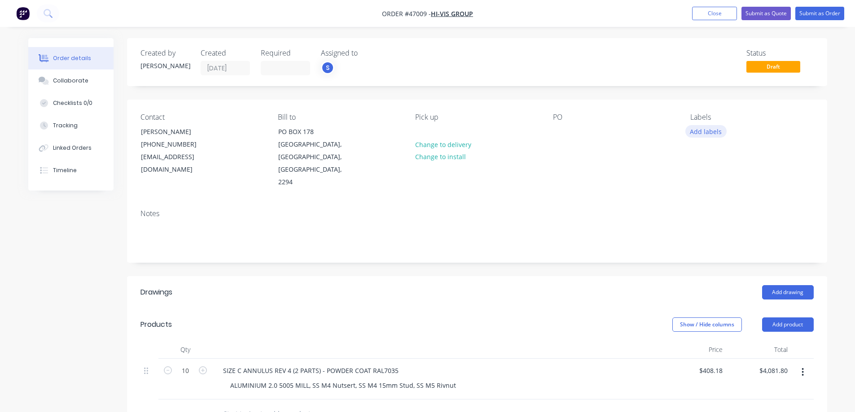
click at [707, 136] on button "Add labels" at bounding box center [705, 131] width 41 height 12
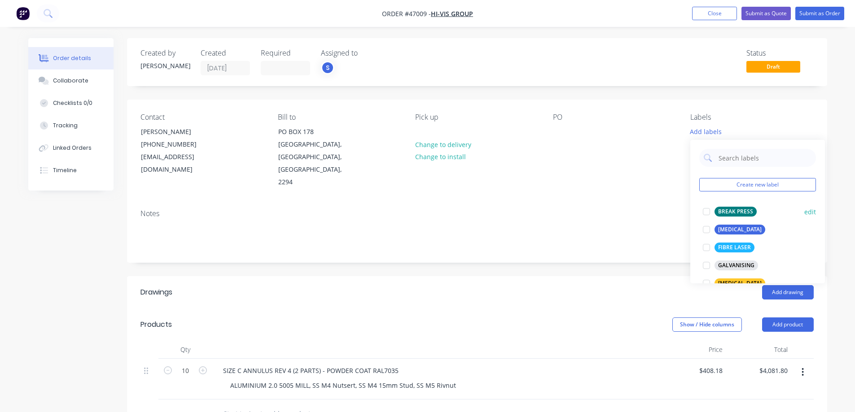
click at [708, 212] on div at bounding box center [706, 212] width 18 height 18
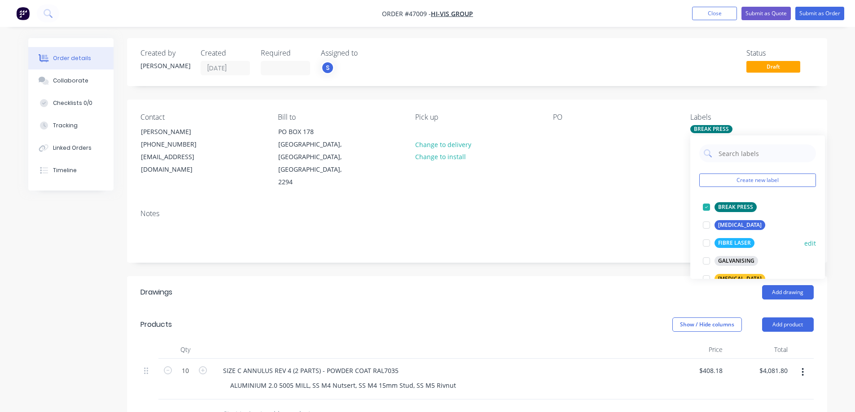
click at [706, 241] on div at bounding box center [706, 243] width 18 height 18
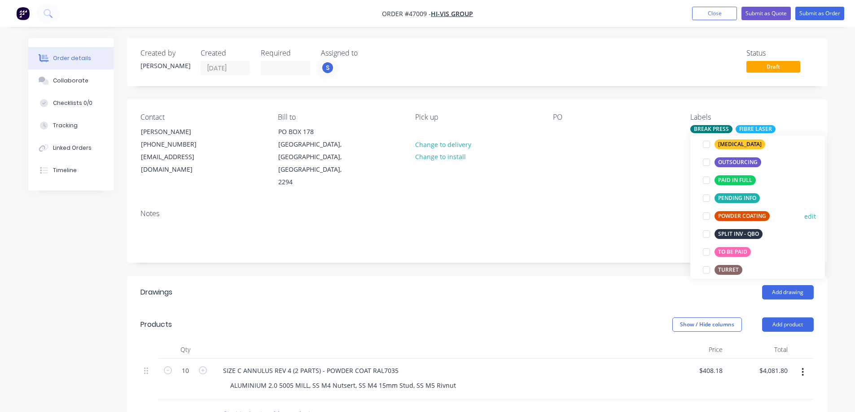
click at [708, 218] on div at bounding box center [706, 216] width 18 height 18
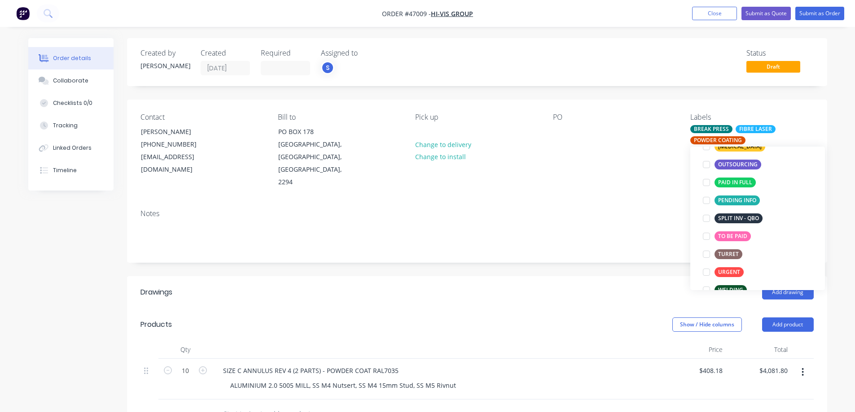
scroll to position [179, 0]
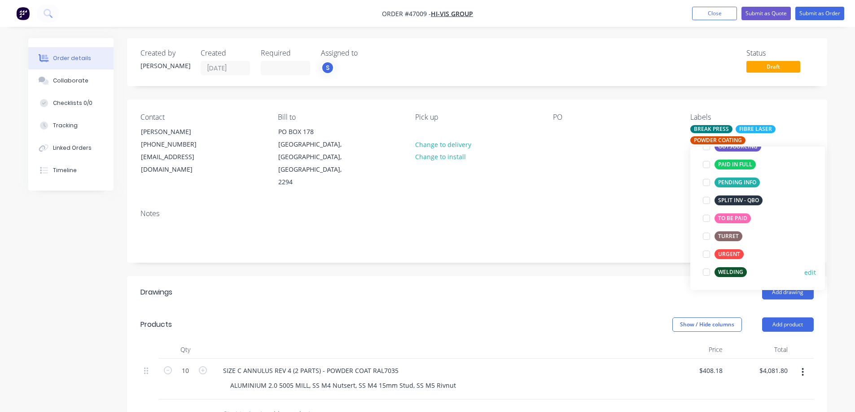
click at [706, 274] on div at bounding box center [706, 272] width 18 height 18
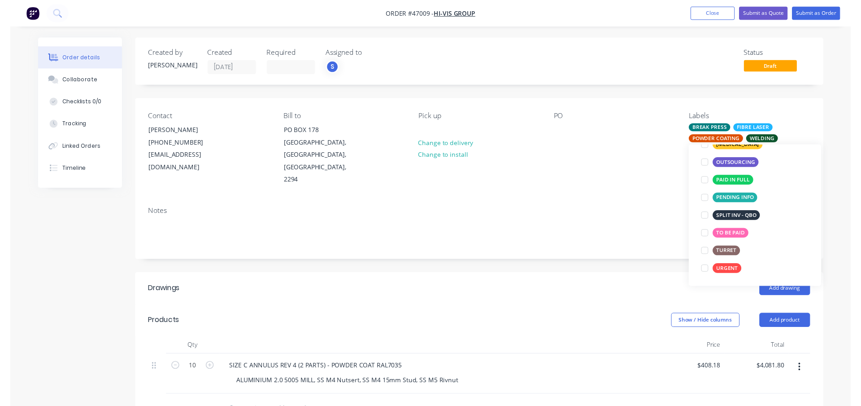
scroll to position [0, 0]
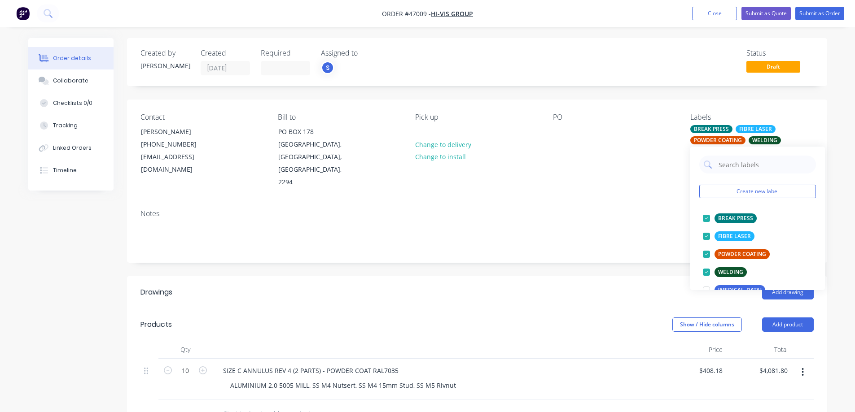
click at [551, 276] on header "Drawings Add drawing" at bounding box center [477, 292] width 700 height 32
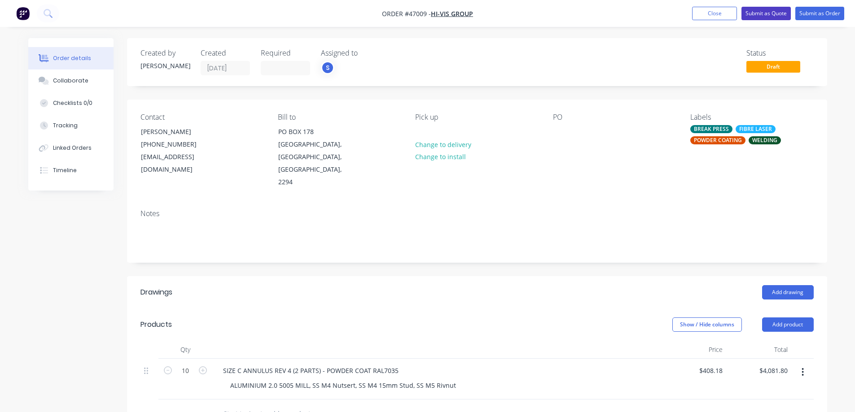
click at [764, 14] on button "Submit as Quote" at bounding box center [765, 13] width 49 height 13
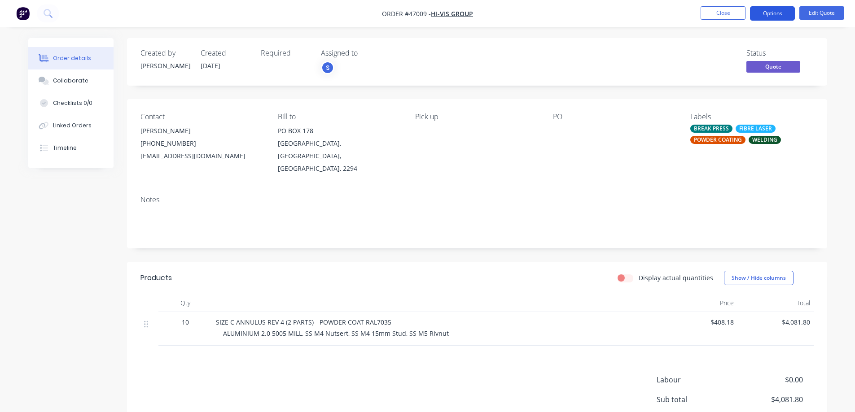
click at [770, 13] on button "Options" at bounding box center [772, 13] width 45 height 14
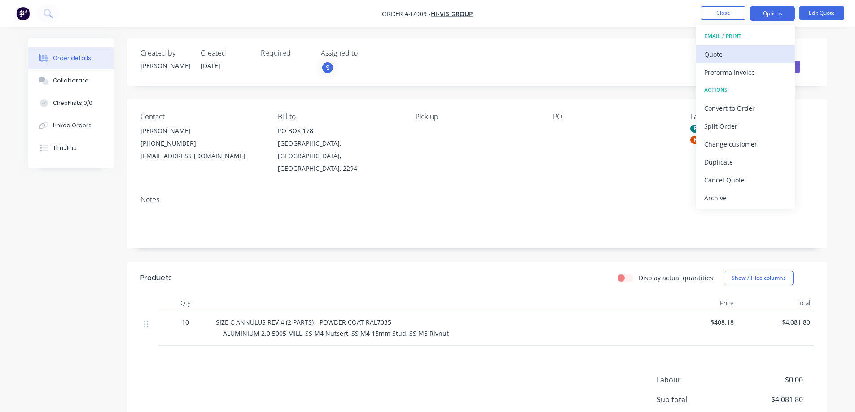
click at [722, 56] on div "Quote" at bounding box center [745, 54] width 83 height 13
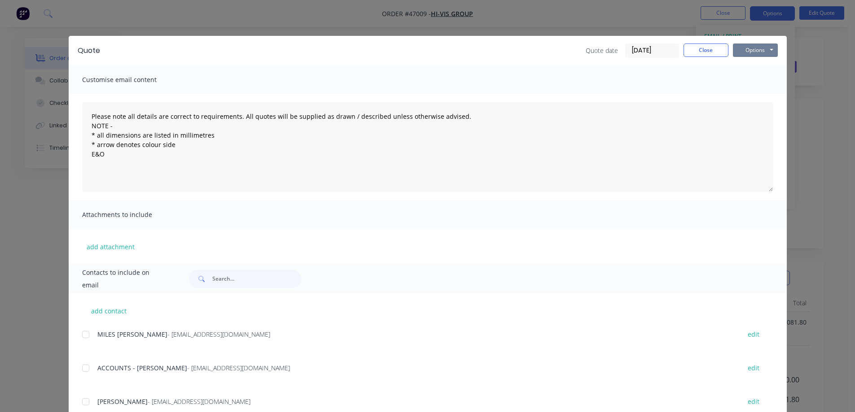
click at [761, 48] on button "Options" at bounding box center [755, 50] width 45 height 13
click at [758, 79] on button "Print" at bounding box center [761, 81] width 57 height 15
click at [713, 55] on button "Close" at bounding box center [705, 50] width 45 height 13
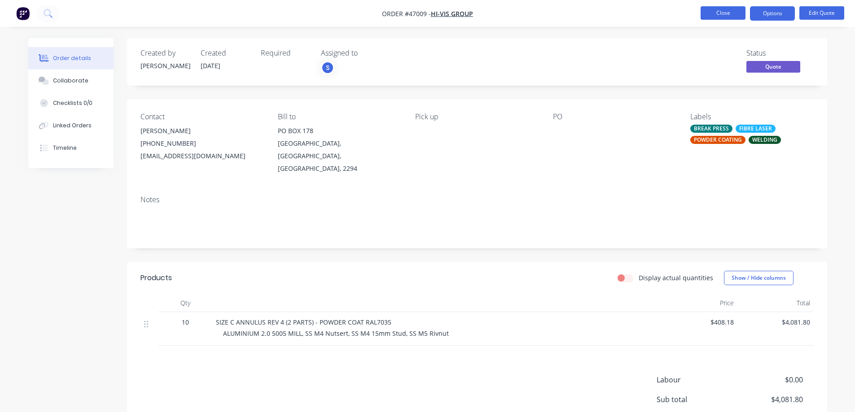
click at [714, 15] on button "Close" at bounding box center [722, 12] width 45 height 13
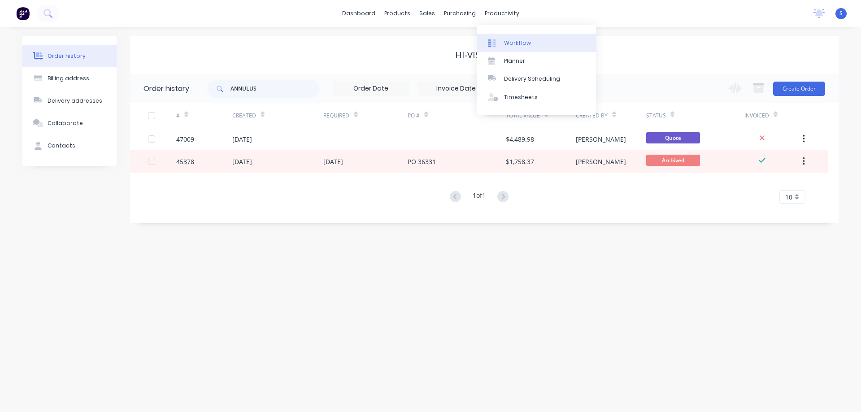
click at [524, 49] on link "Workflow" at bounding box center [536, 43] width 119 height 18
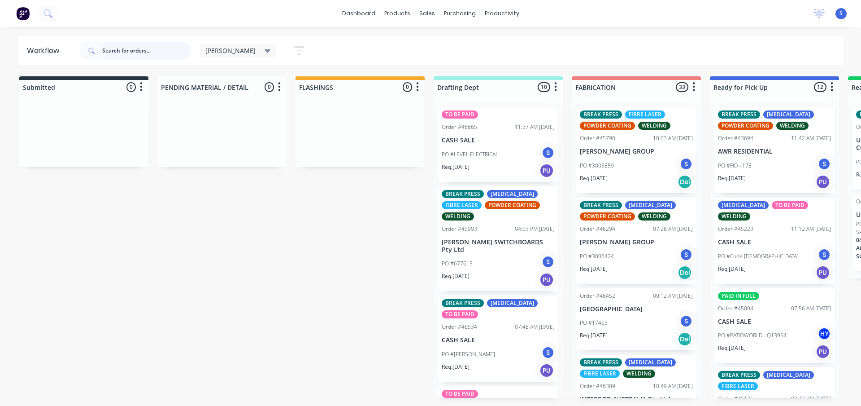
click at [136, 52] on input "text" at bounding box center [146, 51] width 89 height 18
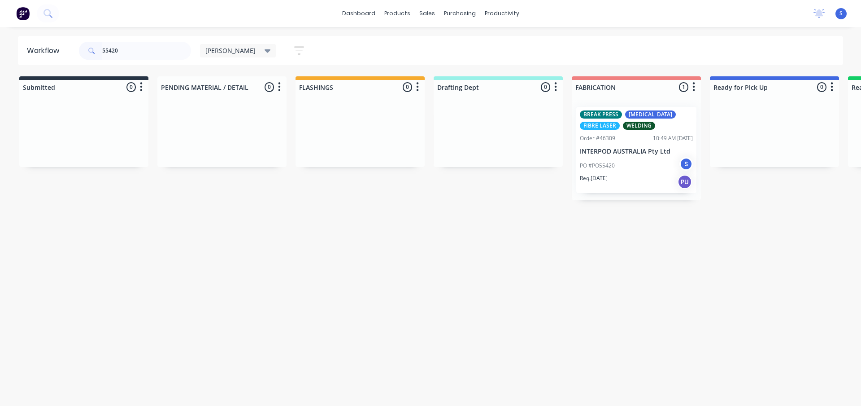
click at [631, 178] on div "Req. 06/08/25 PU" at bounding box center [636, 181] width 113 height 15
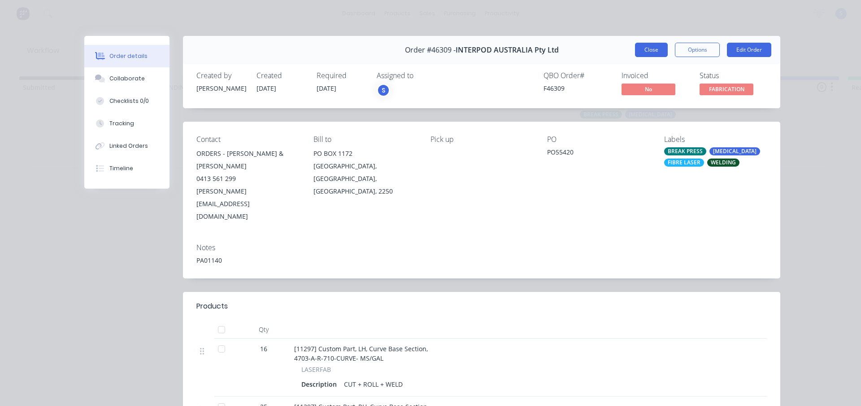
click at [653, 54] on button "Close" at bounding box center [651, 50] width 33 height 14
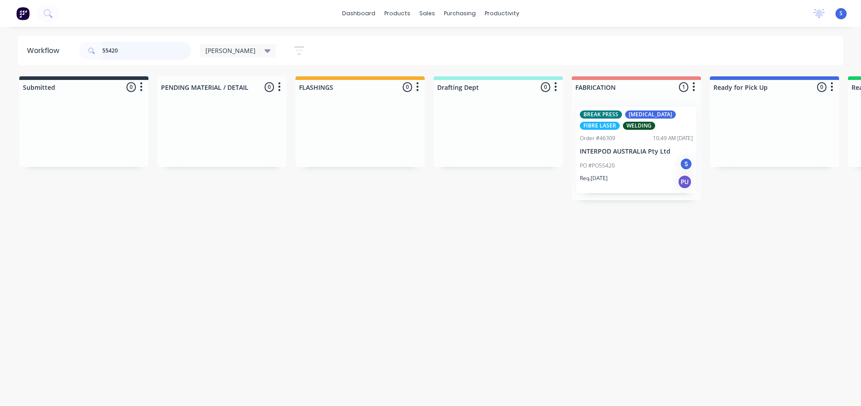
drag, startPoint x: 136, startPoint y: 48, endPoint x: 73, endPoint y: 47, distance: 63.3
click at [73, 47] on header "Workflow 55420 Stuart Save new view None edit Stuart (Default) edit Nilesh edit…" at bounding box center [431, 50] width 826 height 29
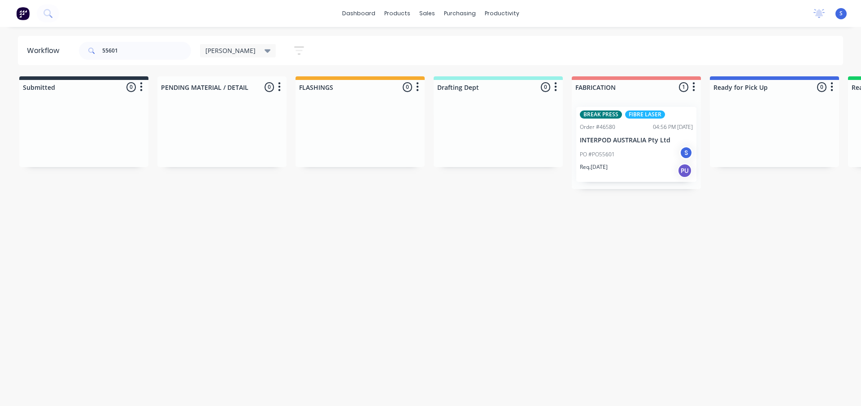
click at [617, 165] on div "Req. 07/08/25 PU" at bounding box center [636, 170] width 113 height 15
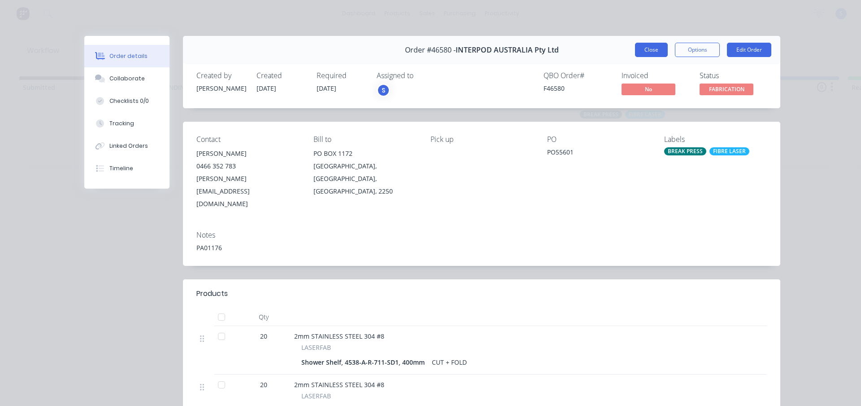
click at [645, 50] on button "Close" at bounding box center [651, 50] width 33 height 14
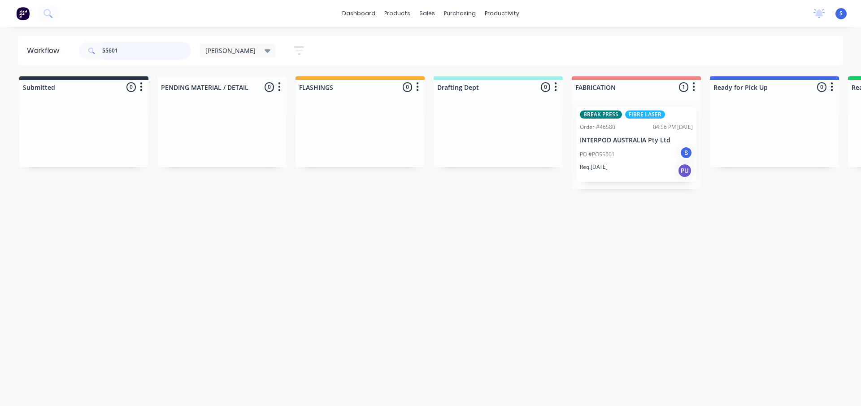
drag, startPoint x: 134, startPoint y: 53, endPoint x: 87, endPoint y: 52, distance: 46.7
click at [88, 52] on div "55601" at bounding box center [135, 51] width 112 height 18
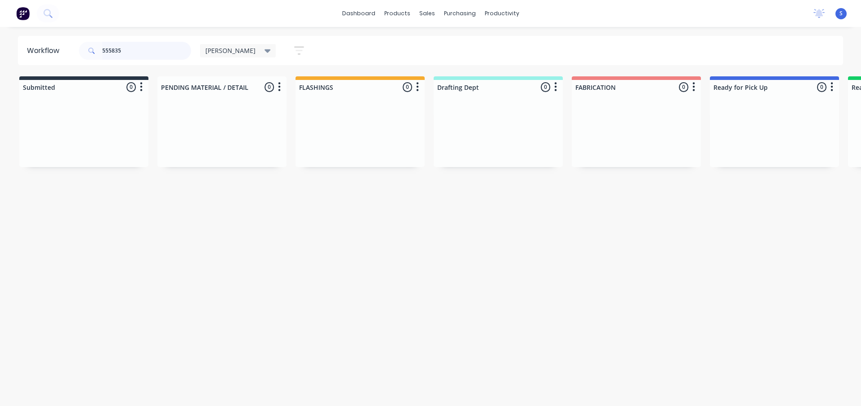
click at [105, 48] on input "555835" at bounding box center [146, 51] width 89 height 18
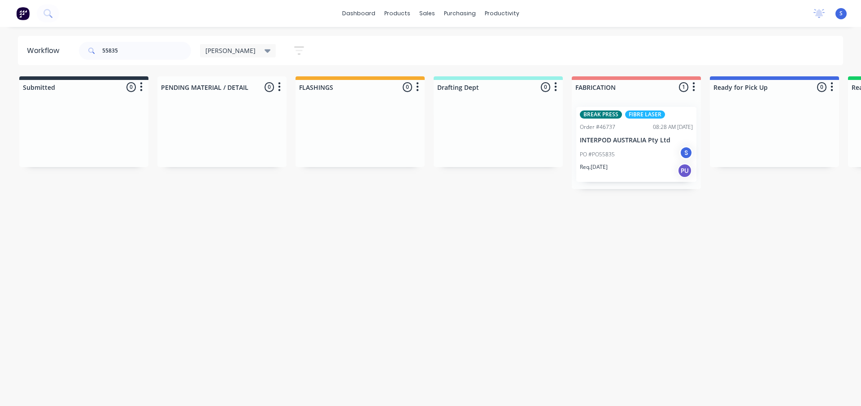
click at [643, 166] on div "Req. 13/08/25 PU" at bounding box center [636, 170] width 113 height 15
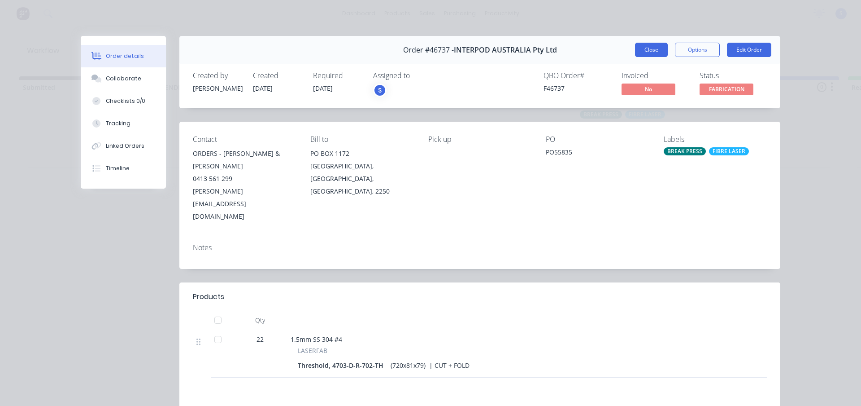
click at [645, 48] on button "Close" at bounding box center [651, 50] width 33 height 14
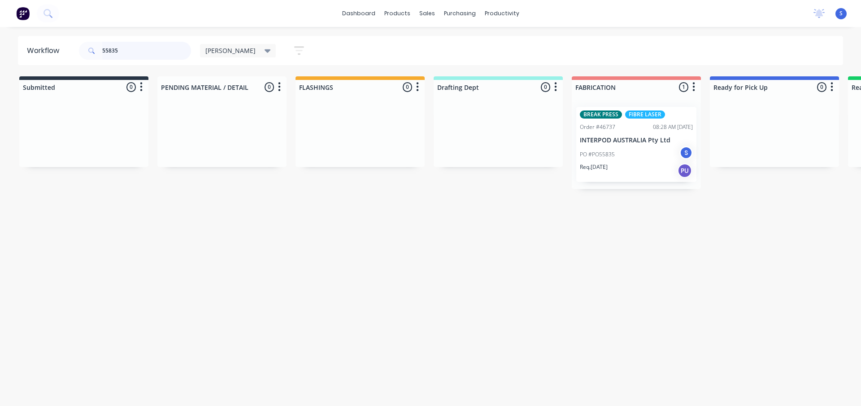
drag, startPoint x: 118, startPoint y: 50, endPoint x: 49, endPoint y: 51, distance: 69.1
click at [61, 49] on header "Workflow 55835 Stuart Save new view None edit Stuart (Default) edit Nilesh edit…" at bounding box center [431, 50] width 826 height 29
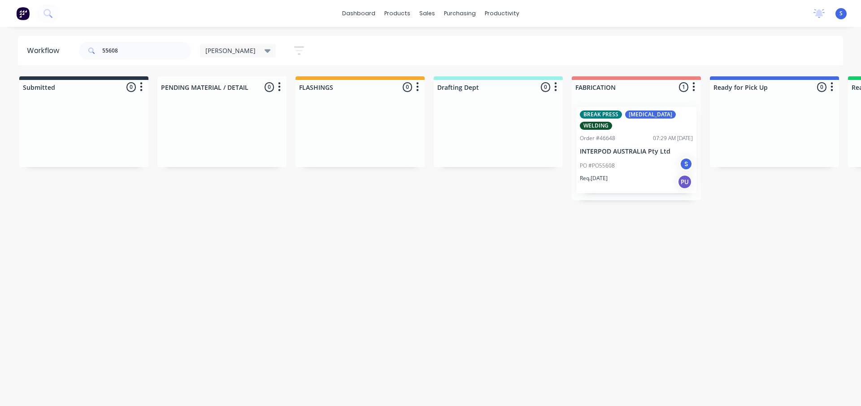
click at [623, 158] on div "PO #PO55608 S" at bounding box center [636, 165] width 113 height 17
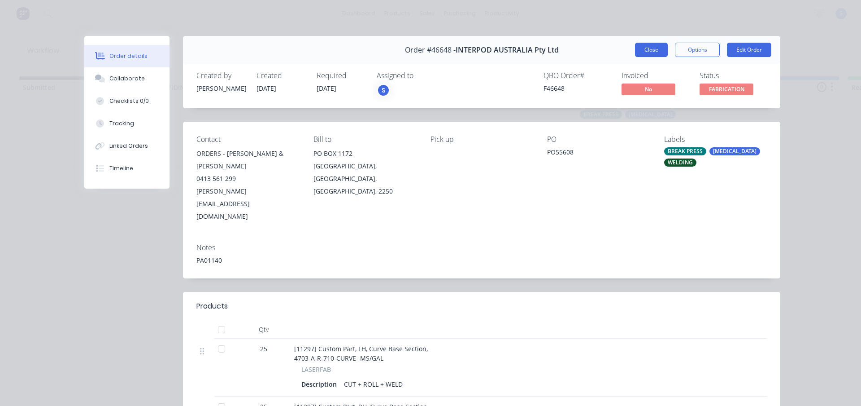
click at [651, 51] on button "Close" at bounding box center [651, 50] width 33 height 14
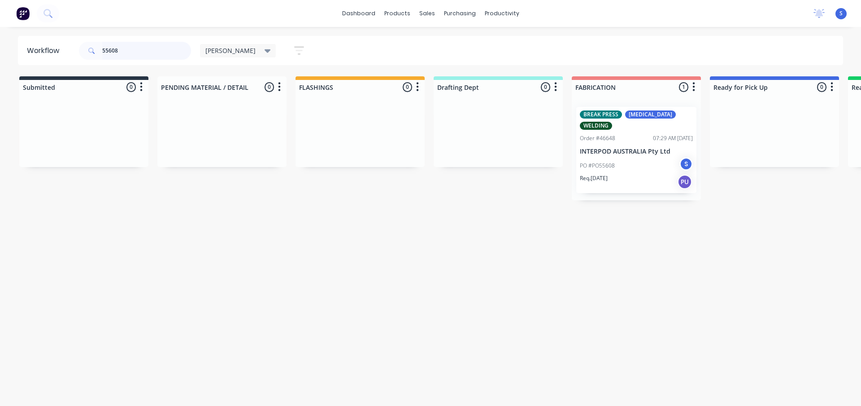
drag, startPoint x: 131, startPoint y: 51, endPoint x: 63, endPoint y: 46, distance: 68.3
click at [72, 47] on header "Workflow 55608 Stuart Save new view None edit Stuart (Default) edit Nilesh edit…" at bounding box center [431, 50] width 826 height 29
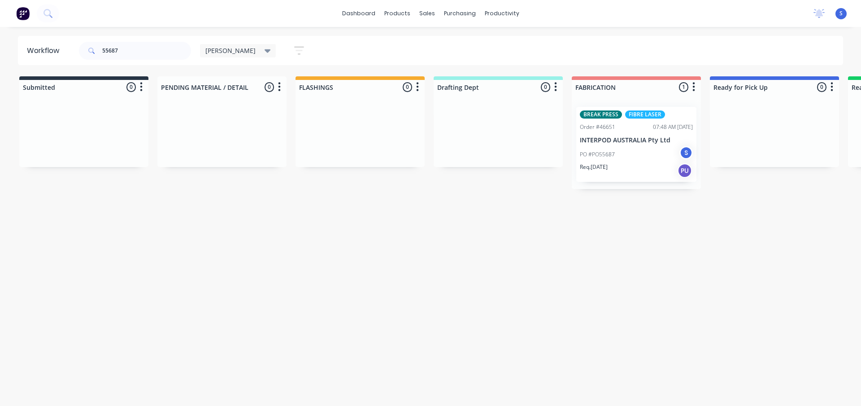
click at [624, 170] on div "Req. 14/08/25 PU" at bounding box center [636, 170] width 113 height 15
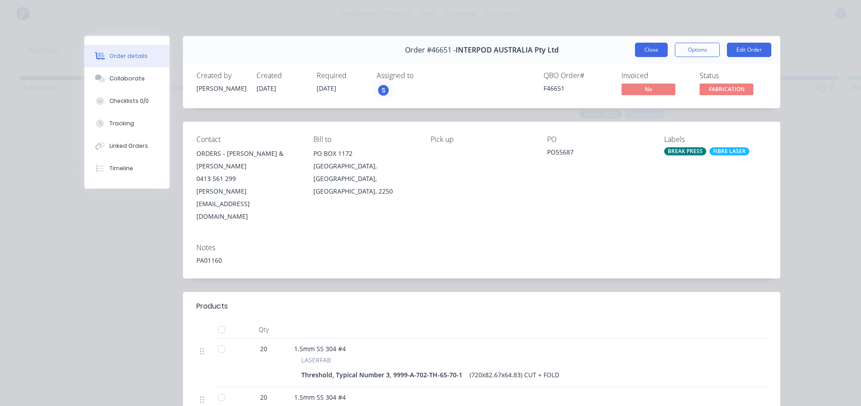
click at [639, 46] on button "Close" at bounding box center [651, 50] width 33 height 14
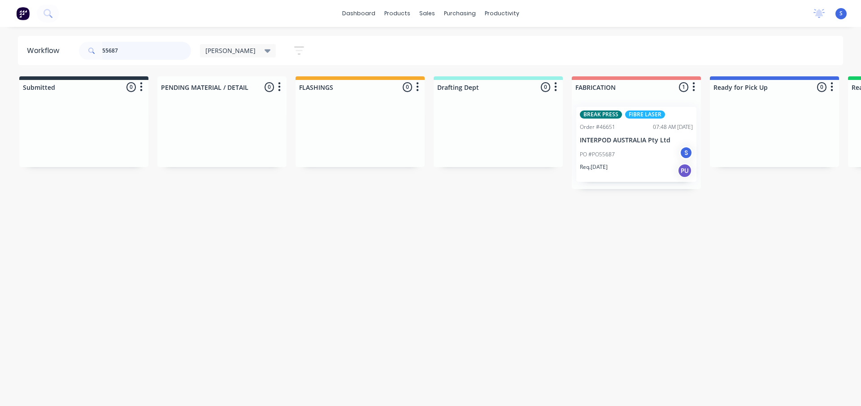
drag, startPoint x: 147, startPoint y: 53, endPoint x: 61, endPoint y: 59, distance: 85.9
click at [80, 59] on div "55687" at bounding box center [135, 51] width 112 height 18
click at [623, 167] on div "Req. 14/08/25 PU" at bounding box center [636, 170] width 113 height 15
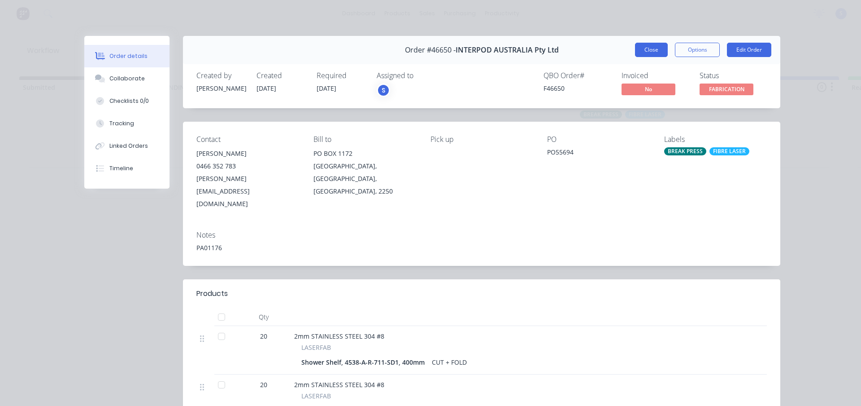
click at [649, 52] on button "Close" at bounding box center [651, 50] width 33 height 14
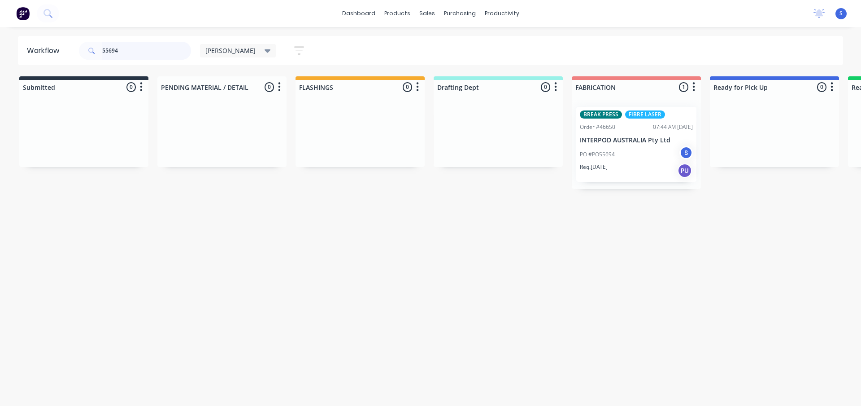
click at [144, 48] on input "55694" at bounding box center [146, 51] width 89 height 18
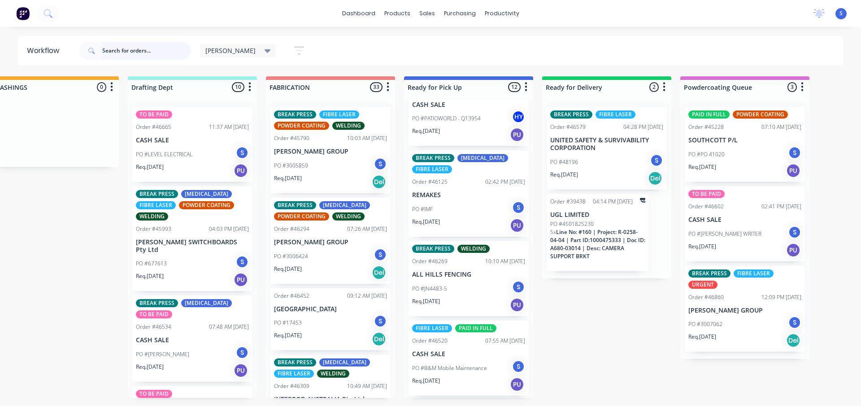
scroll to position [224, 0]
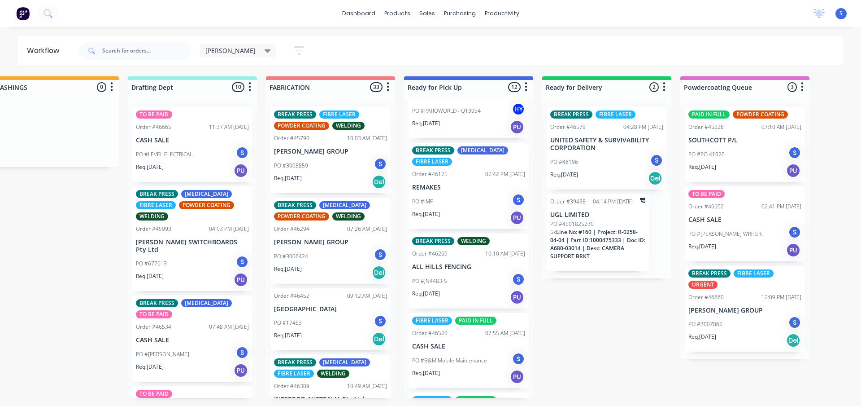
click at [460, 210] on div "Req. 24/07/25 PU" at bounding box center [468, 217] width 113 height 15
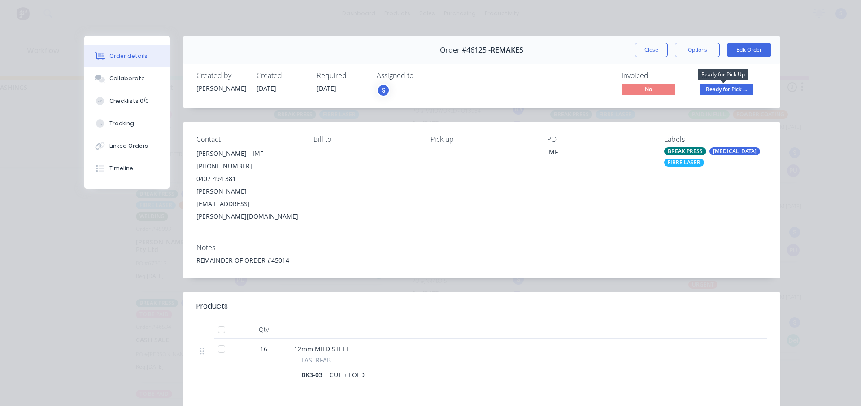
click at [730, 92] on span "Ready for Pick ..." at bounding box center [727, 88] width 54 height 11
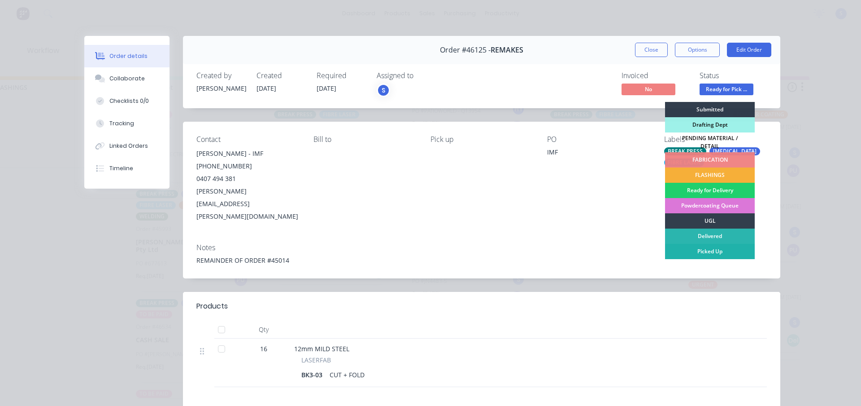
click at [715, 248] on div "Picked Up" at bounding box center [710, 251] width 90 height 15
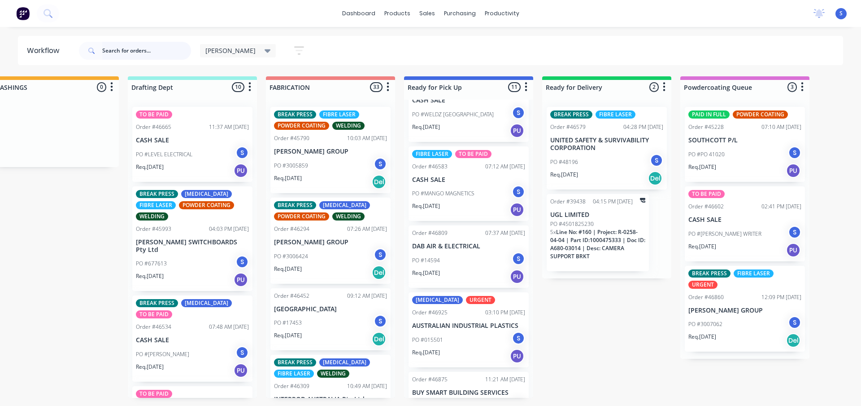
scroll to position [564, 0]
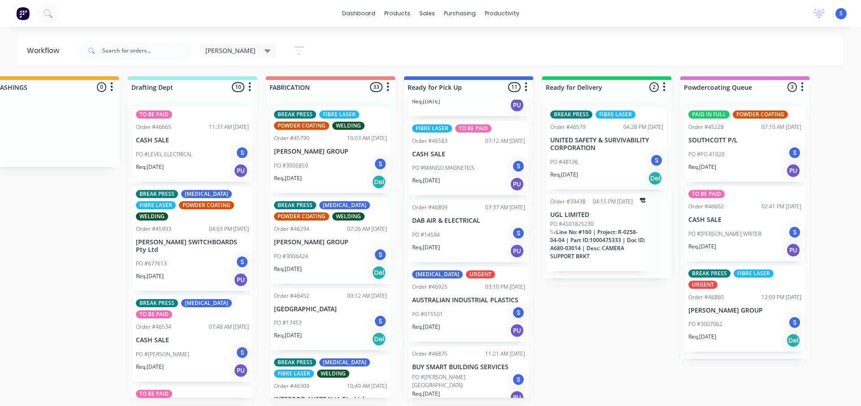
click at [412, 45] on div "Stuart Save new view None edit Stuart (Default) edit Nilesh edit Production edi…" at bounding box center [460, 50] width 767 height 27
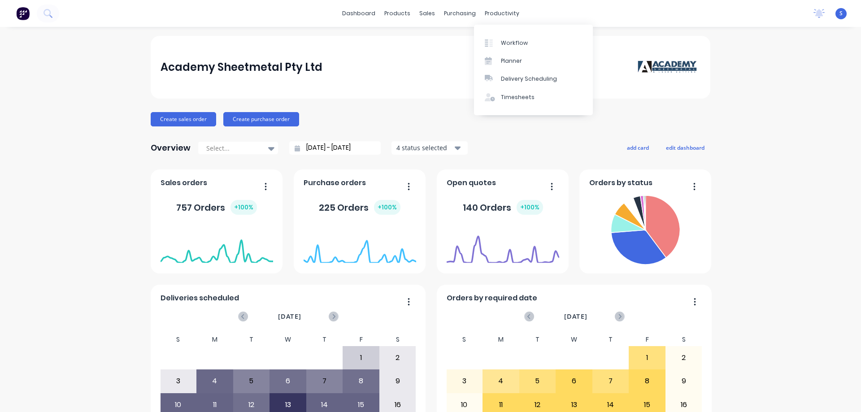
click at [515, 43] on div "Workflow" at bounding box center [514, 43] width 27 height 8
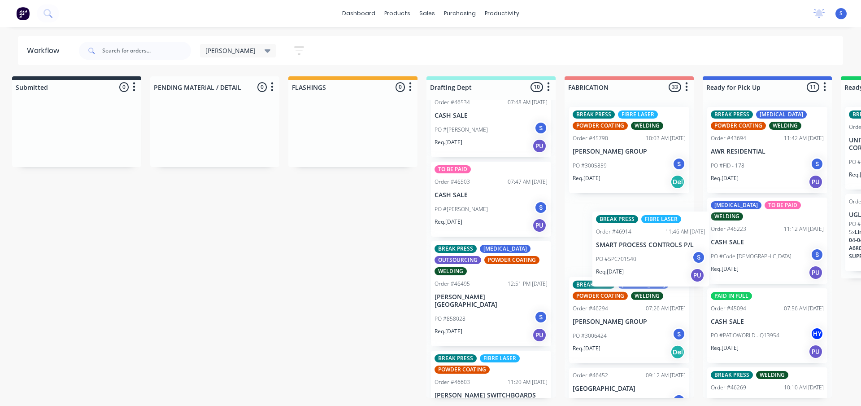
scroll to position [0, 12]
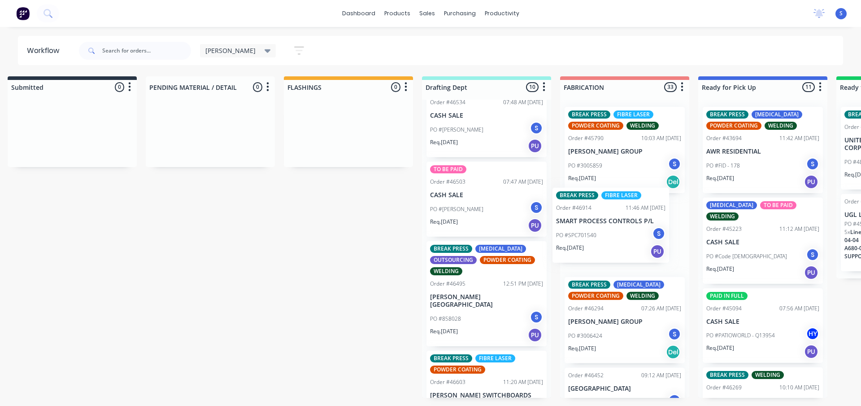
drag, startPoint x: 491, startPoint y: 277, endPoint x: 614, endPoint y: 233, distance: 130.7
click at [614, 233] on div "Submitted 0 Sort By Created date Required date Order number Customer name Most …" at bounding box center [730, 236] width 1496 height 321
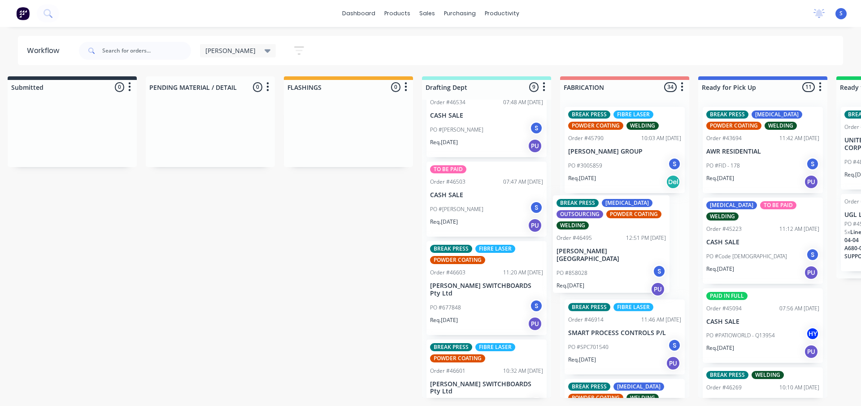
drag, startPoint x: 462, startPoint y: 302, endPoint x: 590, endPoint y: 262, distance: 134.7
click at [590, 262] on div "Submitted 0 Sort By Created date Required date Order number Customer name Most …" at bounding box center [730, 236] width 1496 height 321
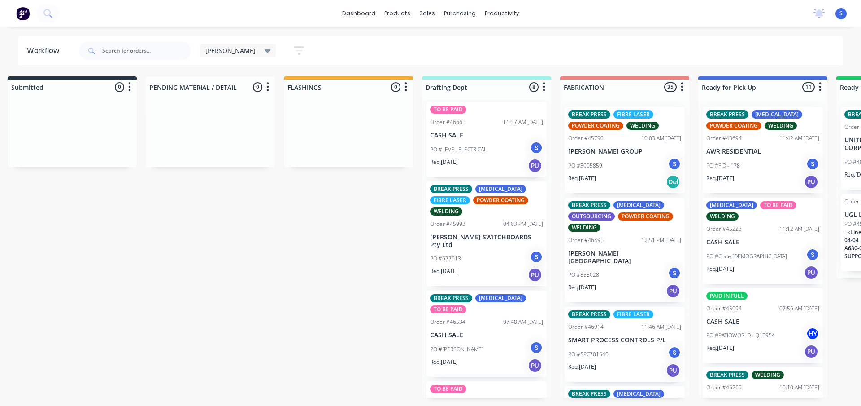
scroll to position [0, 0]
